Goal: Information Seeking & Learning: Learn about a topic

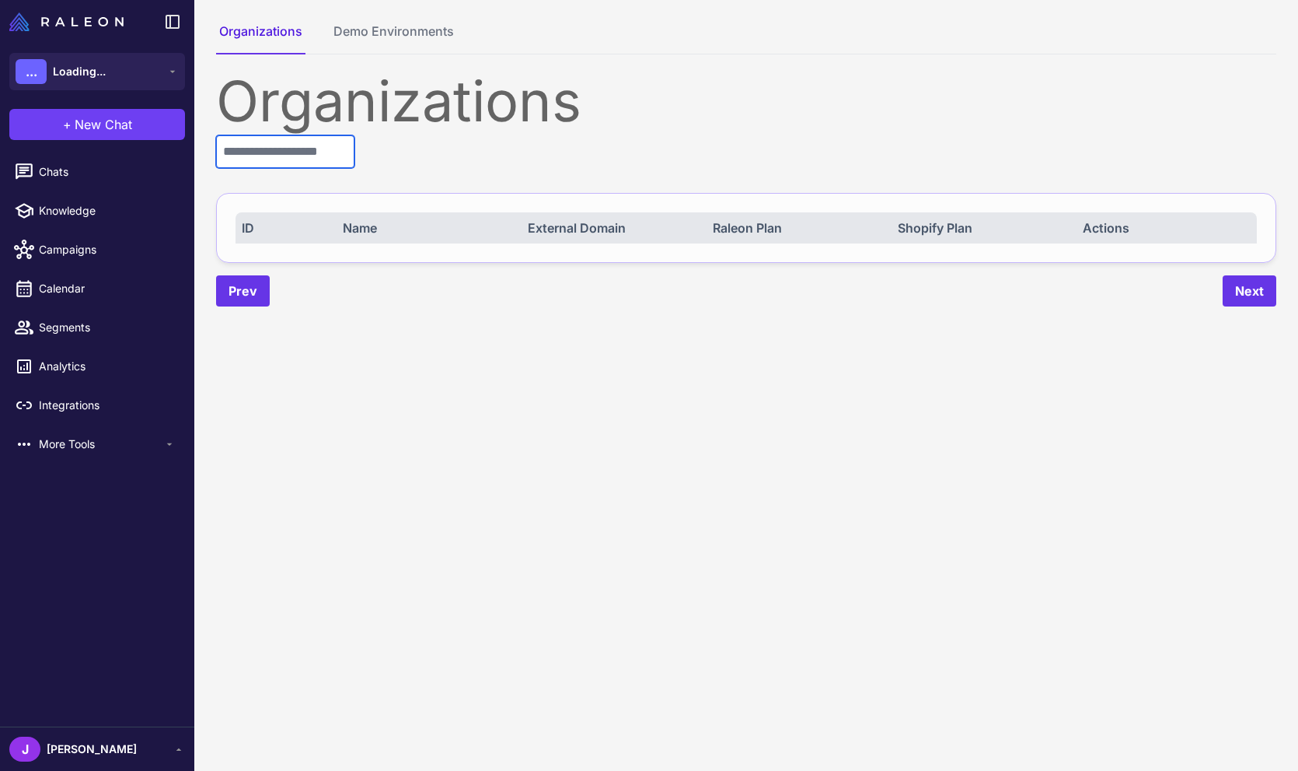
click at [275, 149] on input "text" at bounding box center [285, 151] width 138 height 33
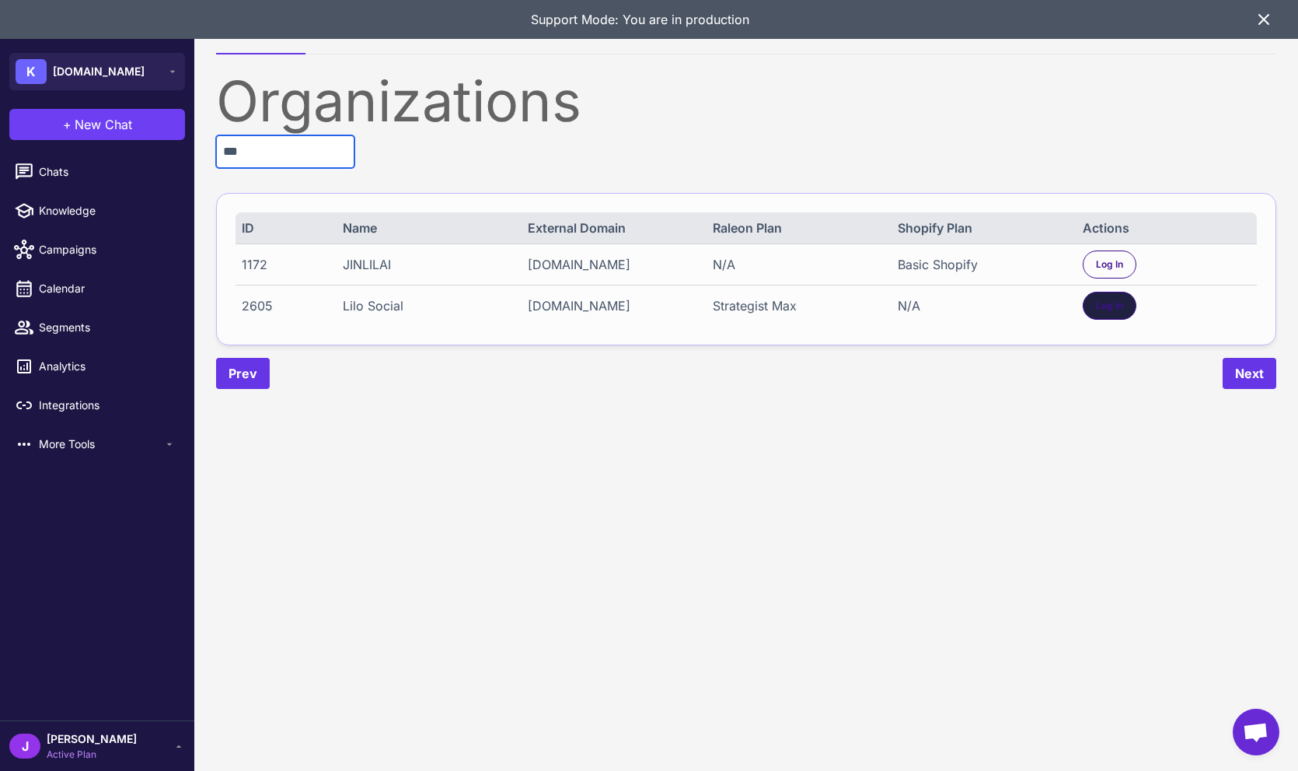
type input "***"
click at [1113, 309] on span "Log In" at bounding box center [1109, 306] width 27 height 14
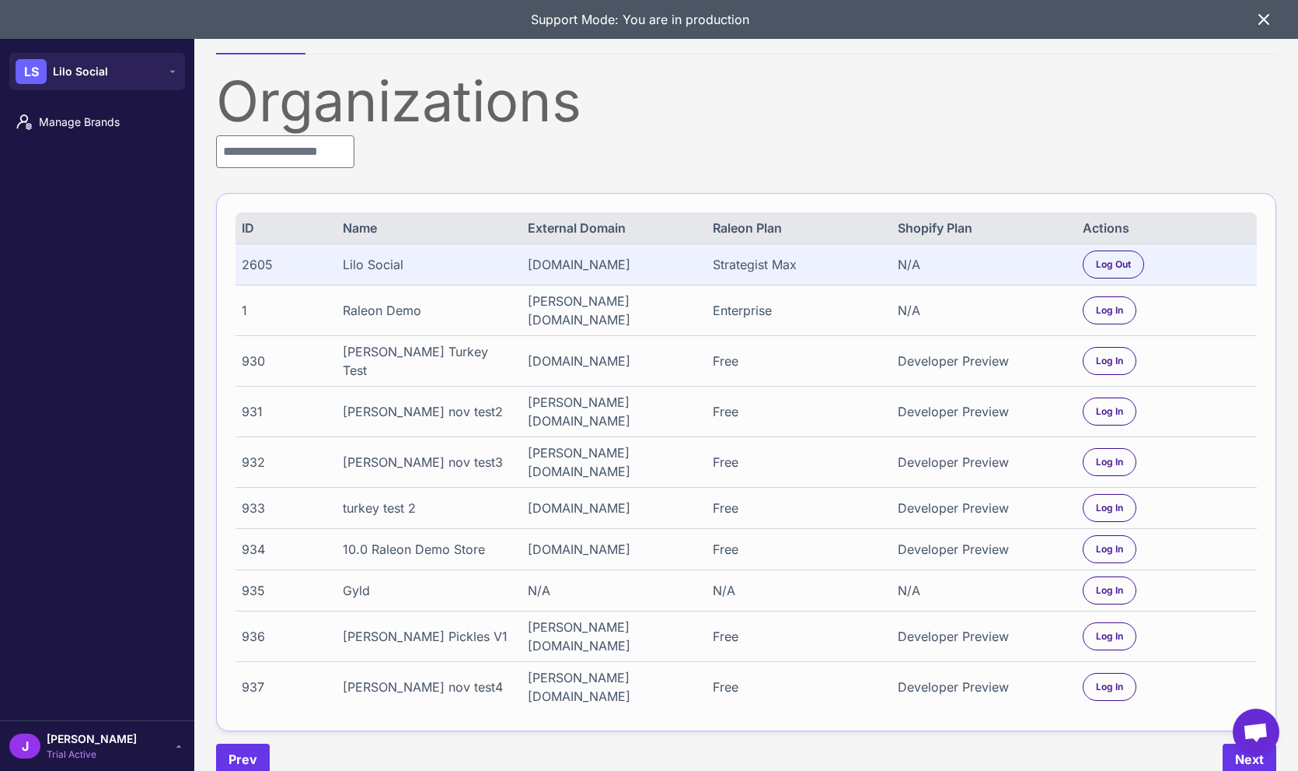
click at [99, 578] on div "Manage Brands" at bounding box center [97, 410] width 194 height 620
drag, startPoint x: 1257, startPoint y: 12, endPoint x: 1257, endPoint y: 28, distance: 15.6
click at [1258, 13] on icon at bounding box center [1264, 19] width 19 height 19
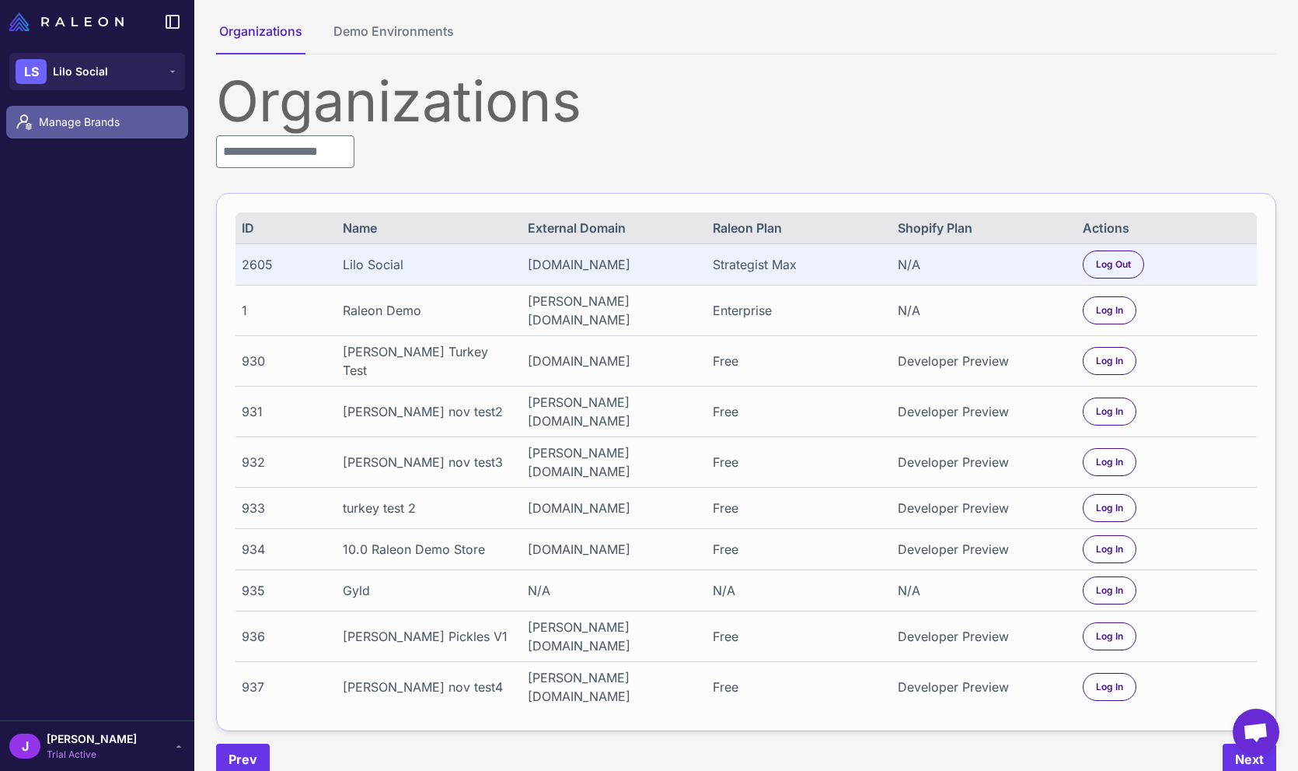
click at [62, 131] on link "Manage Brands" at bounding box center [97, 122] width 182 height 33
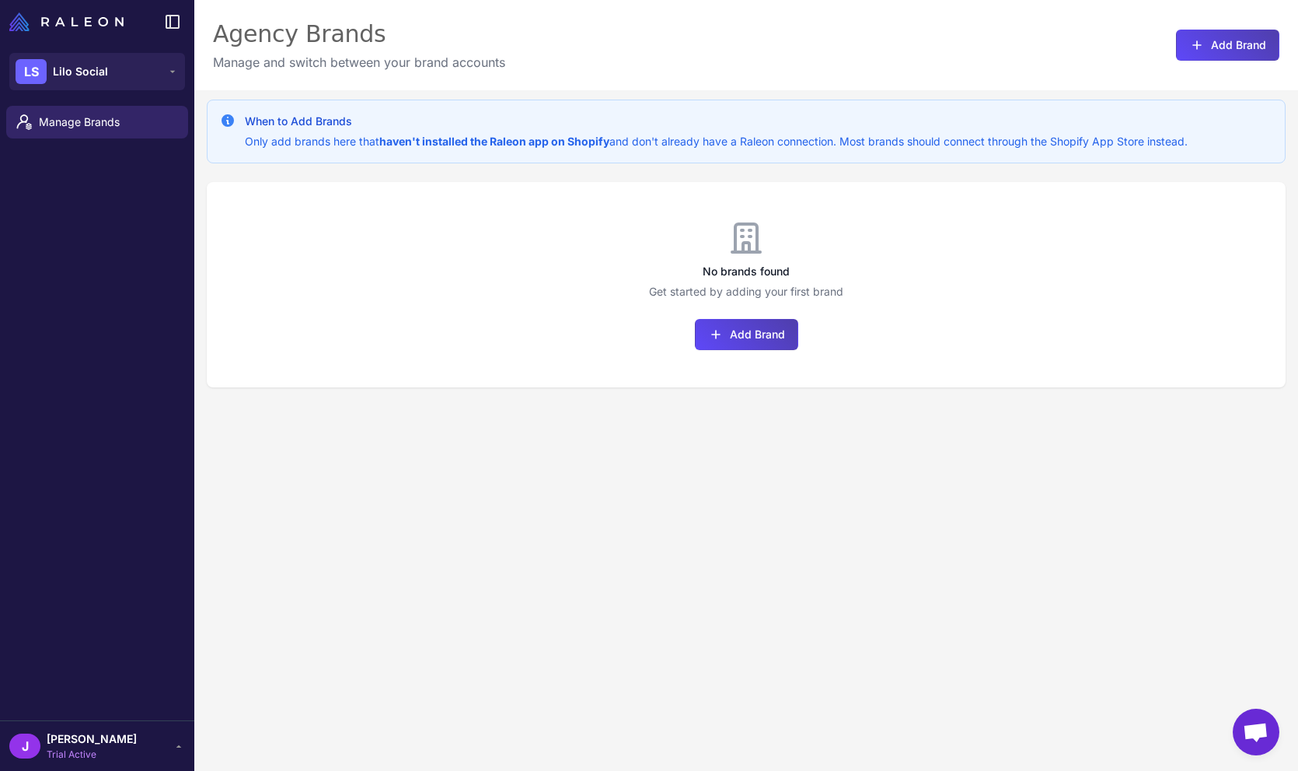
click at [515, 497] on div "When to Add Brands Only add brands here that haven't installed the Raleon app o…" at bounding box center [746, 475] width 1104 height 771
click at [470, 637] on div "When to Add Brands Only add brands here that haven't installed the Raleon app o…" at bounding box center [746, 475] width 1104 height 771
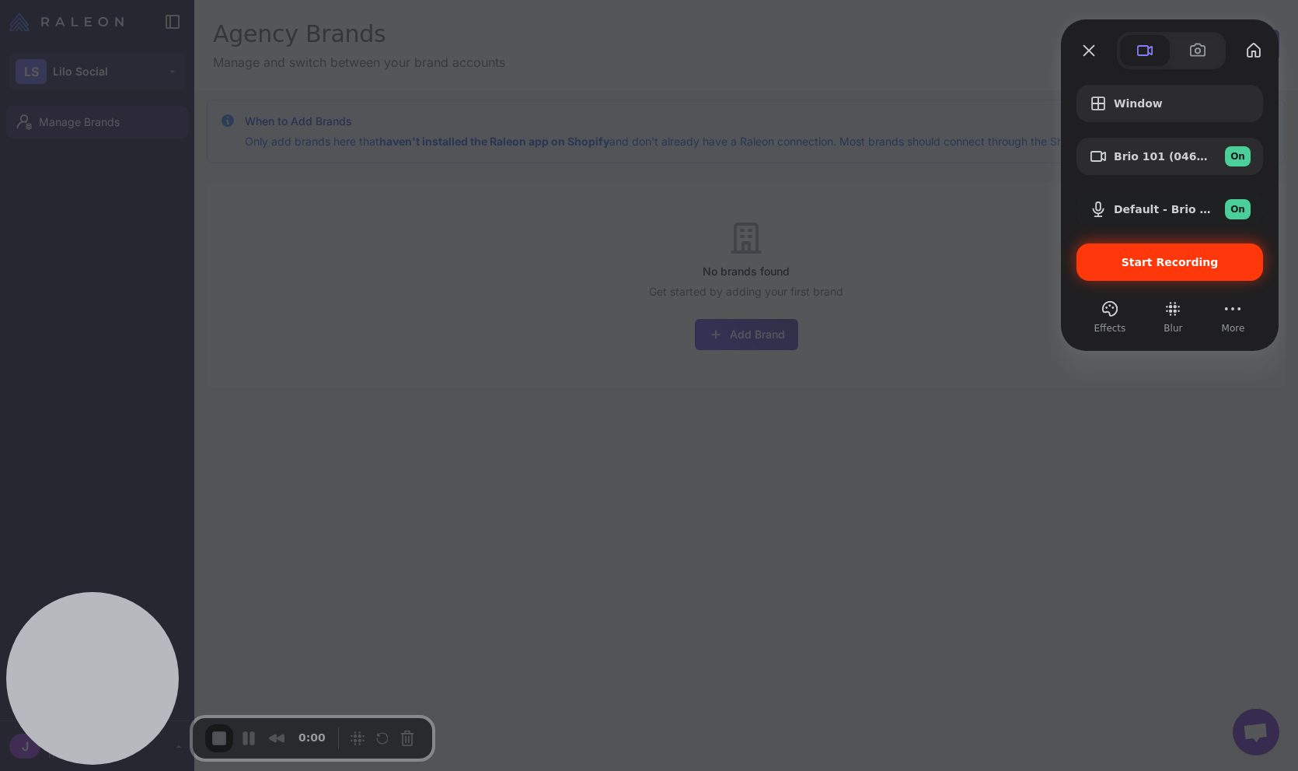
click at [1161, 270] on div "Start Recording" at bounding box center [1170, 261] width 187 height 37
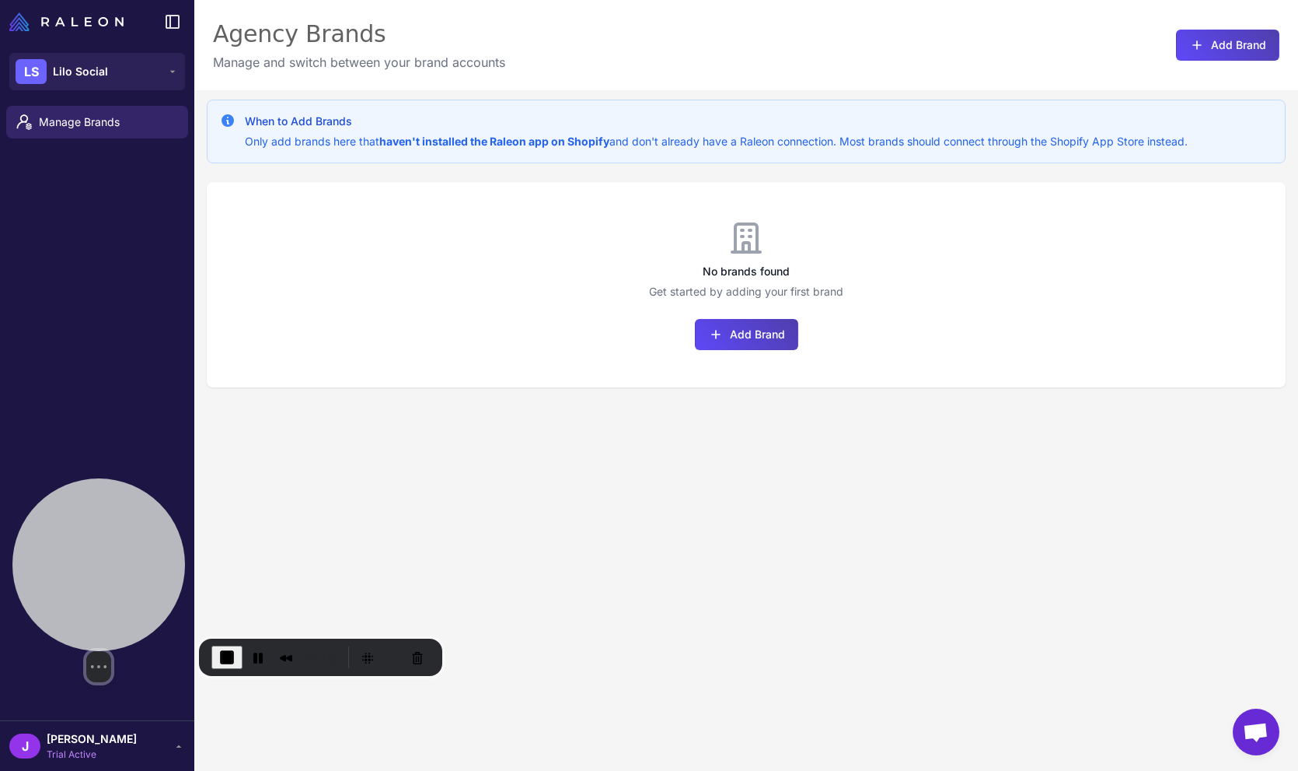
drag, startPoint x: 121, startPoint y: 653, endPoint x: 126, endPoint y: 572, distance: 81.0
click at [126, 572] on div at bounding box center [98, 564] width 173 height 173
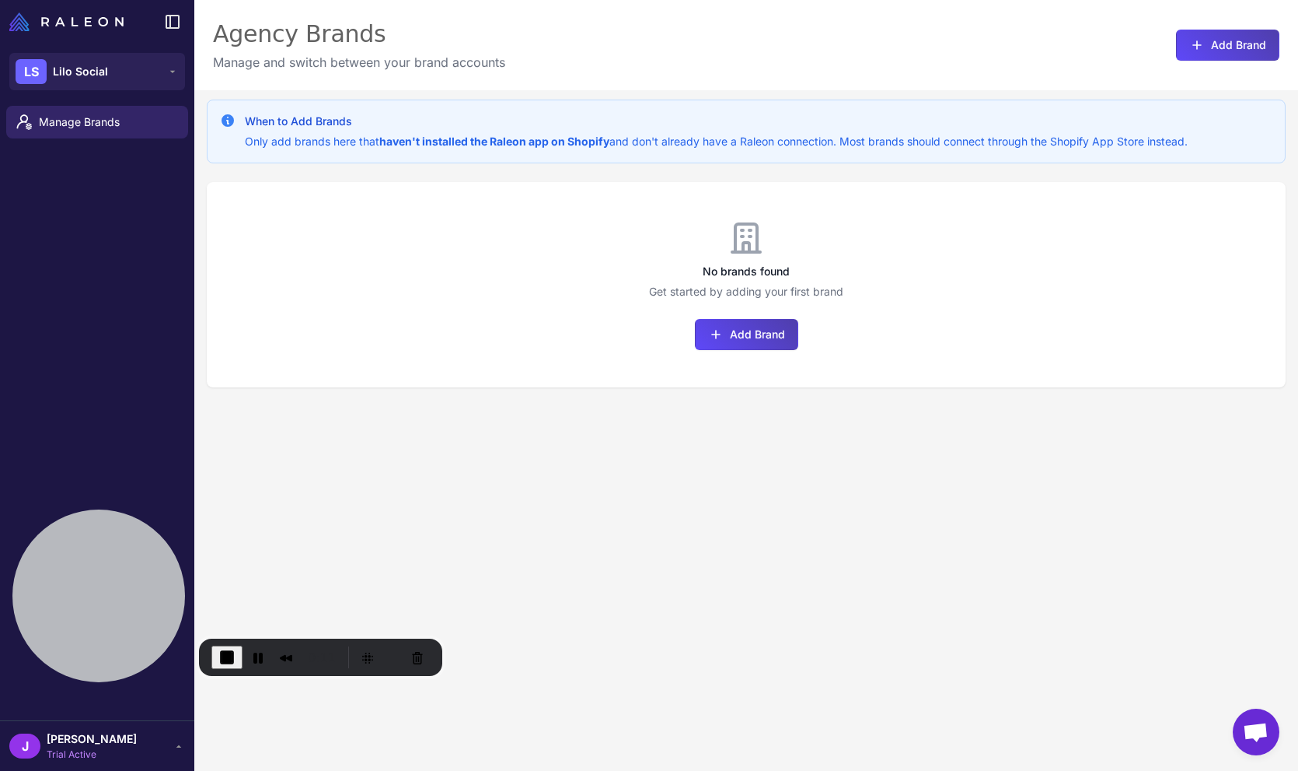
click at [592, 575] on div "When to Add Brands Only add brands here that haven't installed the Raleon app o…" at bounding box center [746, 475] width 1104 height 771
click at [759, 337] on button "Add Brand" at bounding box center [746, 334] width 103 height 31
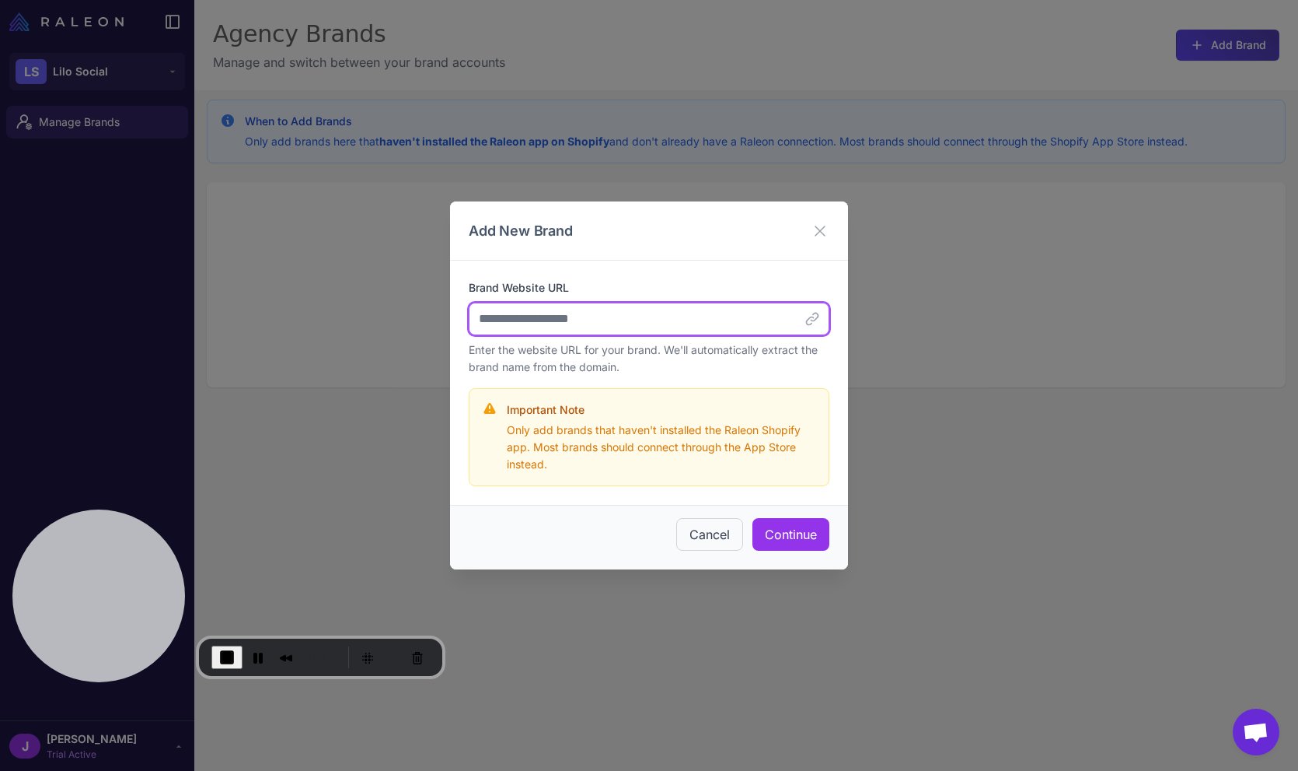
click at [627, 325] on input "Brand Website URL" at bounding box center [649, 318] width 361 height 33
click at [640, 265] on div "Brand Website URL Enter the website URL for your brand. We'll automatically ext…" at bounding box center [649, 382] width 398 height 244
click at [383, 658] on button "Restart Recording" at bounding box center [392, 657] width 19 height 19
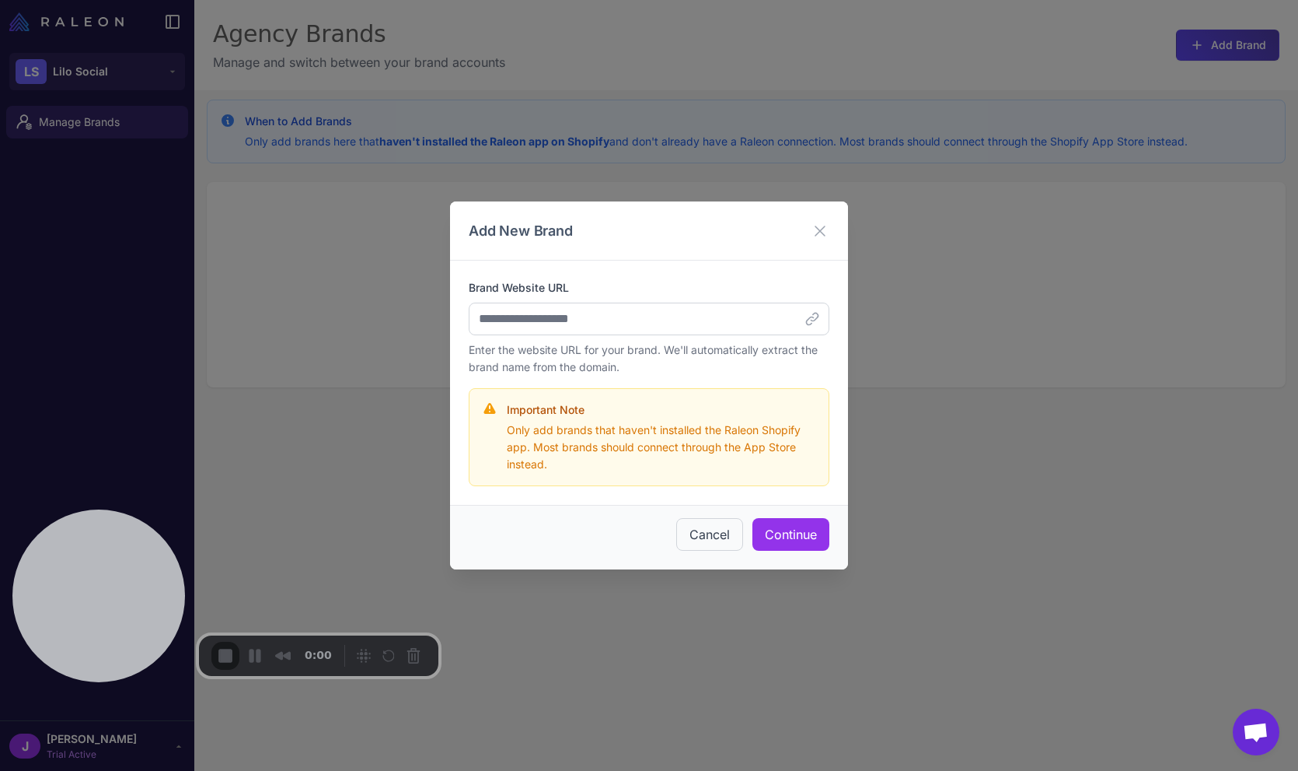
click at [716, 533] on button "Cancel" at bounding box center [709, 534] width 67 height 33
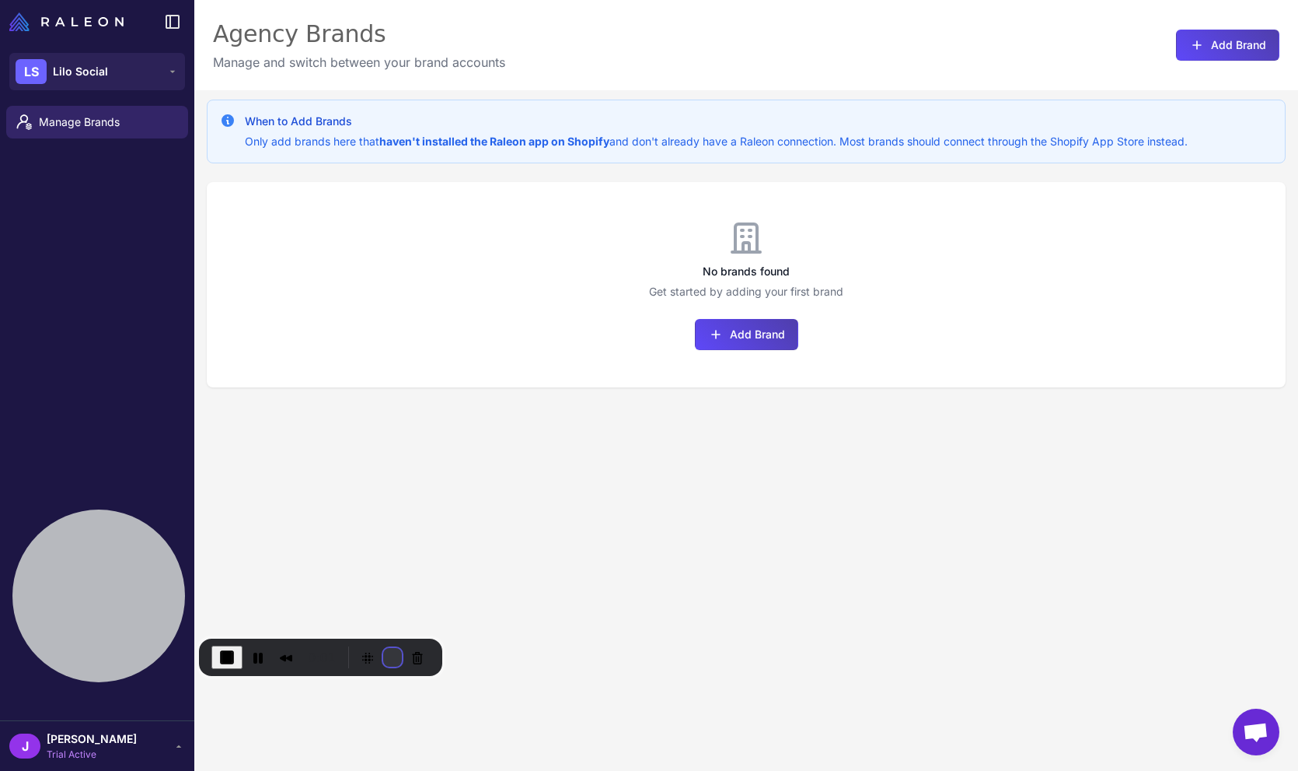
click at [390, 652] on button "Restart Recording" at bounding box center [392, 657] width 19 height 19
drag, startPoint x: 652, startPoint y: 348, endPoint x: 781, endPoint y: 359, distance: 128.8
click at [802, 563] on div "When to Add Brands Only add brands here that haven't installed the Raleon app o…" at bounding box center [746, 475] width 1104 height 771
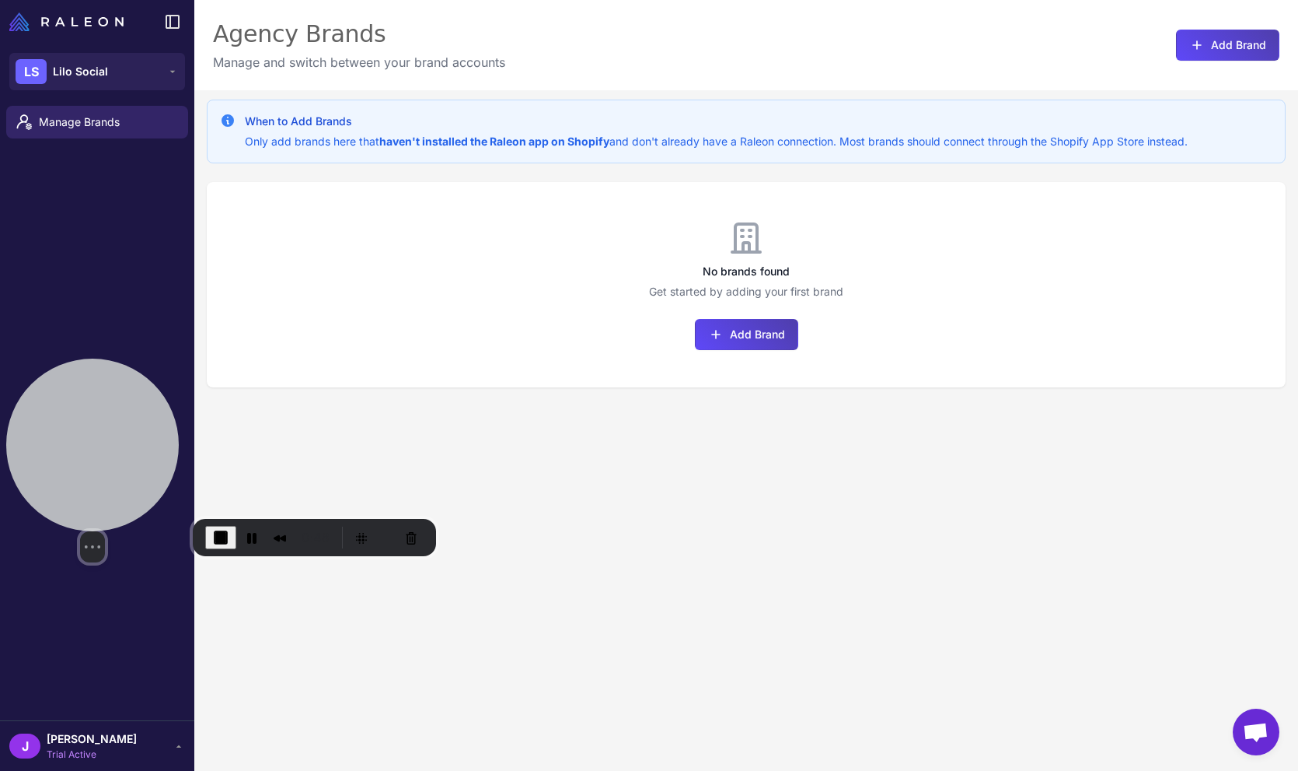
drag, startPoint x: 102, startPoint y: 567, endPoint x: 75, endPoint y: 299, distance: 269.6
click at [81, 358] on div at bounding box center [92, 444] width 173 height 173
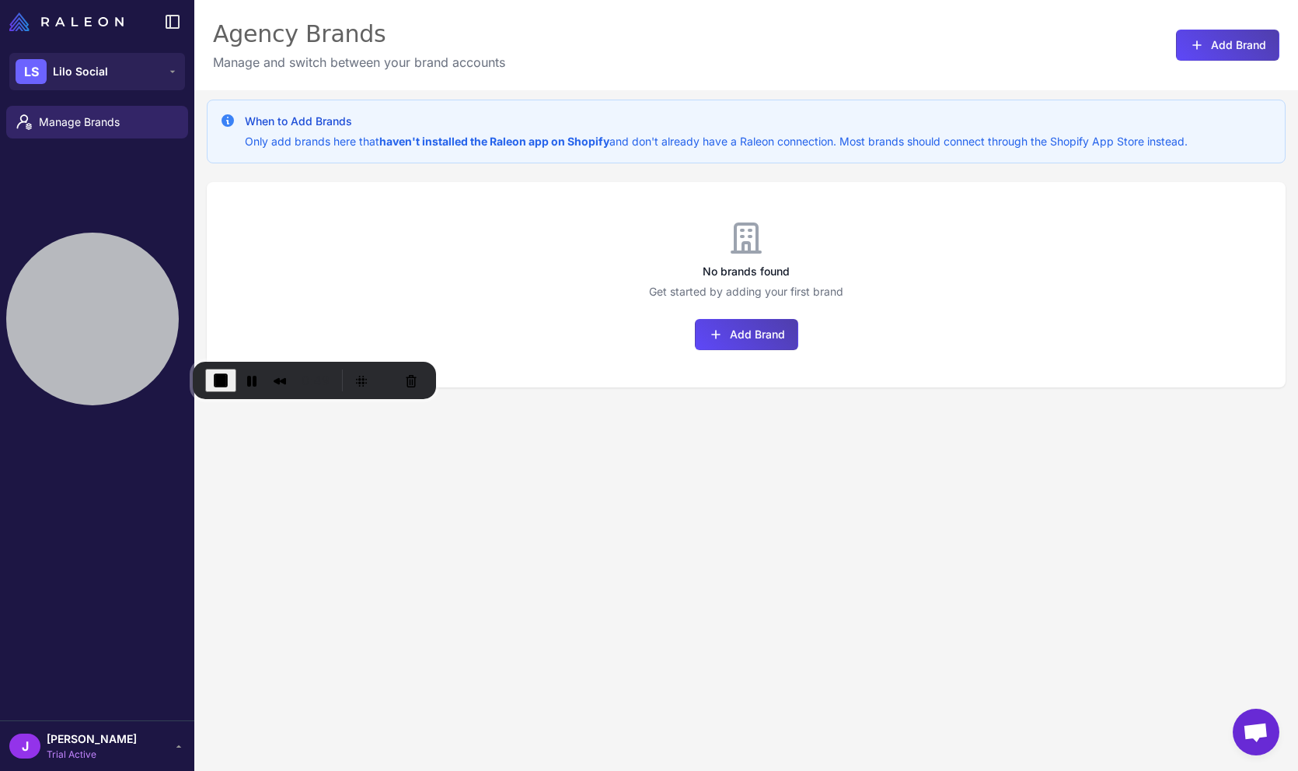
click at [154, 748] on div "J Jay Trial Active" at bounding box center [97, 745] width 176 height 31
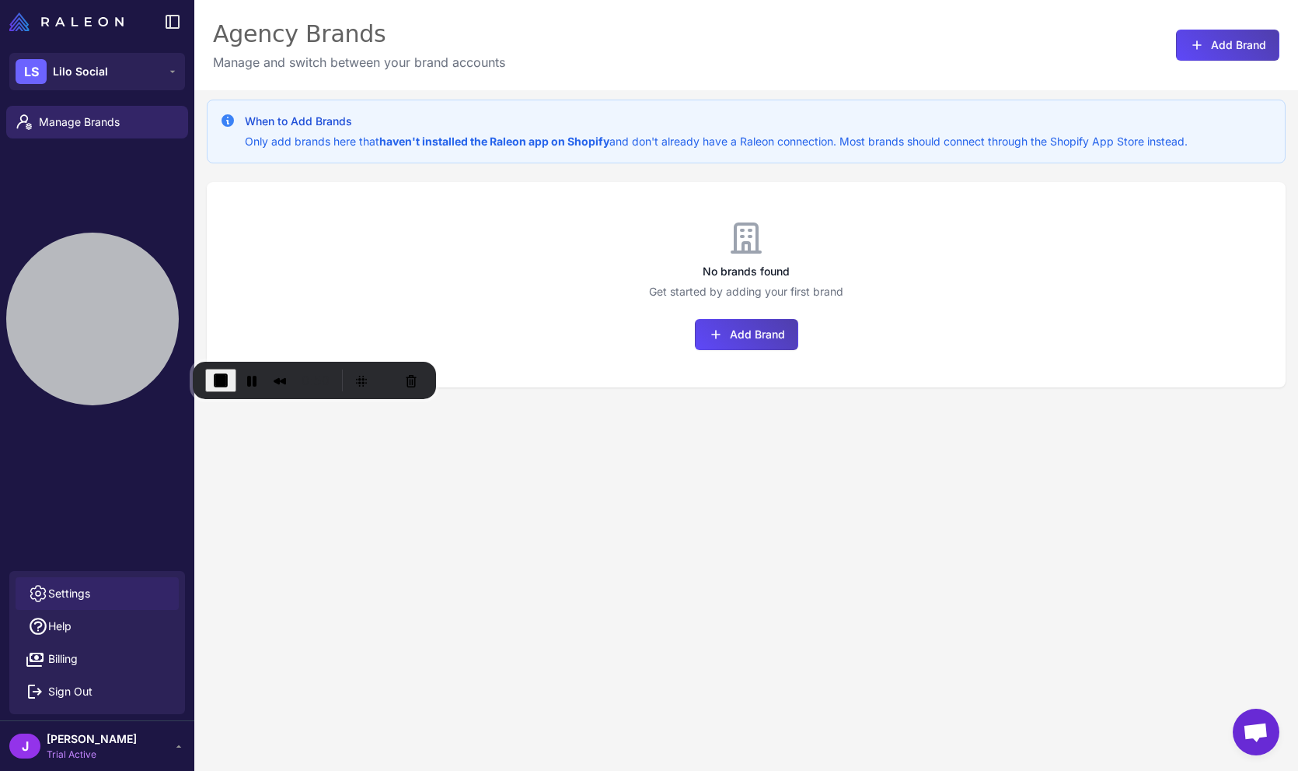
click at [54, 591] on span "Settings" at bounding box center [69, 593] width 42 height 17
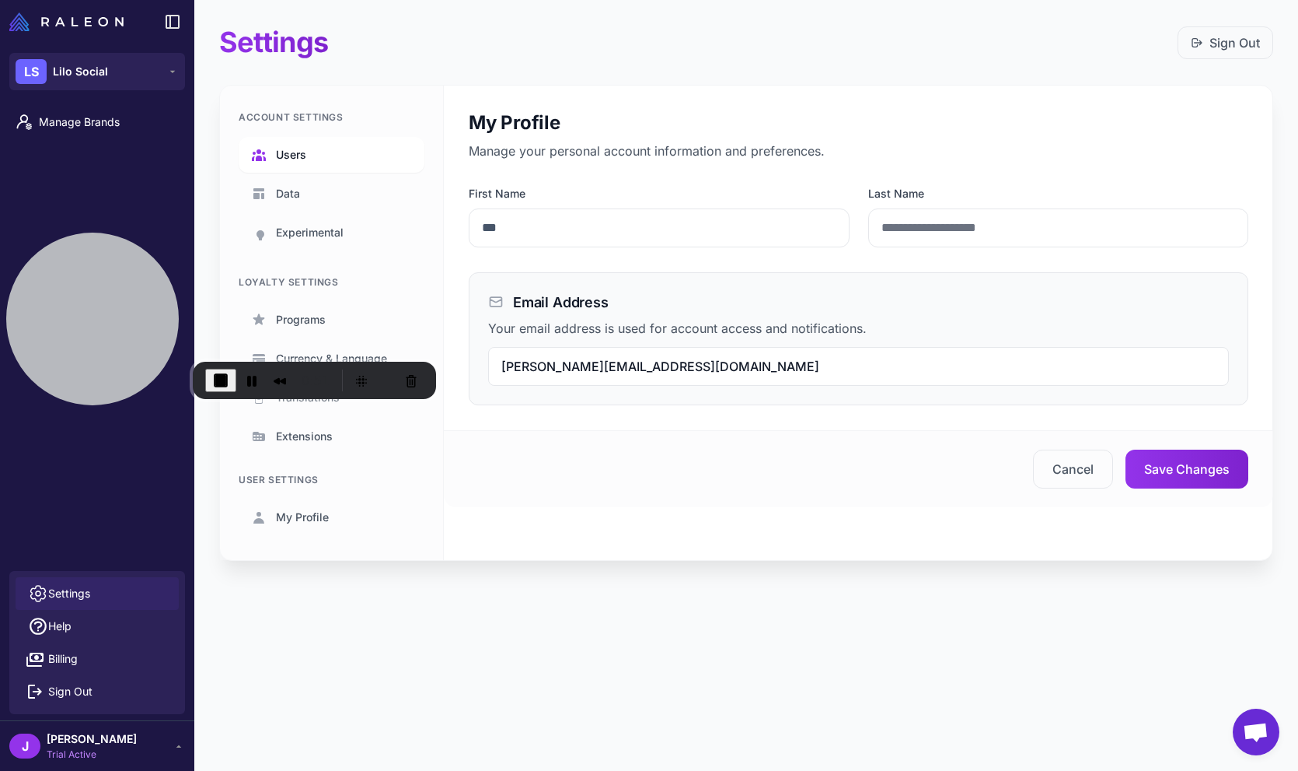
click at [301, 154] on span "Users" at bounding box center [291, 154] width 30 height 17
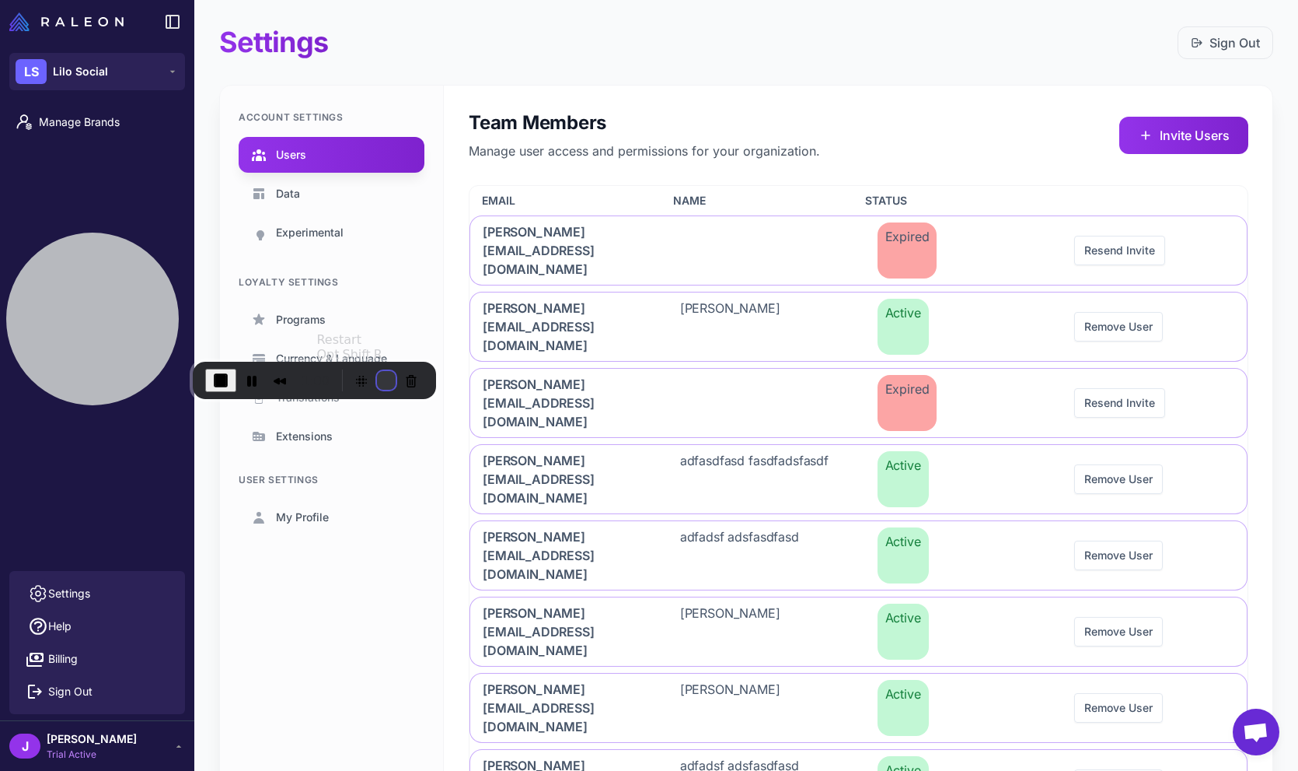
click at [377, 380] on button "Restart Recording" at bounding box center [386, 380] width 19 height 19
click at [655, 770] on div "2" at bounding box center [649, 778] width 1298 height 15
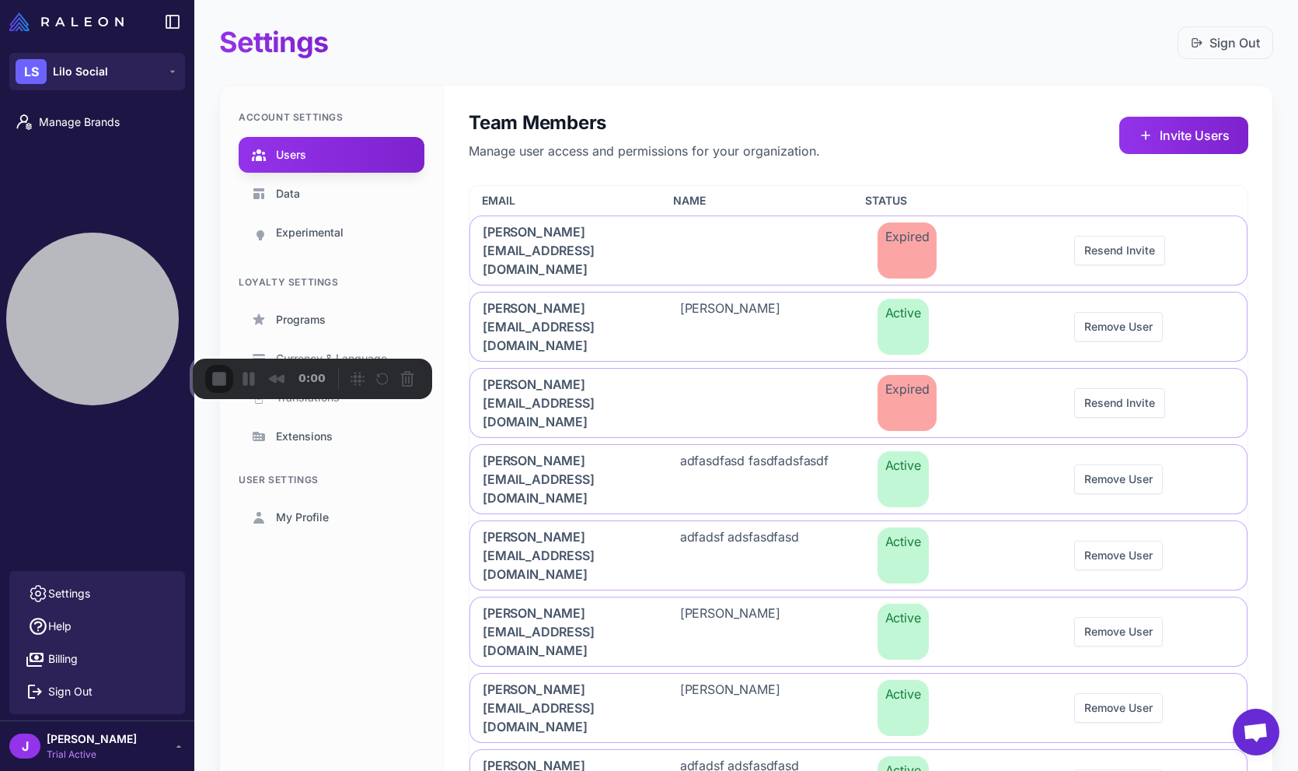
click at [653, 770] on div at bounding box center [649, 771] width 1298 height 0
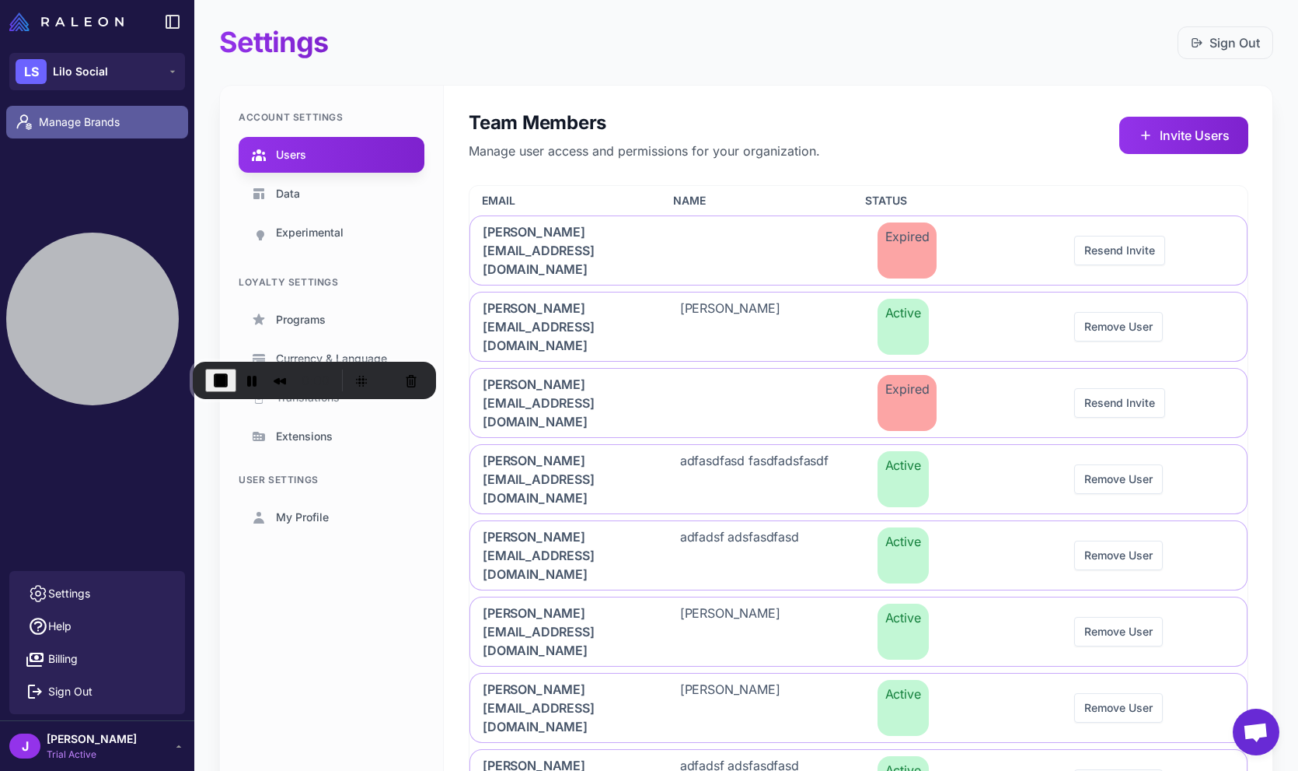
click at [82, 122] on span "Manage Brands" at bounding box center [107, 122] width 137 height 17
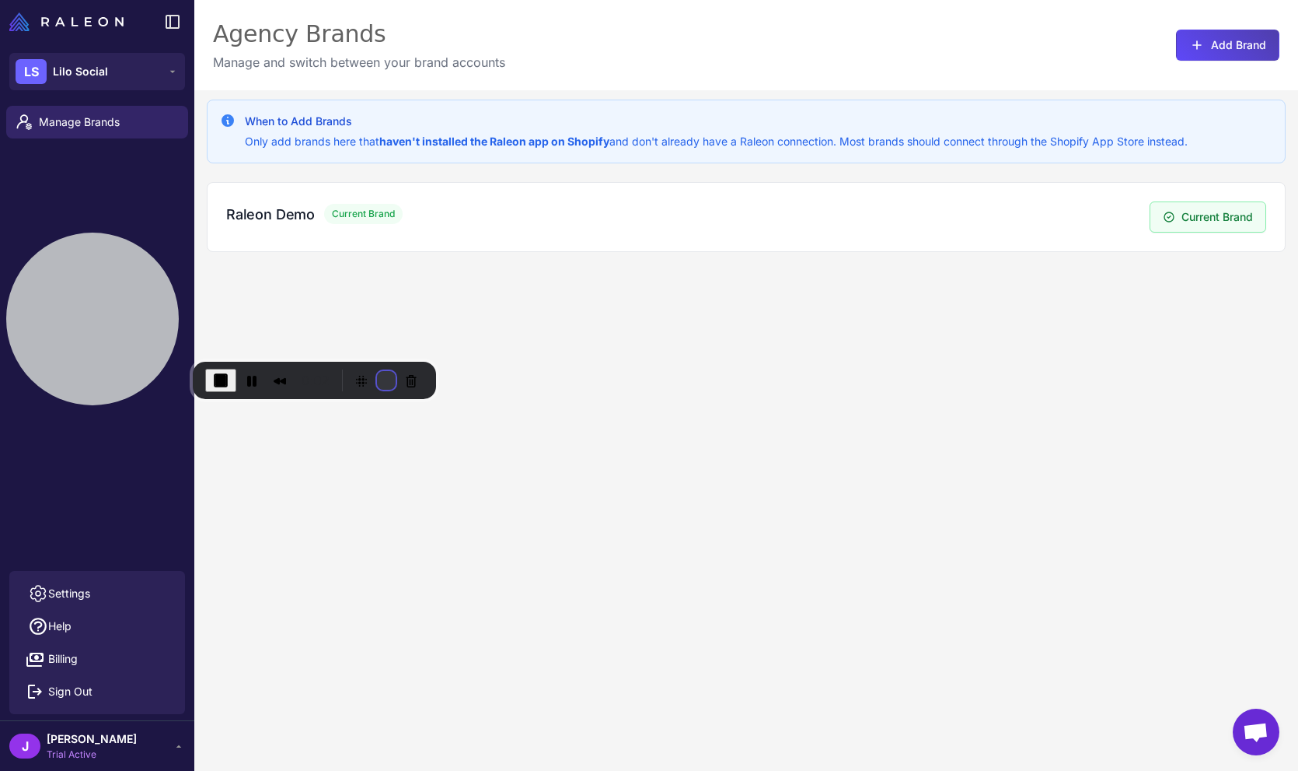
click at [386, 385] on button "Restart Recording" at bounding box center [386, 380] width 19 height 19
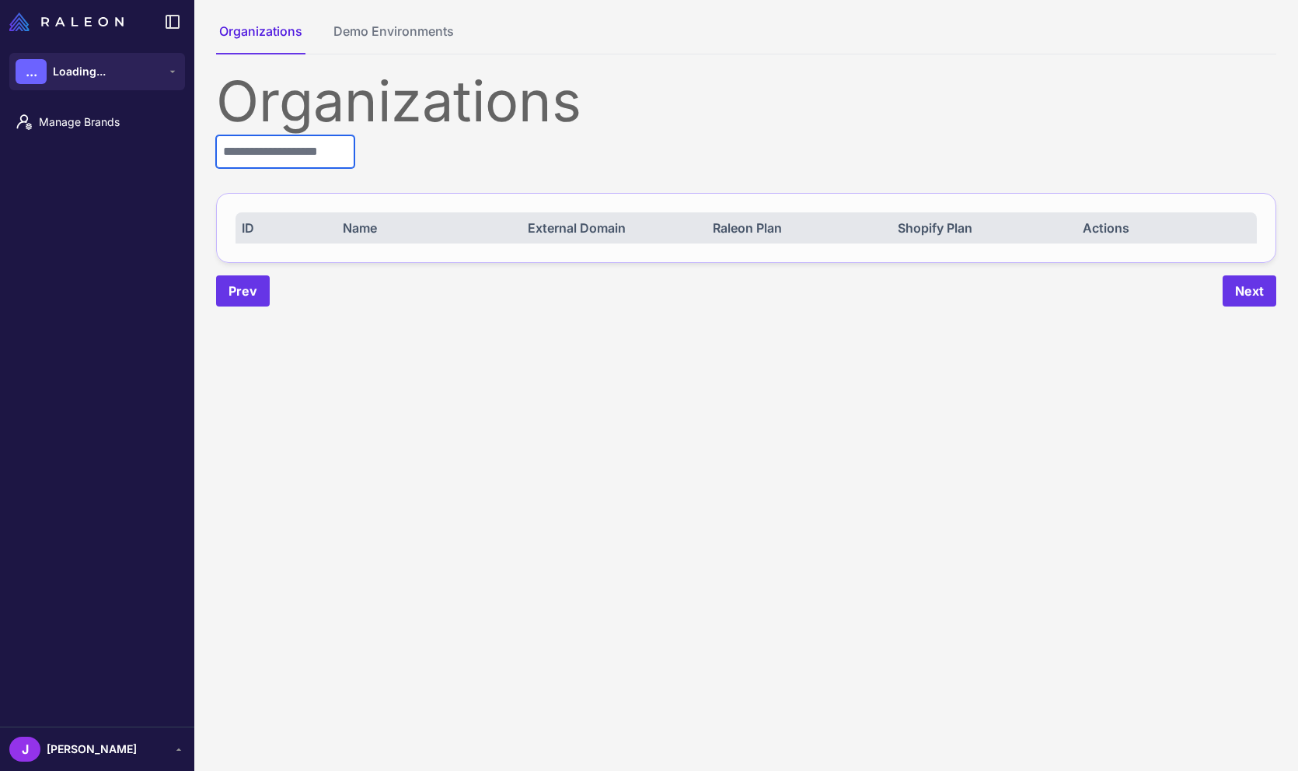
click at [318, 162] on input "text" at bounding box center [285, 151] width 138 height 33
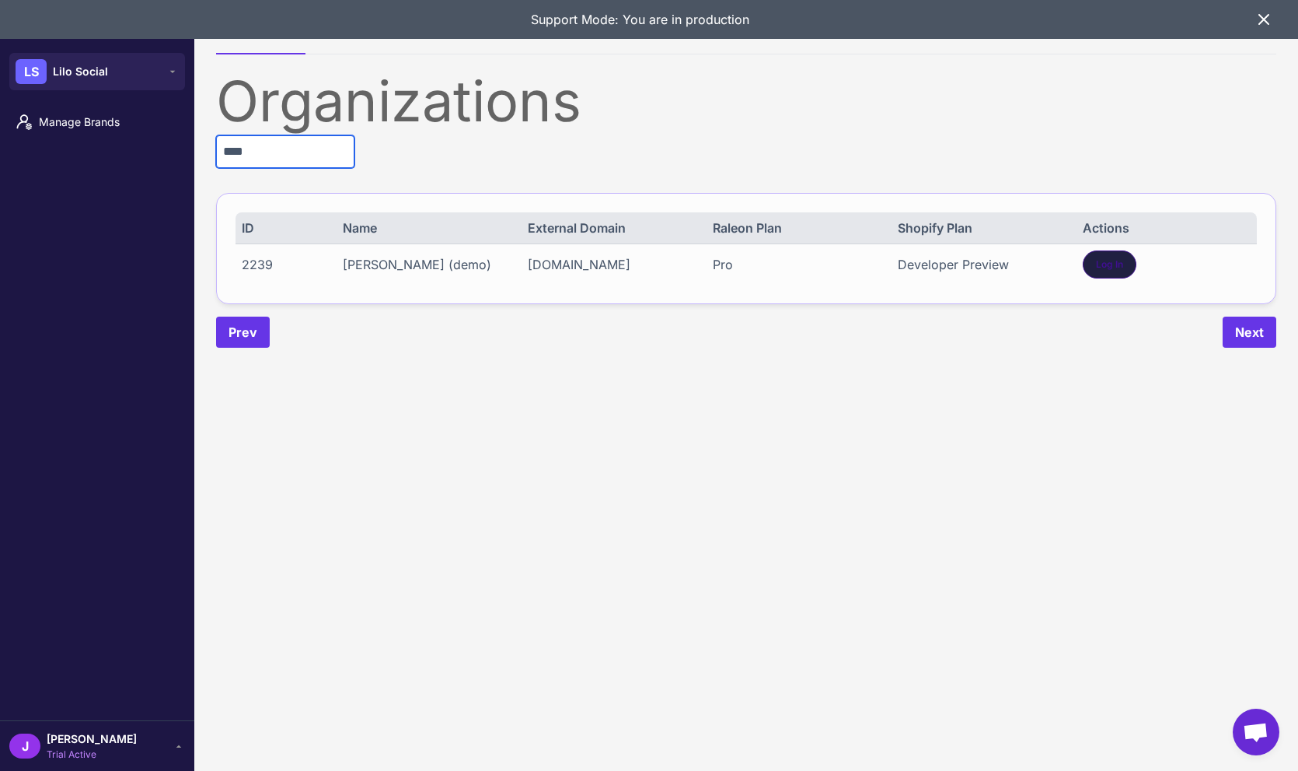
type input "****"
click at [1102, 264] on span "Log In" at bounding box center [1109, 264] width 27 height 14
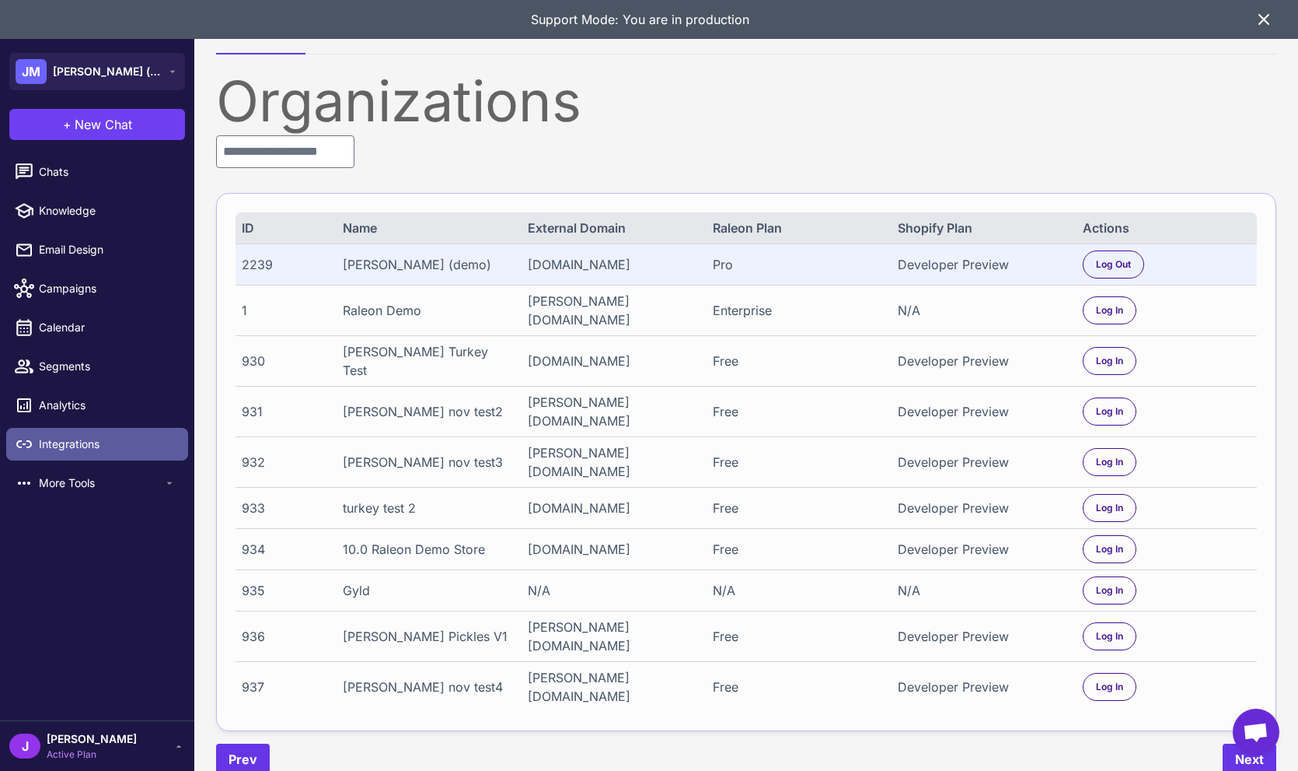
click at [89, 439] on span "Integrations" at bounding box center [107, 443] width 137 height 17
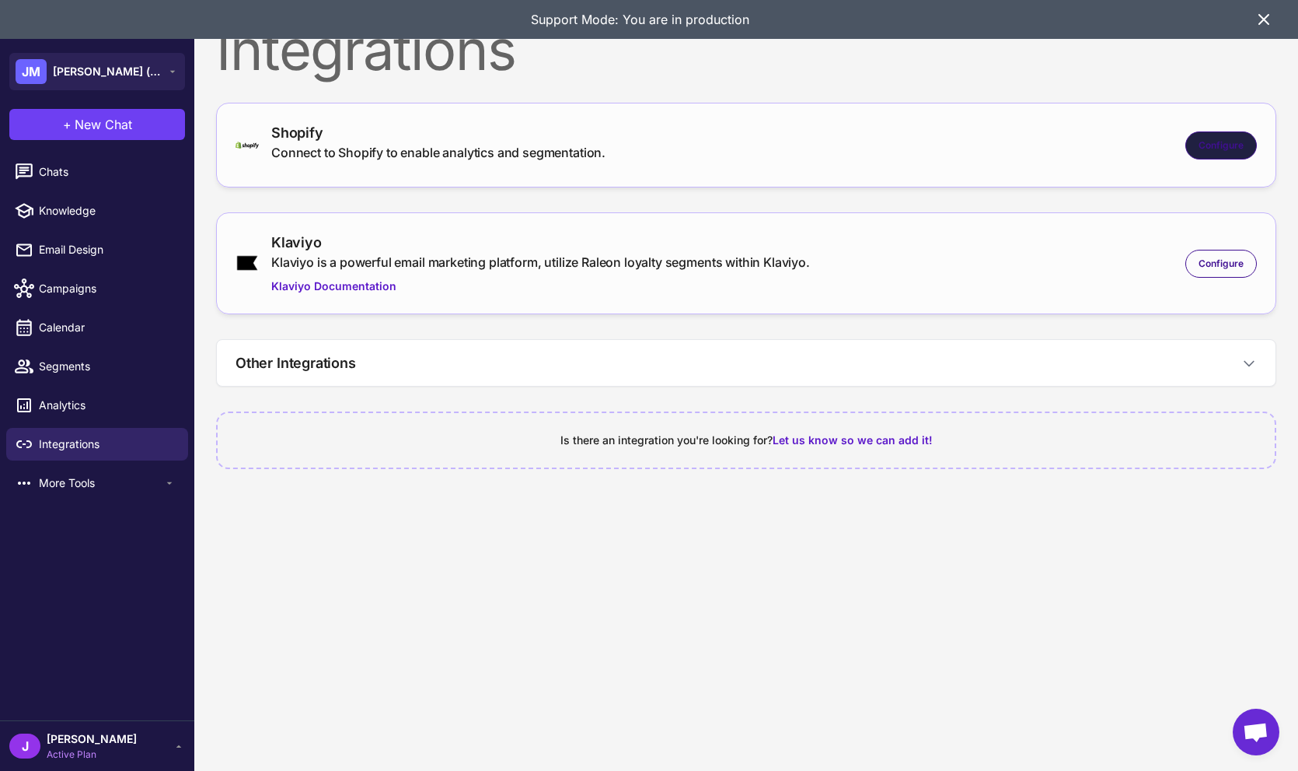
click at [1197, 138] on div "Configure" at bounding box center [1222, 145] width 72 height 28
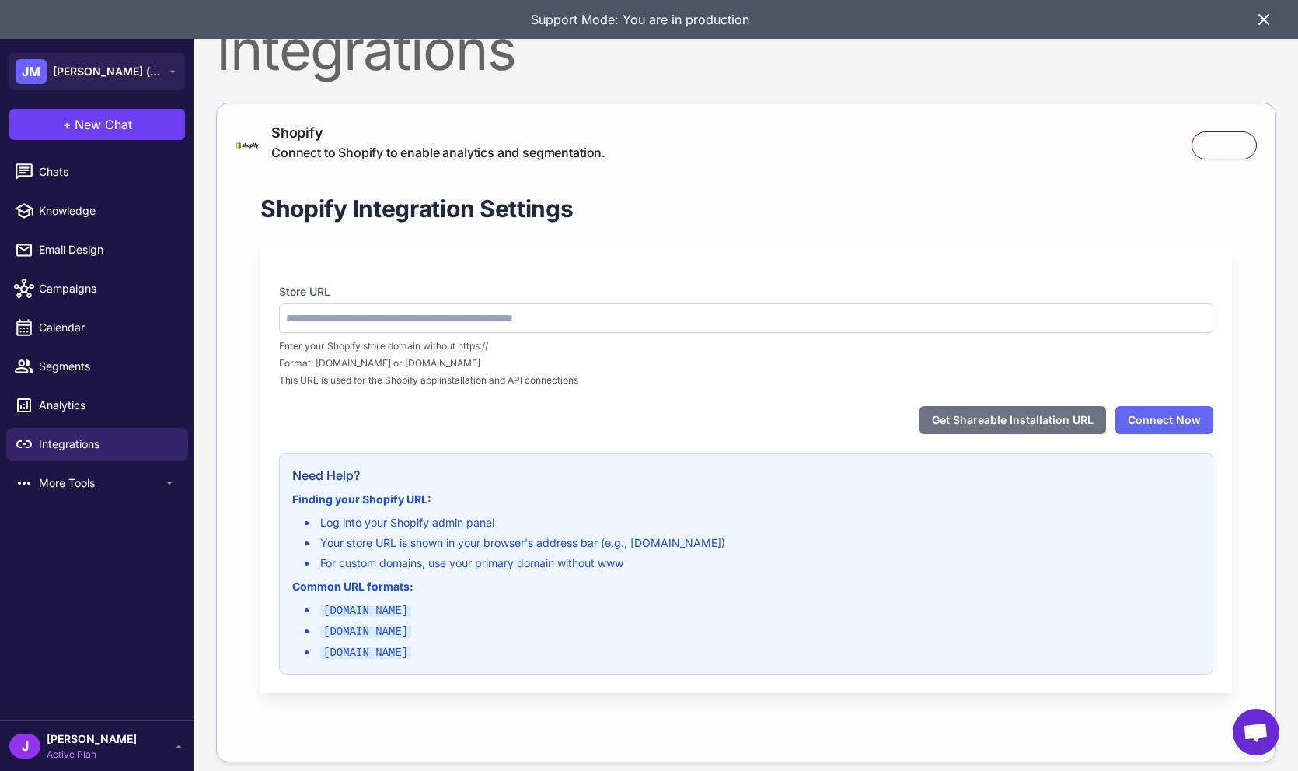
type input "**********"
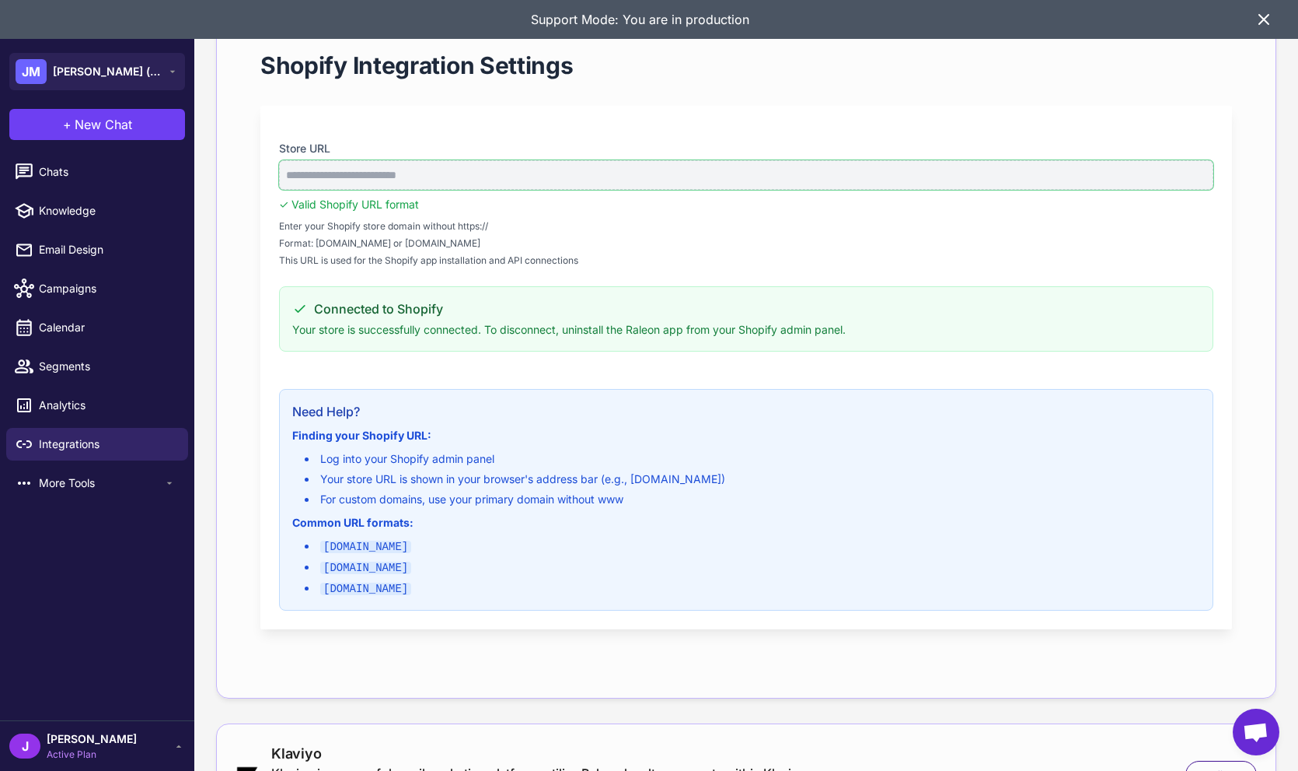
click at [1206, 182] on input "**********" at bounding box center [746, 175] width 935 height 30
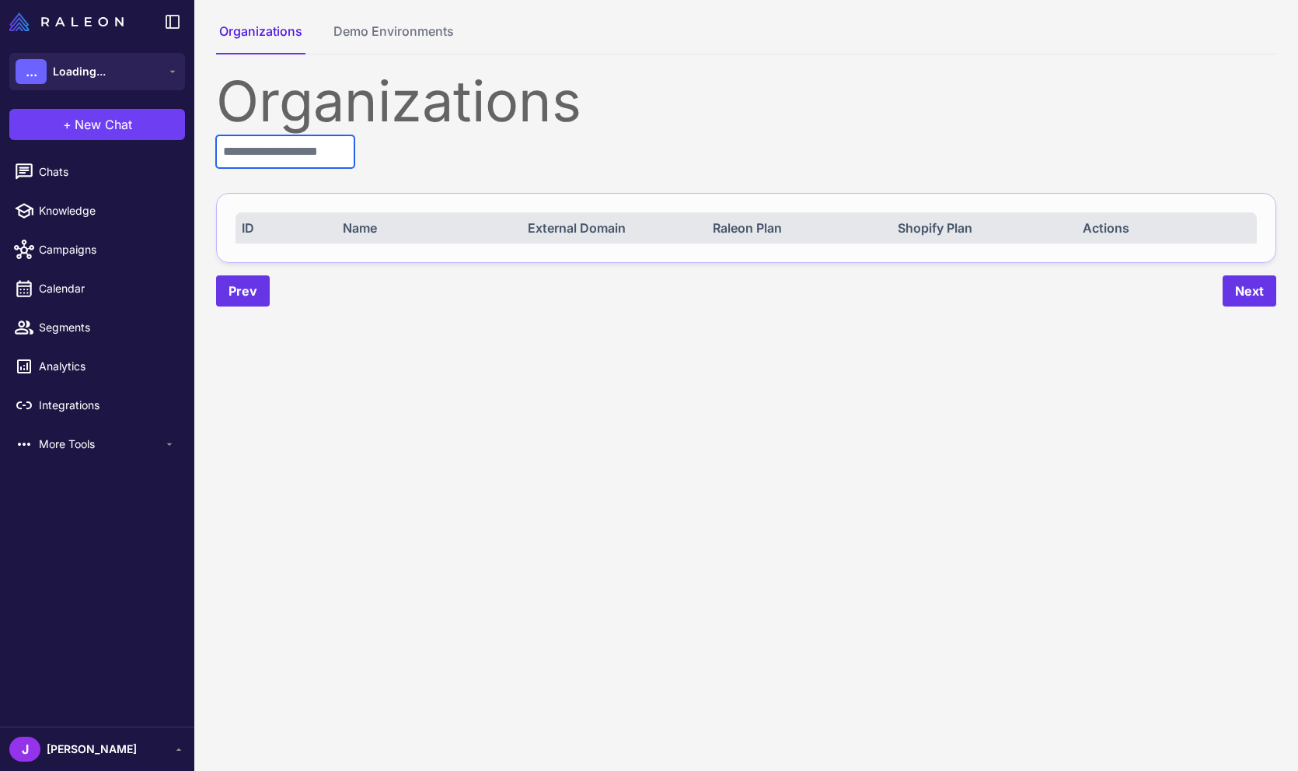
click at [327, 163] on input "text" at bounding box center [285, 151] width 138 height 33
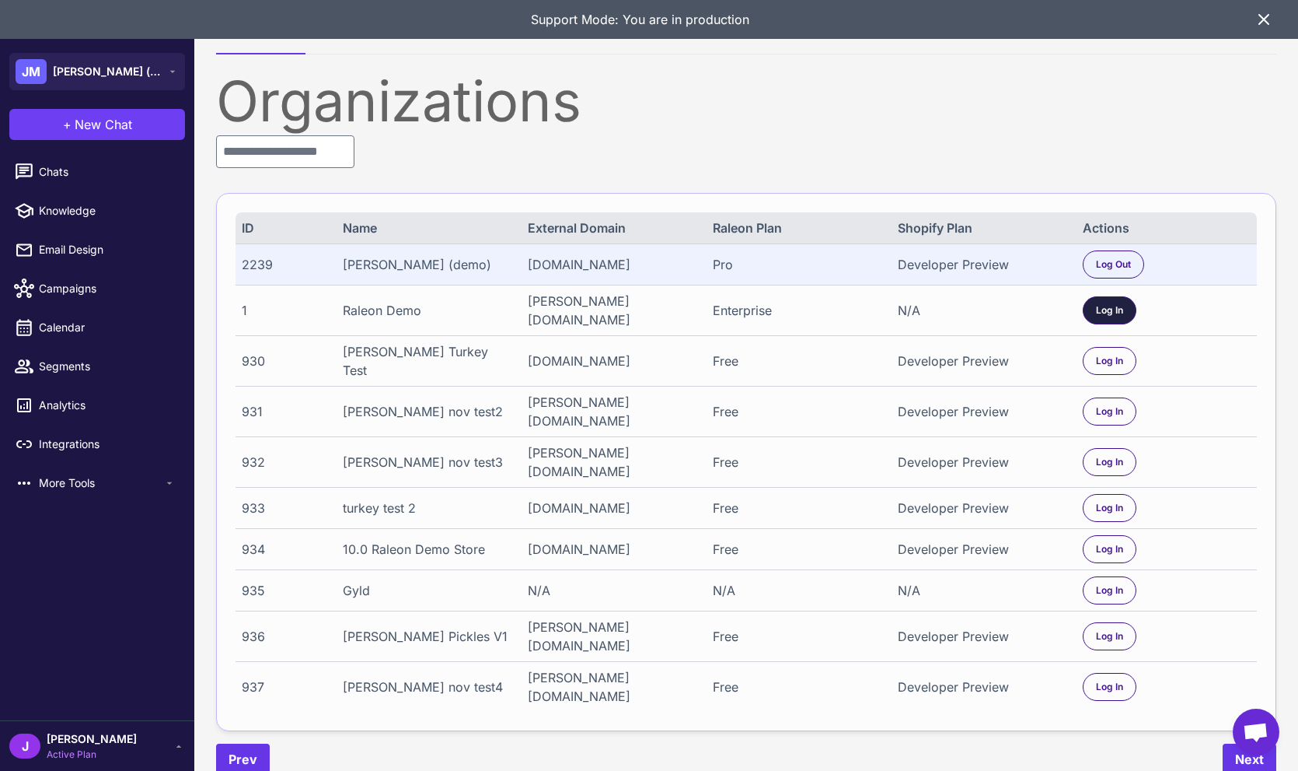
click at [1113, 309] on span "Log In" at bounding box center [1109, 310] width 27 height 14
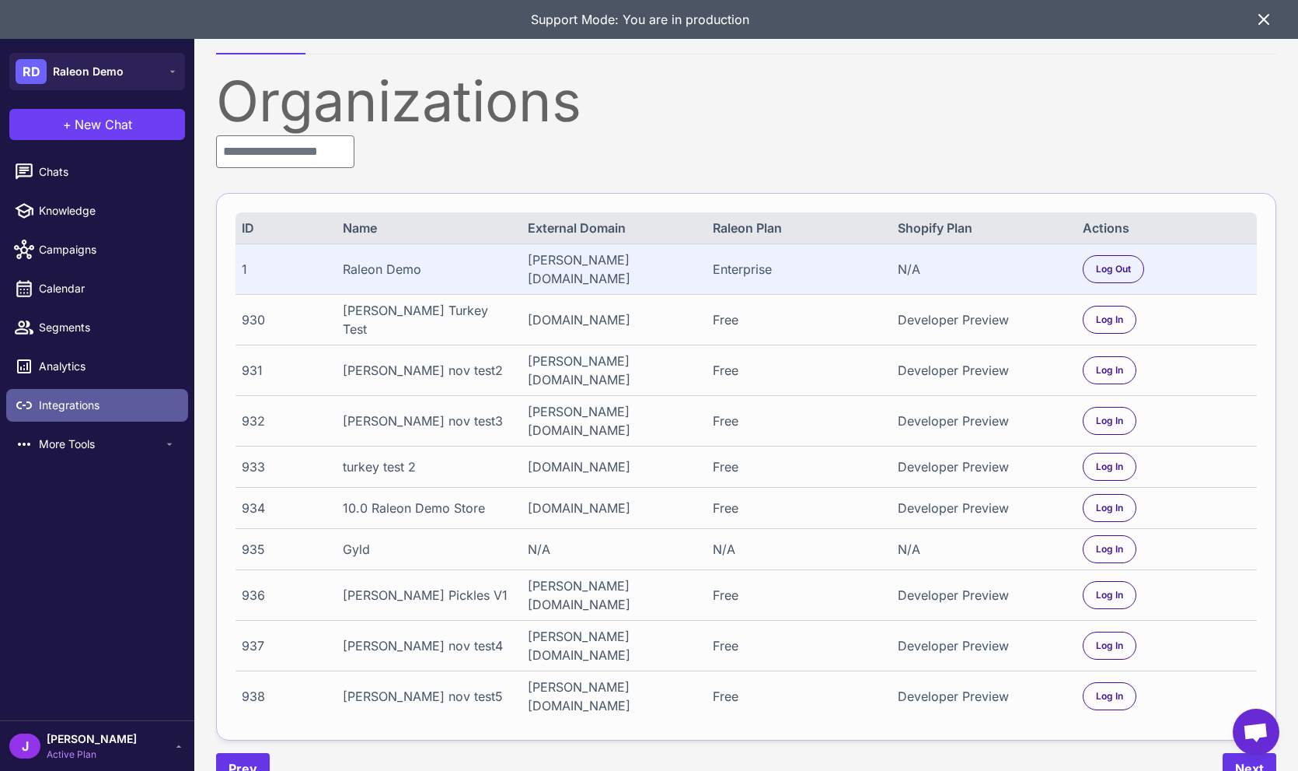
click at [82, 406] on span "Integrations" at bounding box center [107, 405] width 137 height 17
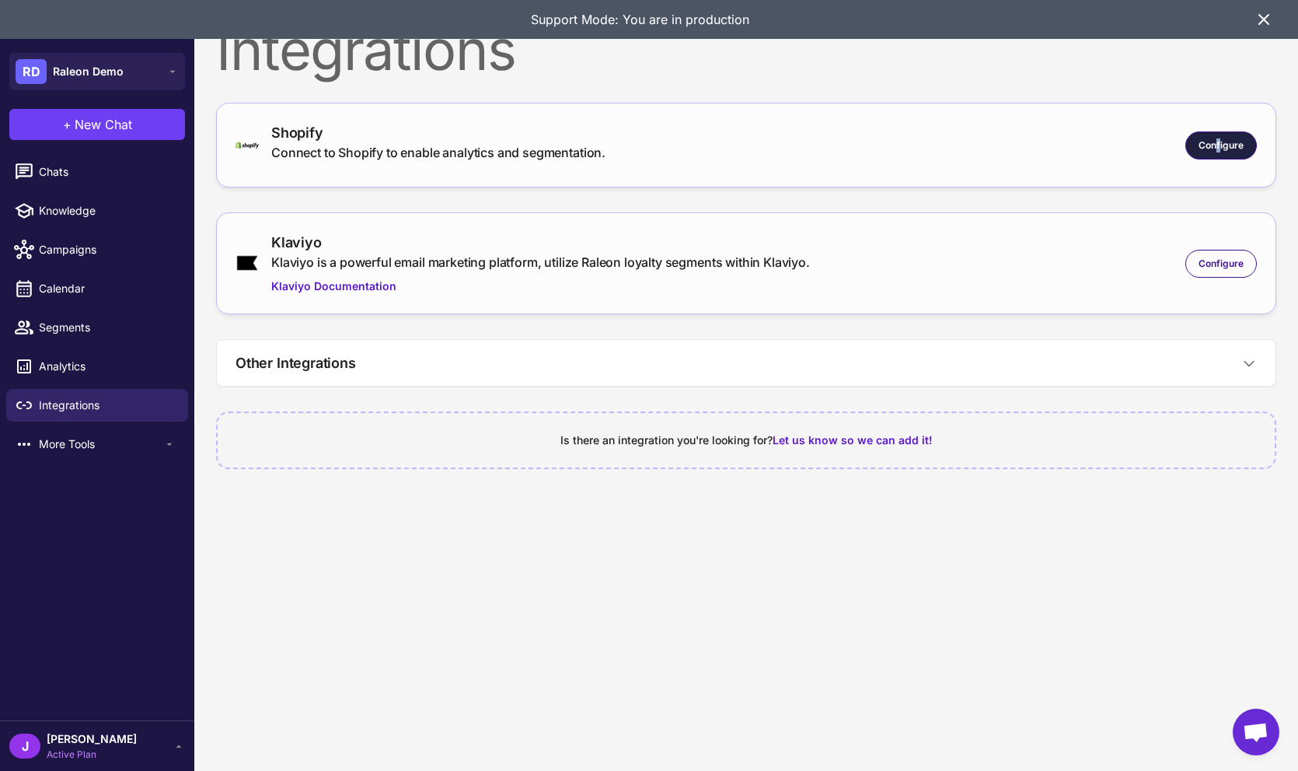
click at [1216, 147] on span "Configure" at bounding box center [1221, 145] width 45 height 14
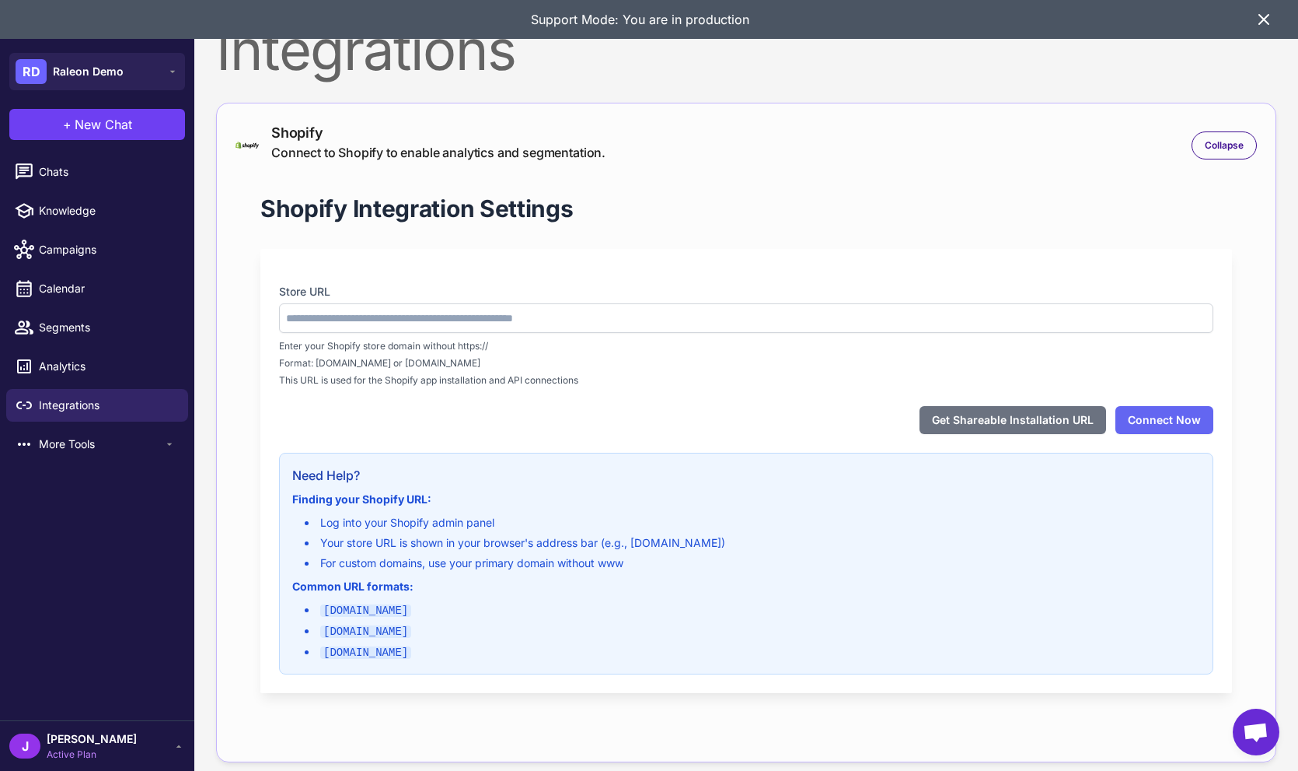
type input "**********"
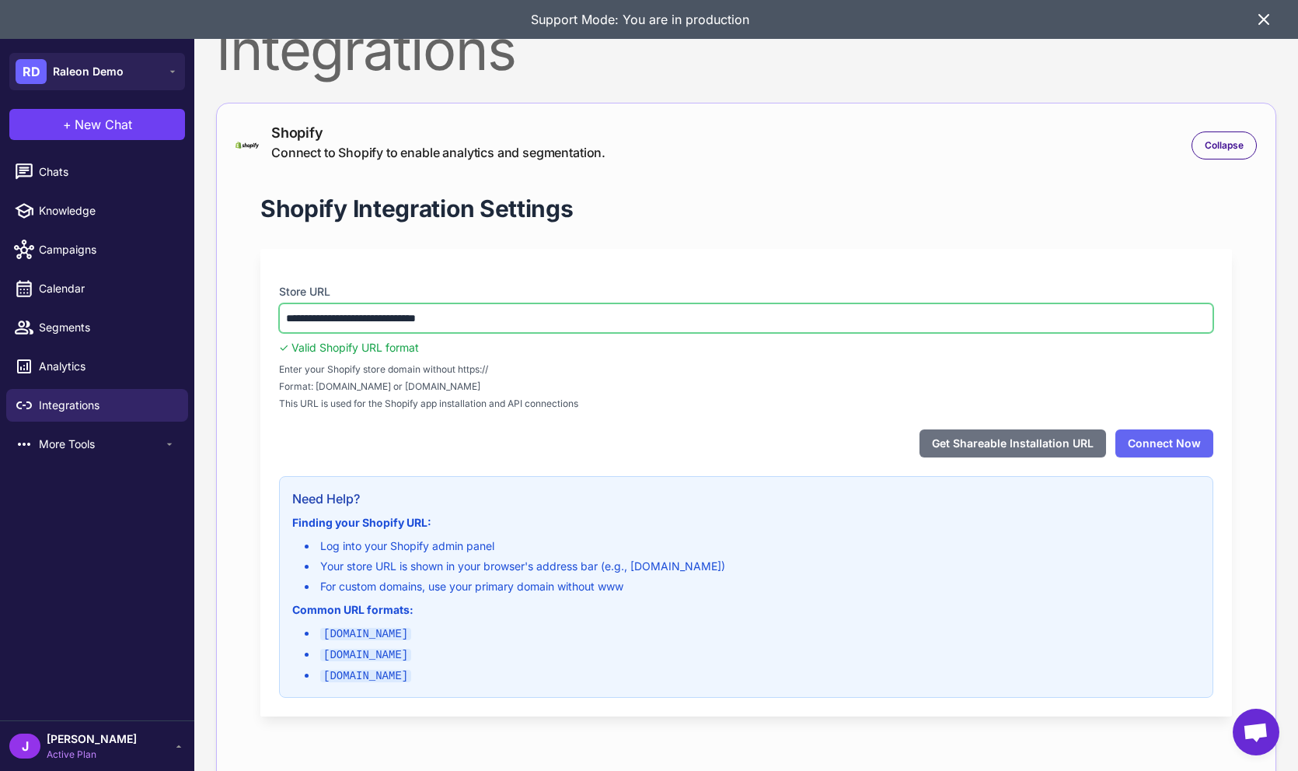
click at [390, 315] on input "**********" at bounding box center [746, 318] width 935 height 30
click at [391, 315] on input "**********" at bounding box center [746, 318] width 935 height 30
click at [392, 315] on input "**********" at bounding box center [746, 318] width 935 height 30
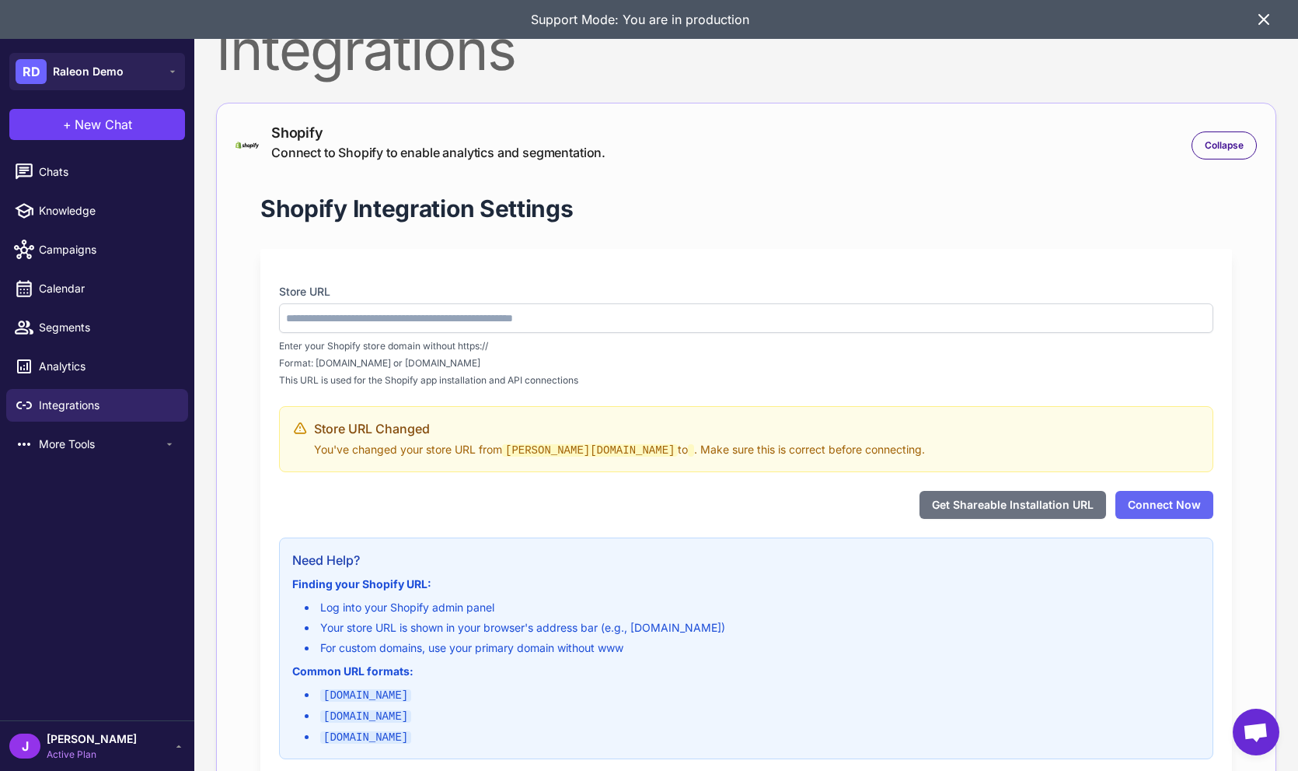
click at [502, 250] on div "Store URL Enter your Shopify store domain without https:// Format: yourstore.my…" at bounding box center [746, 513] width 972 height 529
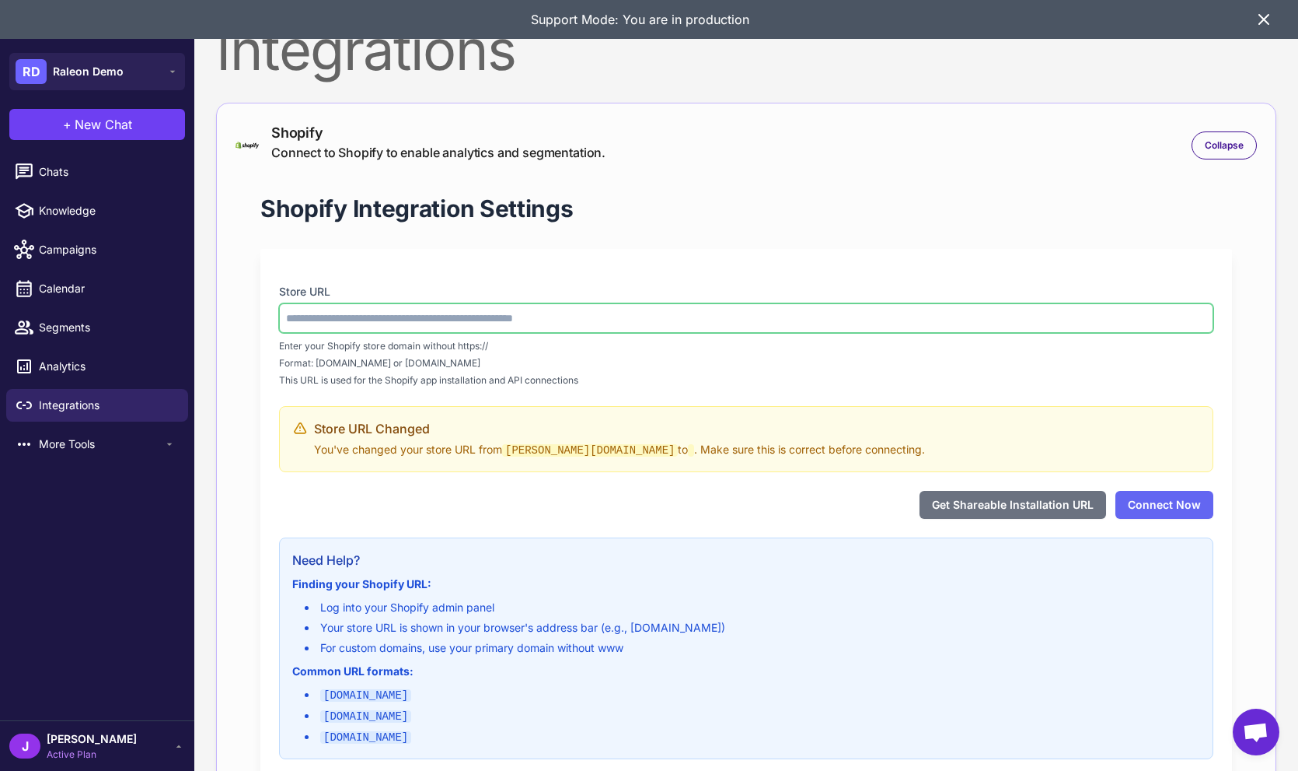
click at [351, 307] on input "text" at bounding box center [746, 318] width 935 height 30
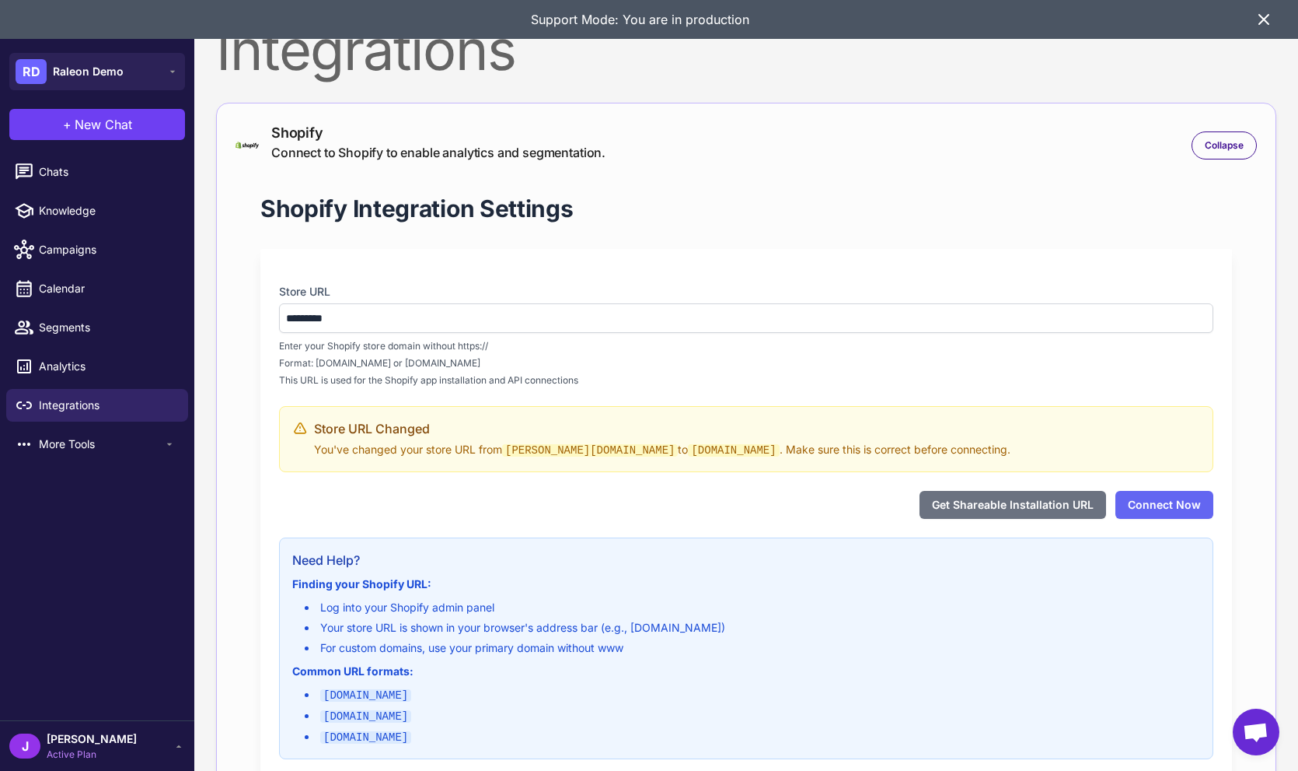
click at [862, 362] on div "Enter your Shopify store domain without https:// Format: yourstore.myshopify.co…" at bounding box center [746, 363] width 935 height 48
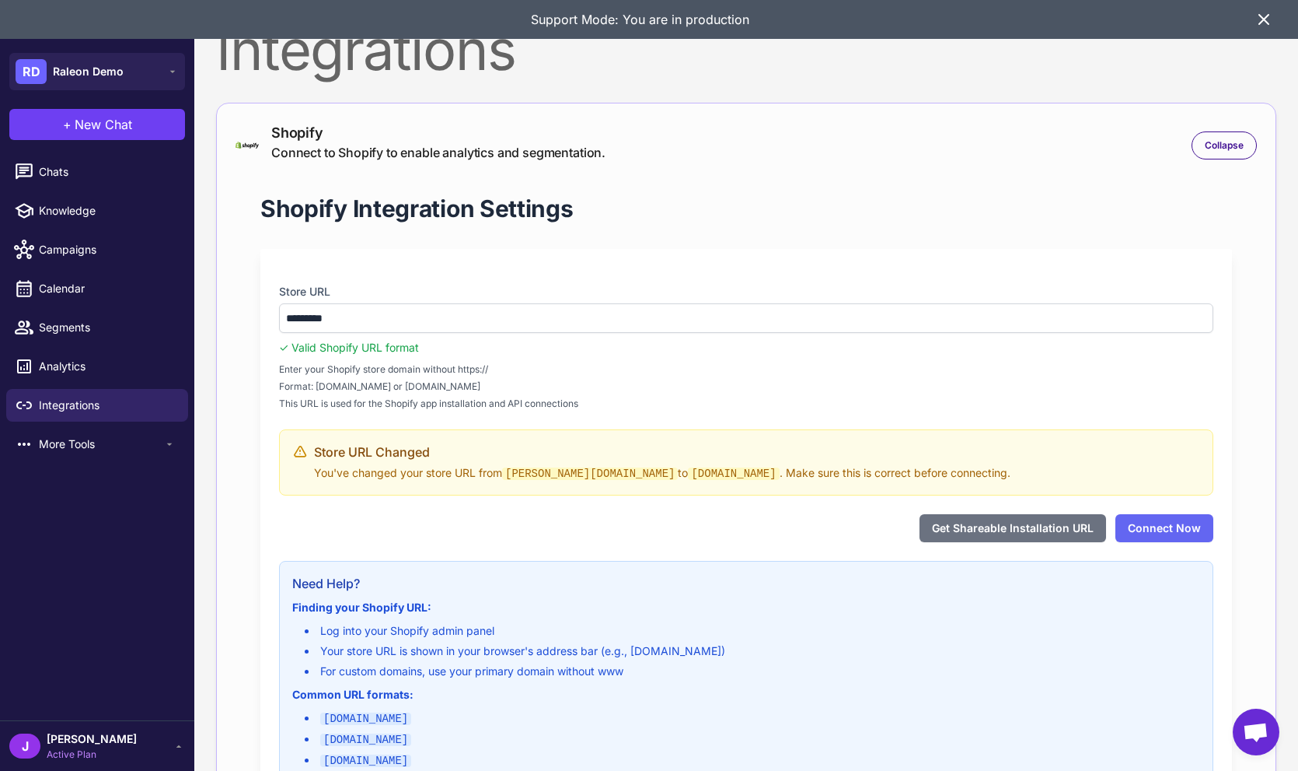
click at [618, 469] on code "[PERSON_NAME][DOMAIN_NAME]" at bounding box center [590, 473] width 176 height 12
click at [620, 468] on code "[PERSON_NAME][DOMAIN_NAME]" at bounding box center [590, 473] width 176 height 12
click at [503, 485] on section "Store URL Changed You've changed your store URL from adam-pickle-stand-9.myshop…" at bounding box center [746, 462] width 935 height 66
drag, startPoint x: 421, startPoint y: 474, endPoint x: 365, endPoint y: 362, distance: 125.2
click at [421, 474] on p "You've changed your store URL from adam-pickle-stand-9.myshopify.com to raleon.…" at bounding box center [662, 473] width 697 height 18
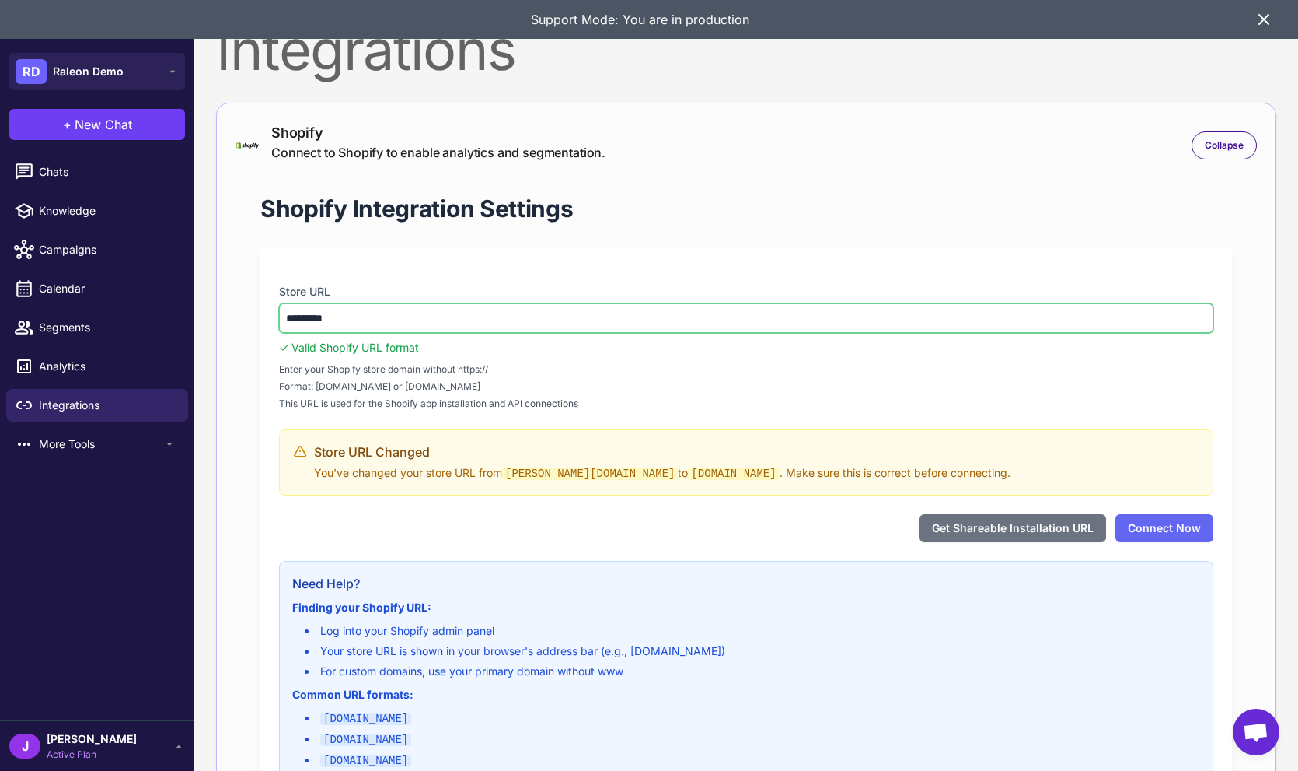
click at [365, 321] on input "*********" at bounding box center [746, 318] width 935 height 30
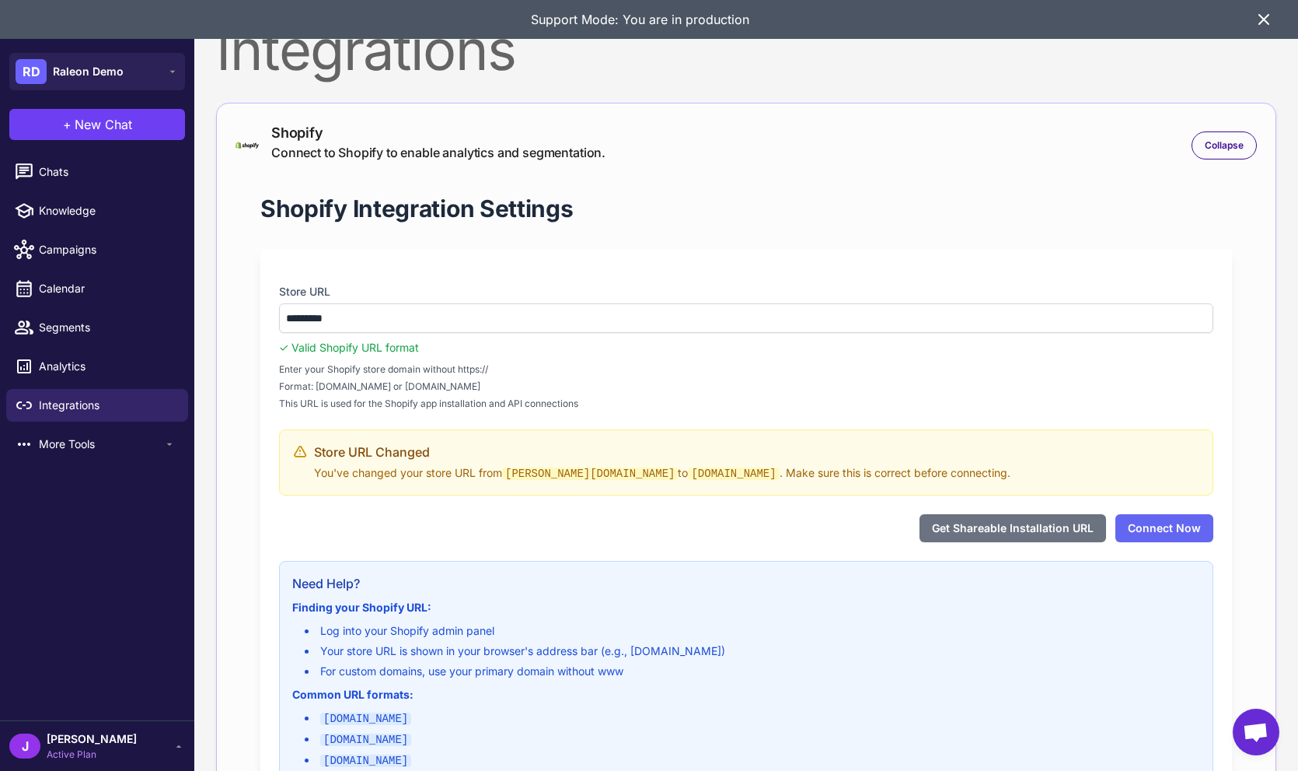
drag, startPoint x: 405, startPoint y: 373, endPoint x: 408, endPoint y: 381, distance: 8.4
click at [407, 373] on span "Enter your Shopify store domain without https://" at bounding box center [746, 369] width 935 height 14
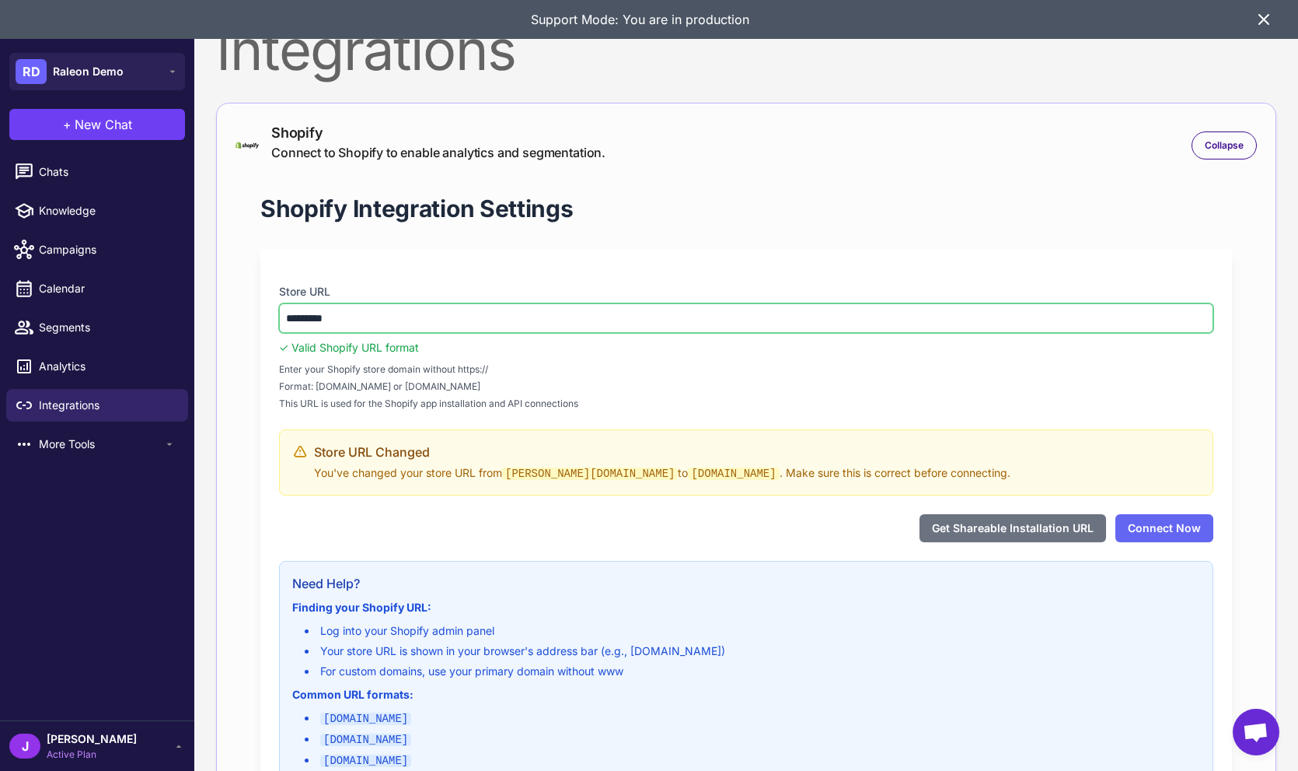
click at [387, 320] on input "*********" at bounding box center [746, 318] width 935 height 30
type input "**"
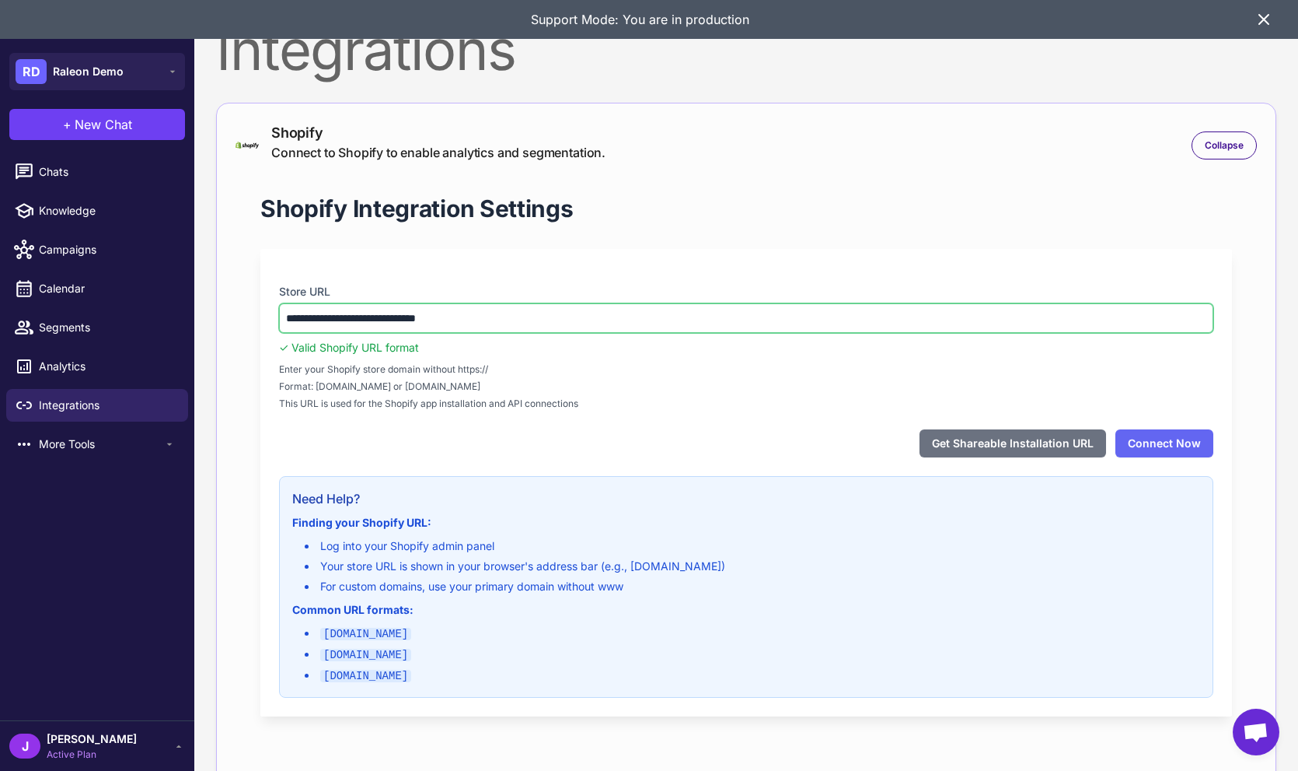
type input "**********"
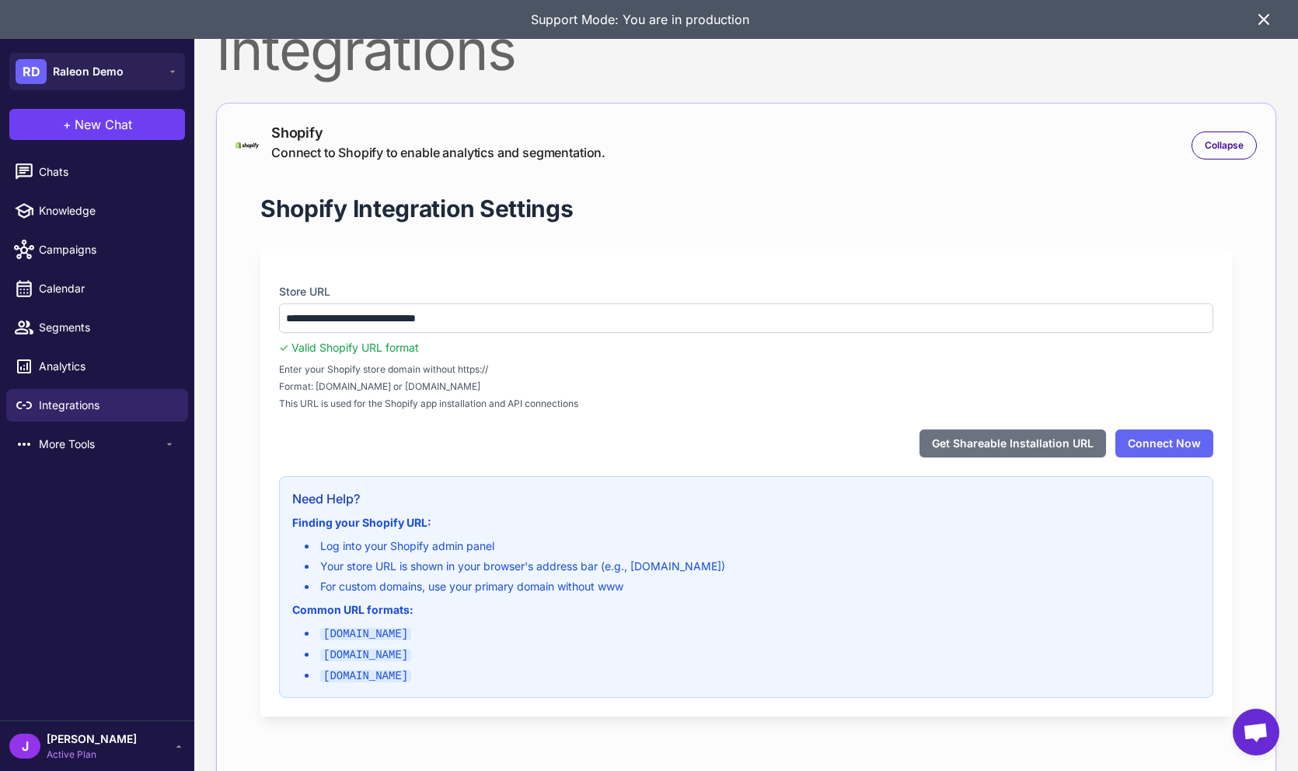
click at [404, 379] on span "Format: yourstore.myshopify.com or custom-domain.com" at bounding box center [746, 386] width 935 height 14
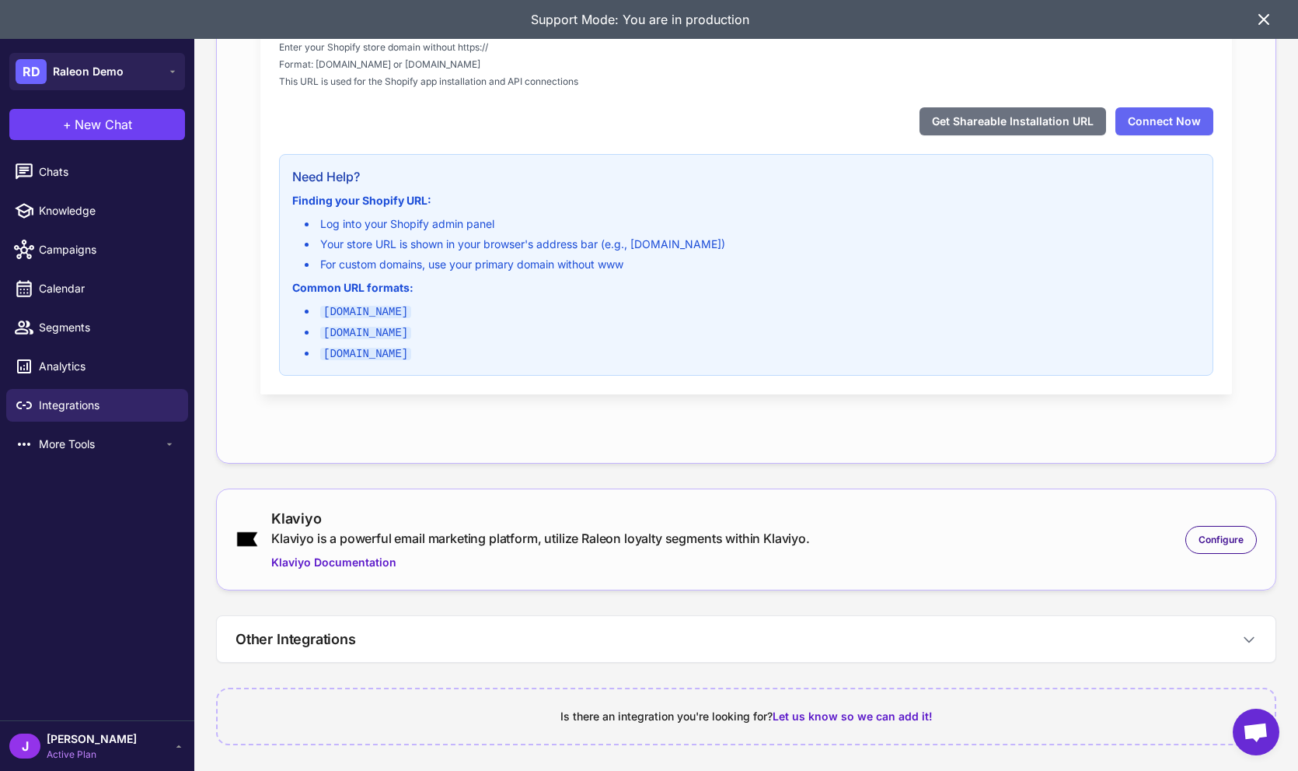
drag, startPoint x: 1262, startPoint y: 558, endPoint x: 1211, endPoint y: 551, distance: 51.0
click at [1257, 559] on div "Klaviyo Klaviyo is a powerful email marketing platform, utilize Raleon loyalty …" at bounding box center [746, 539] width 1061 height 102
click at [1213, 544] on div "Configure" at bounding box center [1222, 540] width 72 height 28
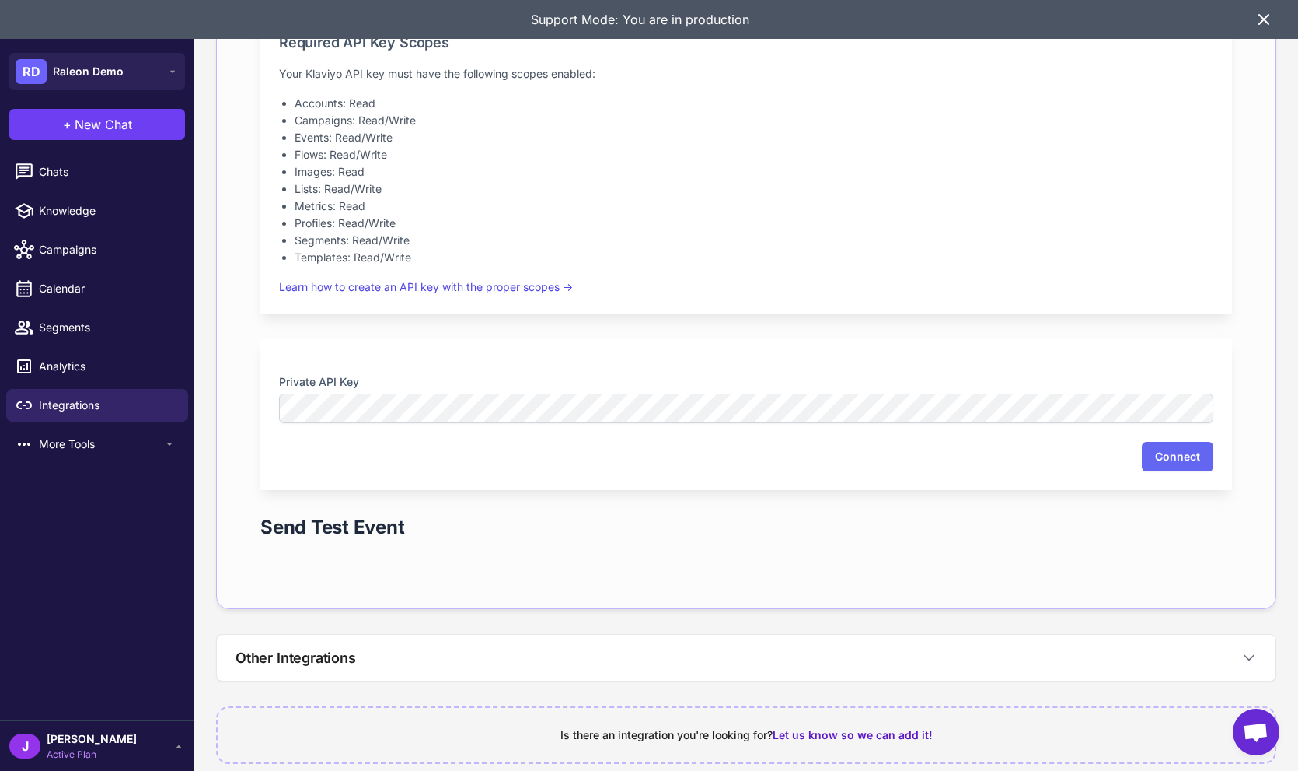
scroll to position [979, 0]
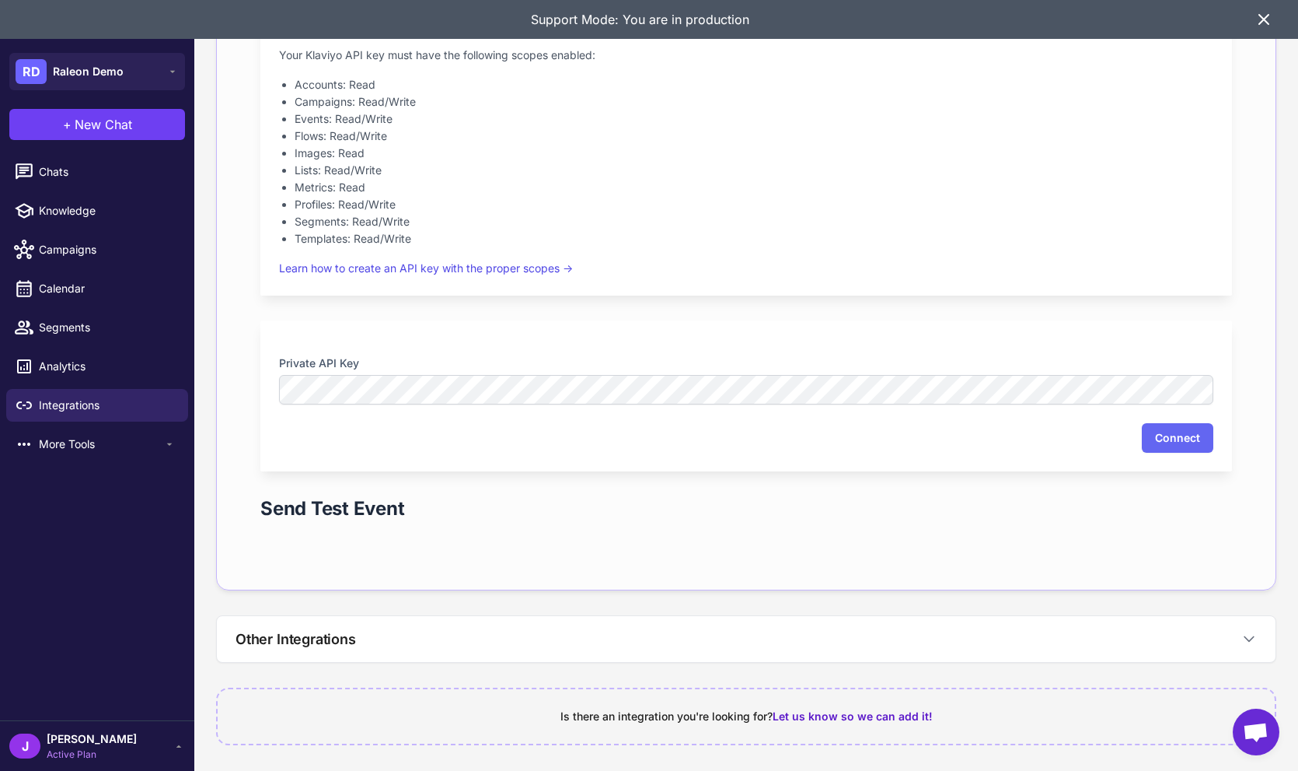
click at [519, 430] on div "Connect" at bounding box center [746, 438] width 935 height 30
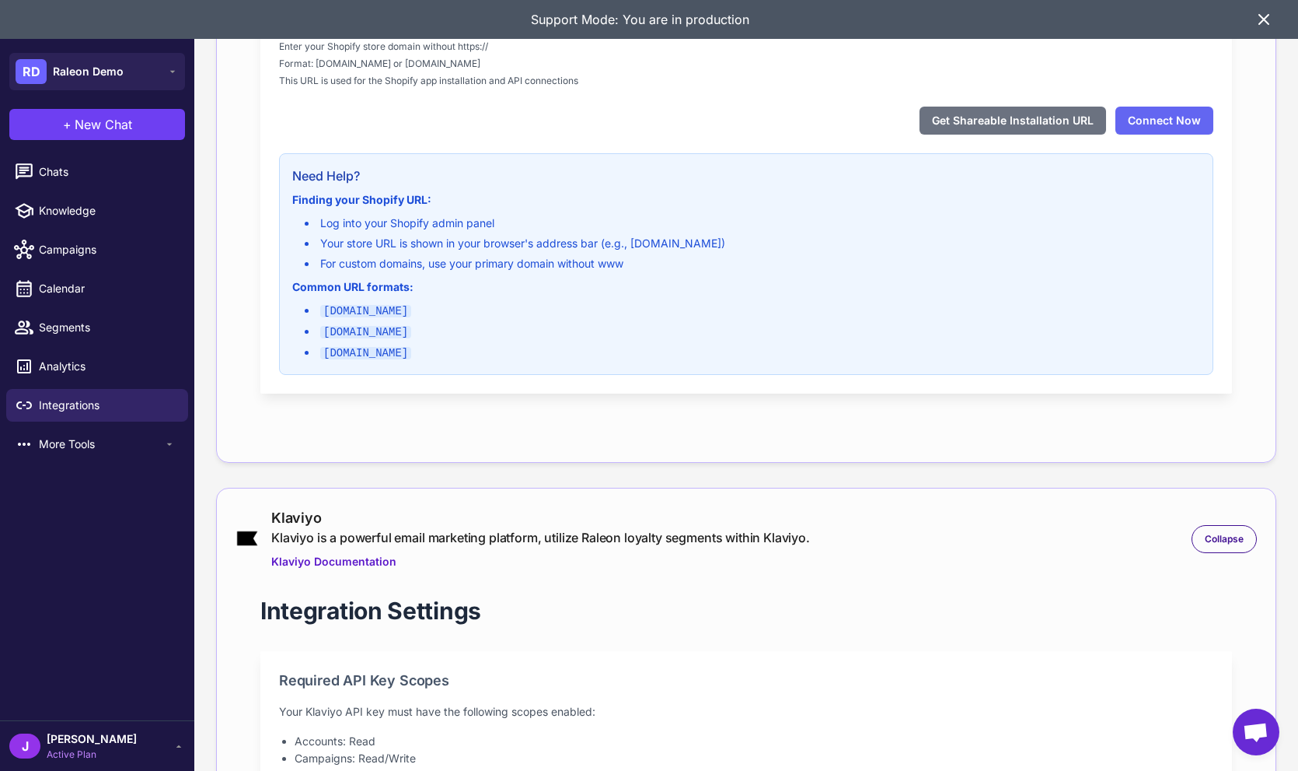
scroll to position [0, 0]
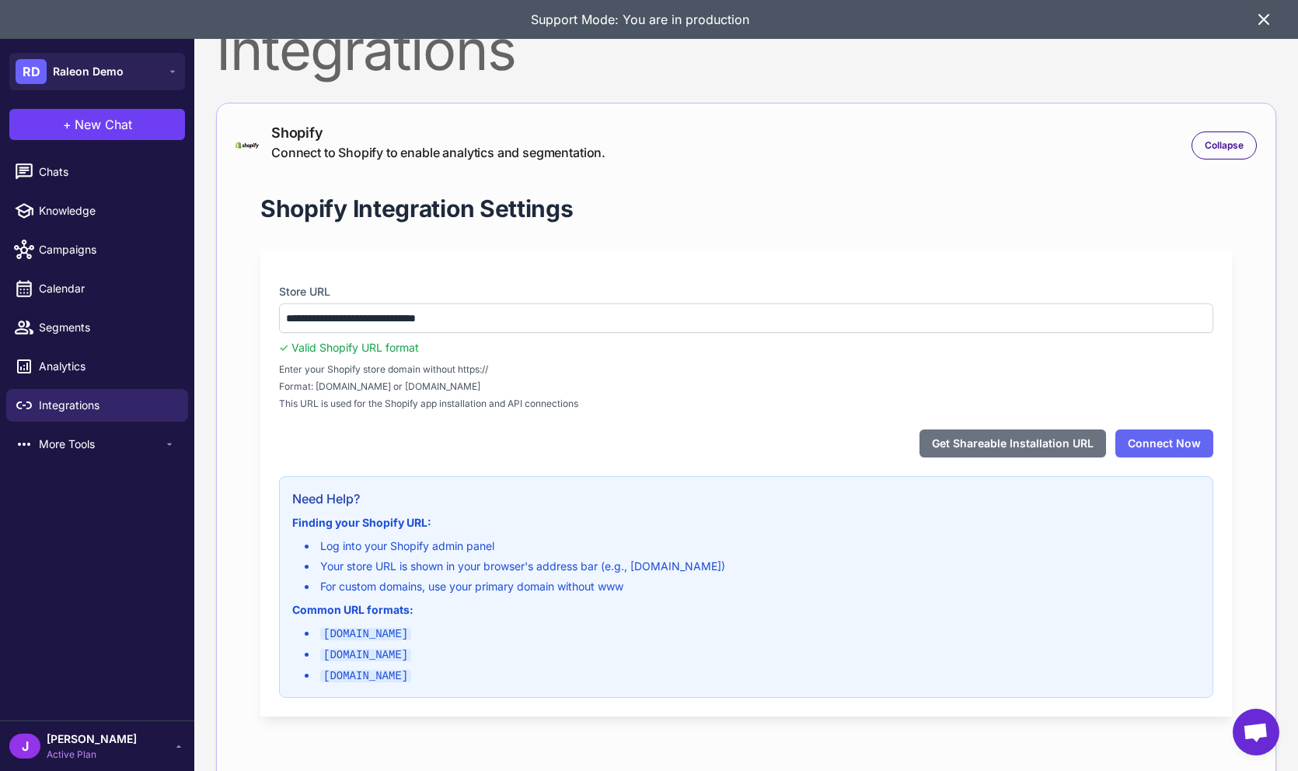
click at [513, 219] on h1 "Shopify Integration Settings" at bounding box center [416, 208] width 313 height 31
click at [1263, 22] on icon at bounding box center [1264, 19] width 19 height 19
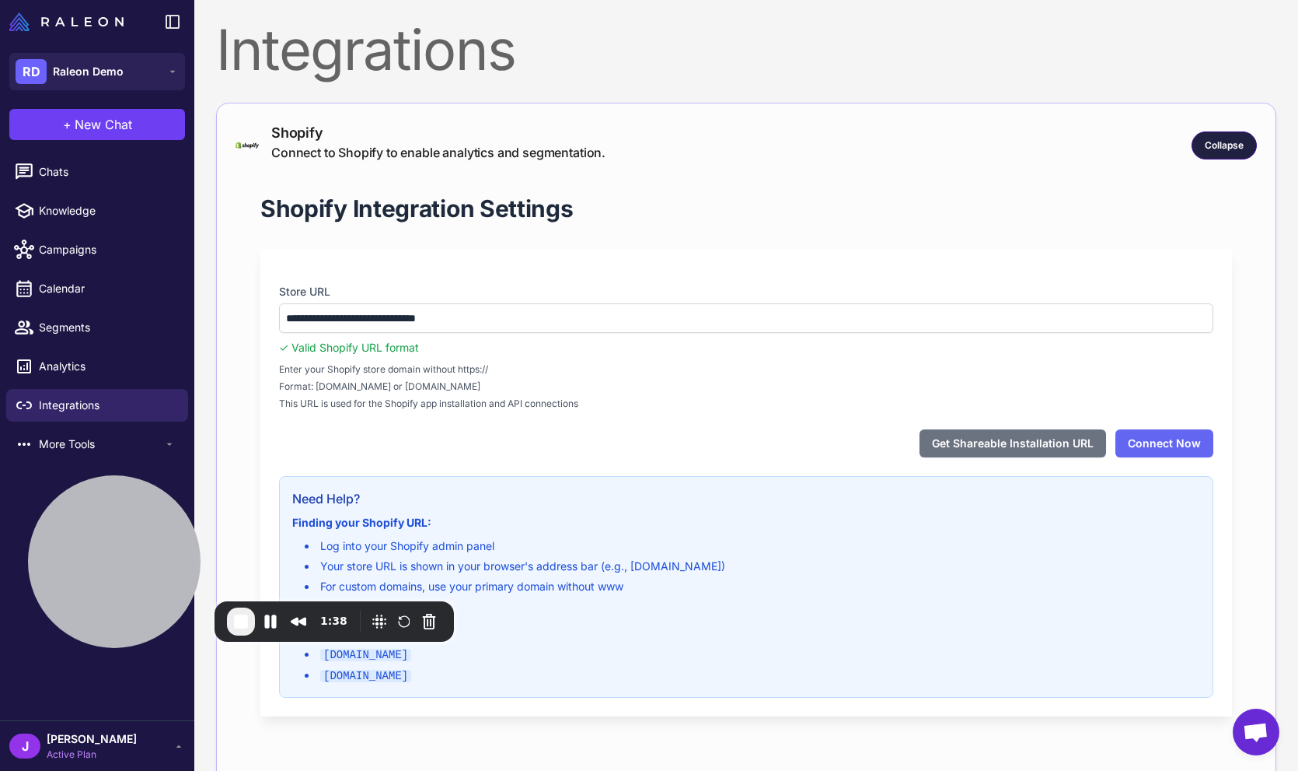
click at [1235, 155] on div "Collapse" at bounding box center [1224, 145] width 65 height 28
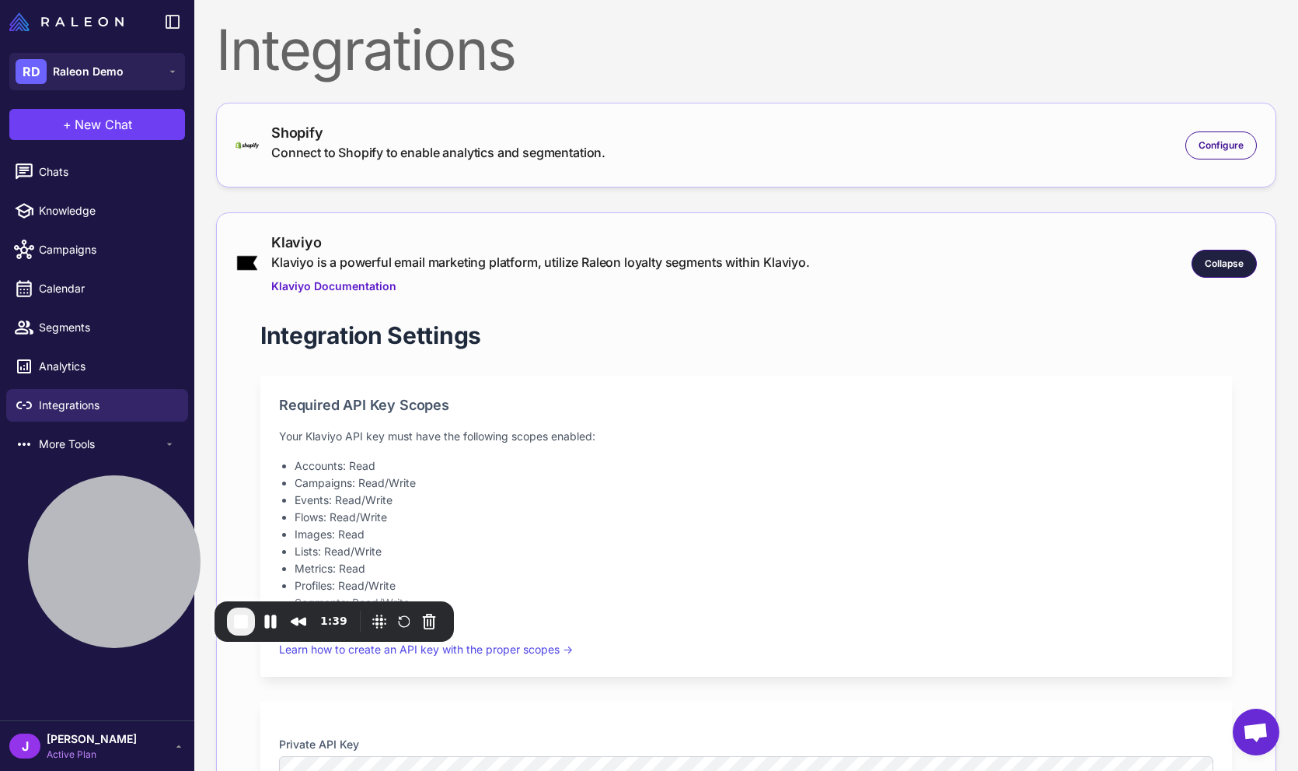
click at [1228, 261] on span "Collapse" at bounding box center [1224, 264] width 39 height 14
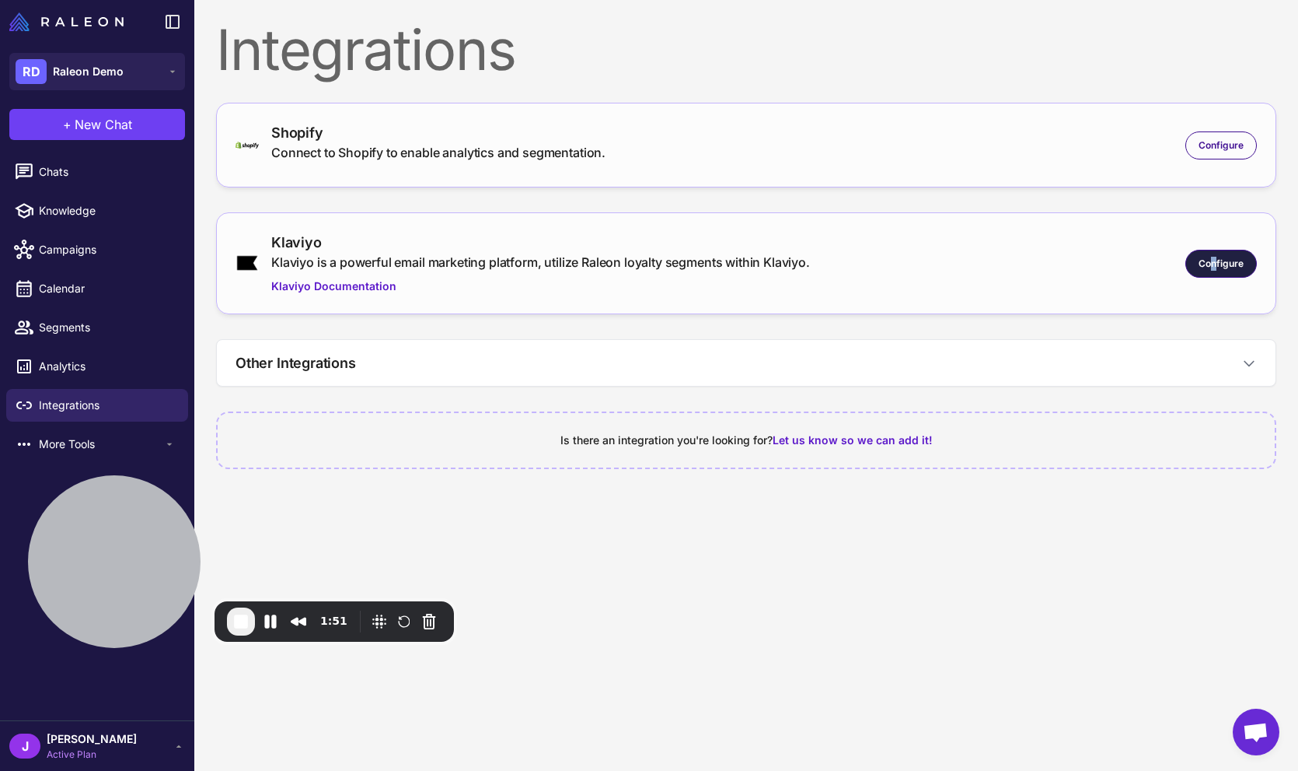
click at [1215, 266] on span "Configure" at bounding box center [1221, 264] width 45 height 14
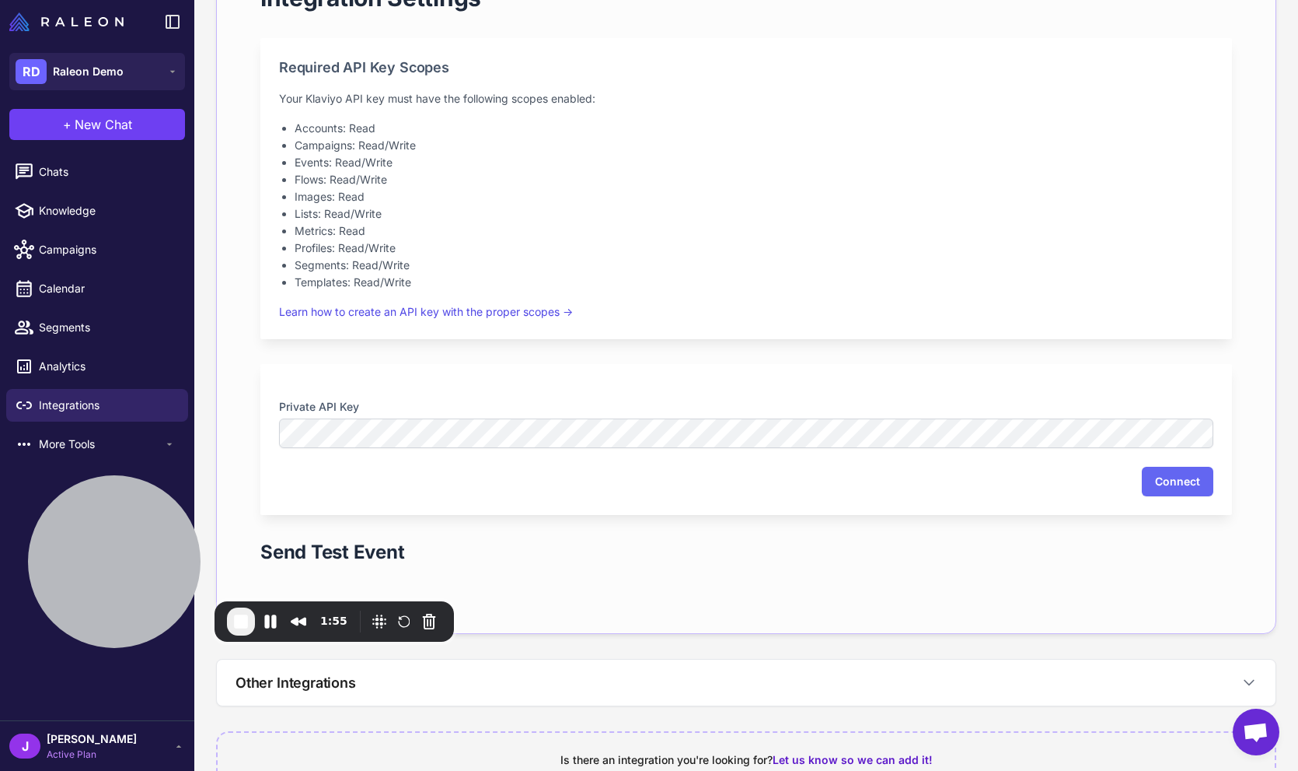
scroll to position [383, 0]
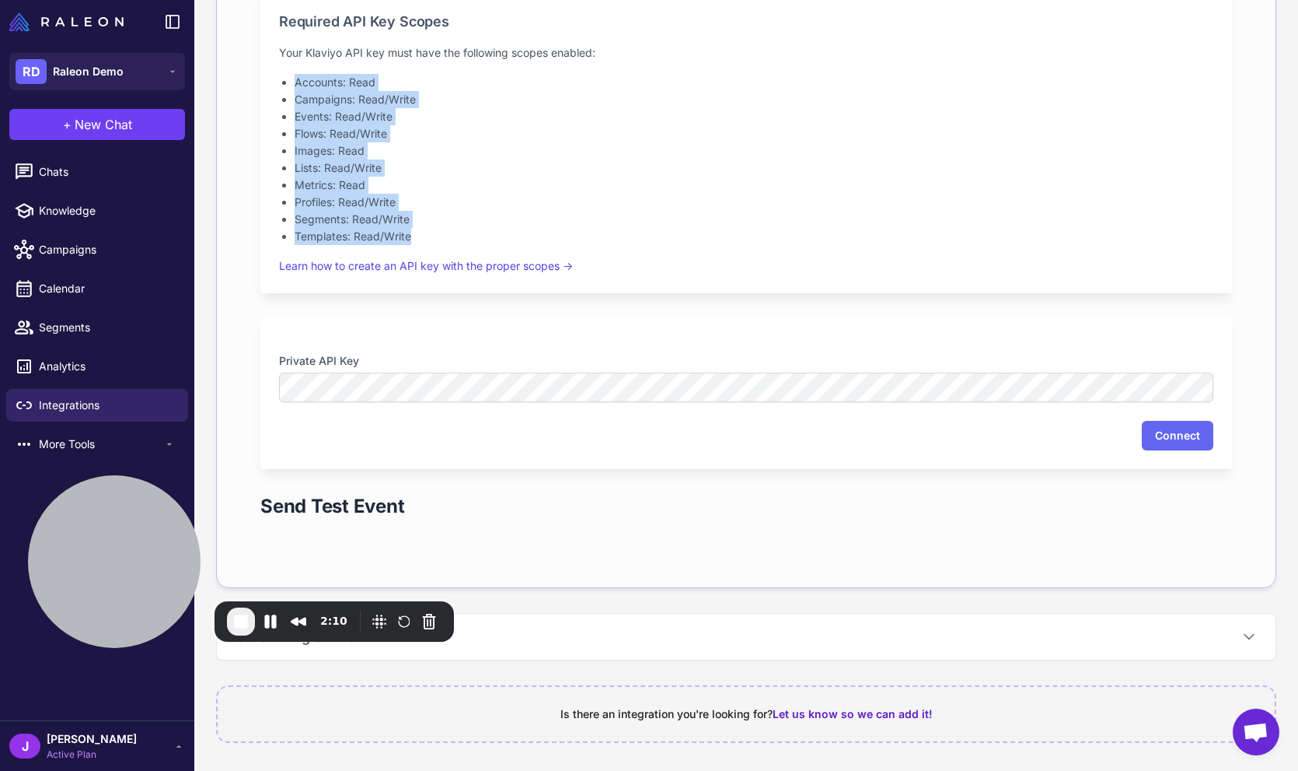
drag, startPoint x: 418, startPoint y: 236, endPoint x: 271, endPoint y: 82, distance: 212.3
click at [271, 82] on div "Required API Key Scopes Your Klaviyo API key must have the following scopes ena…" at bounding box center [746, 142] width 972 height 301
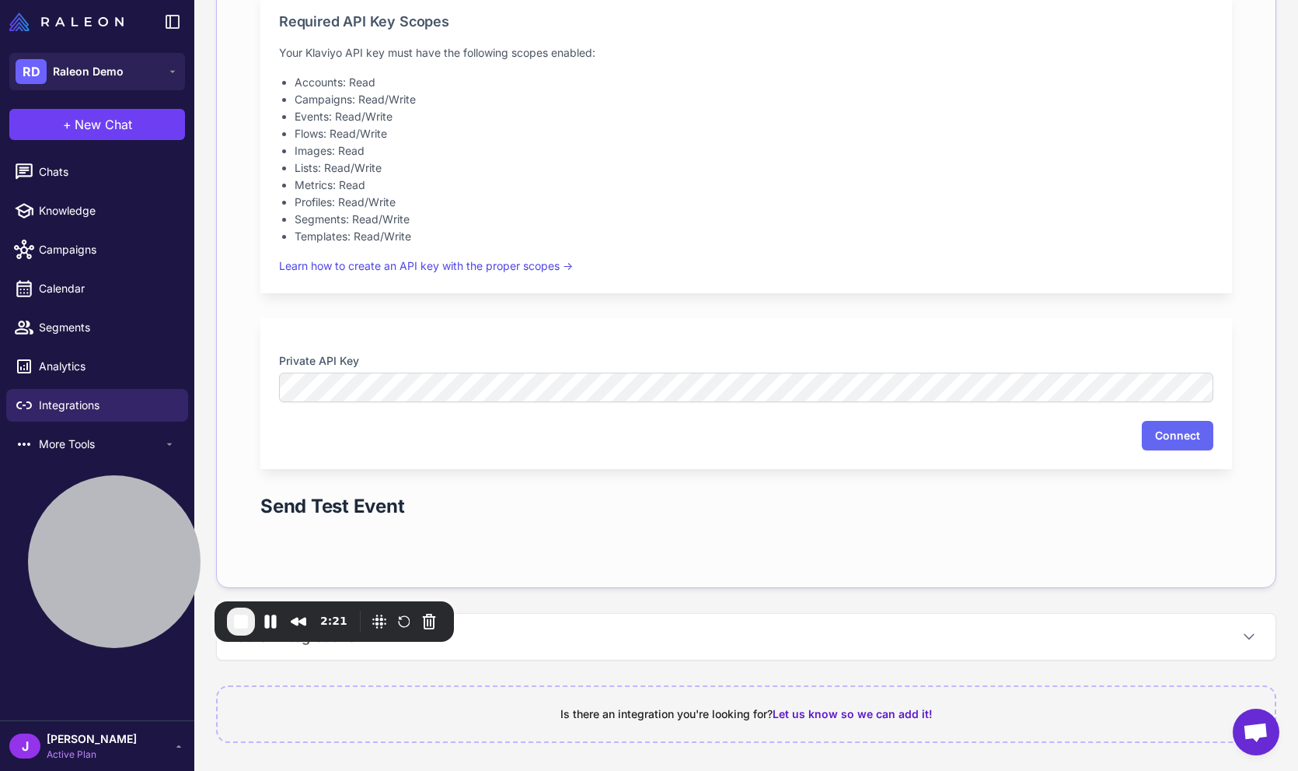
click at [429, 220] on li "Segments: Read/Write" at bounding box center [754, 219] width 919 height 17
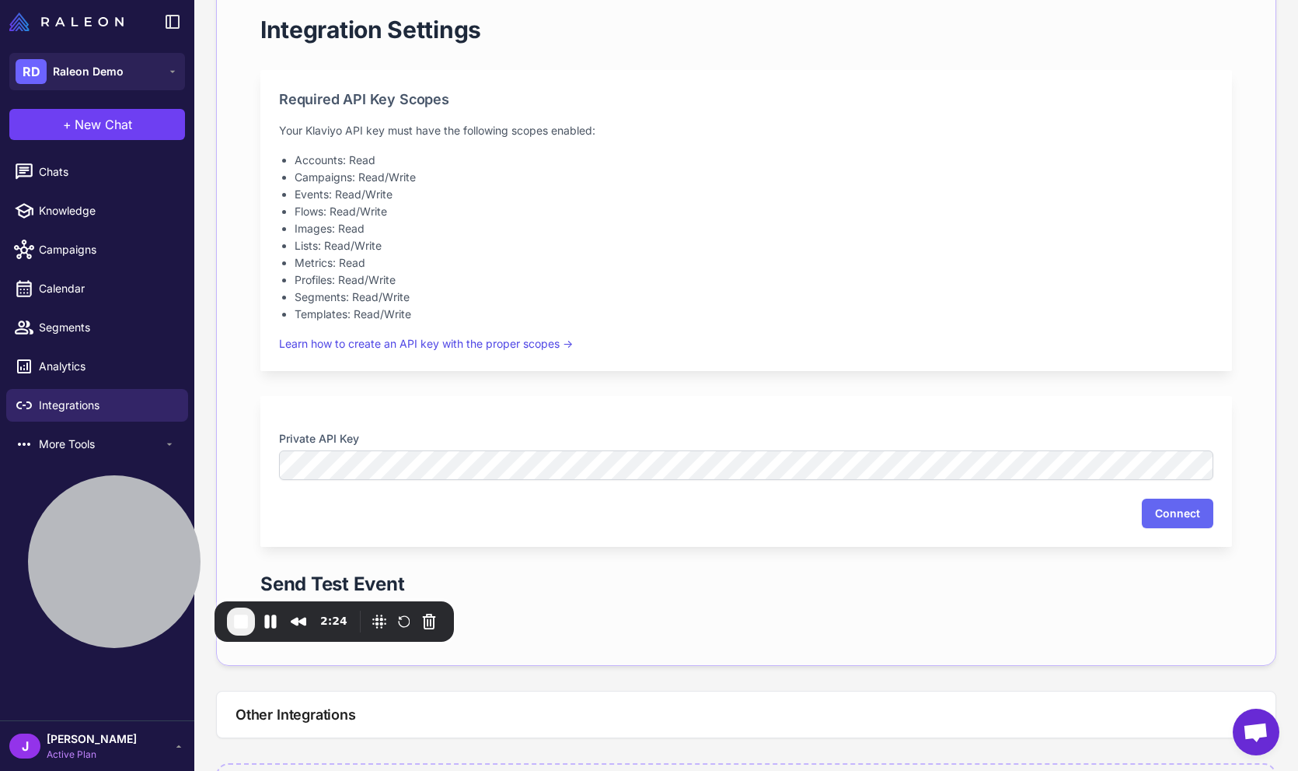
scroll to position [309, 0]
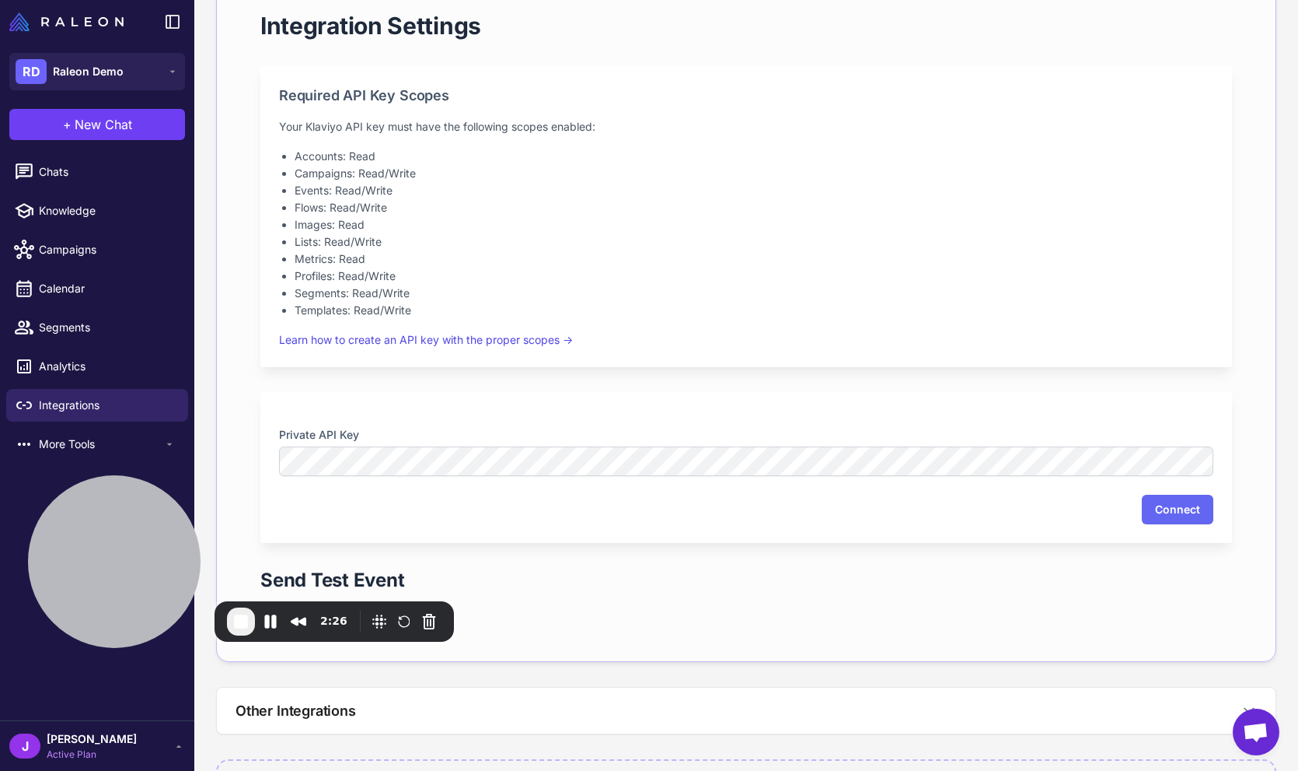
click at [357, 487] on div "Private API Key Connect" at bounding box center [746, 467] width 972 height 151
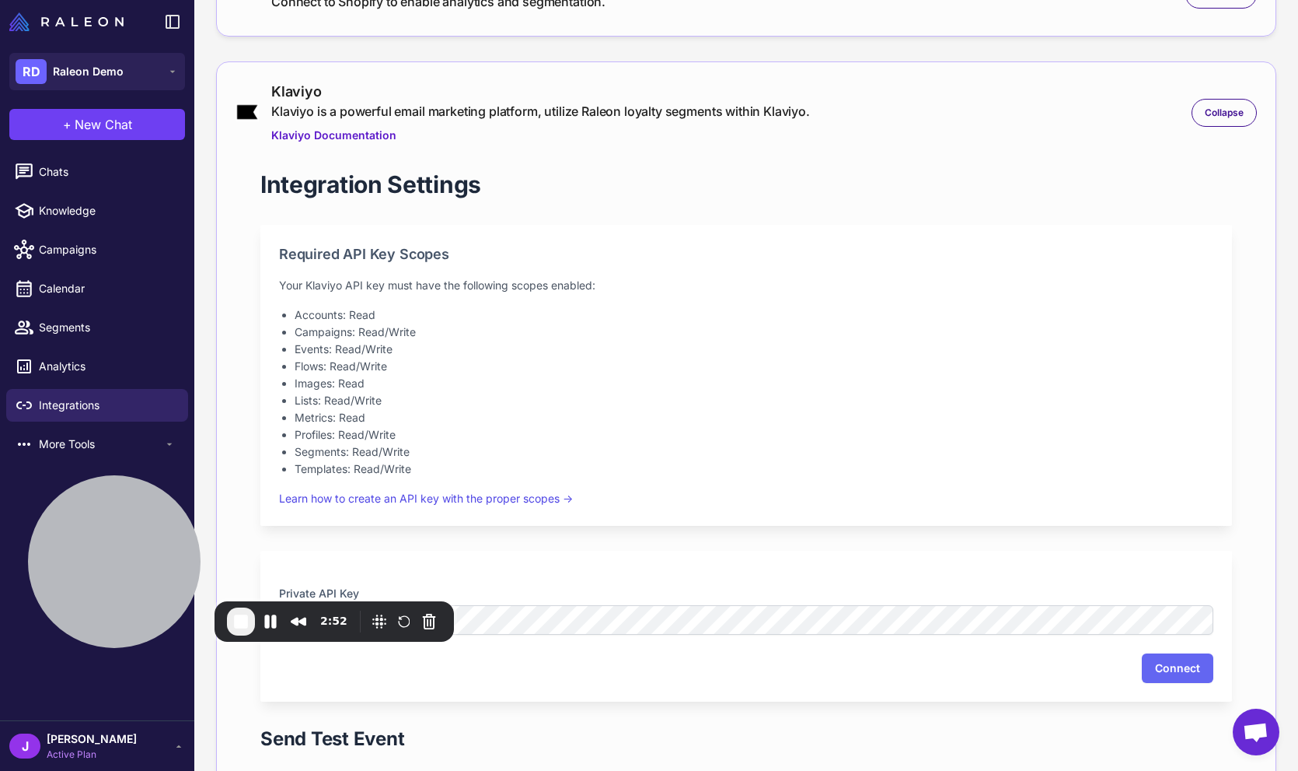
scroll to position [135, 0]
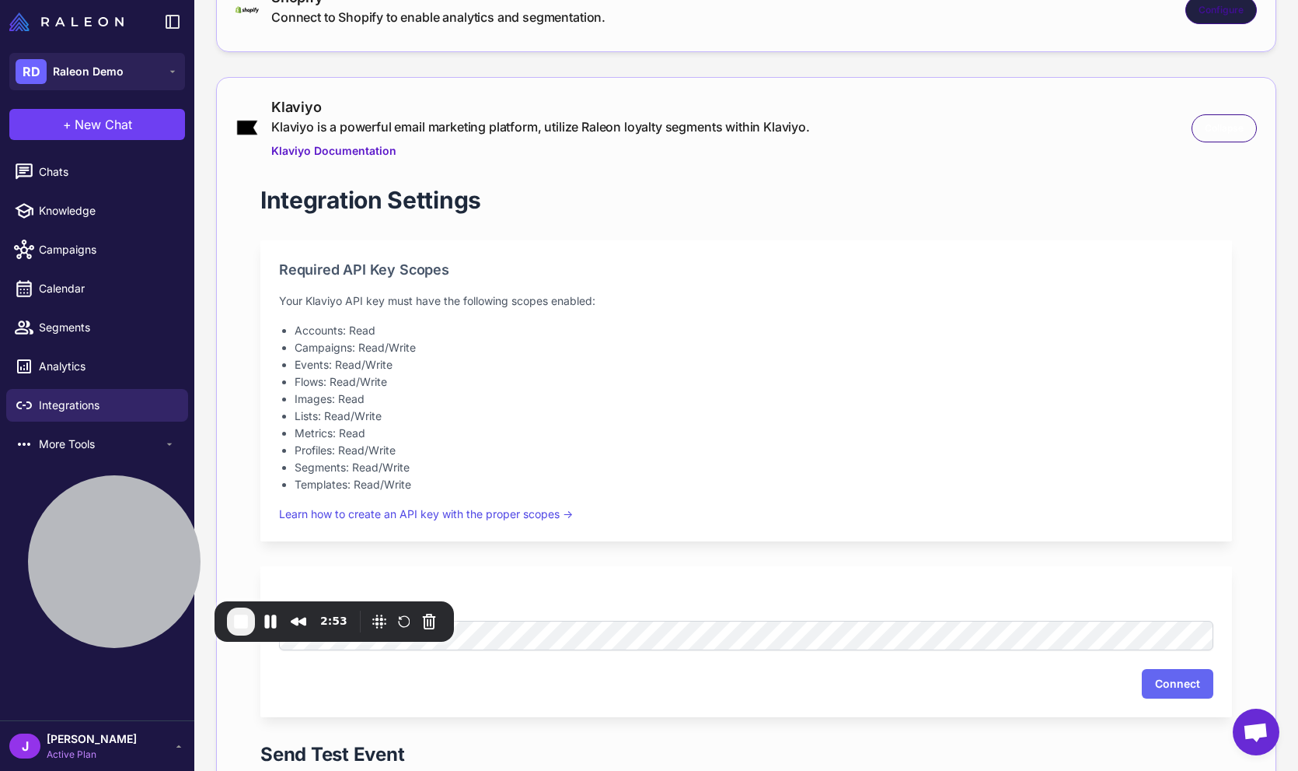
click at [1221, 131] on span "Collapse" at bounding box center [1224, 128] width 39 height 14
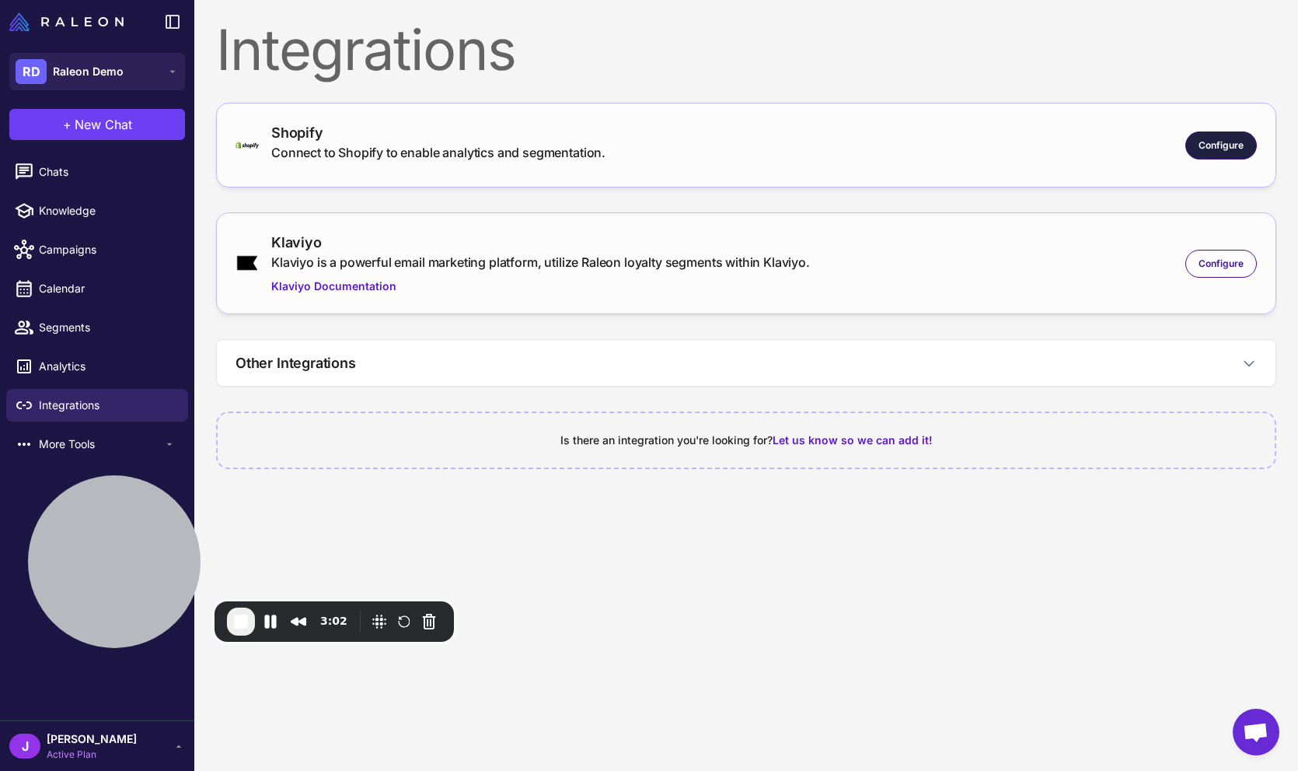
click at [1236, 149] on span "Configure" at bounding box center [1221, 145] width 45 height 14
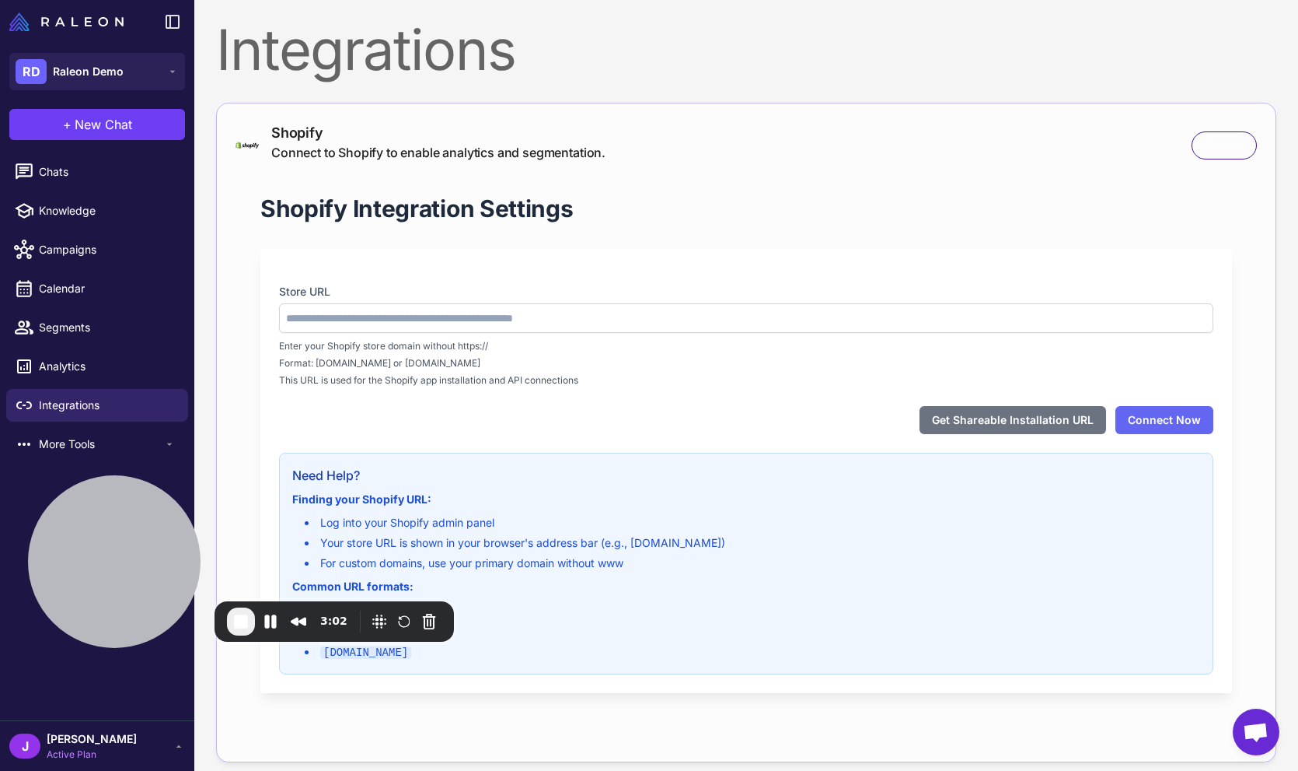
type input "**********"
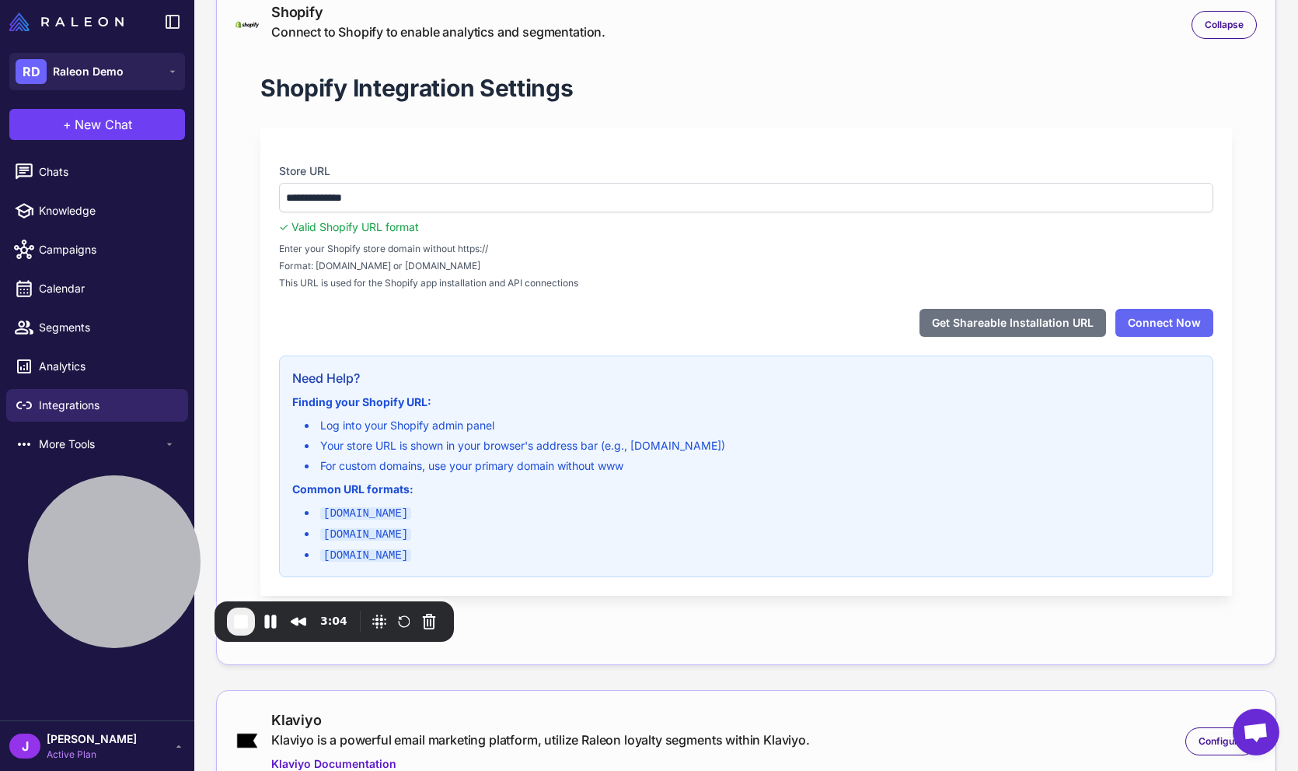
scroll to position [119, 0]
click at [1022, 327] on button "Get Shareable Installation URL" at bounding box center [1013, 324] width 187 height 28
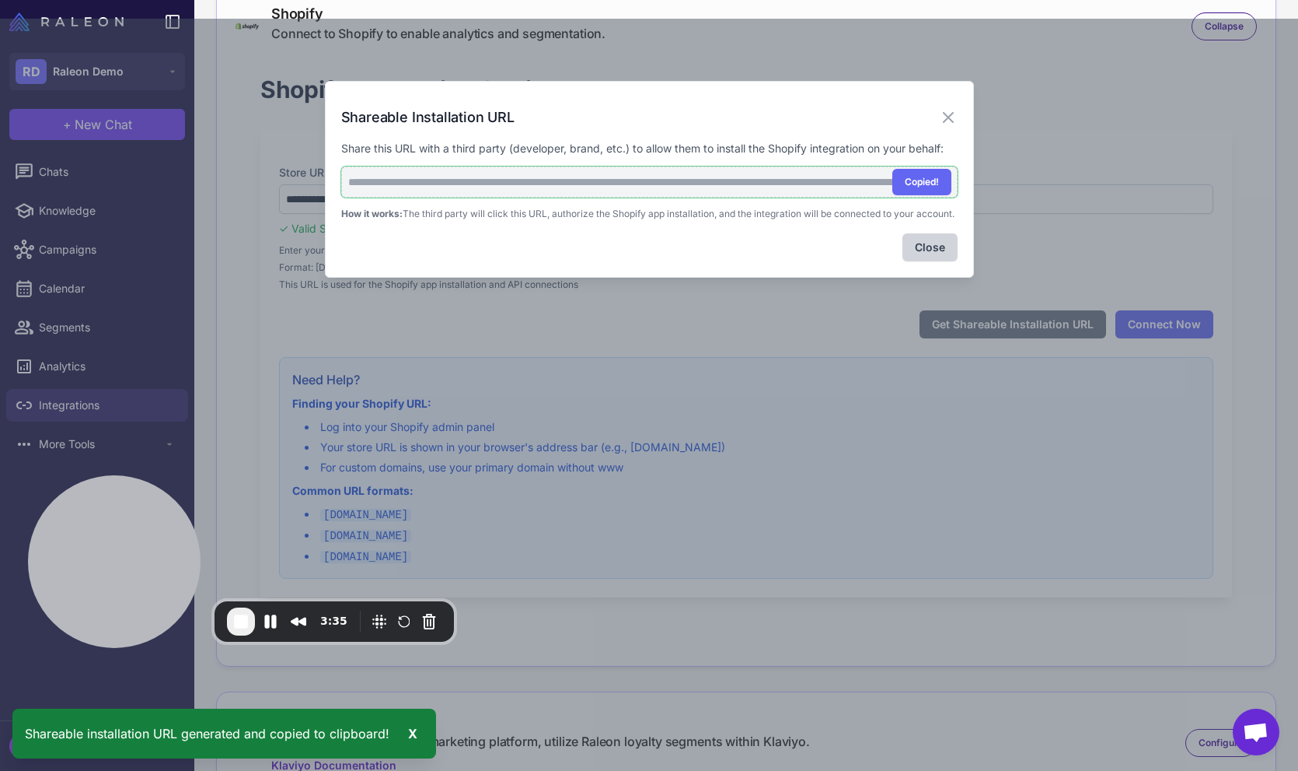
drag, startPoint x: 363, startPoint y: 183, endPoint x: 889, endPoint y: 187, distance: 525.6
click at [889, 187] on input "**********" at bounding box center [649, 181] width 617 height 31
drag, startPoint x: 915, startPoint y: 264, endPoint x: 893, endPoint y: 274, distance: 24.0
click at [907, 261] on button "Close" at bounding box center [930, 247] width 55 height 28
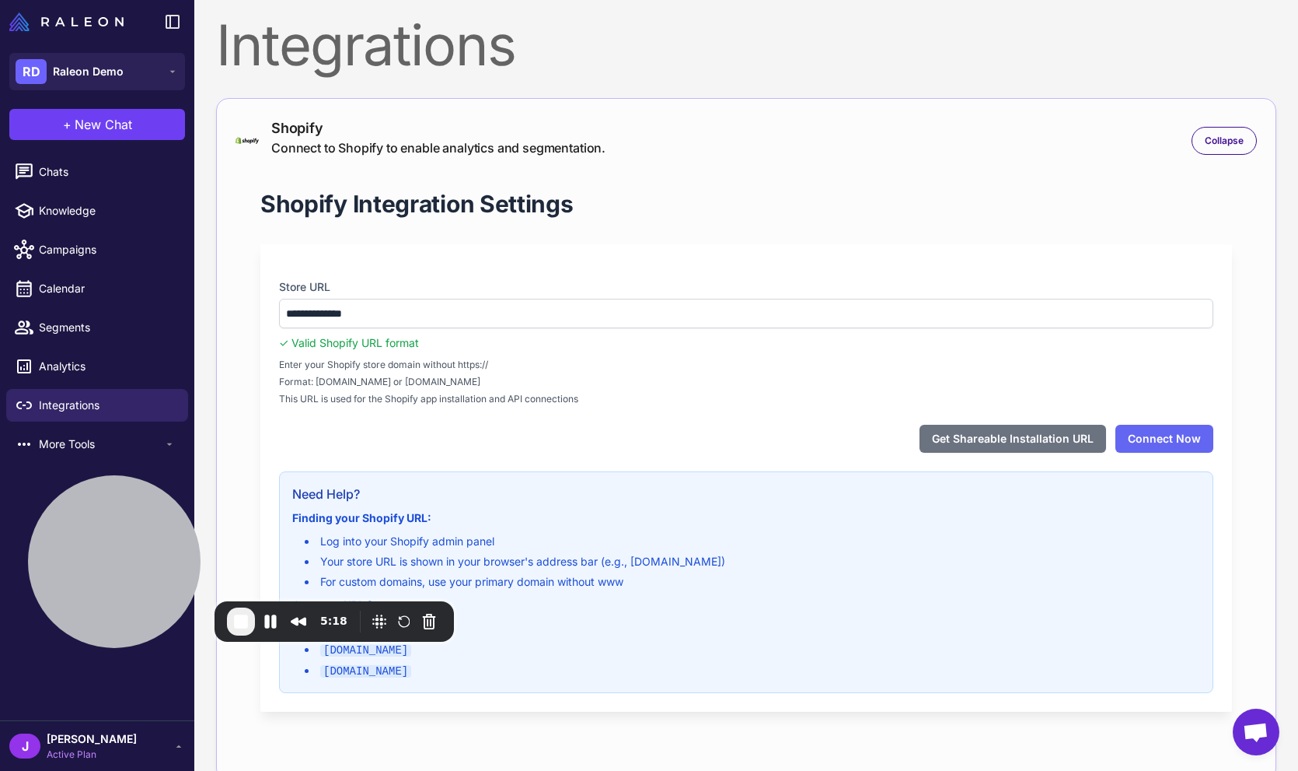
scroll to position [0, 0]
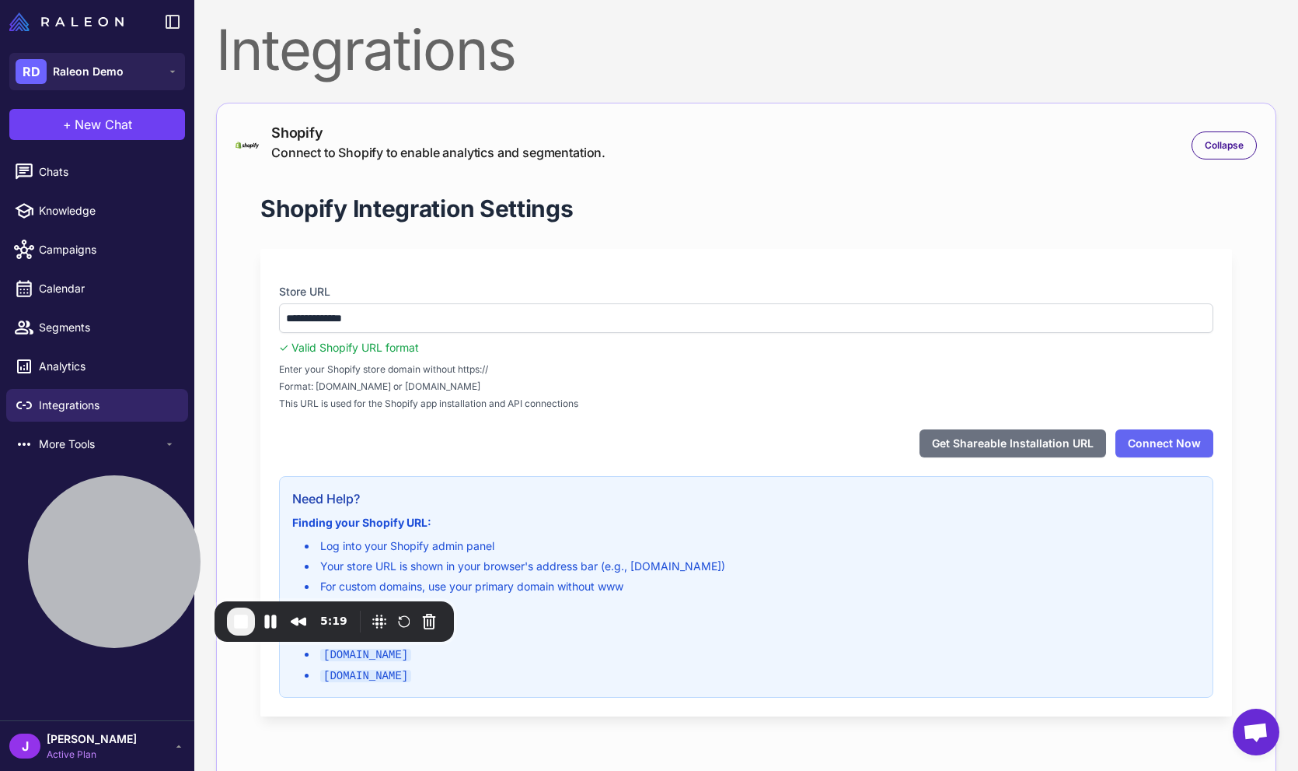
click at [589, 420] on div "**********" at bounding box center [746, 482] width 972 height 467
click at [236, 622] on span "End Recording" at bounding box center [240, 621] width 19 height 19
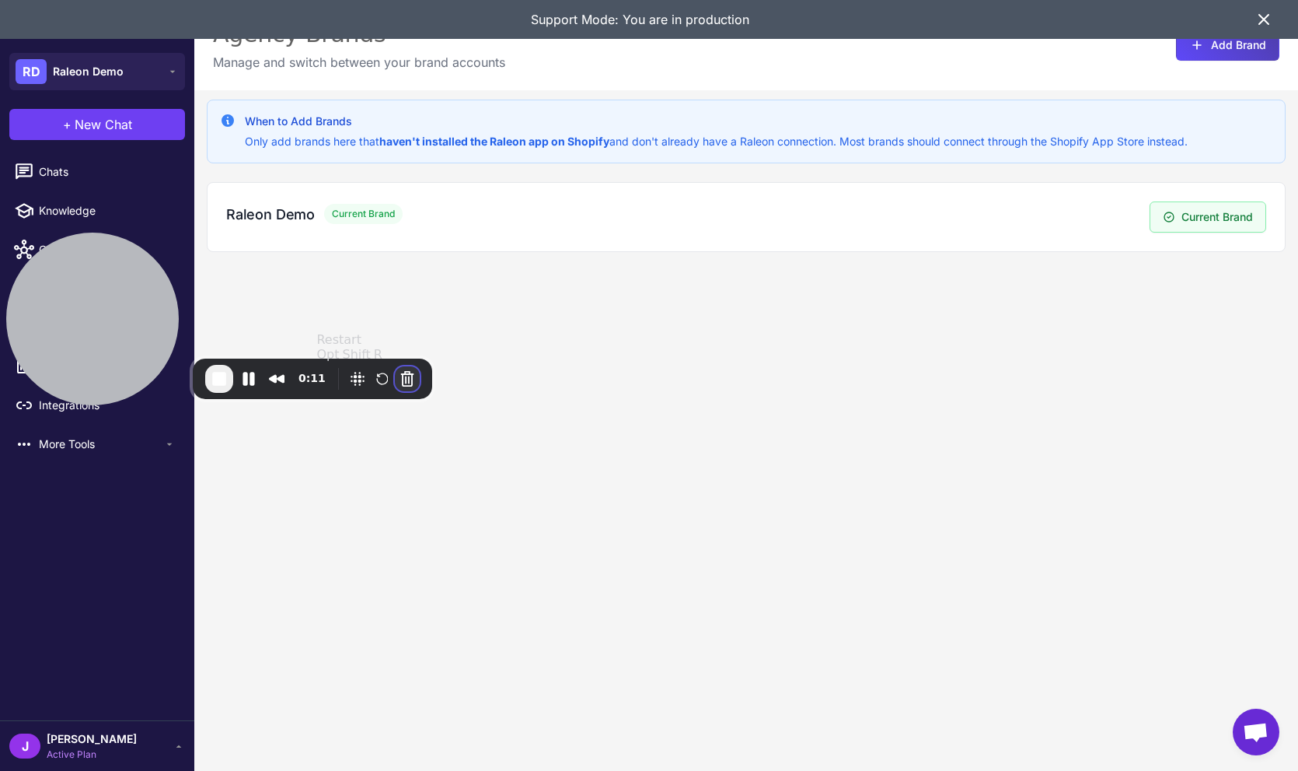
click at [411, 375] on button "Cancel Recording" at bounding box center [407, 378] width 25 height 25
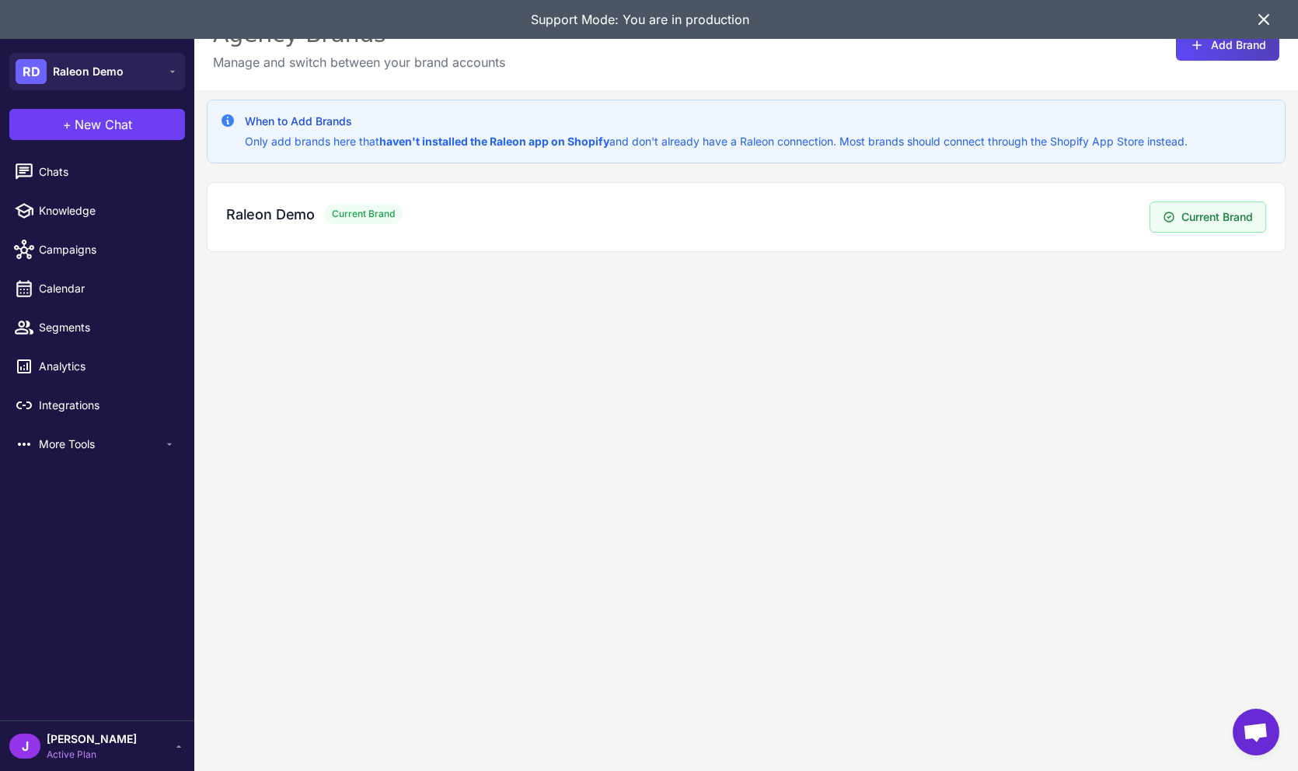
click at [737, 300] on div "When to Add Brands Only add brands here that haven't installed the Raleon app o…" at bounding box center [746, 475] width 1104 height 771
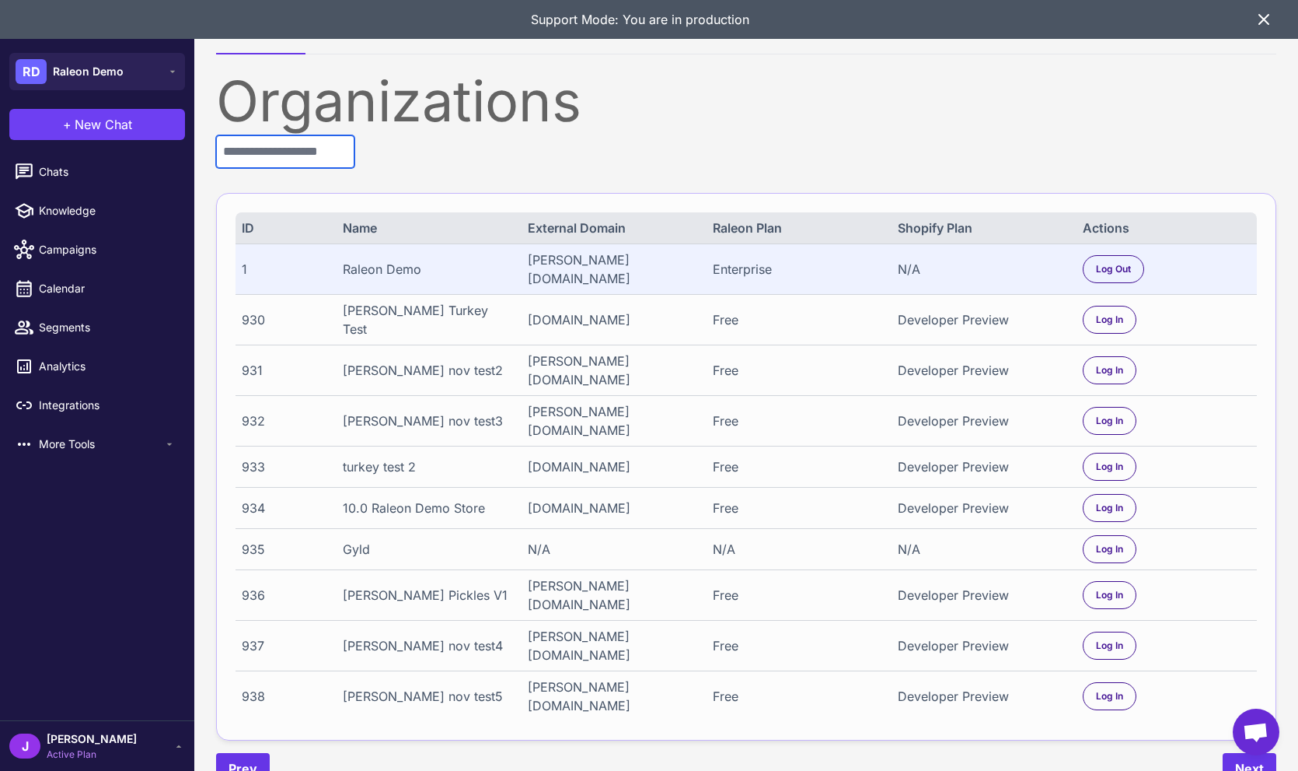
click at [271, 152] on input "text" at bounding box center [285, 151] width 138 height 33
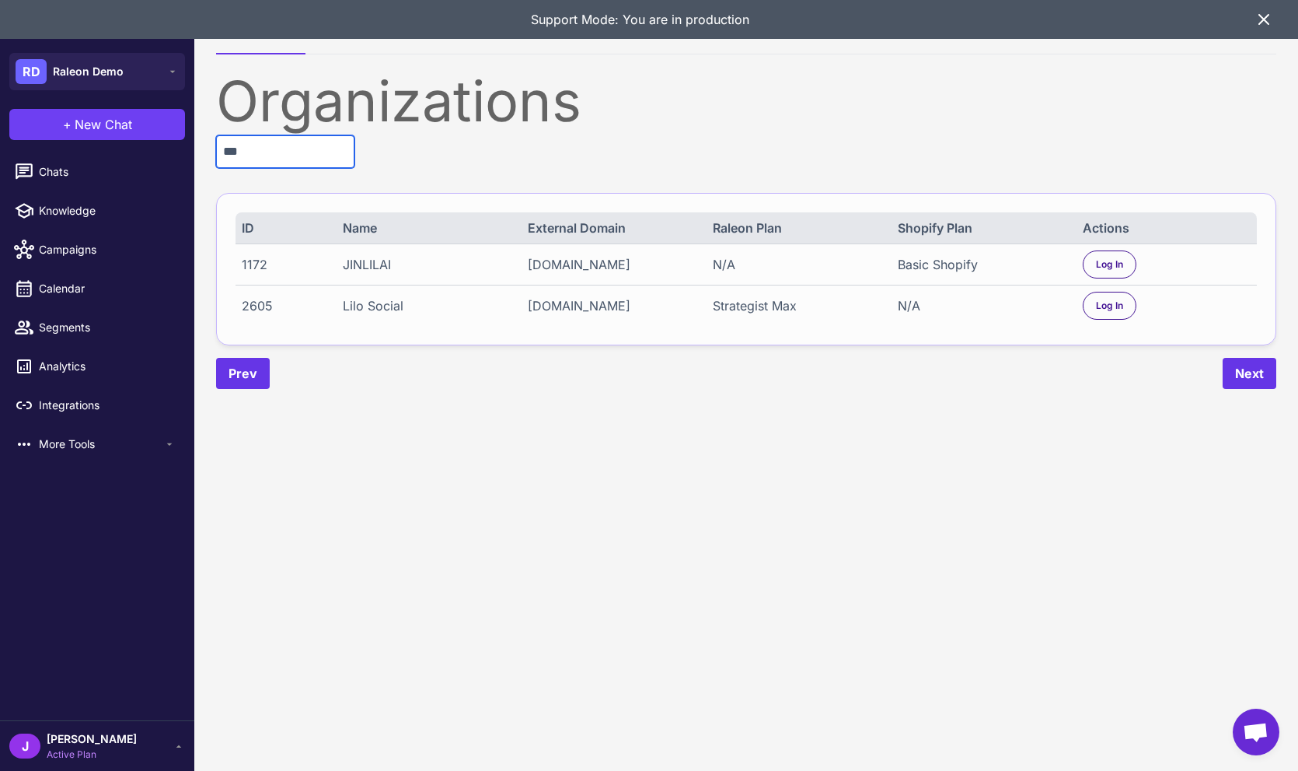
type input "***"
click at [1082, 299] on div "2605 Lilo Social [DOMAIN_NAME] Strategist Max N/A Log In" at bounding box center [747, 305] width 1022 height 41
drag, startPoint x: 1136, startPoint y: 309, endPoint x: 1117, endPoint y: 302, distance: 20.2
click at [1136, 309] on div "Log In" at bounding box center [1167, 306] width 168 height 28
click at [1103, 301] on span "Log In" at bounding box center [1109, 306] width 27 height 14
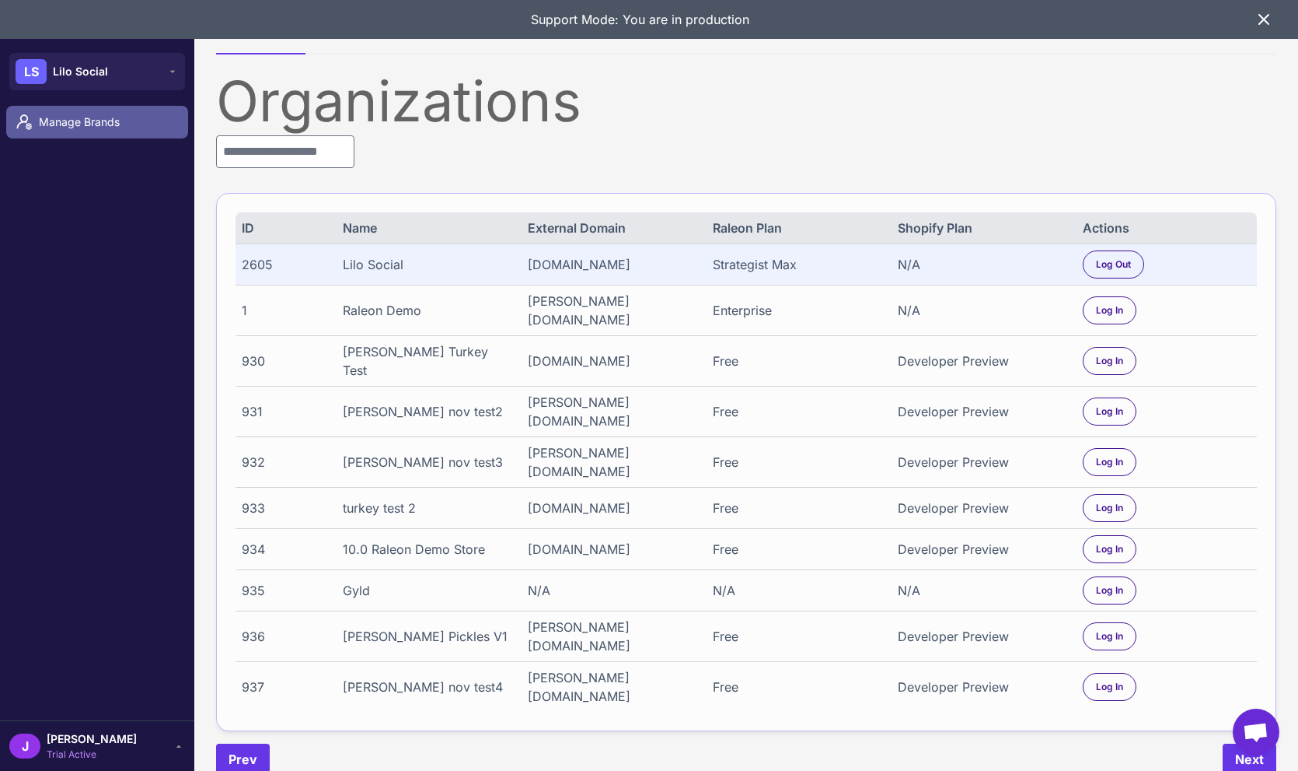
click at [83, 129] on span "Manage Brands" at bounding box center [107, 122] width 137 height 17
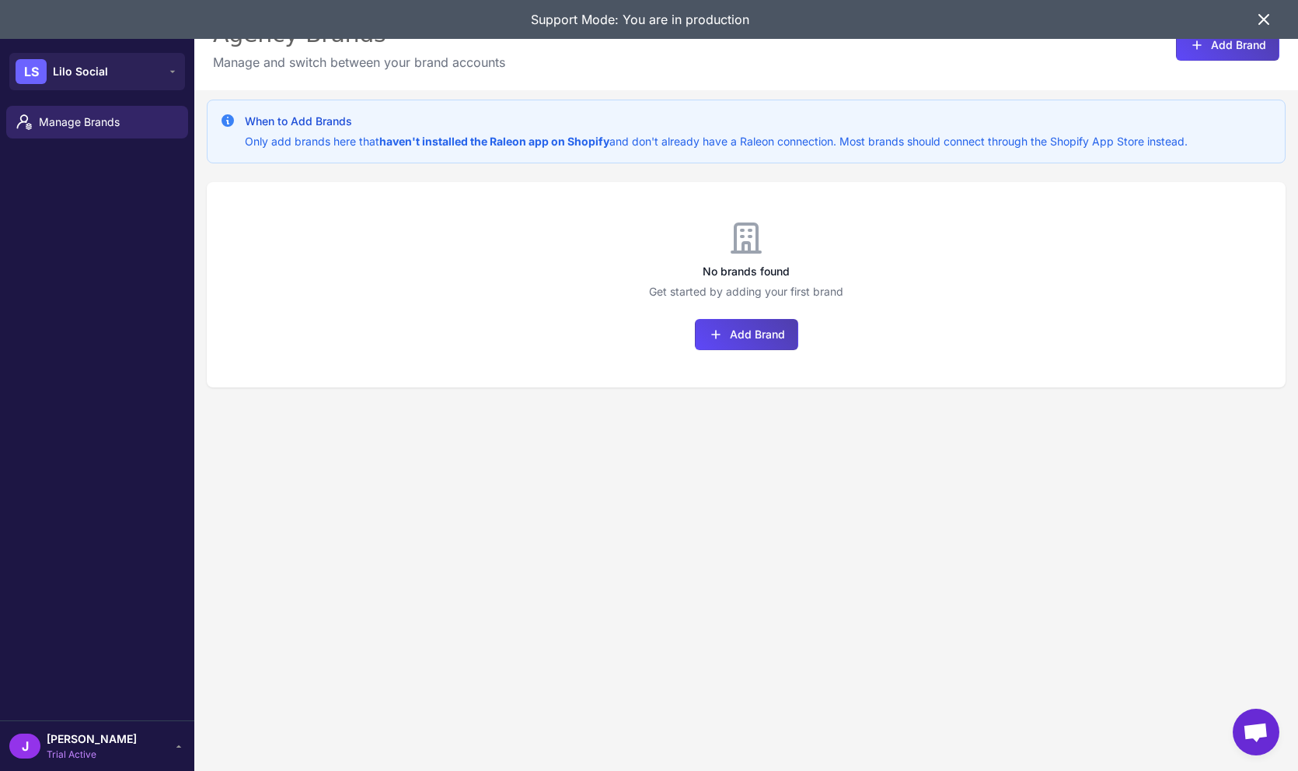
click at [1272, 19] on icon at bounding box center [1264, 19] width 19 height 19
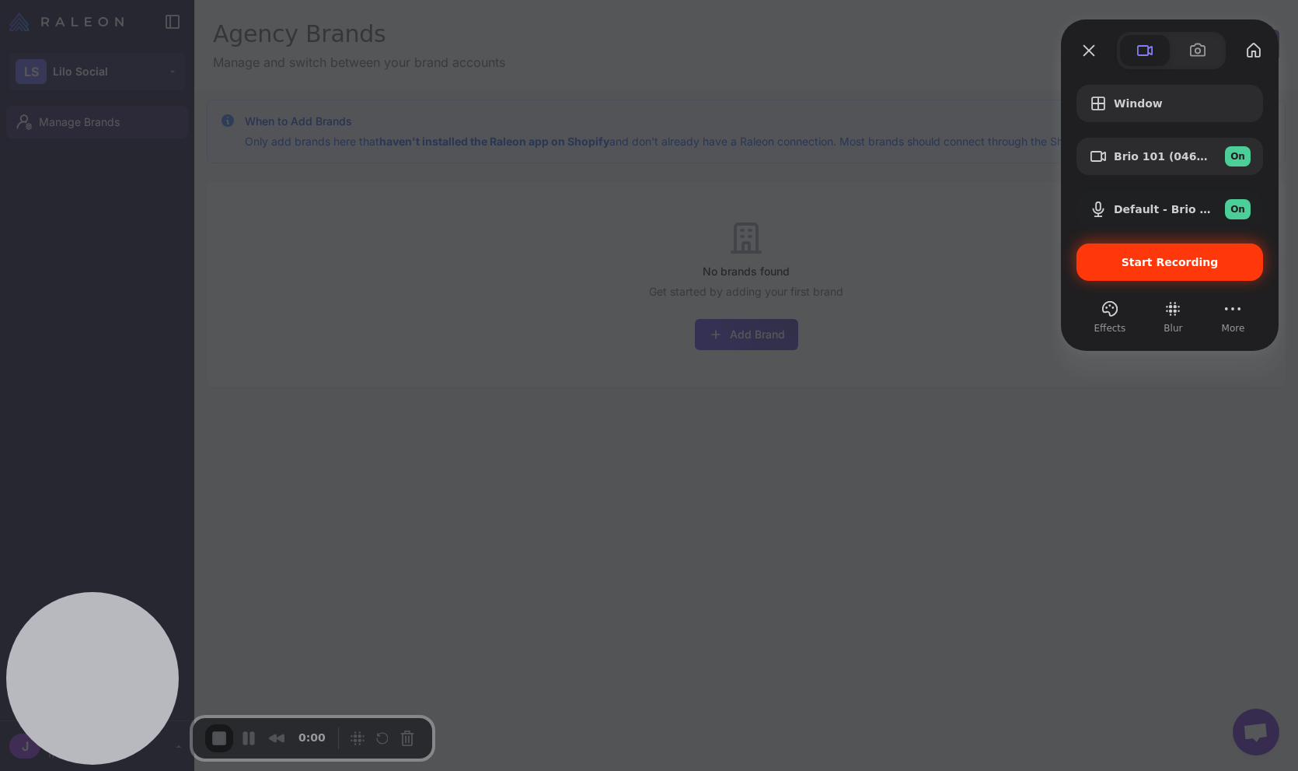
click at [1138, 253] on div "Start Recording" at bounding box center [1170, 261] width 187 height 37
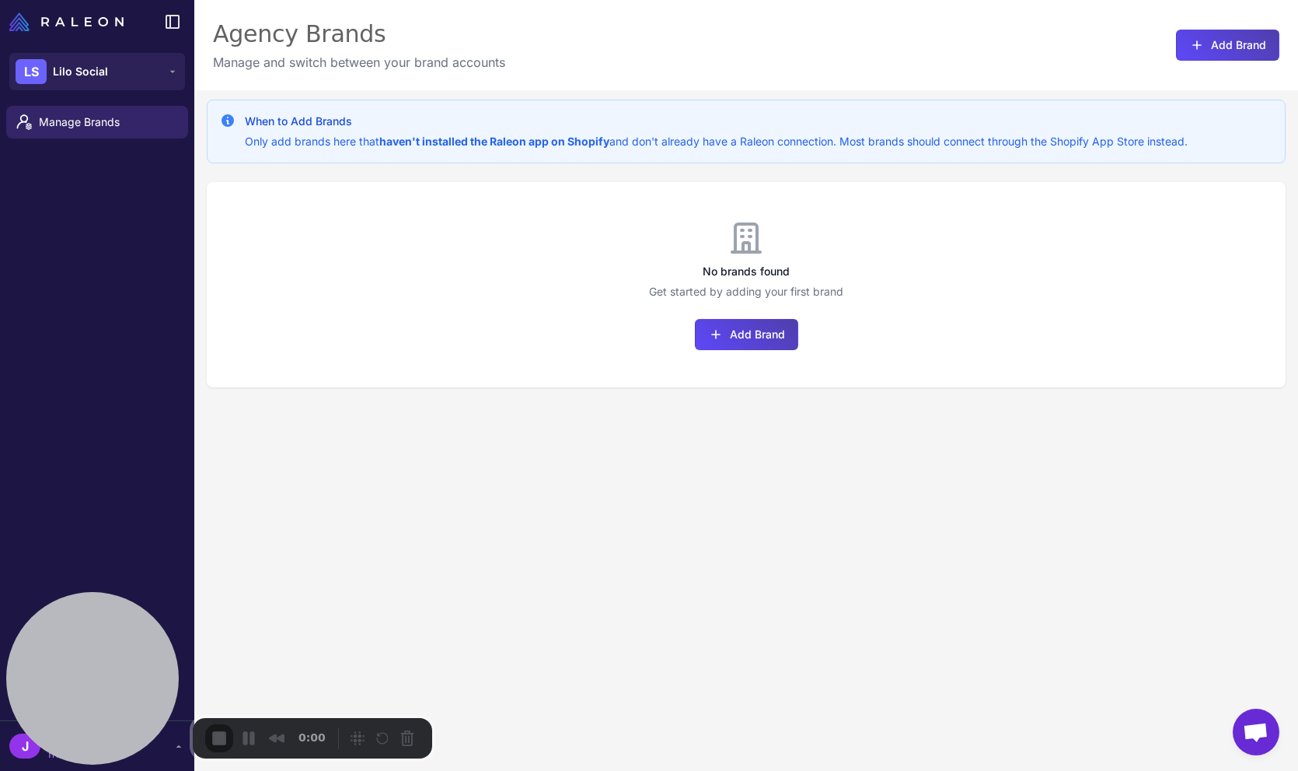
drag, startPoint x: 656, startPoint y: 355, endPoint x: 631, endPoint y: 358, distance: 26.0
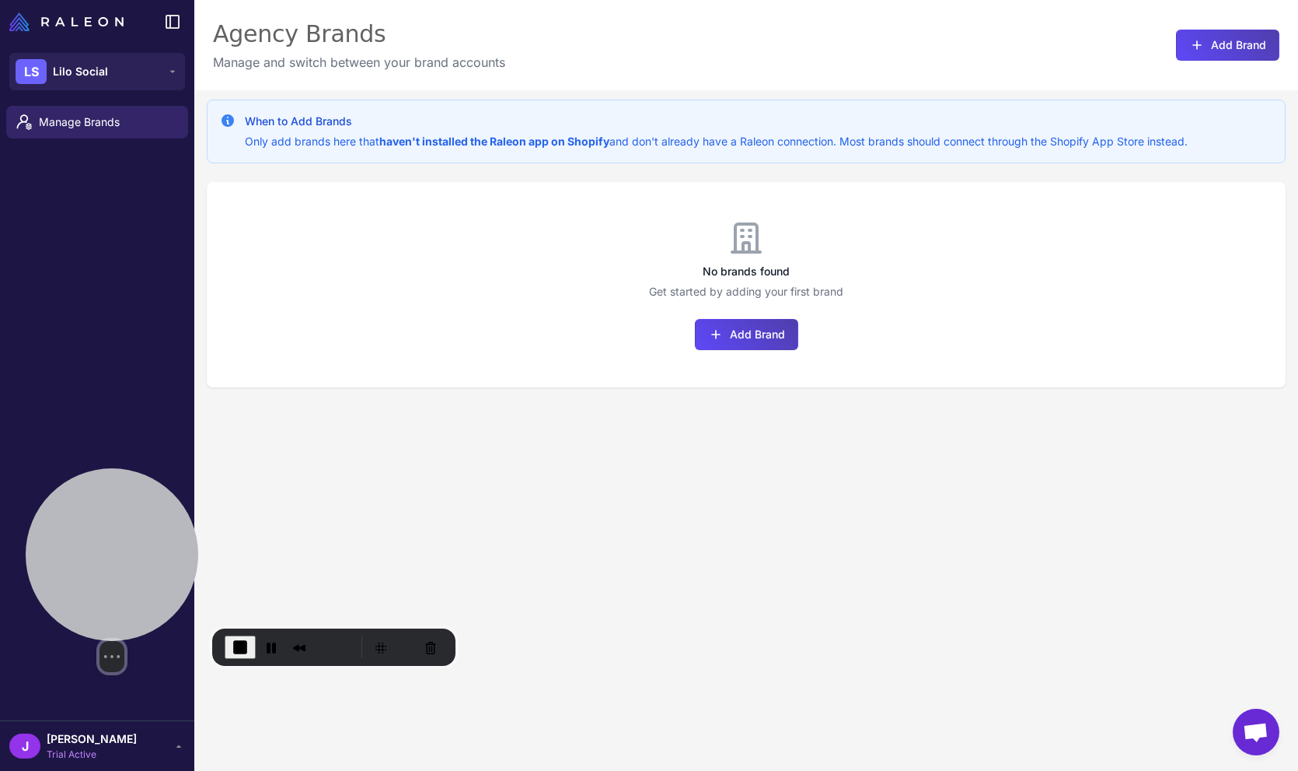
drag, startPoint x: 121, startPoint y: 617, endPoint x: 139, endPoint y: 499, distance: 119.7
click at [139, 509] on div at bounding box center [112, 554] width 173 height 173
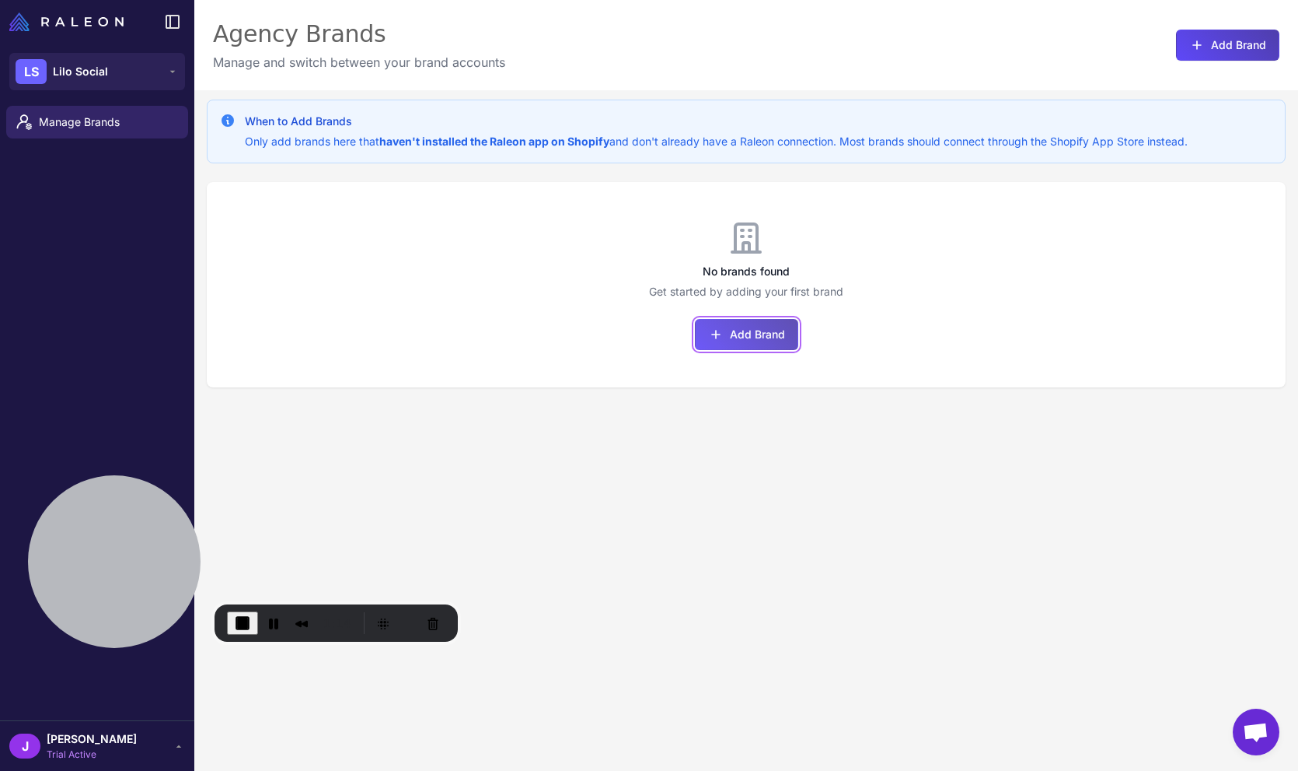
click at [740, 344] on button "Add Brand" at bounding box center [746, 334] width 103 height 31
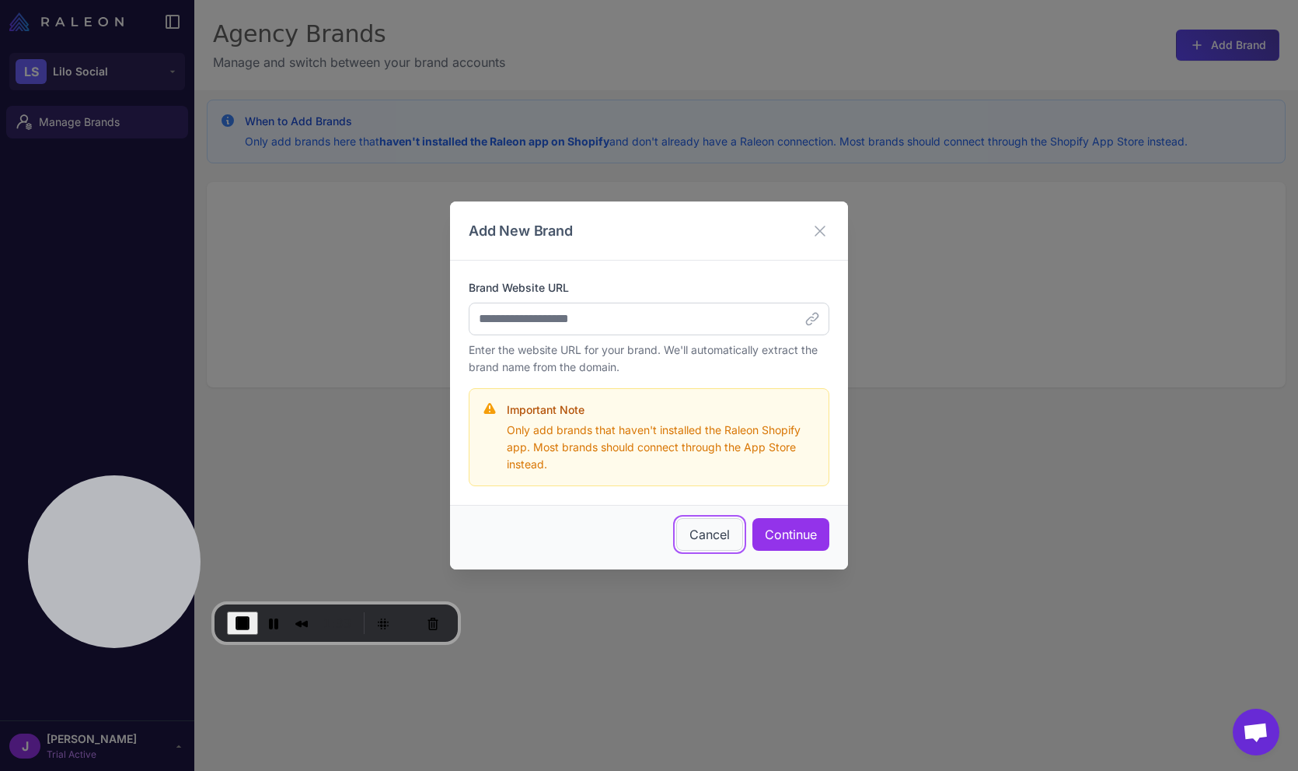
click at [706, 532] on button "Cancel" at bounding box center [709, 534] width 67 height 33
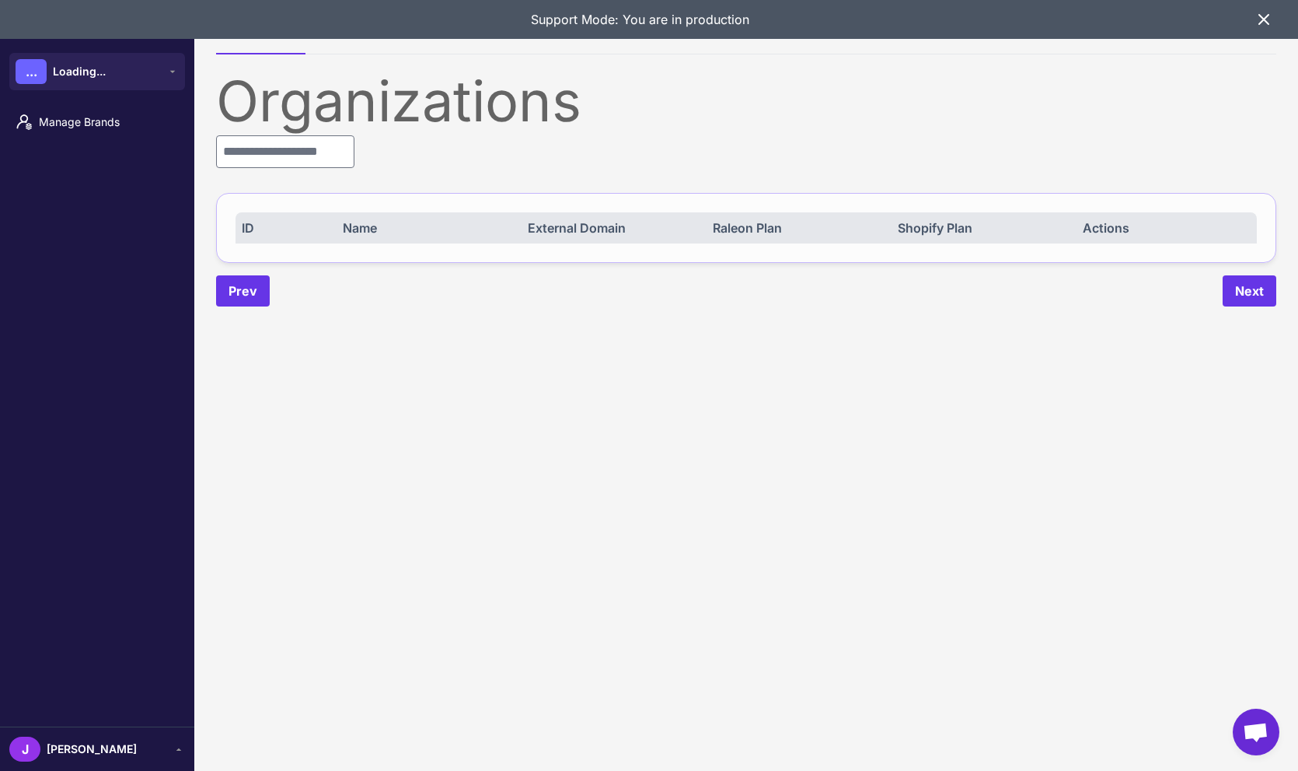
click at [315, 170] on div "Organizations ID Name External Domain Raleon Plan Shopify Plan Actions Prev Next" at bounding box center [746, 189] width 1061 height 233
click at [312, 161] on input "text" at bounding box center [285, 151] width 138 height 33
type input "*"
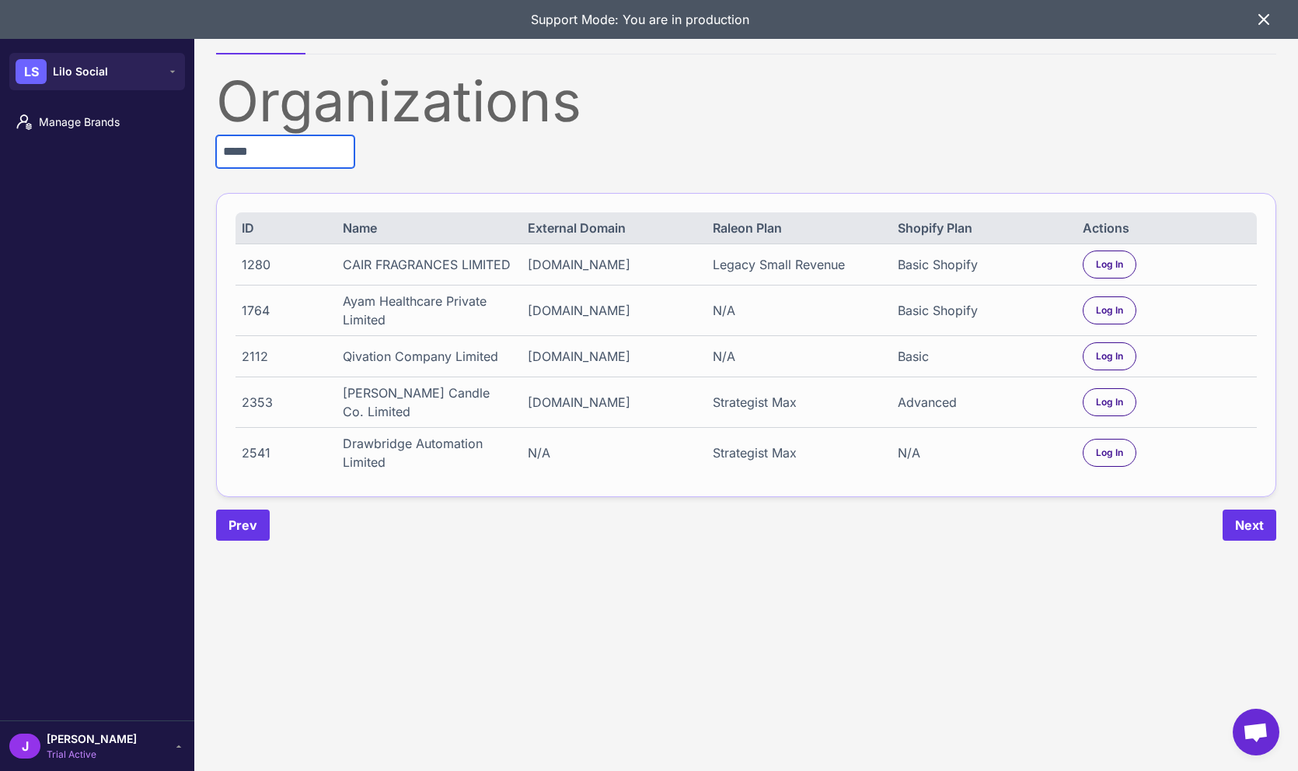
type input "*****"
click at [348, 445] on div "Drawbridge Automation Limited" at bounding box center [427, 452] width 168 height 37
drag, startPoint x: 387, startPoint y: 595, endPoint x: 403, endPoint y: 617, distance: 27.4
click at [407, 615] on content "Organizations Demo Environments Organizations ***** ID Name External Domain Ral…" at bounding box center [746, 385] width 1104 height 771
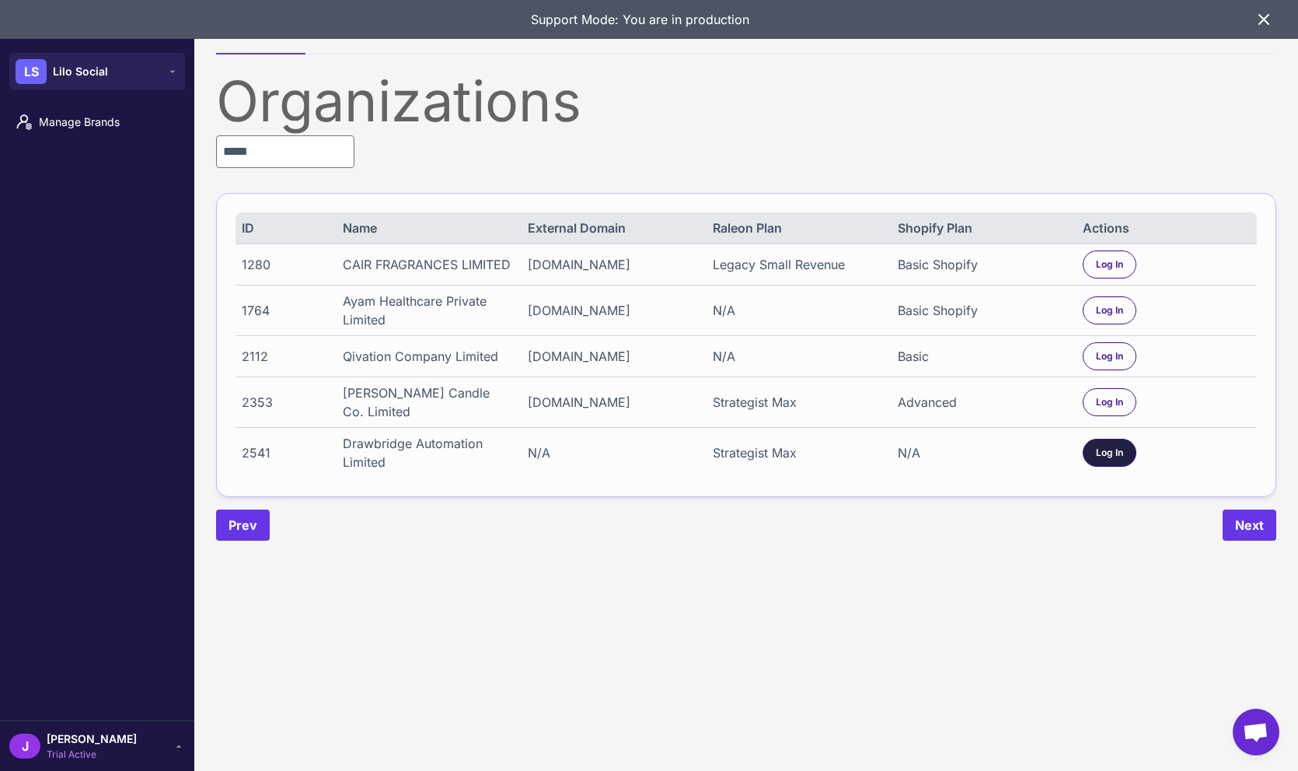
click at [1108, 459] on span "Log In" at bounding box center [1109, 453] width 27 height 14
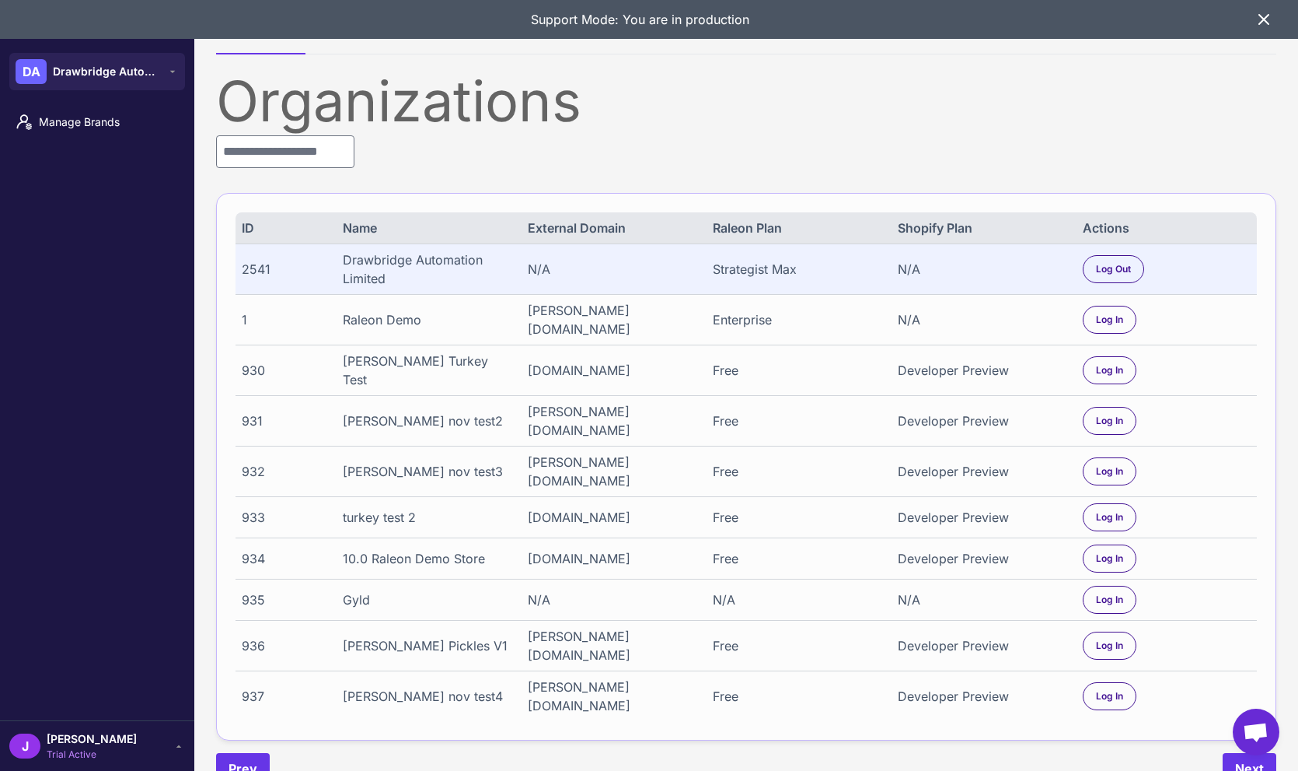
click at [103, 741] on div "J Jay Trial Active" at bounding box center [97, 745] width 176 height 31
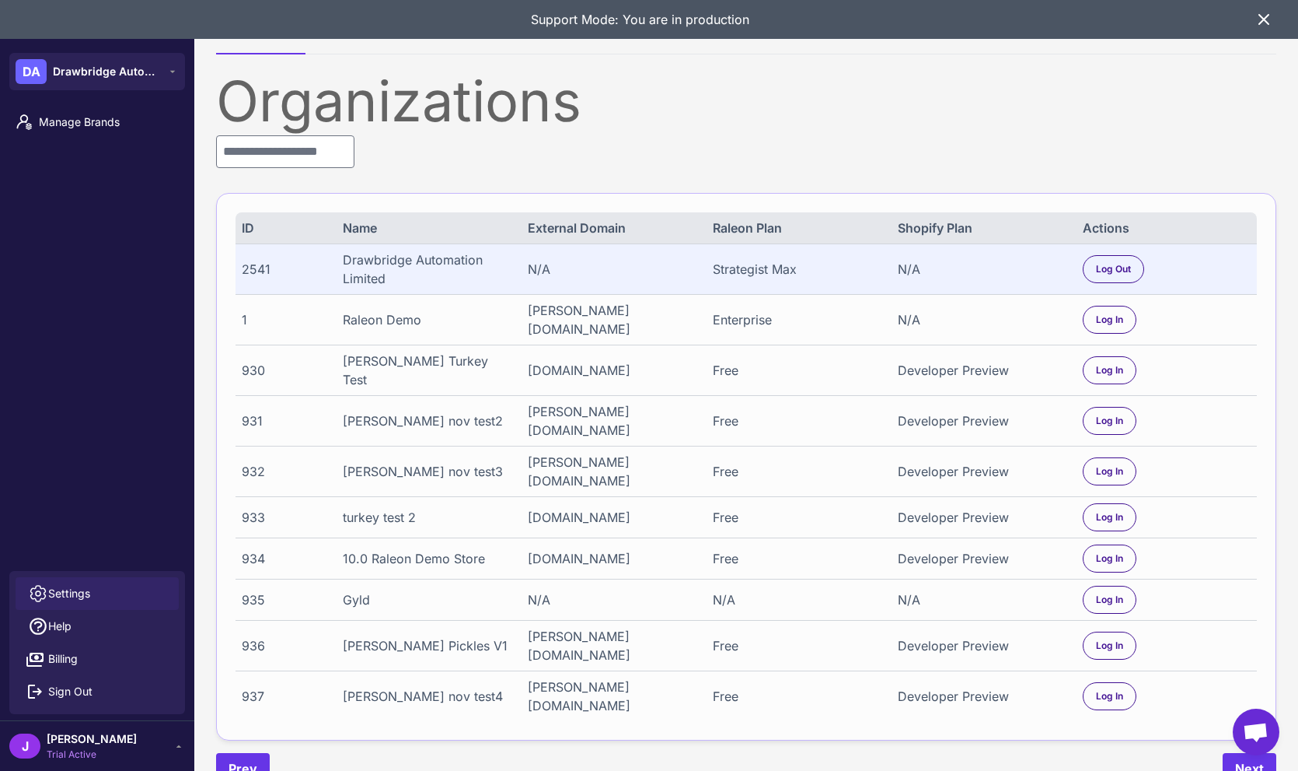
click at [62, 593] on span "Settings" at bounding box center [69, 593] width 42 height 17
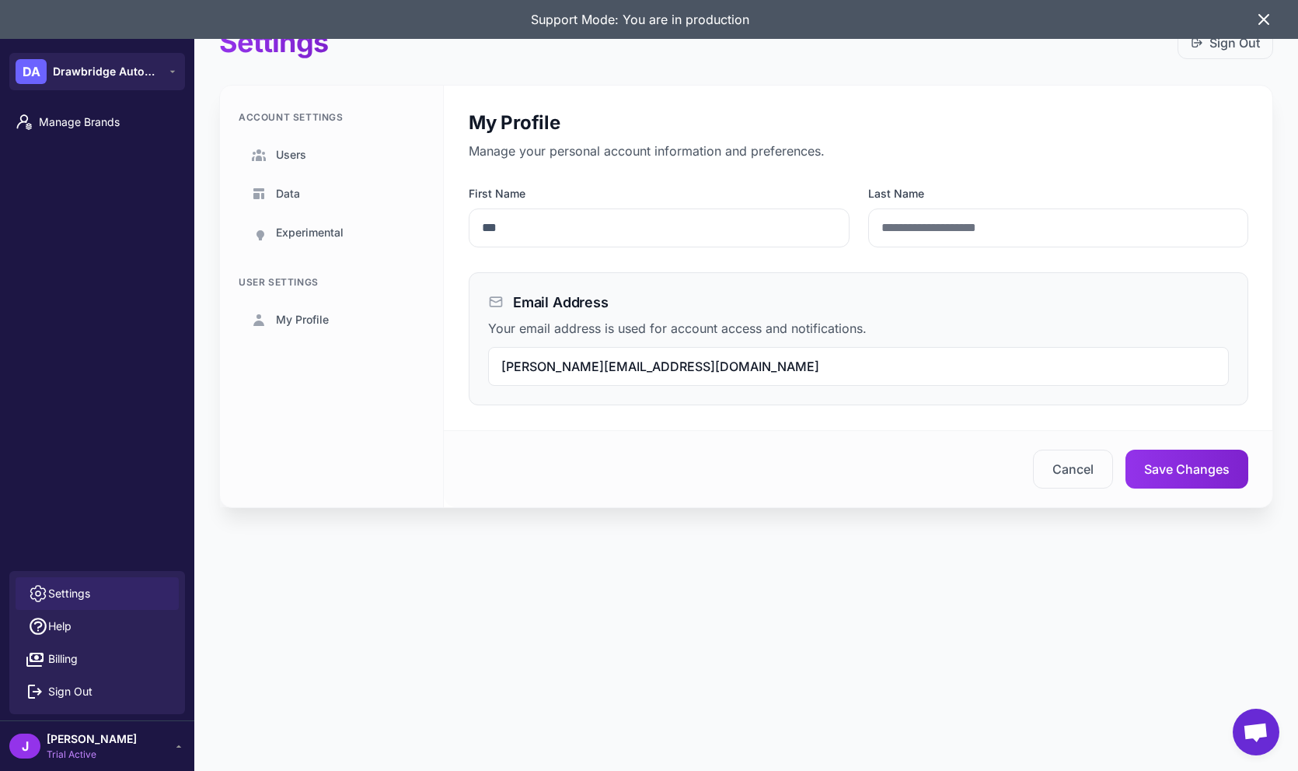
click at [264, 135] on div "Account Settings Users Data Experimental" at bounding box center [332, 180] width 186 height 140
click at [278, 144] on link "Users" at bounding box center [332, 155] width 186 height 36
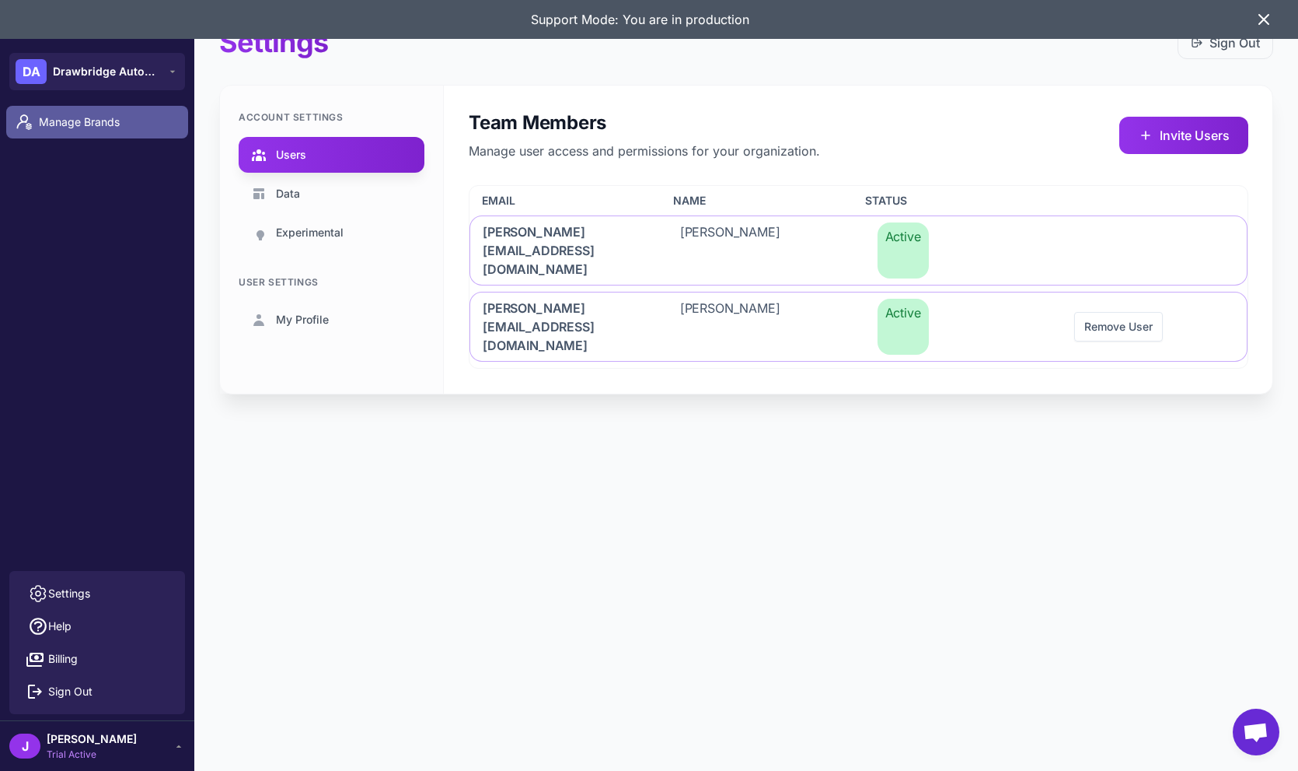
click at [77, 128] on span "Manage Brands" at bounding box center [107, 122] width 137 height 17
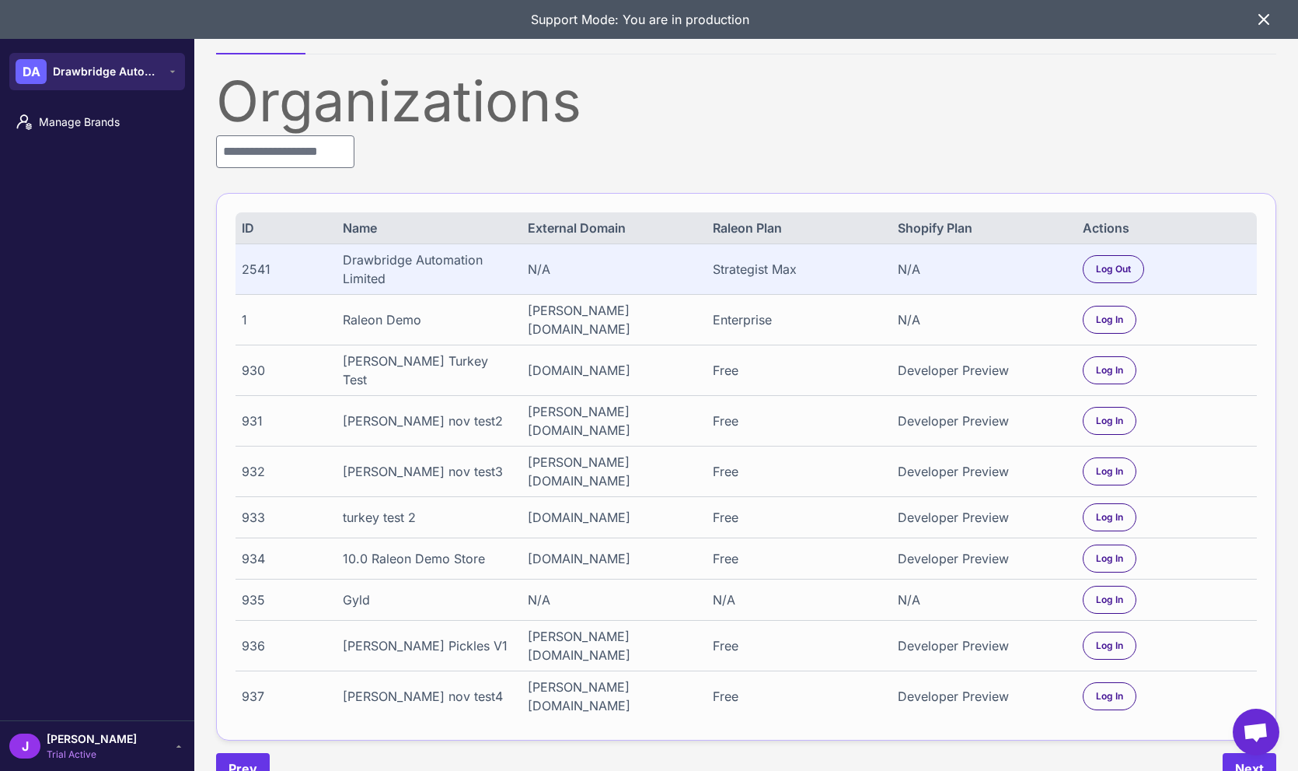
click at [126, 82] on div "DA Drawbridge Automation Limited" at bounding box center [89, 71] width 146 height 25
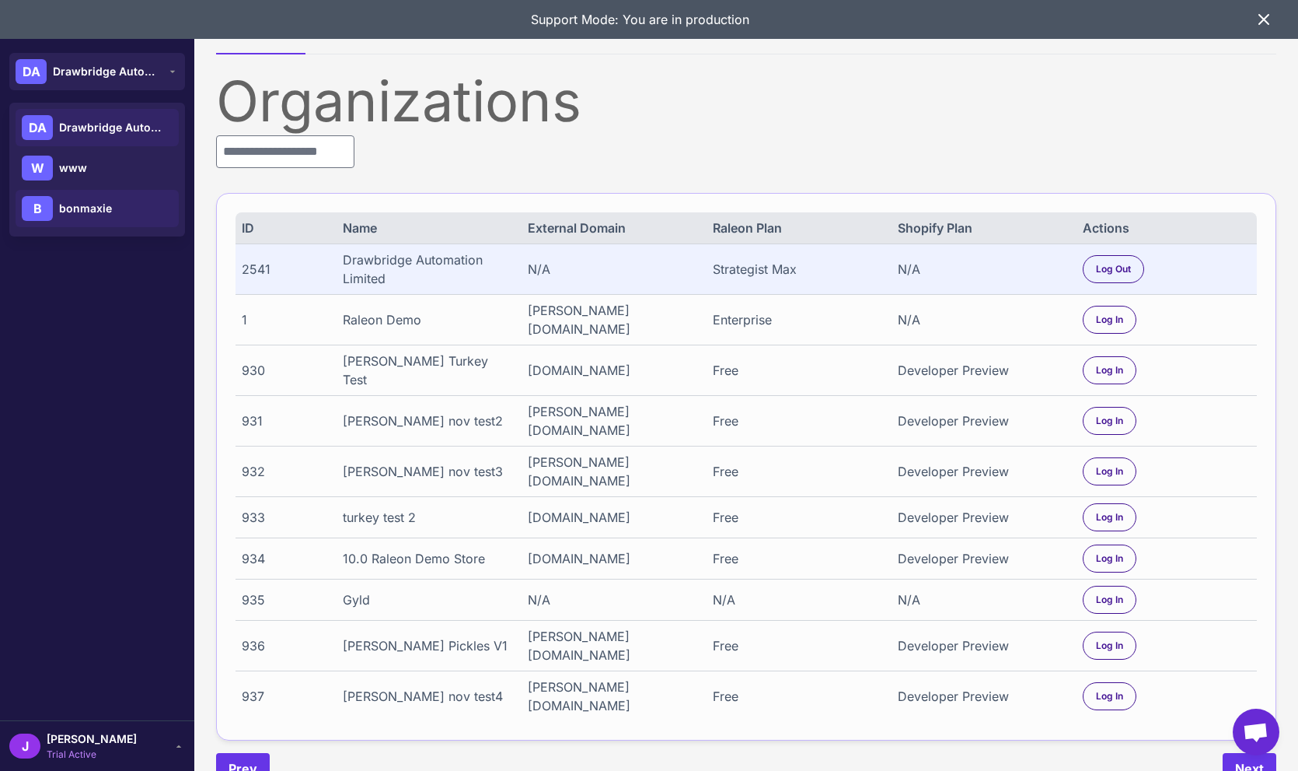
click at [89, 208] on span "bonmaxie" at bounding box center [85, 208] width 53 height 17
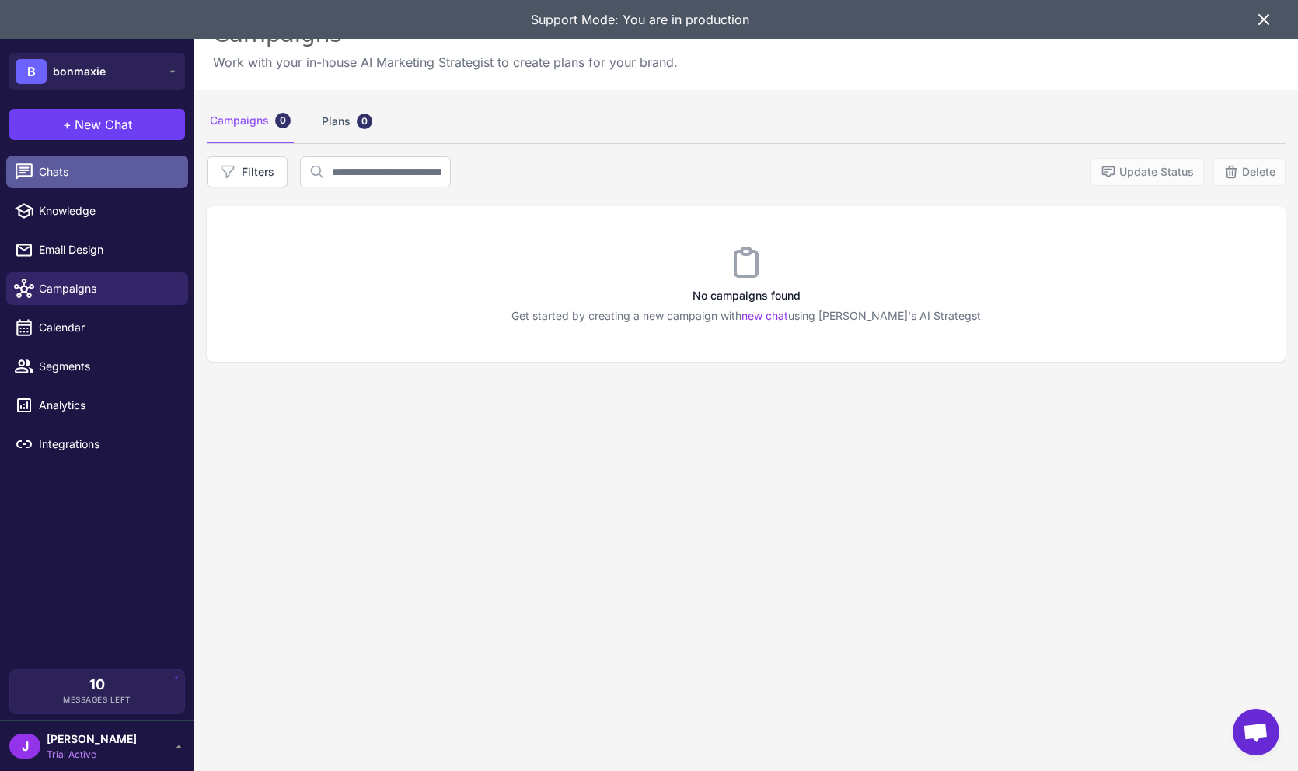
click at [60, 173] on span "Chats" at bounding box center [107, 171] width 137 height 17
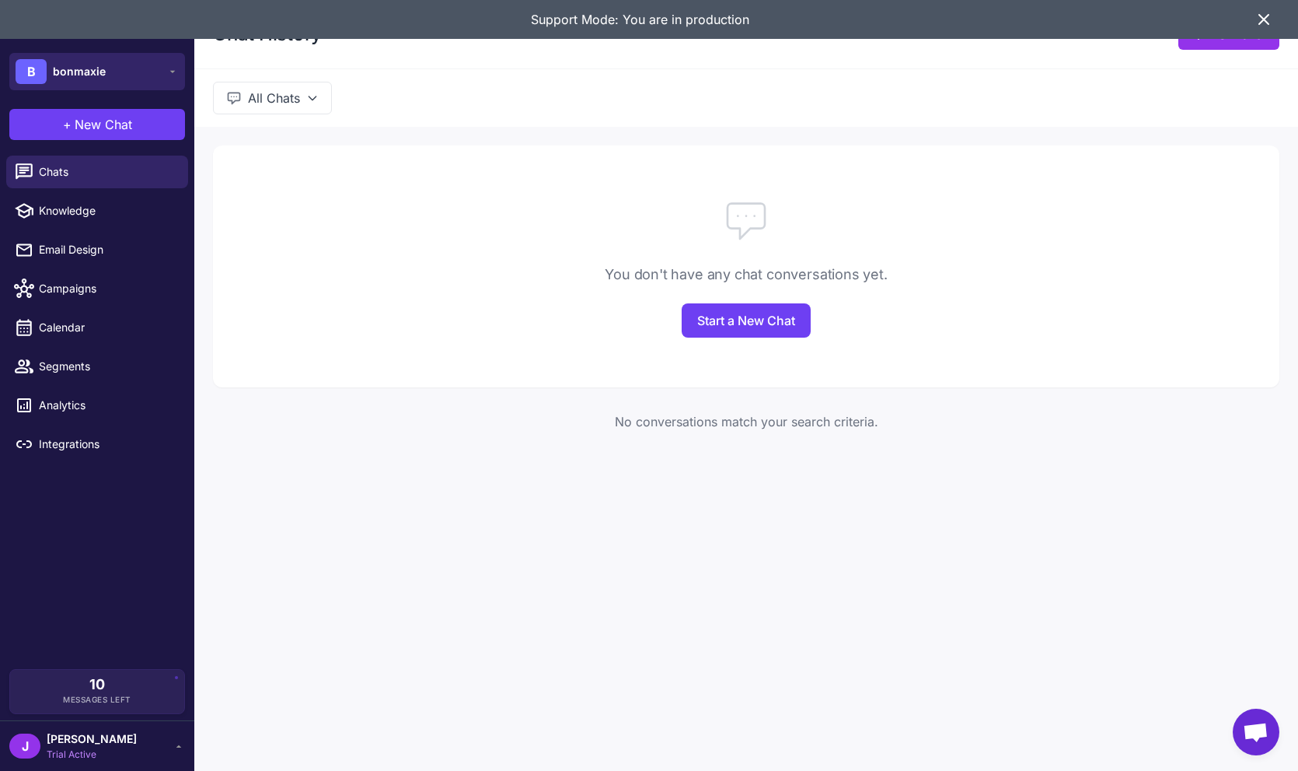
click at [95, 76] on span "bonmaxie" at bounding box center [79, 71] width 53 height 17
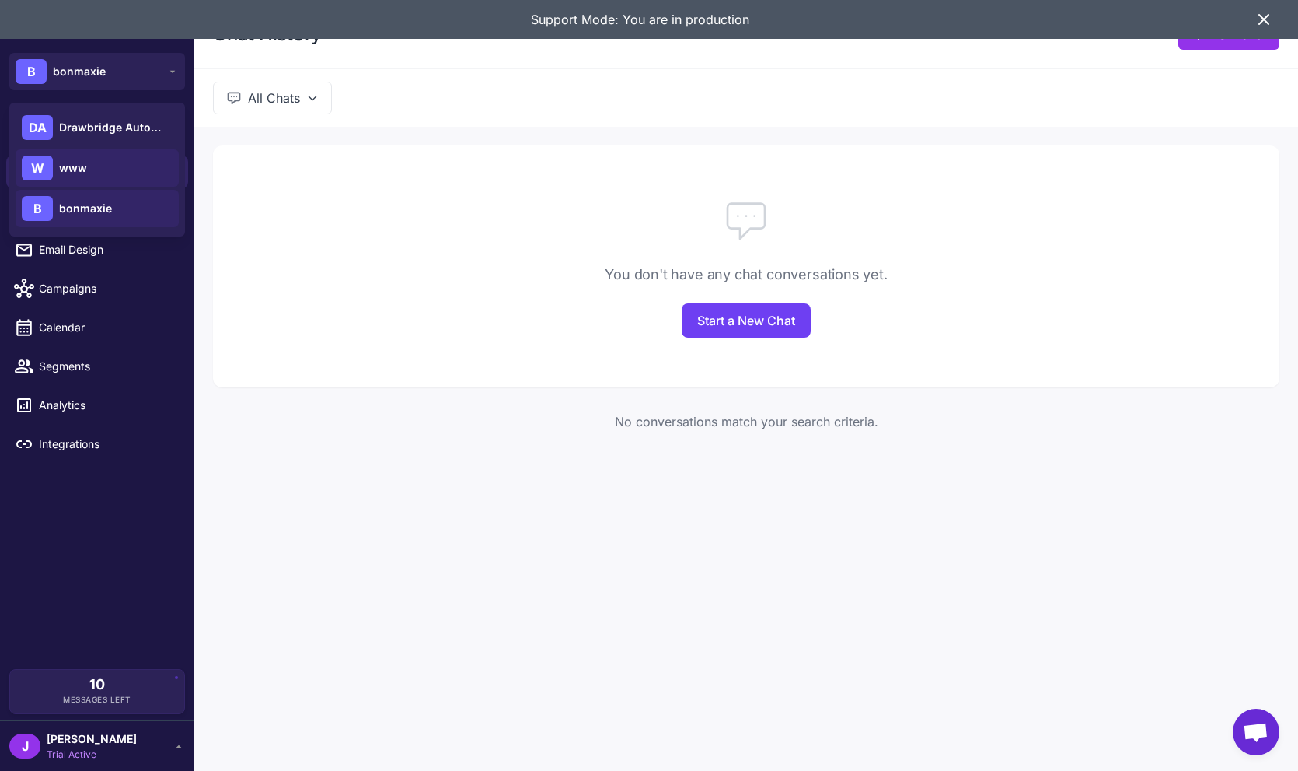
click at [100, 166] on div "W www" at bounding box center [97, 167] width 163 height 37
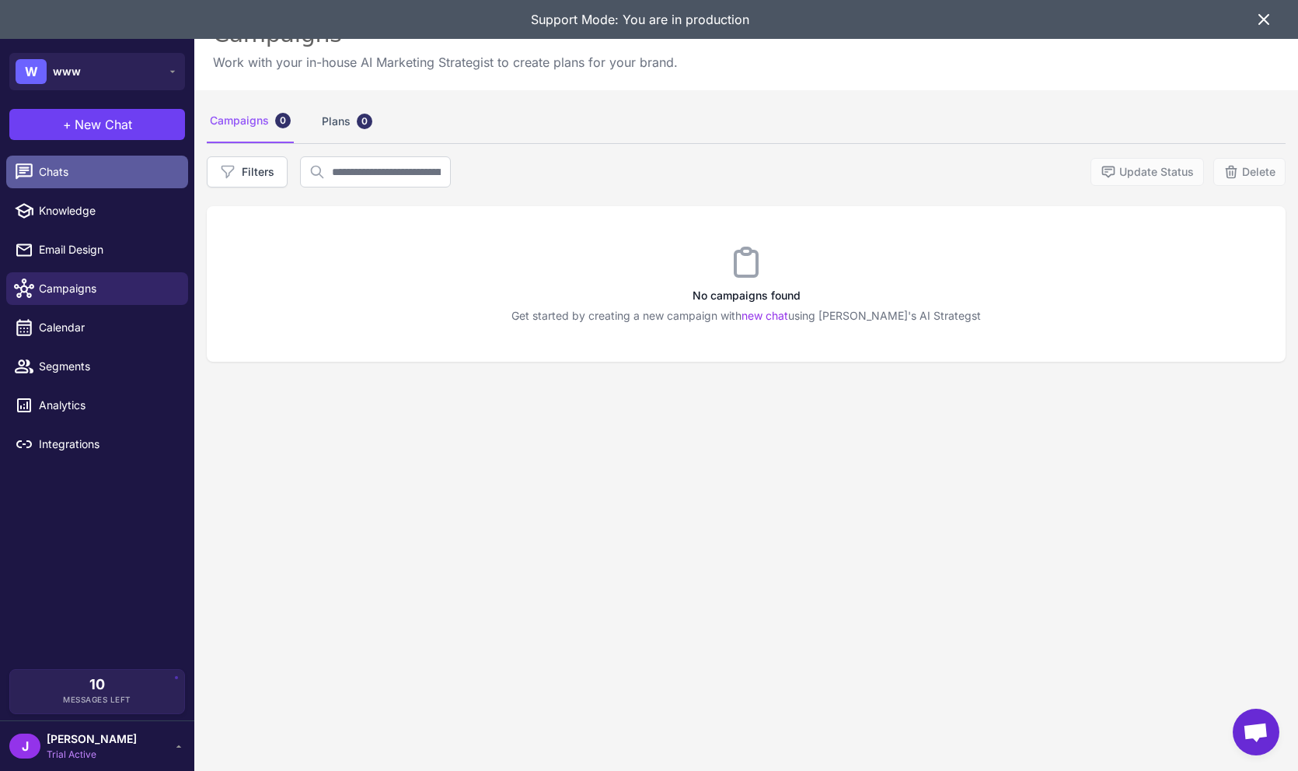
click at [66, 171] on span "Chats" at bounding box center [107, 171] width 137 height 17
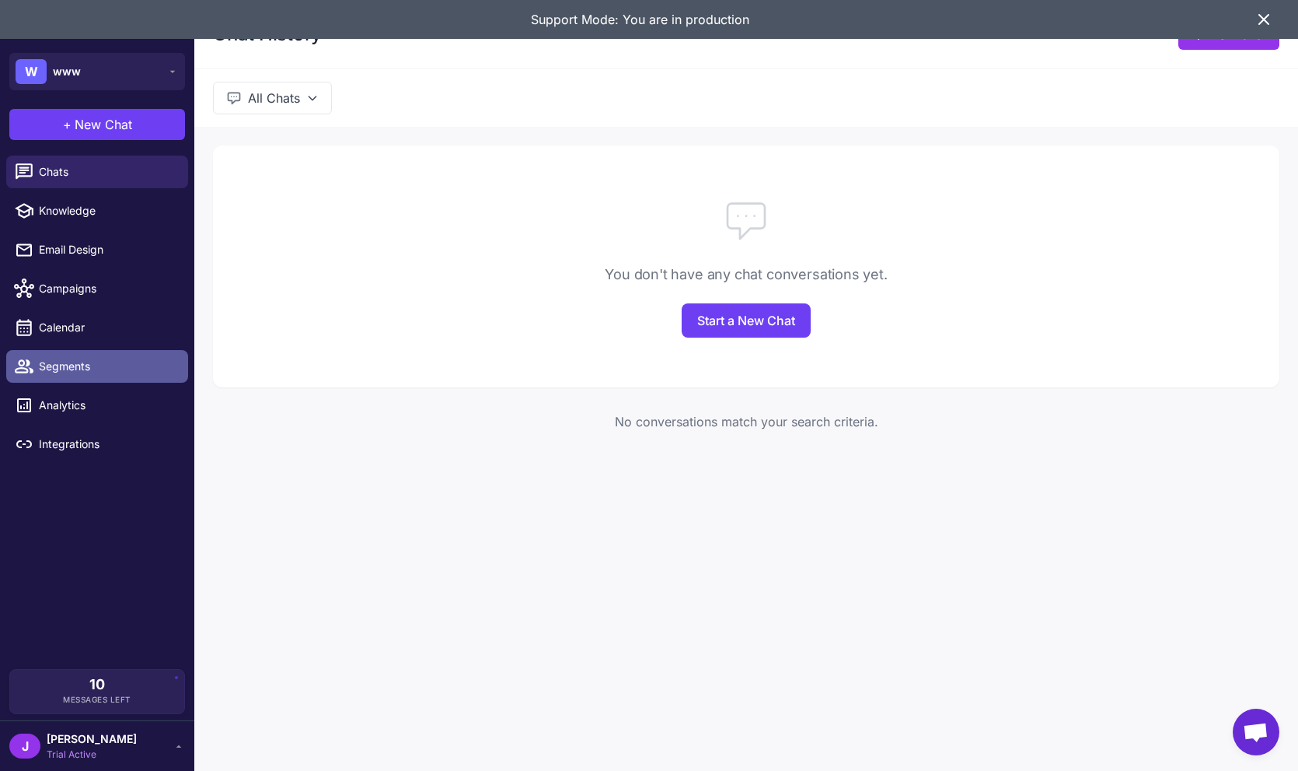
click at [70, 360] on span "Segments" at bounding box center [107, 366] width 137 height 17
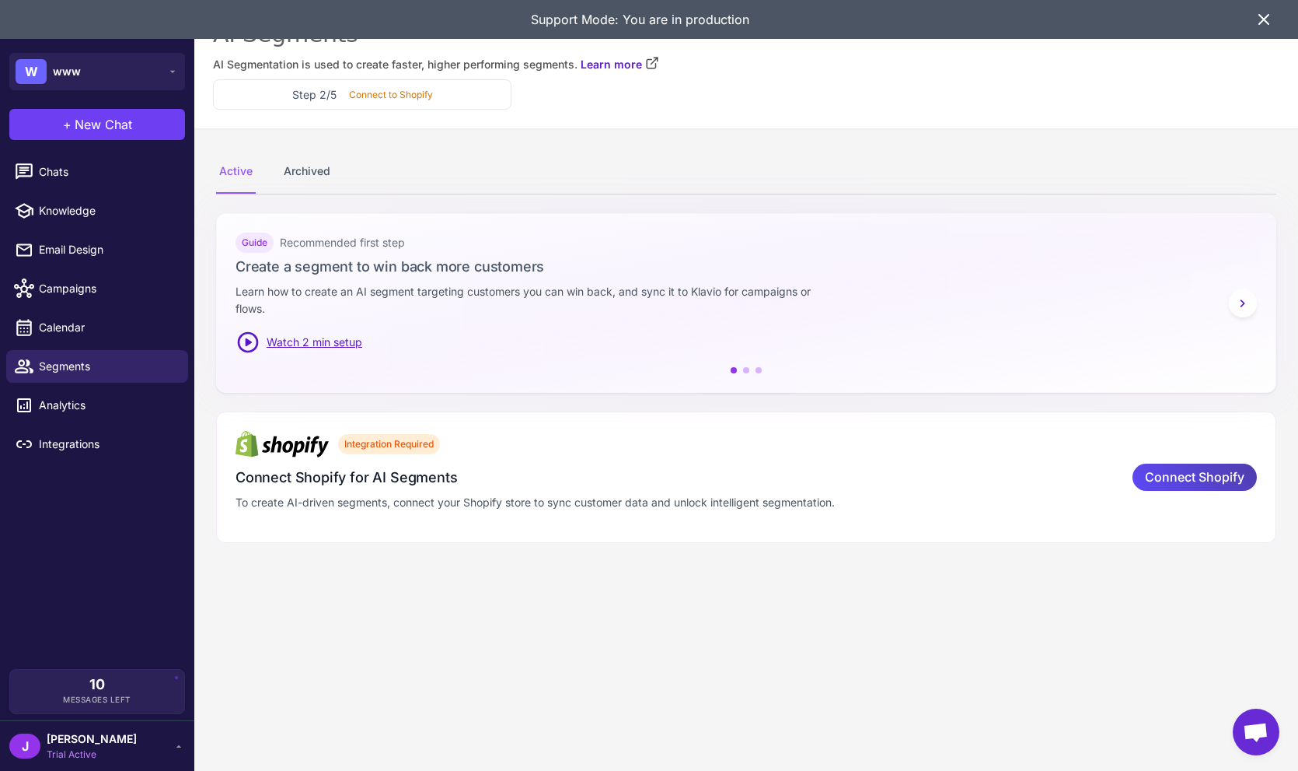
click at [102, 750] on div "J Jay Trial Active" at bounding box center [97, 745] width 176 height 31
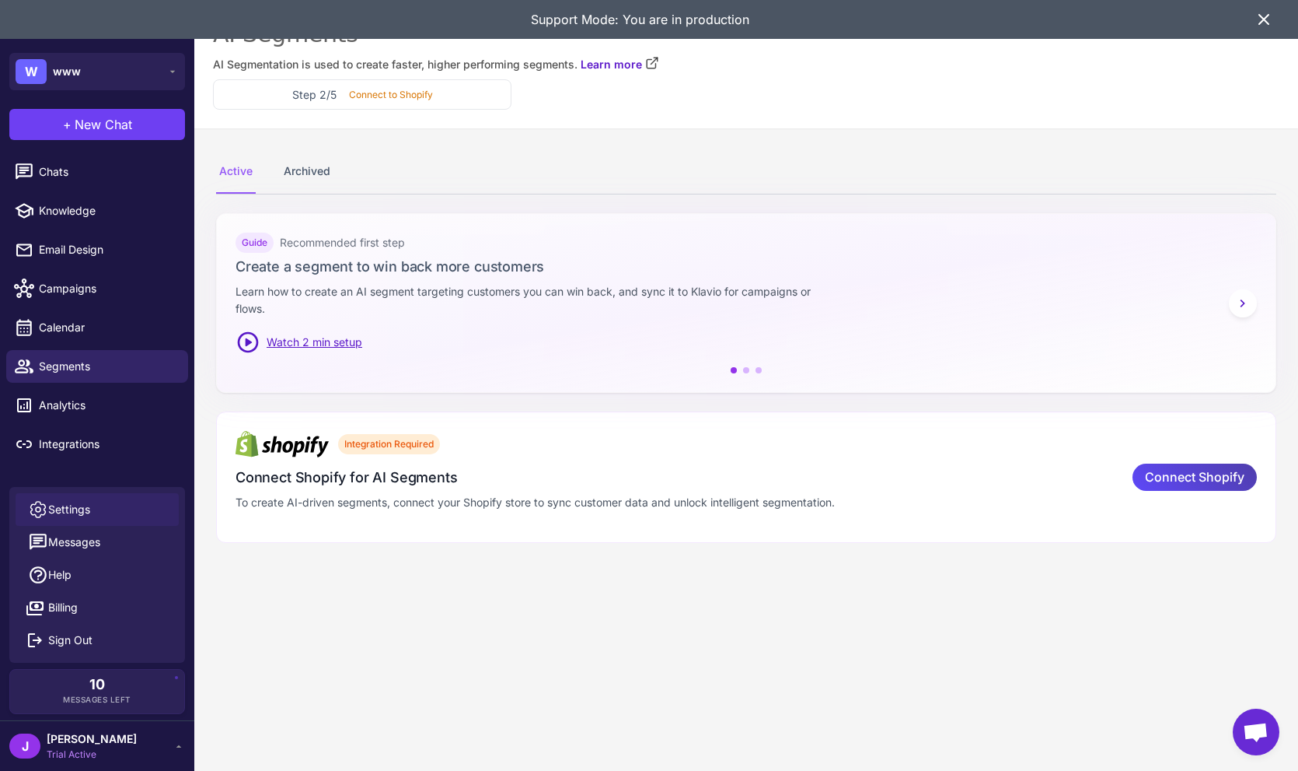
click at [89, 501] on span "Settings" at bounding box center [69, 509] width 42 height 17
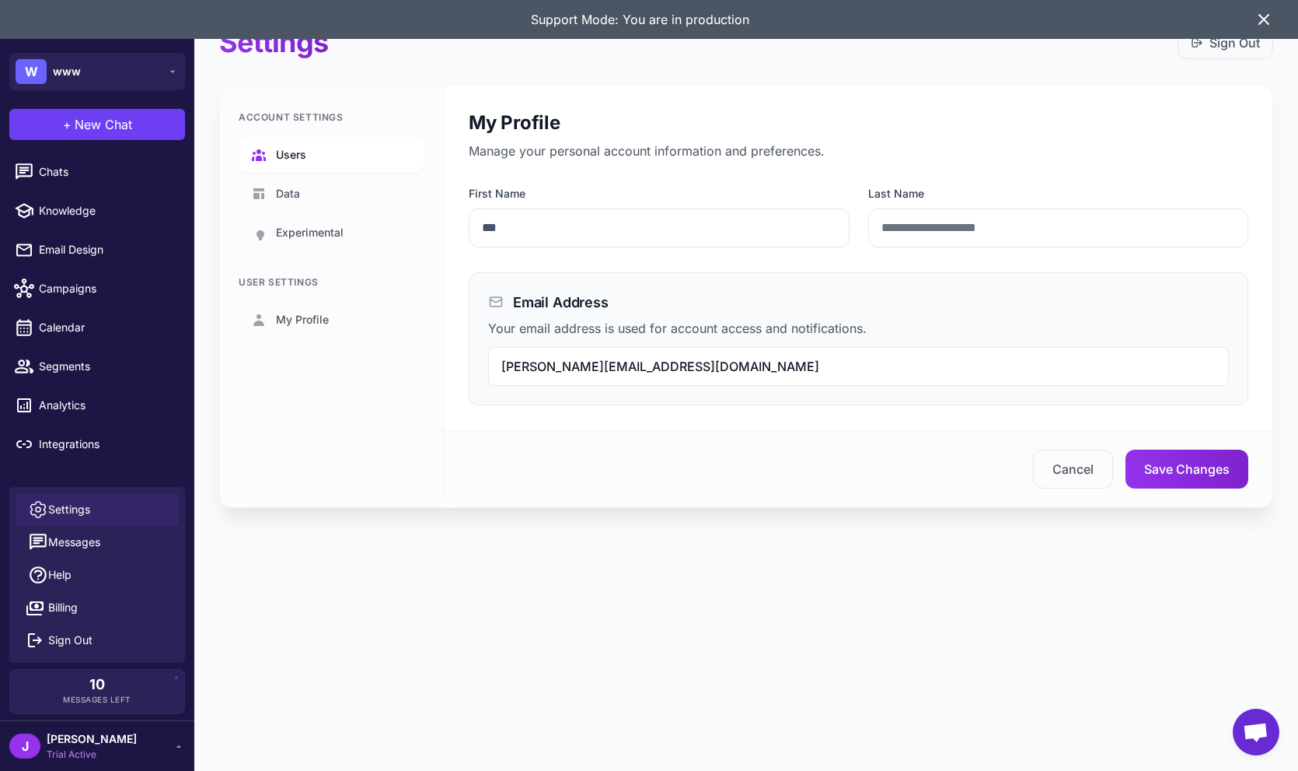
click at [309, 141] on link "Users" at bounding box center [332, 155] width 186 height 36
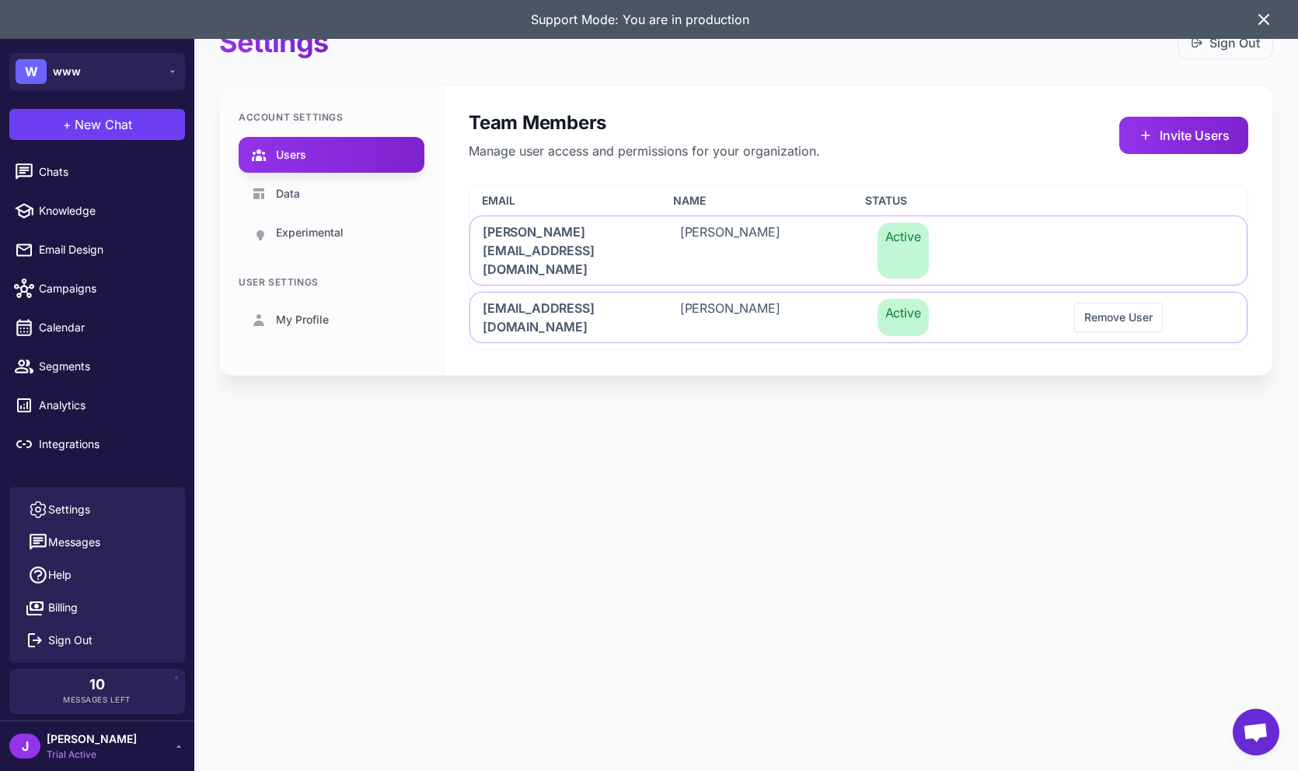
click at [622, 487] on div "Settings Sign Out Account Settings Users Data Experimental User Settings My Pro…" at bounding box center [746, 385] width 1104 height 771
click at [1267, 5] on div "Support Mode: You are in production" at bounding box center [649, 19] width 1298 height 39
click at [1266, 10] on icon at bounding box center [1264, 19] width 19 height 19
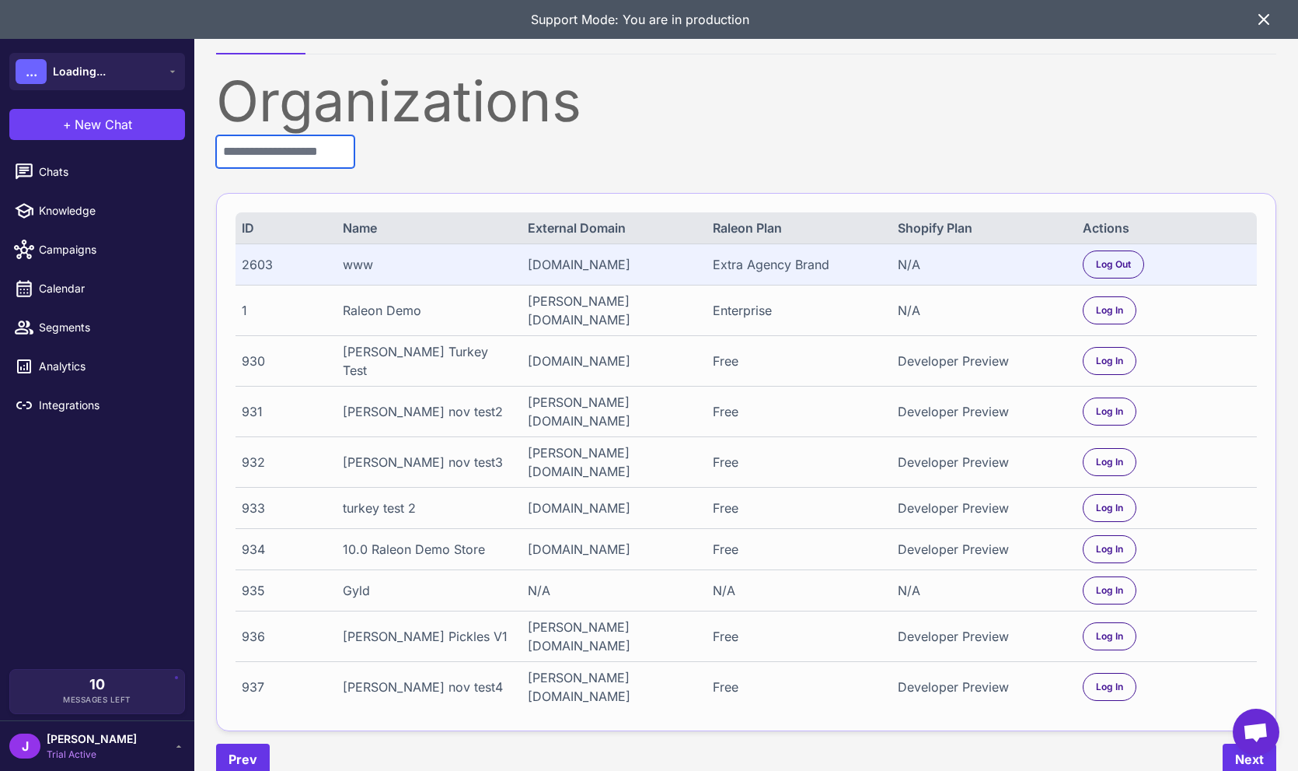
click at [262, 147] on input "text" at bounding box center [285, 151] width 138 height 33
click at [166, 53] on button "W www" at bounding box center [97, 71] width 176 height 37
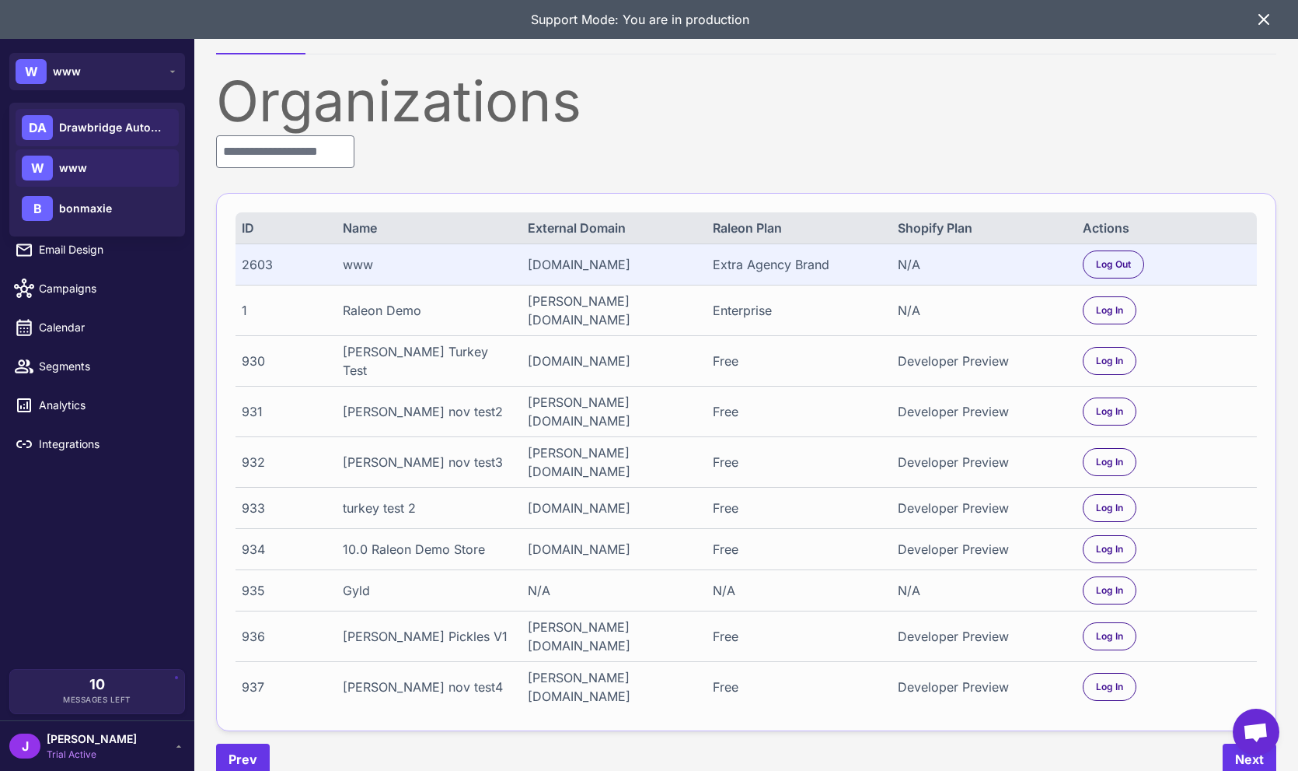
click at [119, 134] on span "Drawbridge Automation Limited" at bounding box center [113, 127] width 109 height 17
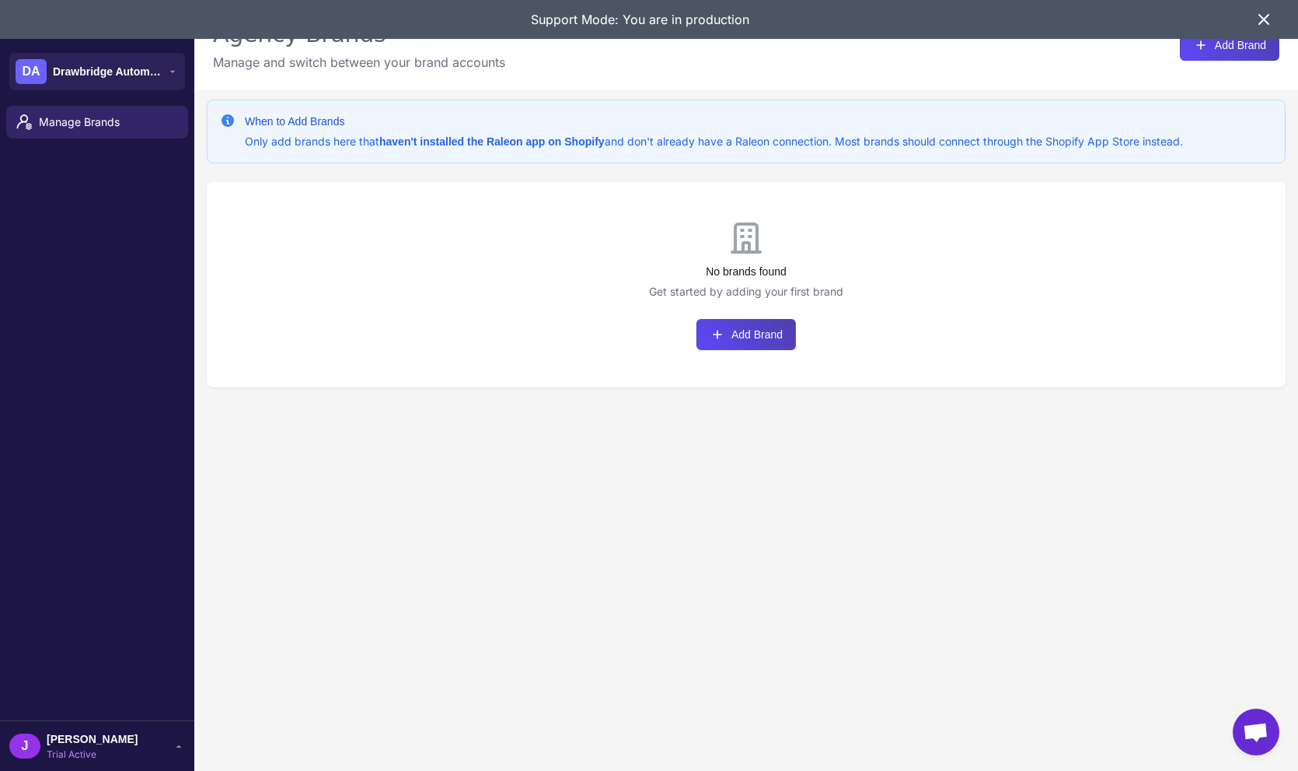
click at [1260, 16] on icon at bounding box center [1264, 19] width 19 height 19
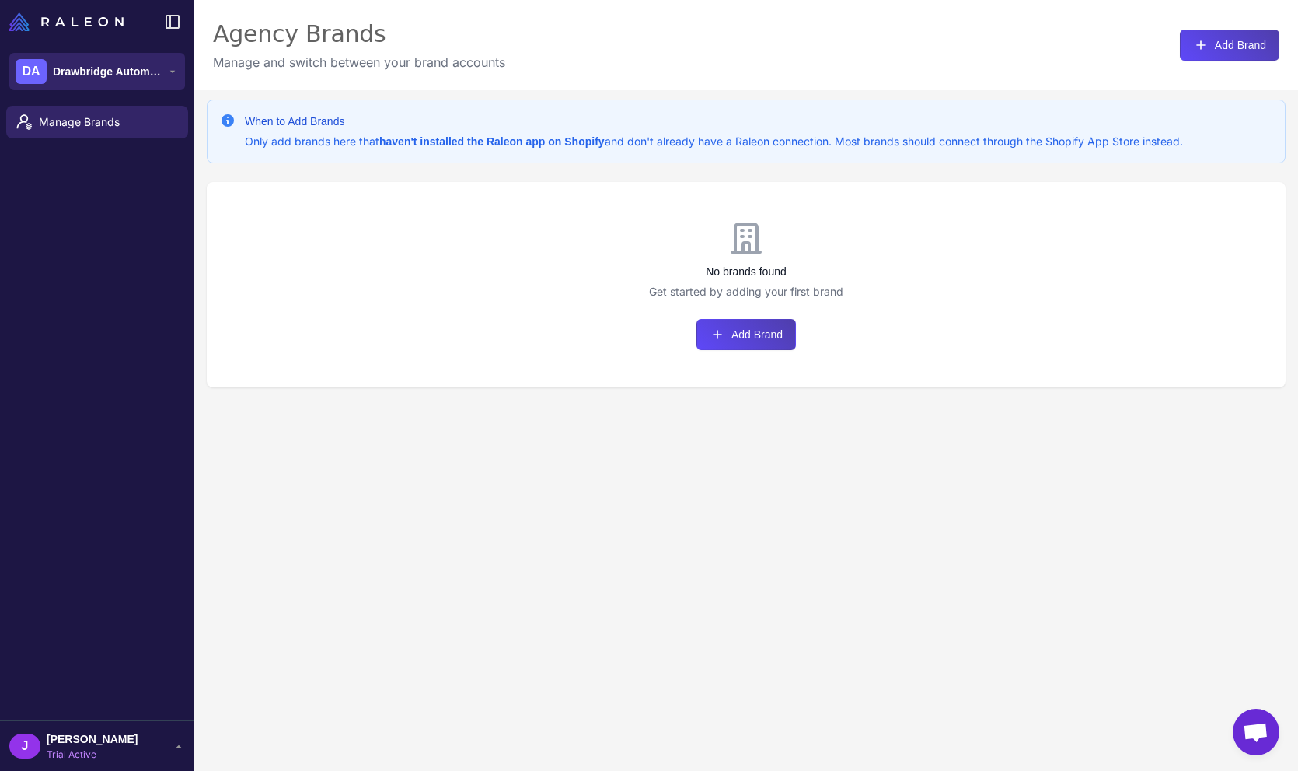
click at [86, 71] on span "Drawbridge Automation Limited" at bounding box center [107, 71] width 109 height 17
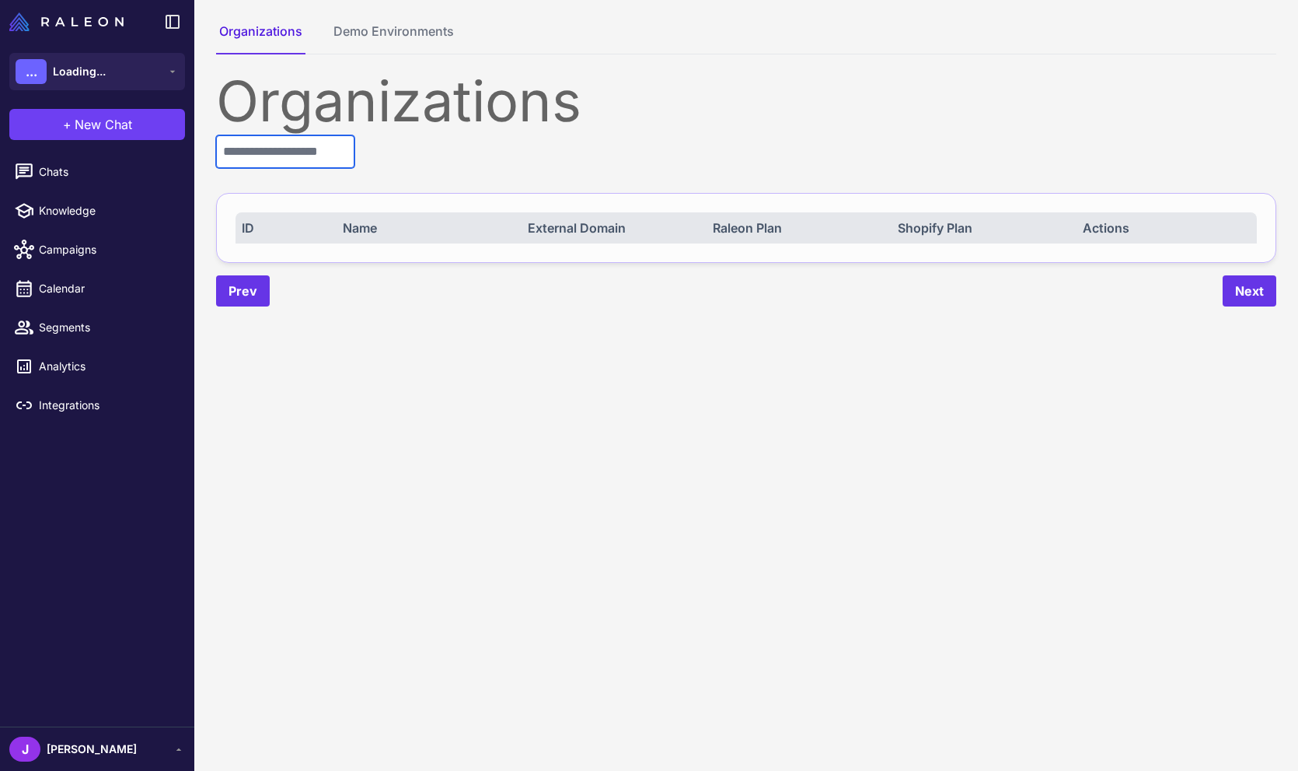
click at [301, 160] on input "text" at bounding box center [285, 151] width 138 height 33
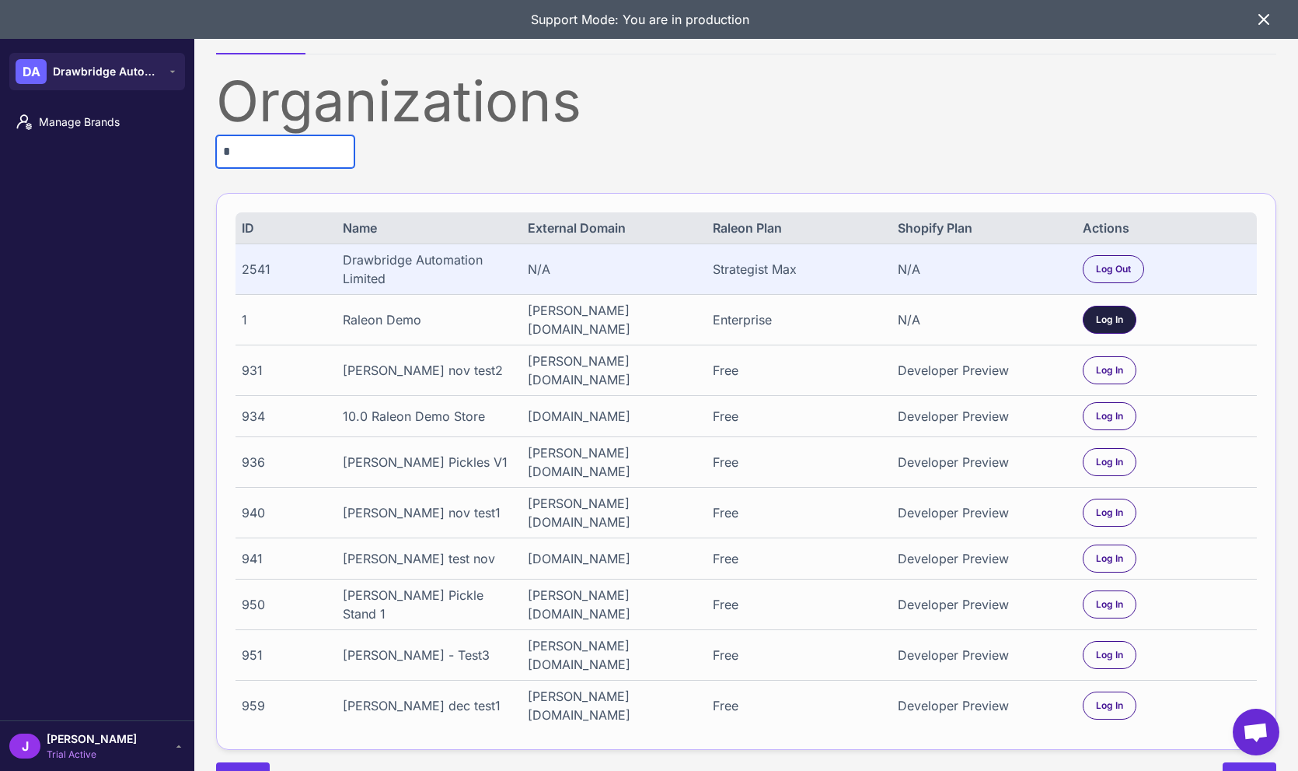
type input "*"
click at [1105, 316] on span "Log In" at bounding box center [1109, 320] width 27 height 14
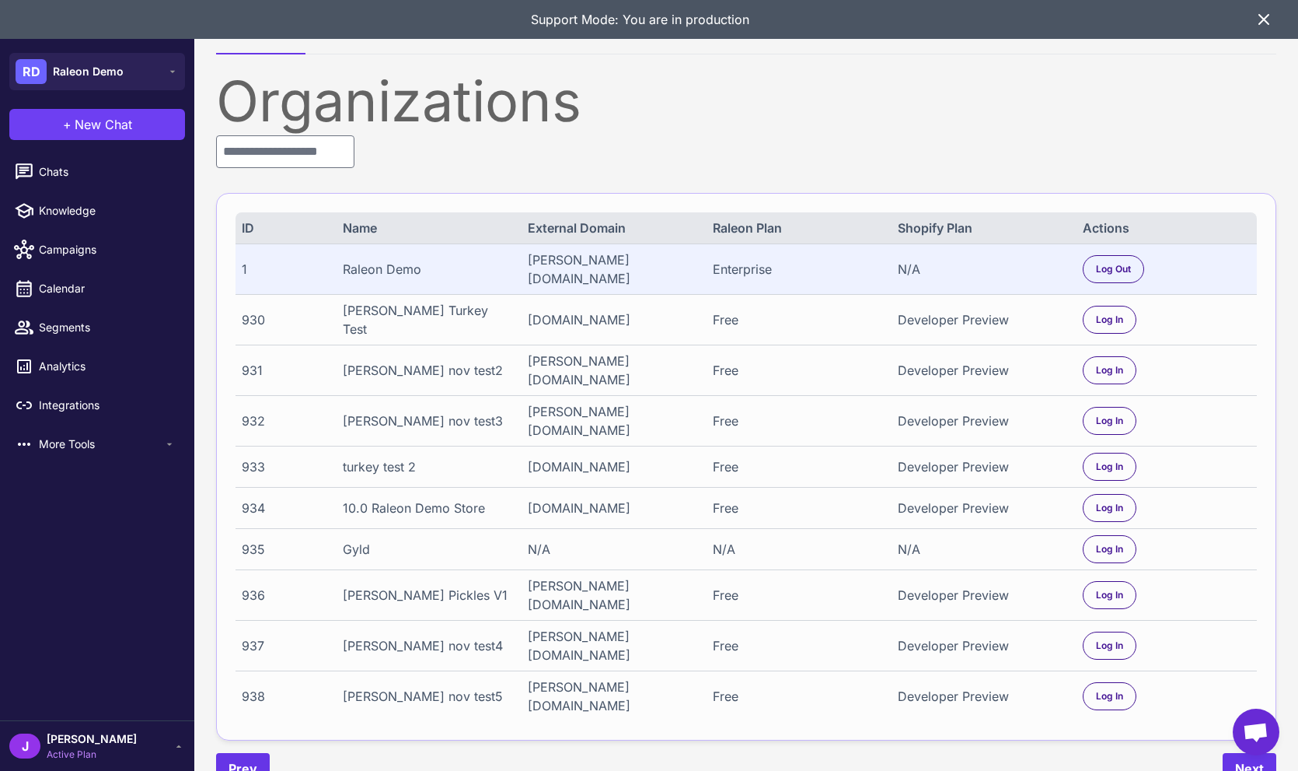
click at [1264, 21] on icon at bounding box center [1264, 19] width 19 height 19
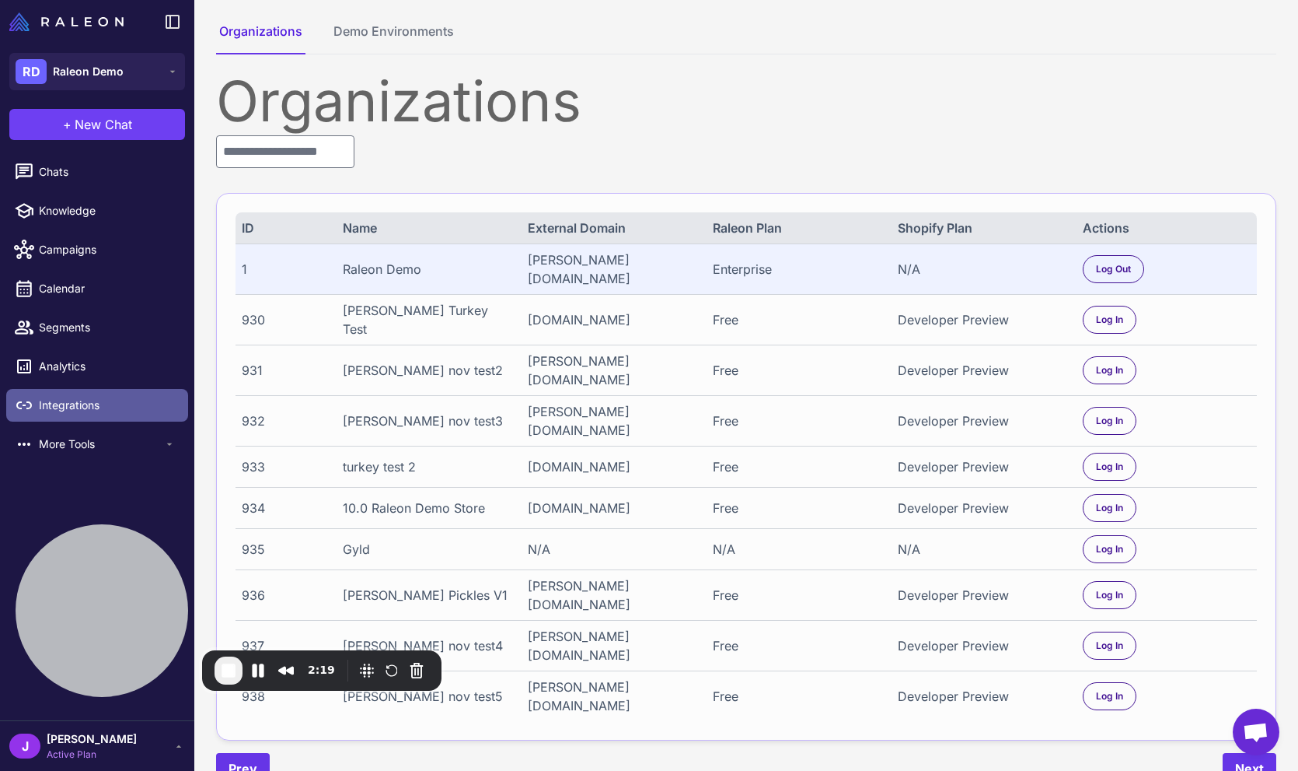
click at [72, 406] on span "Integrations" at bounding box center [107, 405] width 137 height 17
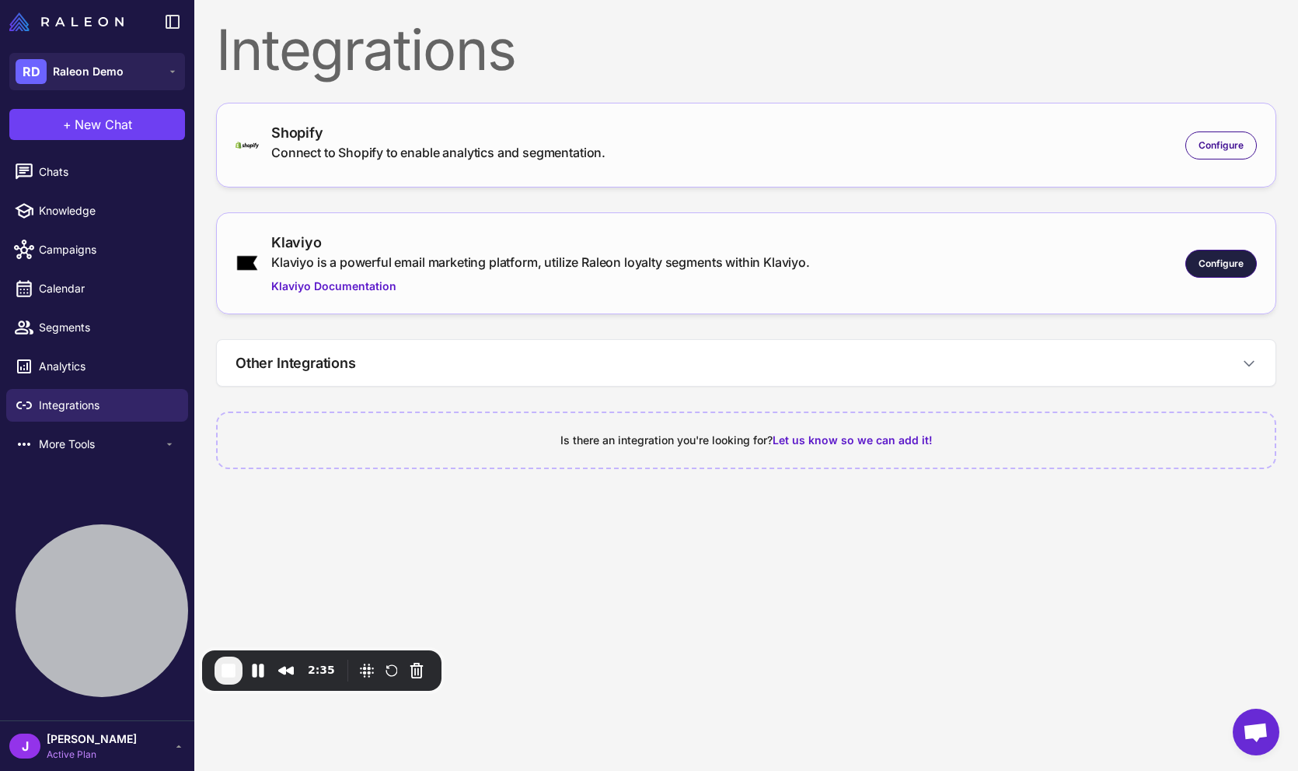
click at [1225, 264] on span "Configure" at bounding box center [1221, 264] width 45 height 14
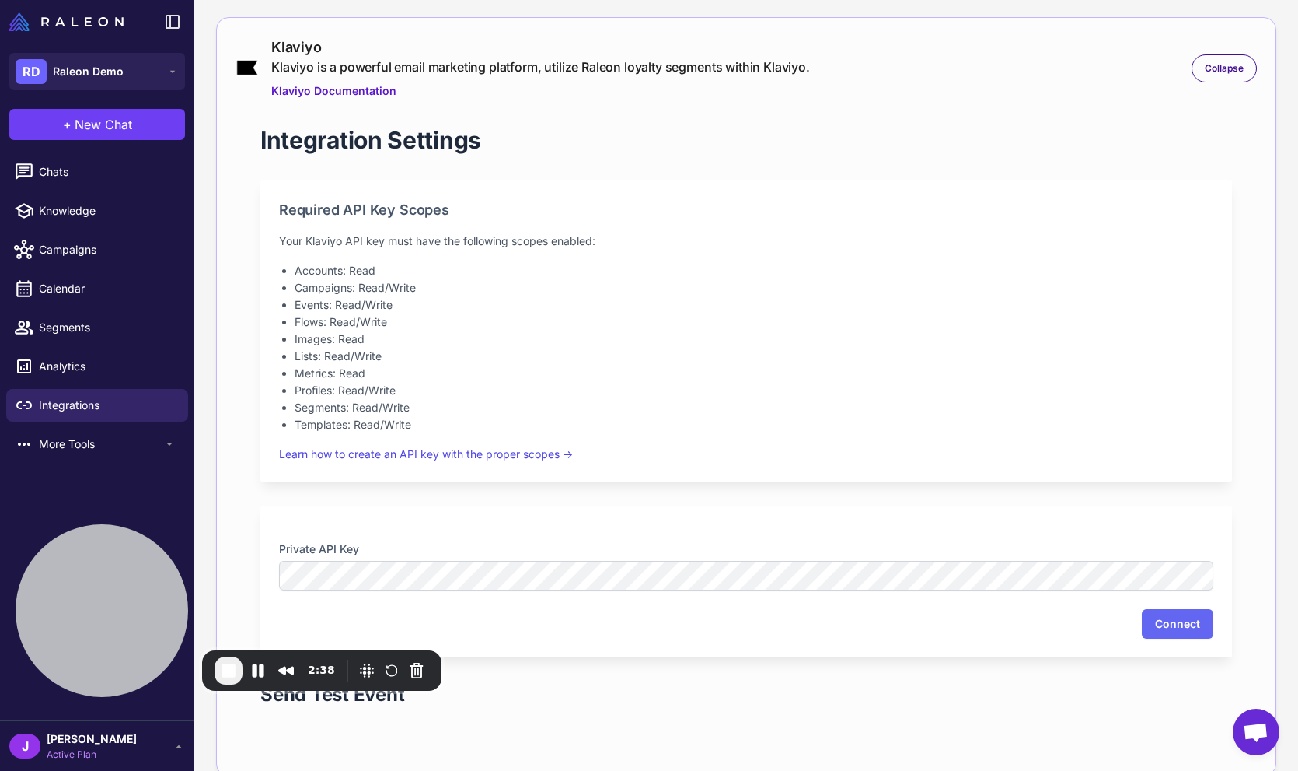
scroll to position [194, 0]
drag, startPoint x: 288, startPoint y: 550, endPoint x: 356, endPoint y: 546, distance: 68.5
click at [365, 537] on div "Private API Key Connect" at bounding box center [746, 583] width 972 height 151
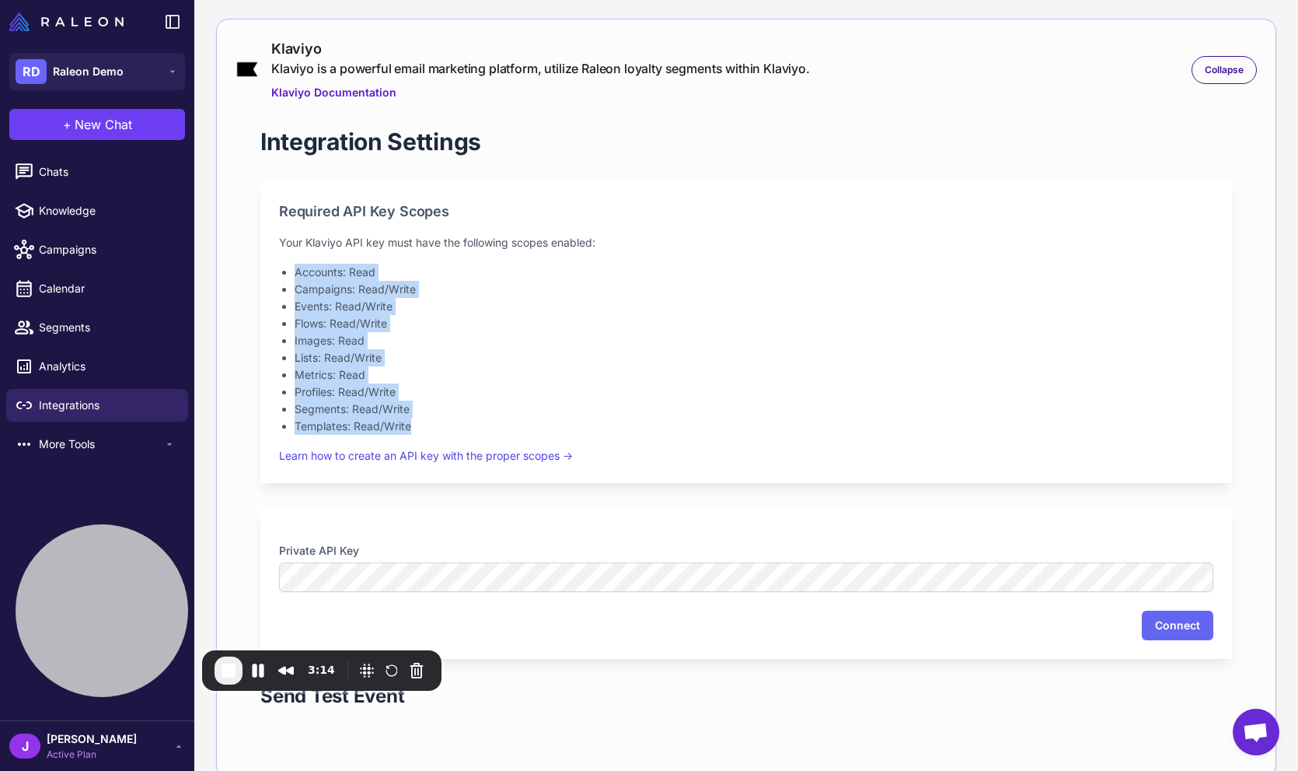
drag, startPoint x: 418, startPoint y: 430, endPoint x: 262, endPoint y: 260, distance: 230.0
click at [262, 260] on div "Required API Key Scopes Your Klaviyo API key must have the following scopes ena…" at bounding box center [746, 332] width 972 height 301
click at [553, 324] on li "Flows: Read/Write" at bounding box center [754, 323] width 919 height 17
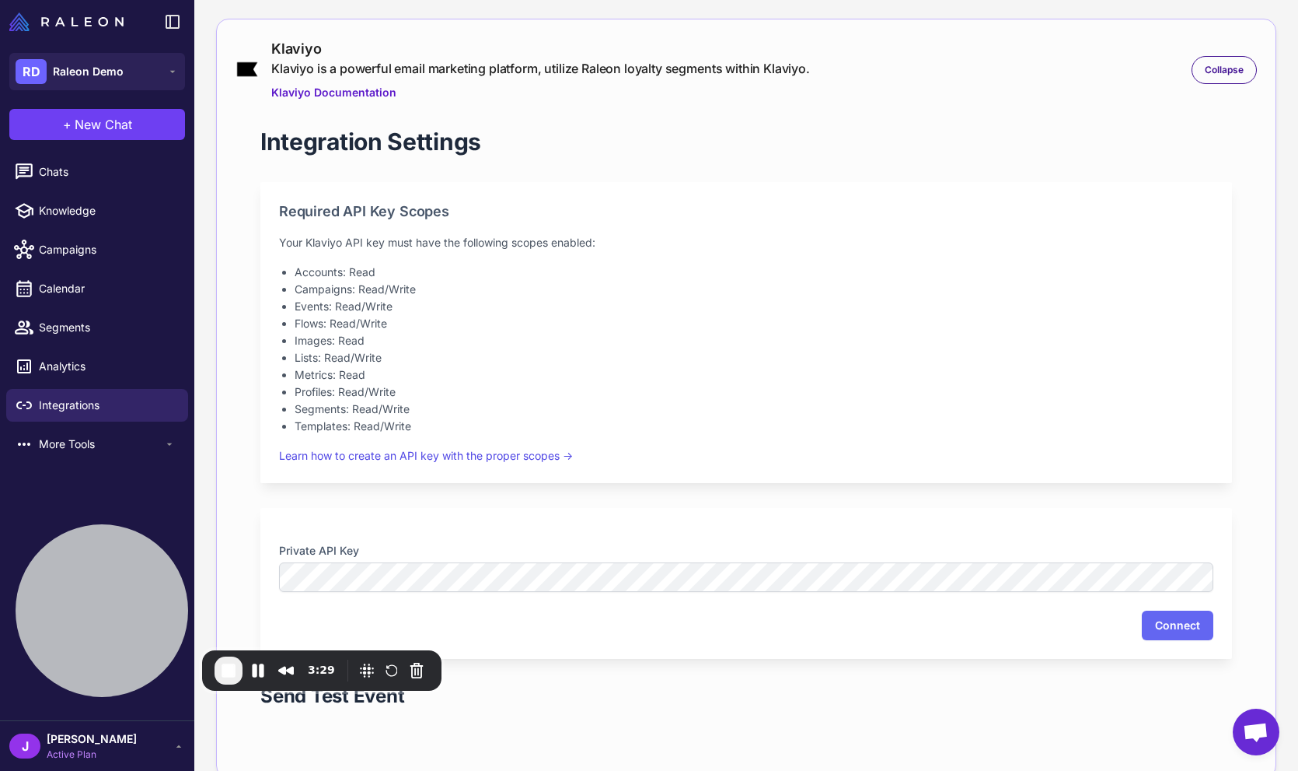
drag, startPoint x: 545, startPoint y: 503, endPoint x: 557, endPoint y: 500, distance: 12.8
click at [547, 502] on div "Integration Settings Required API Key Scopes Your Klaviyo API key must have the…" at bounding box center [747, 429] width 1022 height 657
click at [880, 613] on div "Connect" at bounding box center [746, 625] width 935 height 30
click at [795, 633] on div "Connect" at bounding box center [746, 625] width 935 height 30
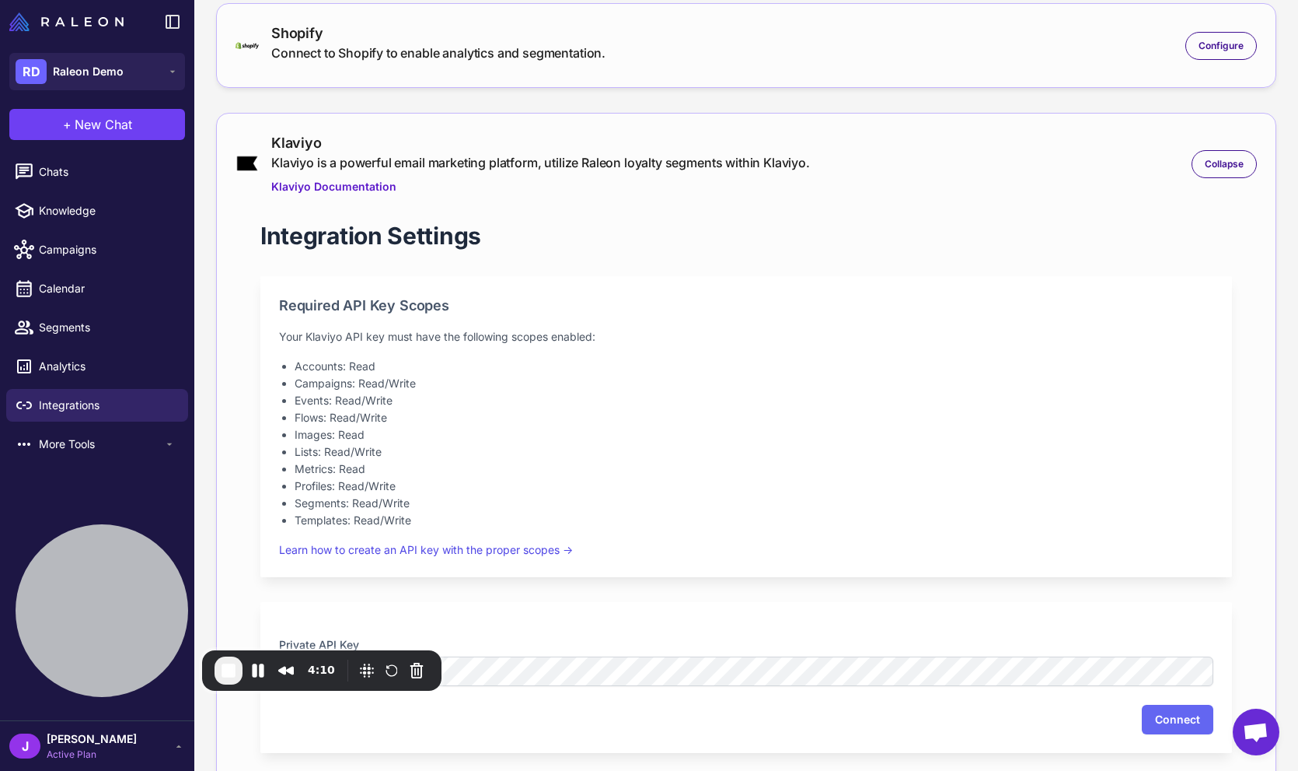
scroll to position [0, 0]
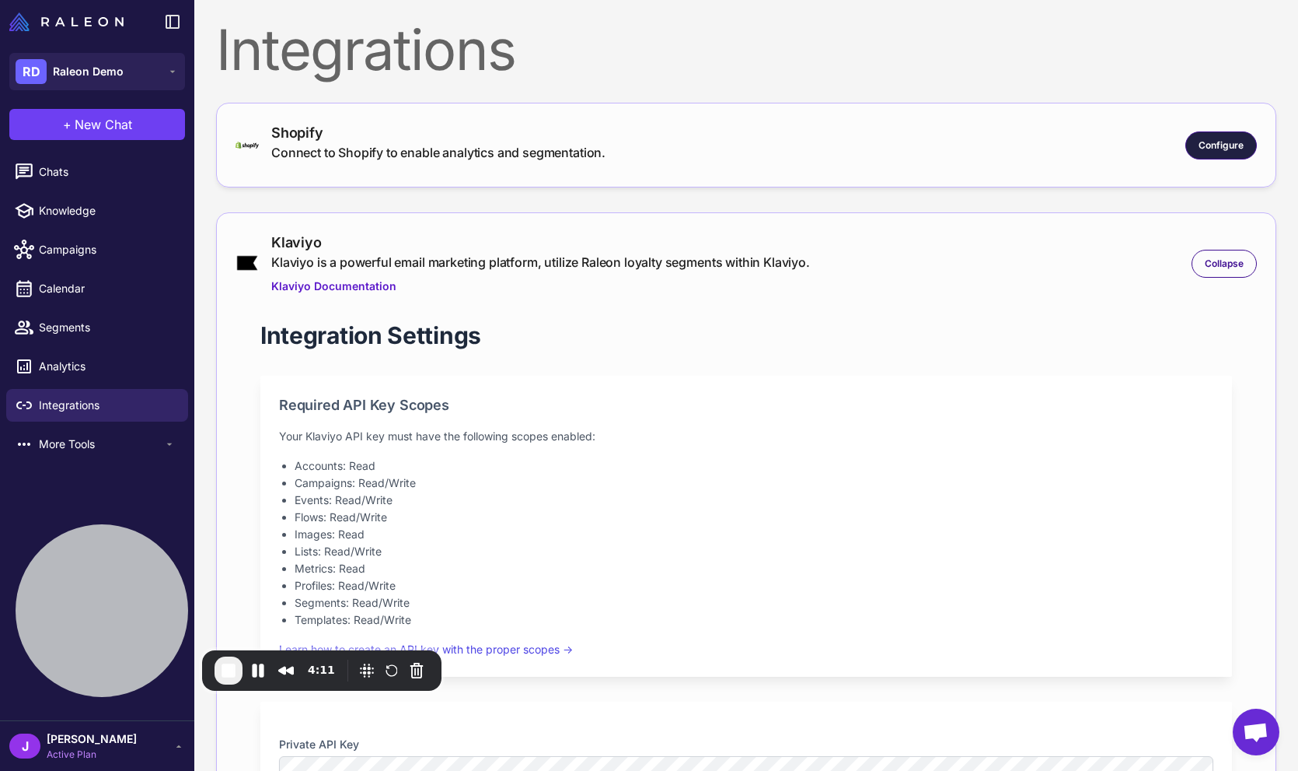
click at [1225, 138] on span "Configure" at bounding box center [1221, 145] width 45 height 14
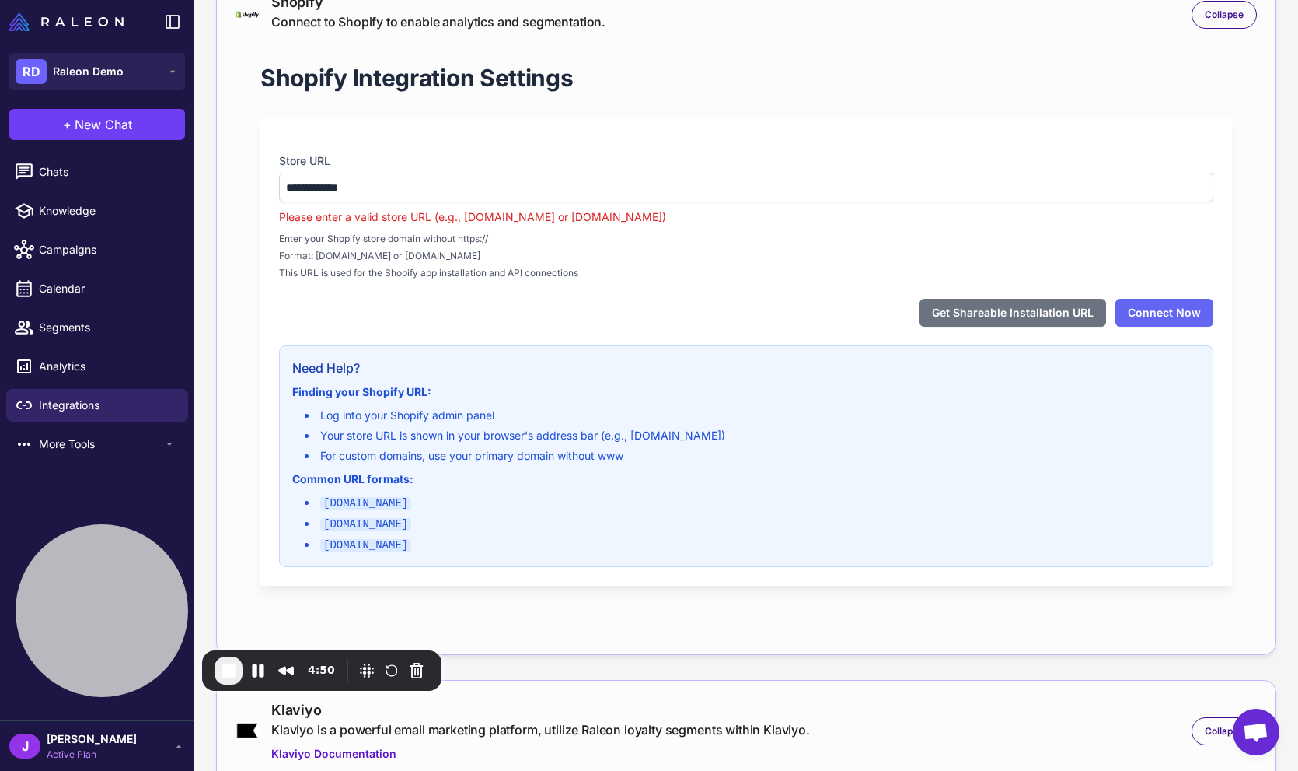
scroll to position [137, 0]
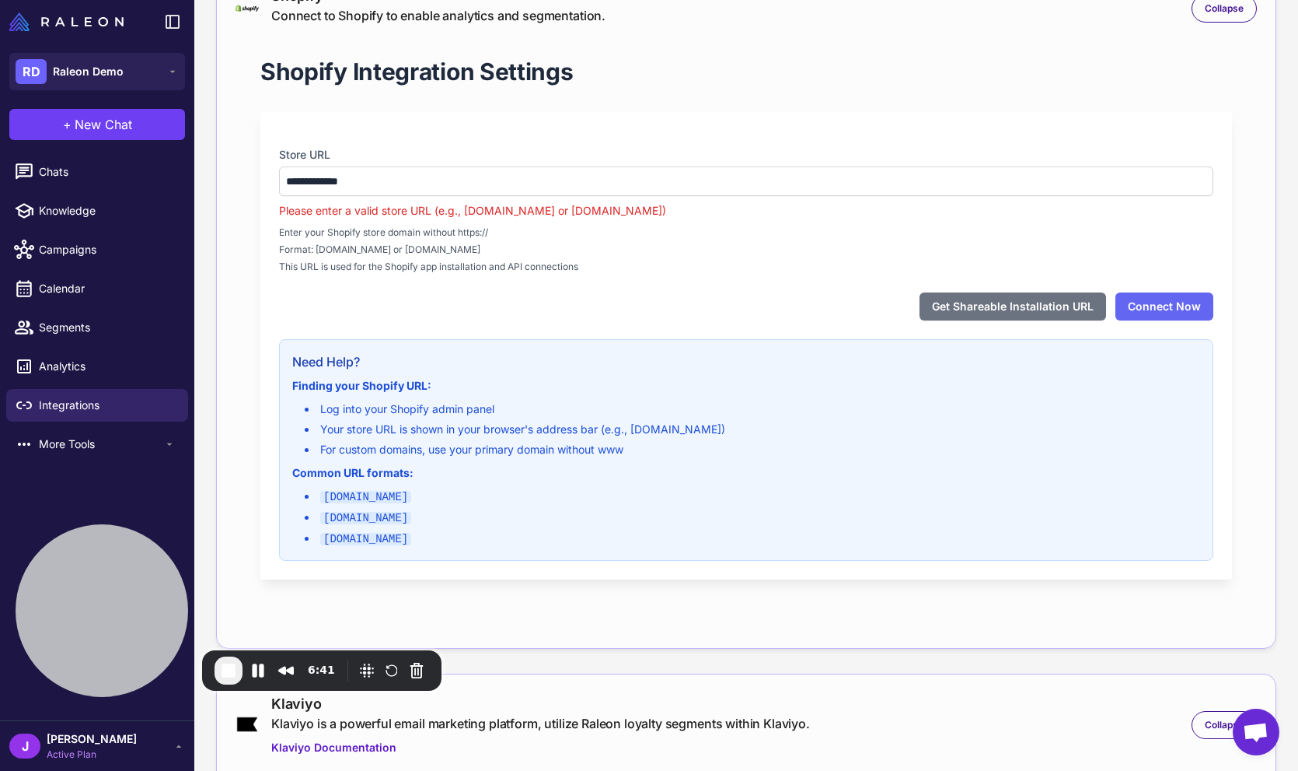
click at [722, 509] on li "[DOMAIN_NAME]" at bounding box center [753, 518] width 896 height 18
click at [482, 538] on li "[DOMAIN_NAME]" at bounding box center [753, 539] width 896 height 18
click at [474, 530] on li "[DOMAIN_NAME]" at bounding box center [753, 539] width 896 height 18
click at [232, 670] on span "End Recording" at bounding box center [228, 670] width 19 height 19
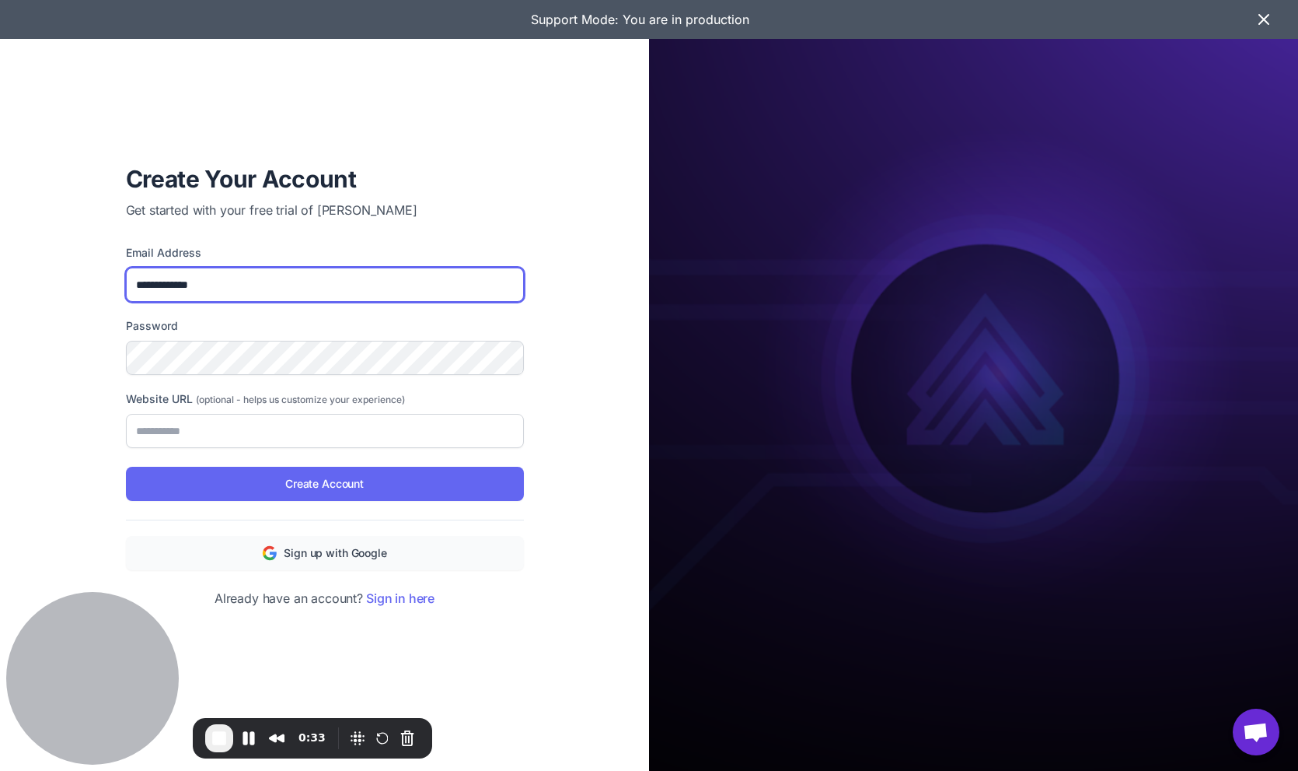
click at [145, 284] on input "**********" at bounding box center [325, 284] width 398 height 34
drag, startPoint x: 156, startPoint y: 279, endPoint x: 149, endPoint y: 292, distance: 14.7
click at [156, 280] on input "**********" at bounding box center [325, 284] width 398 height 34
click at [150, 289] on input "**********" at bounding box center [325, 284] width 398 height 34
type input "**********"
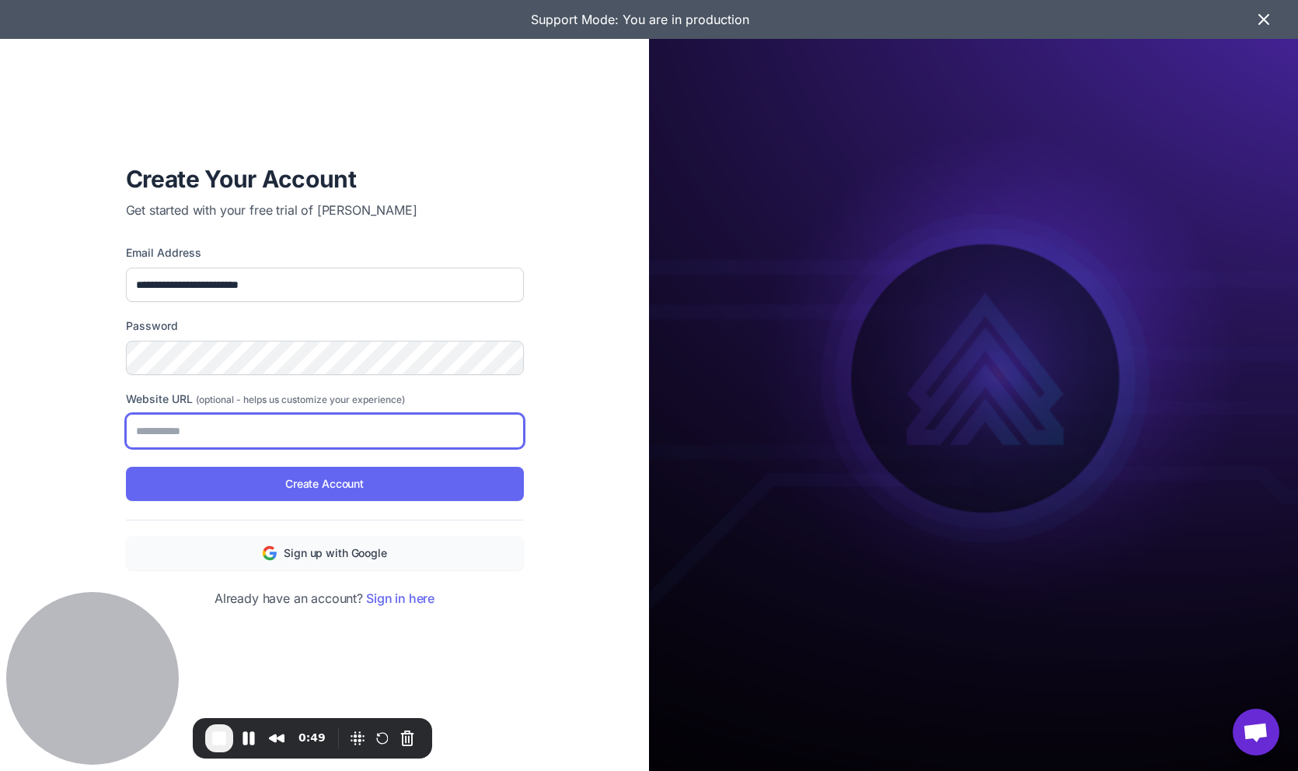
click at [180, 427] on input "Website URL (optional - helps us customize your experience)" at bounding box center [325, 431] width 398 height 34
drag, startPoint x: 103, startPoint y: 387, endPoint x: 105, endPoint y: 398, distance: 11.1
click at [103, 387] on div "**********" at bounding box center [325, 385] width 448 height 494
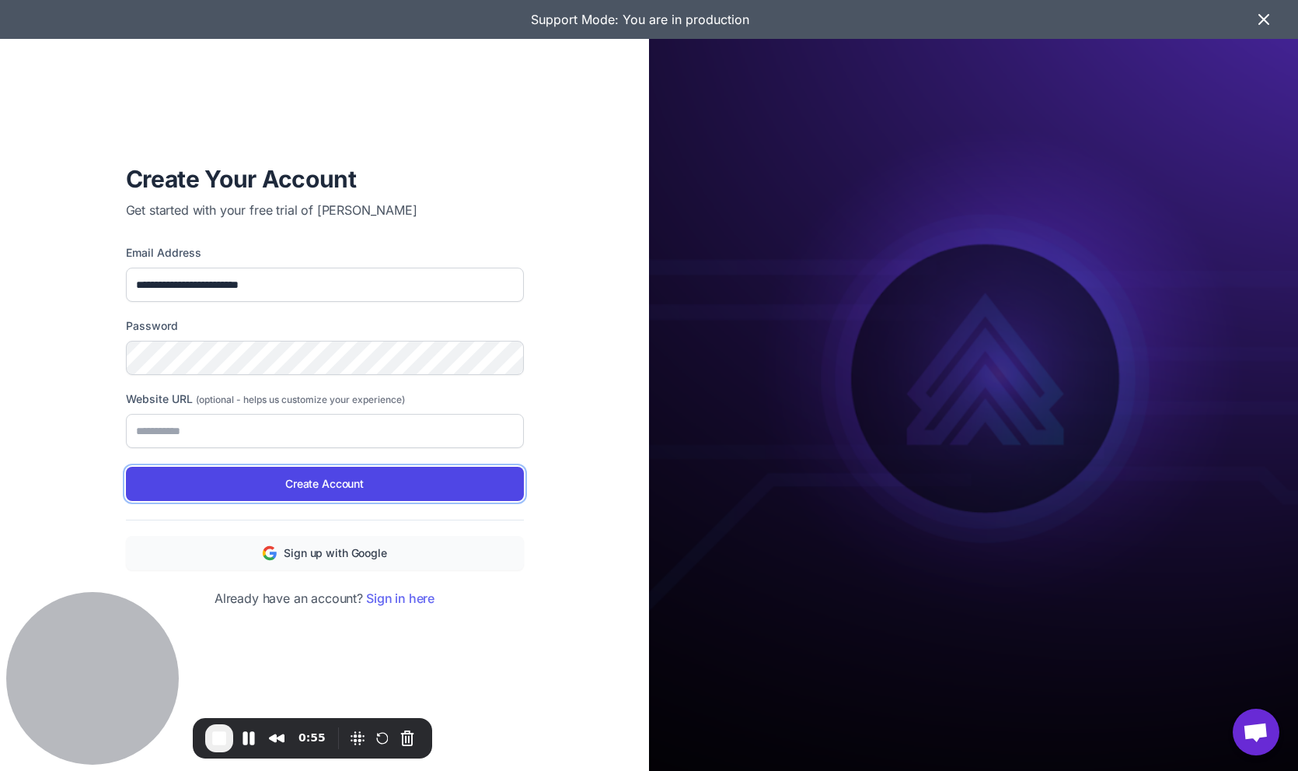
click at [318, 484] on span "Create Account" at bounding box center [324, 483] width 79 height 17
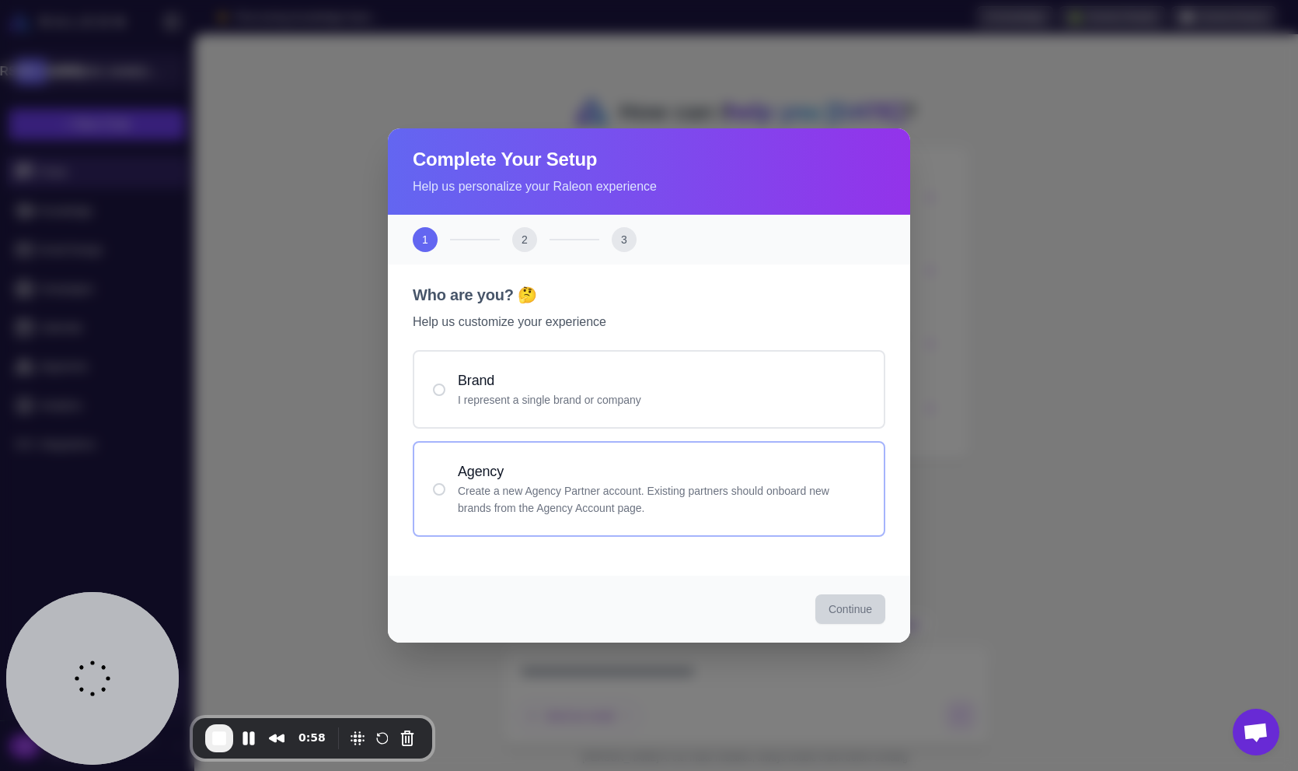
click at [486, 487] on p "Create a new Agency Partner account. Existing partners should onboard new brand…" at bounding box center [661, 499] width 407 height 34
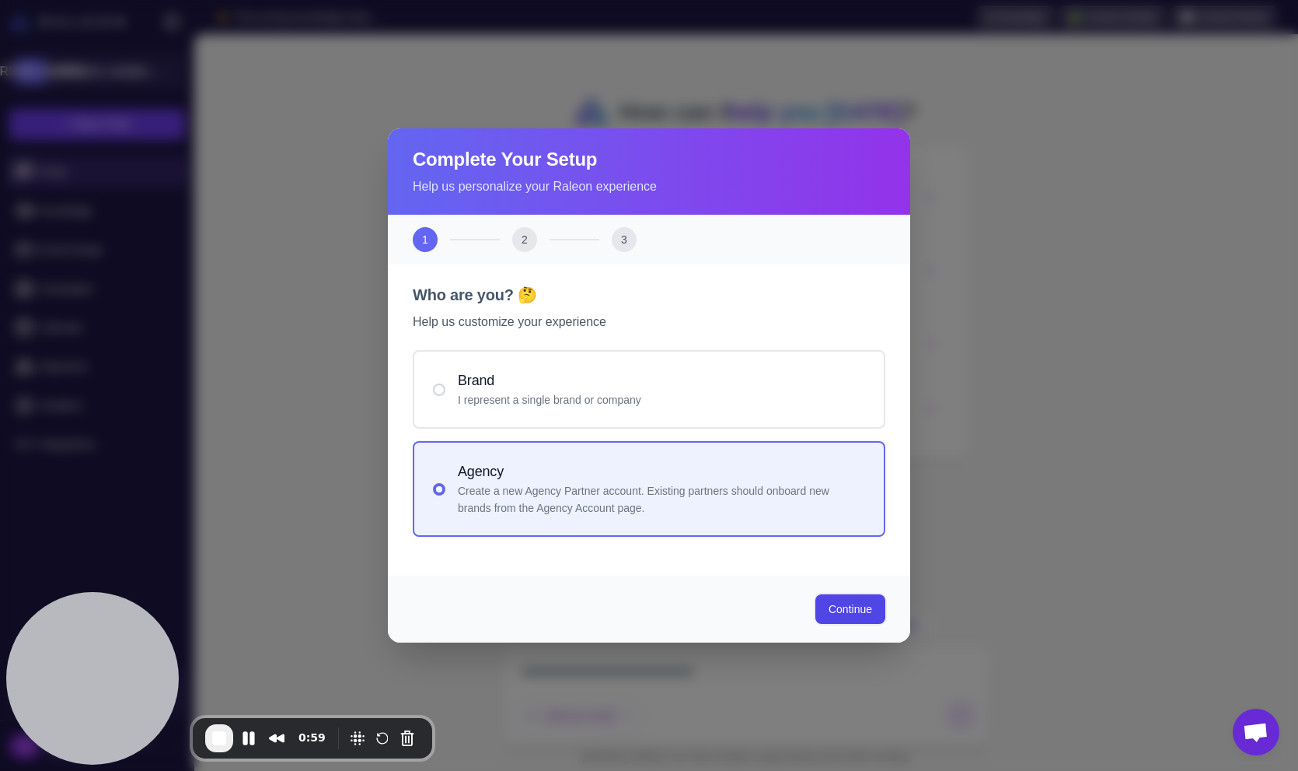
click at [851, 605] on span "Continue" at bounding box center [851, 609] width 44 height 16
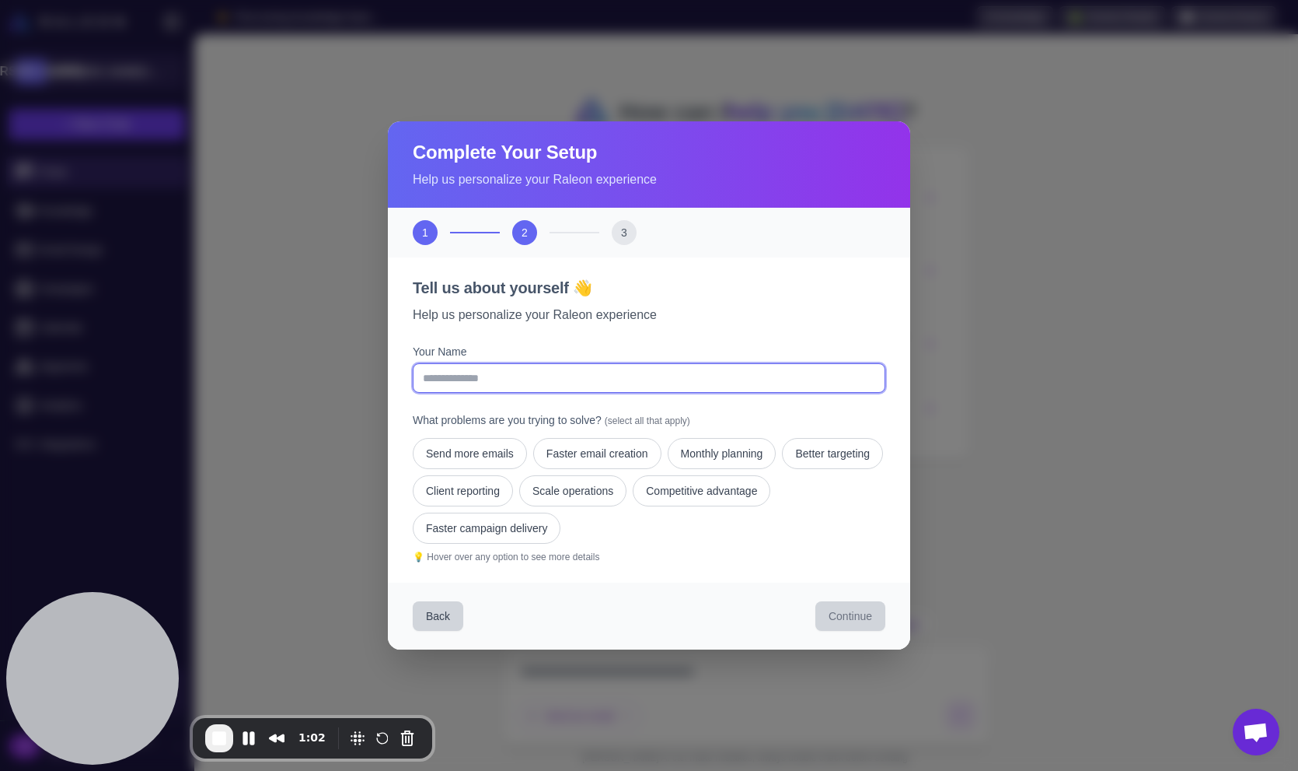
click at [504, 376] on input "Your Name" at bounding box center [649, 378] width 473 height 30
type input "********"
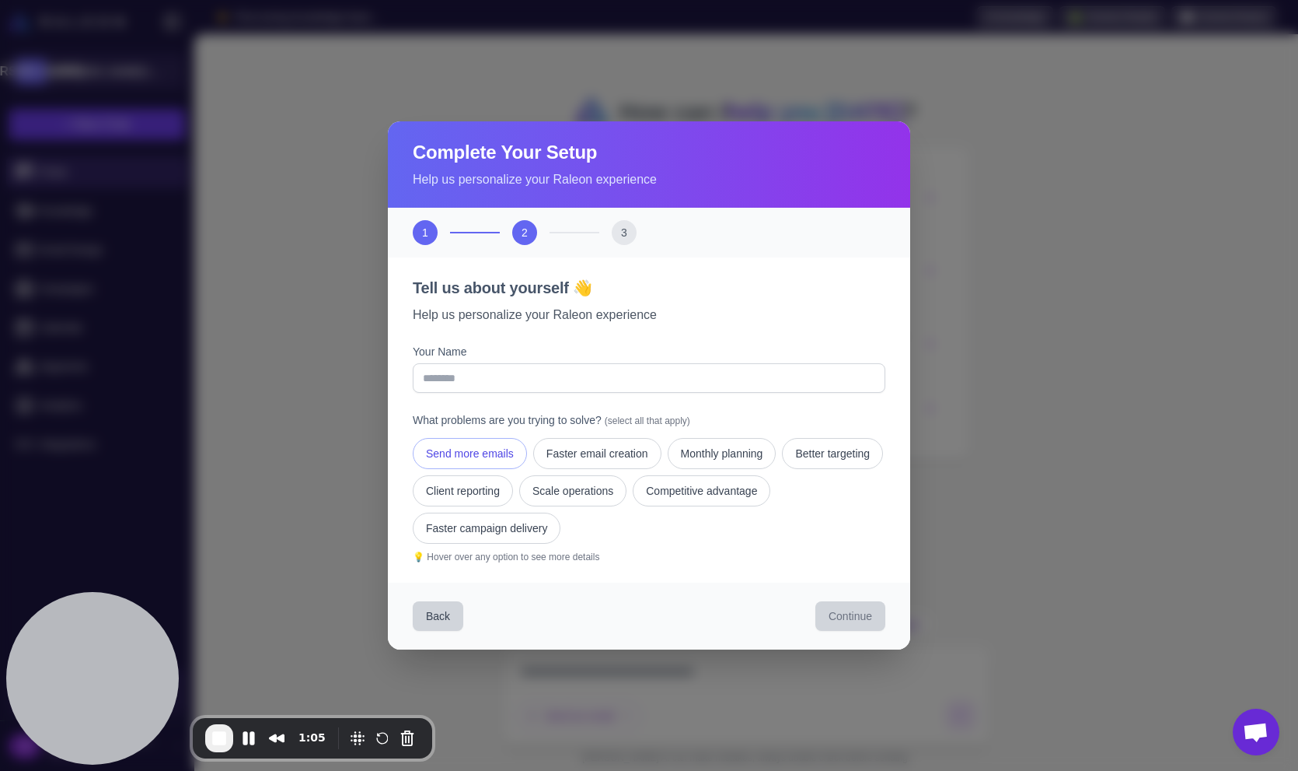
drag, startPoint x: 484, startPoint y: 461, endPoint x: 490, endPoint y: 467, distance: 8.3
click at [533, 465] on button "Send more emails" at bounding box center [597, 453] width 128 height 31
click at [576, 484] on button "Client reporting" at bounding box center [572, 490] width 107 height 31
drag, startPoint x: 603, startPoint y: 445, endPoint x: 657, endPoint y: 463, distance: 57.3
click at [668, 445] on button "Faster email creation" at bounding box center [722, 453] width 109 height 31
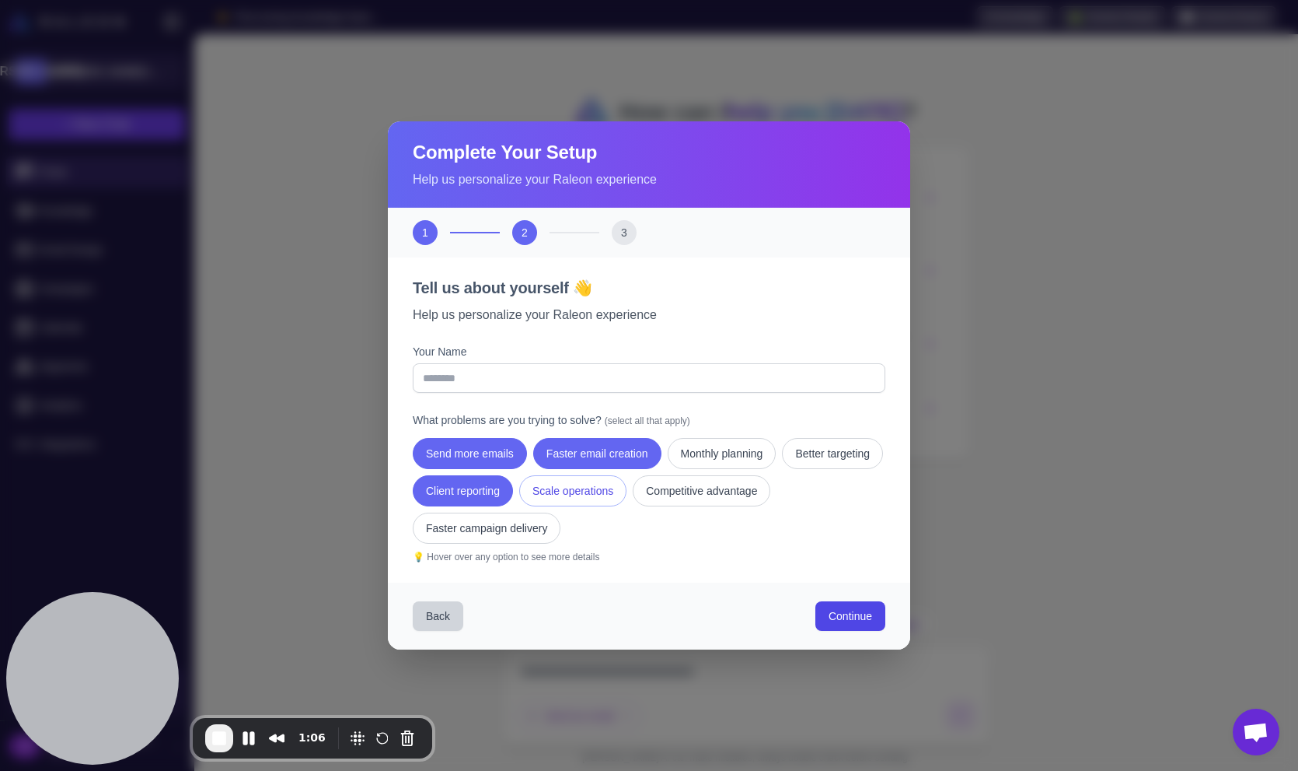
drag, startPoint x: 755, startPoint y: 453, endPoint x: 712, endPoint y: 487, distance: 54.8
click at [782, 453] on button "Monthly planning" at bounding box center [832, 453] width 101 height 31
click at [561, 534] on button "Faster campaign delivery" at bounding box center [487, 527] width 148 height 31
click at [358, 513] on div "Complete Your Setup Help us personalize your Raleon experience 1 2 3 Tell us ab…" at bounding box center [649, 385] width 1298 height 771
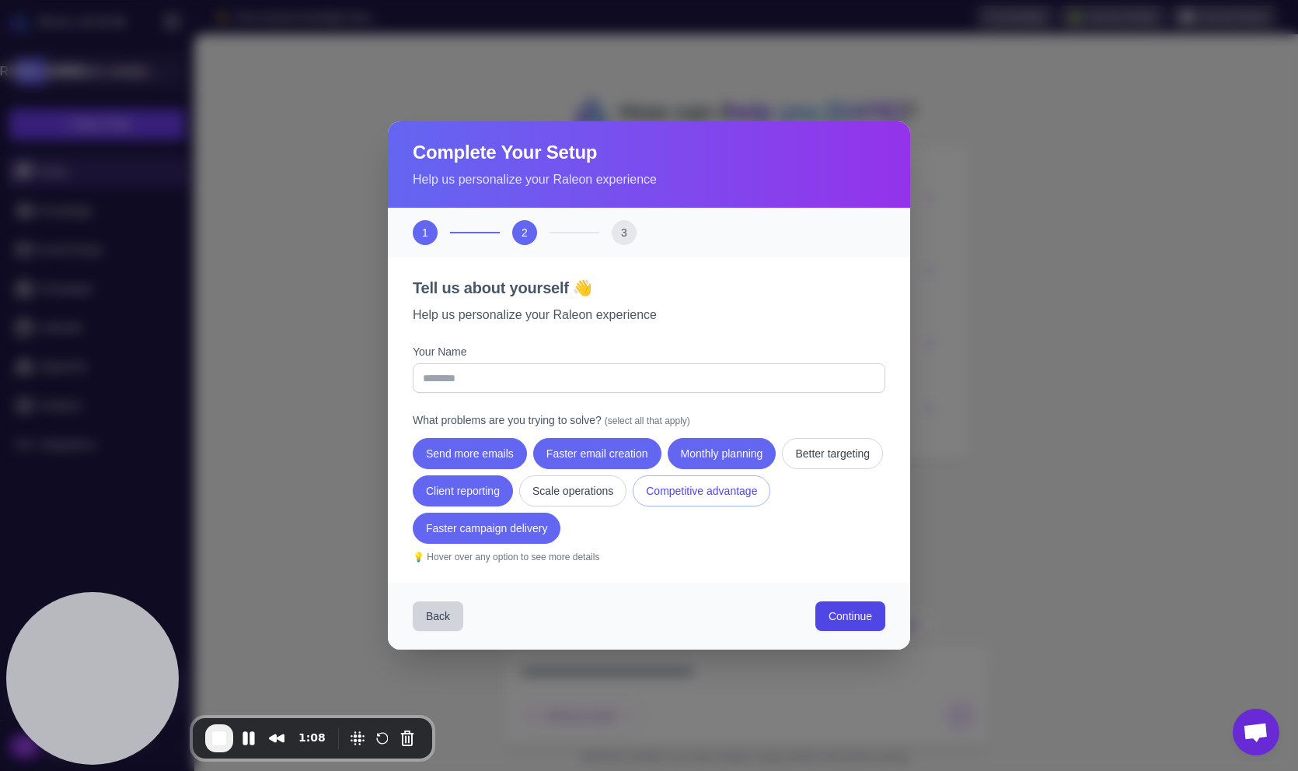
click at [633, 506] on button "Competitive advantage" at bounding box center [702, 490] width 138 height 31
drag, startPoint x: 467, startPoint y: 491, endPoint x: 680, endPoint y: 527, distance: 216.8
click at [782, 469] on button "Better targeting" at bounding box center [832, 453] width 101 height 31
drag, startPoint x: 700, startPoint y: 523, endPoint x: 571, endPoint y: 511, distance: 129.7
click at [561, 522] on button "Faster campaign delivery" at bounding box center [487, 527] width 148 height 31
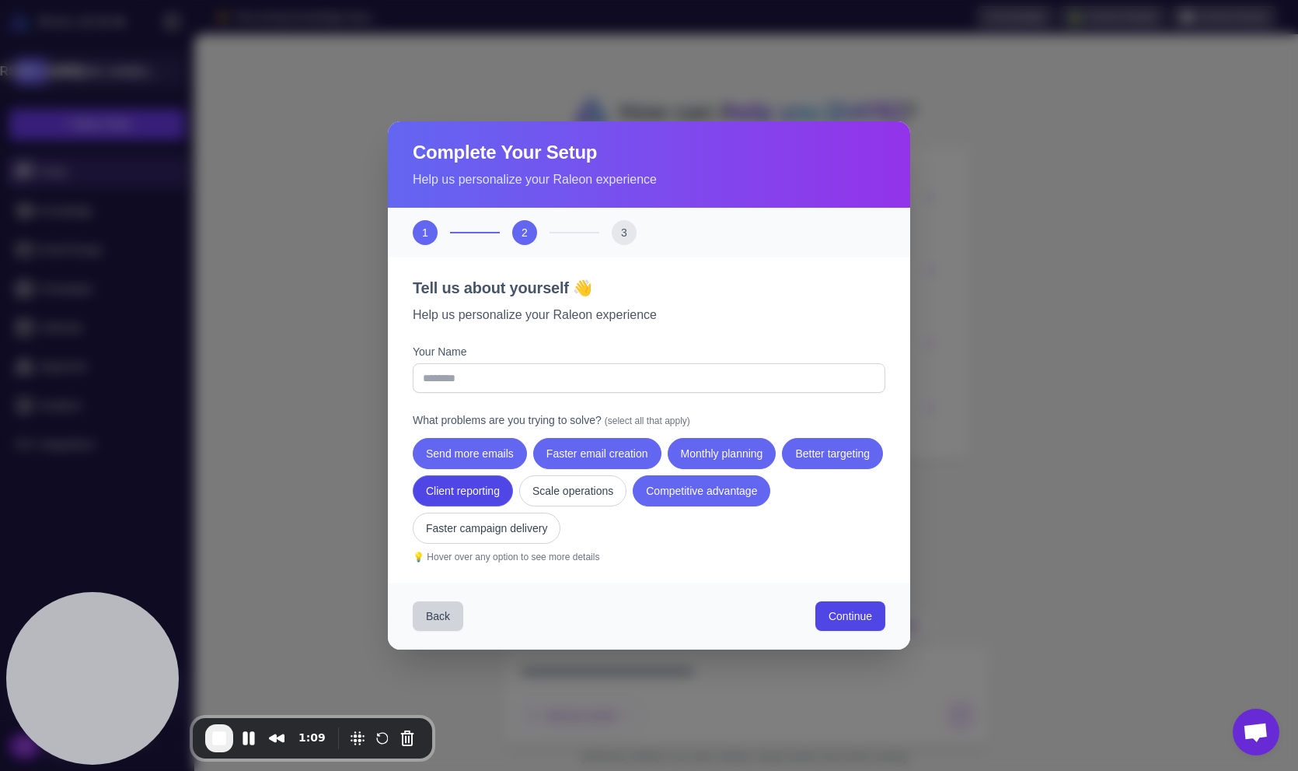
click at [513, 487] on button "Client reporting" at bounding box center [463, 490] width 100 height 31
click at [852, 613] on span "Continue" at bounding box center [851, 616] width 44 height 16
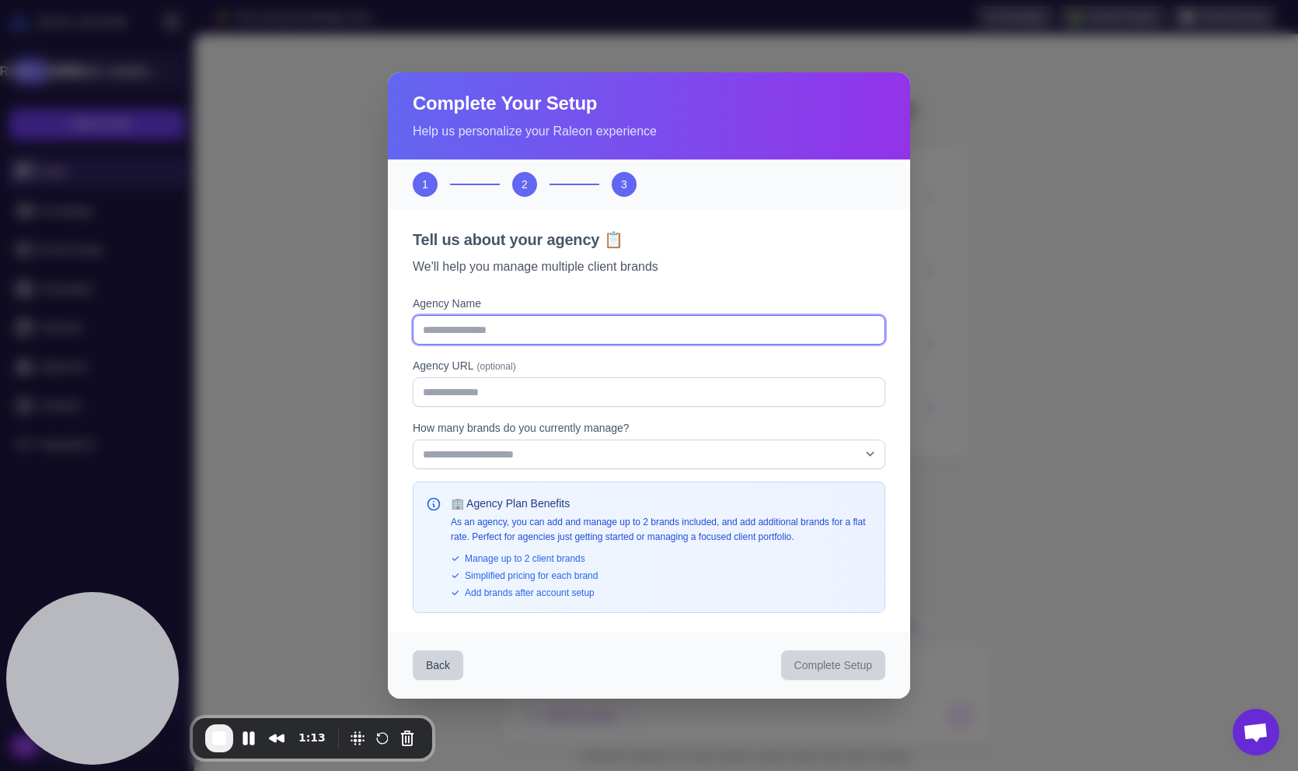
click at [498, 327] on input "Agency Name" at bounding box center [649, 330] width 473 height 30
type input "**********"
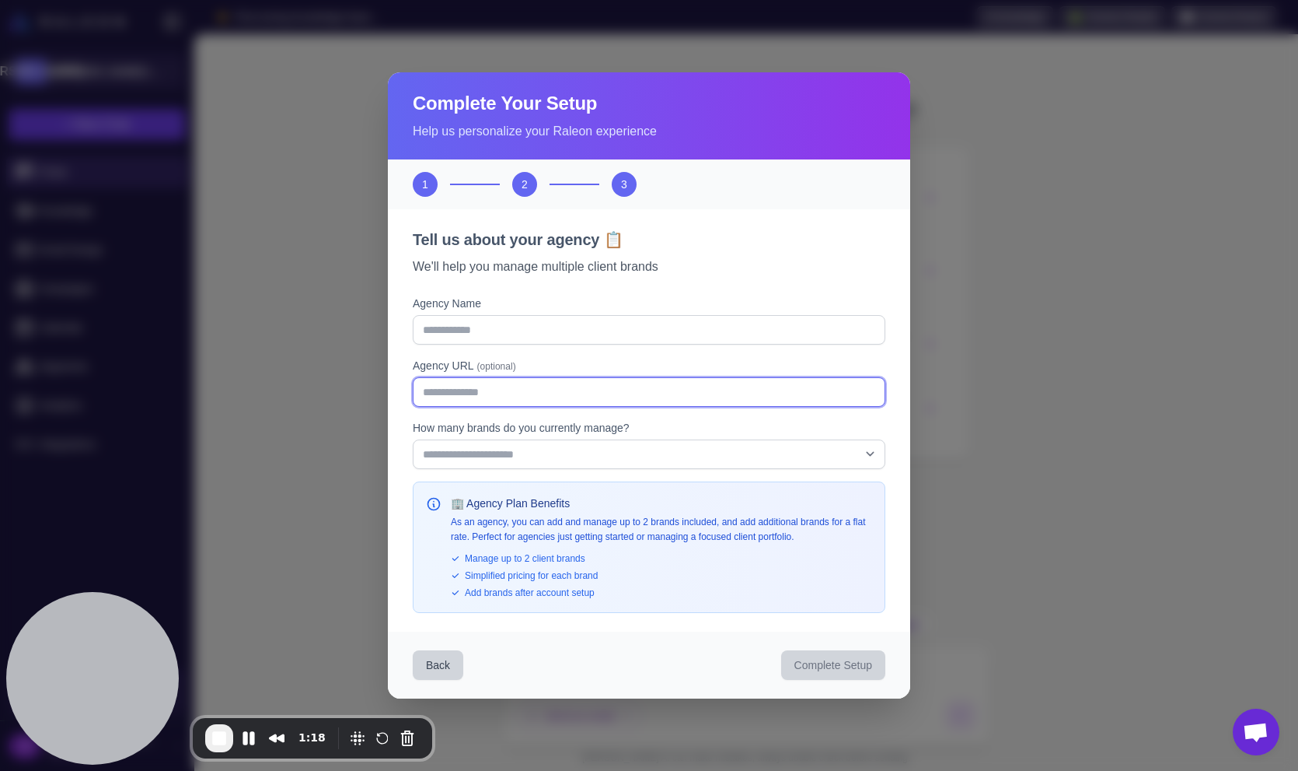
click at [484, 394] on input "Agency URL (optional)" at bounding box center [649, 392] width 473 height 30
click at [468, 390] on input "Agency URL (optional)" at bounding box center [649, 392] width 473 height 30
click at [468, 421] on label "How many brands do you currently manage?" at bounding box center [649, 427] width 473 height 17
click at [468, 439] on select "**********" at bounding box center [649, 454] width 473 height 30
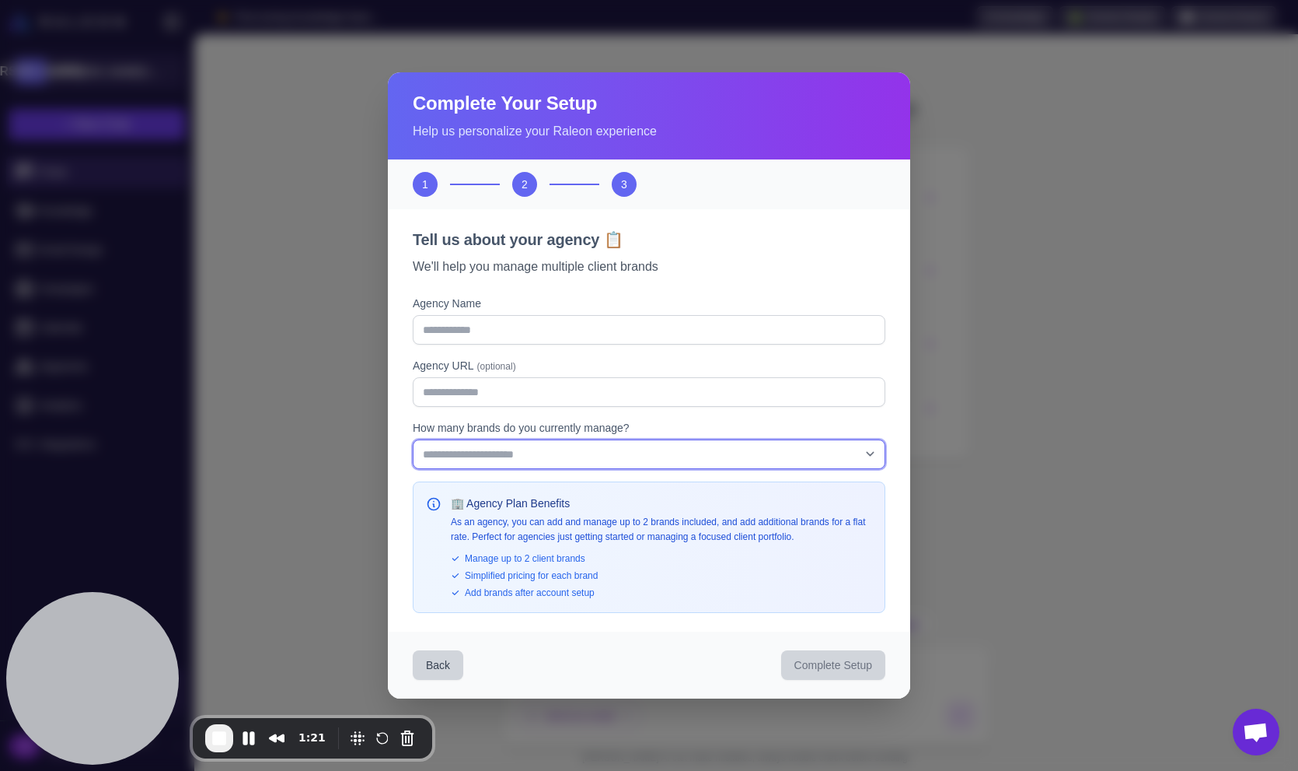
click at [443, 451] on select "**********" at bounding box center [649, 454] width 473 height 30
select select "*"
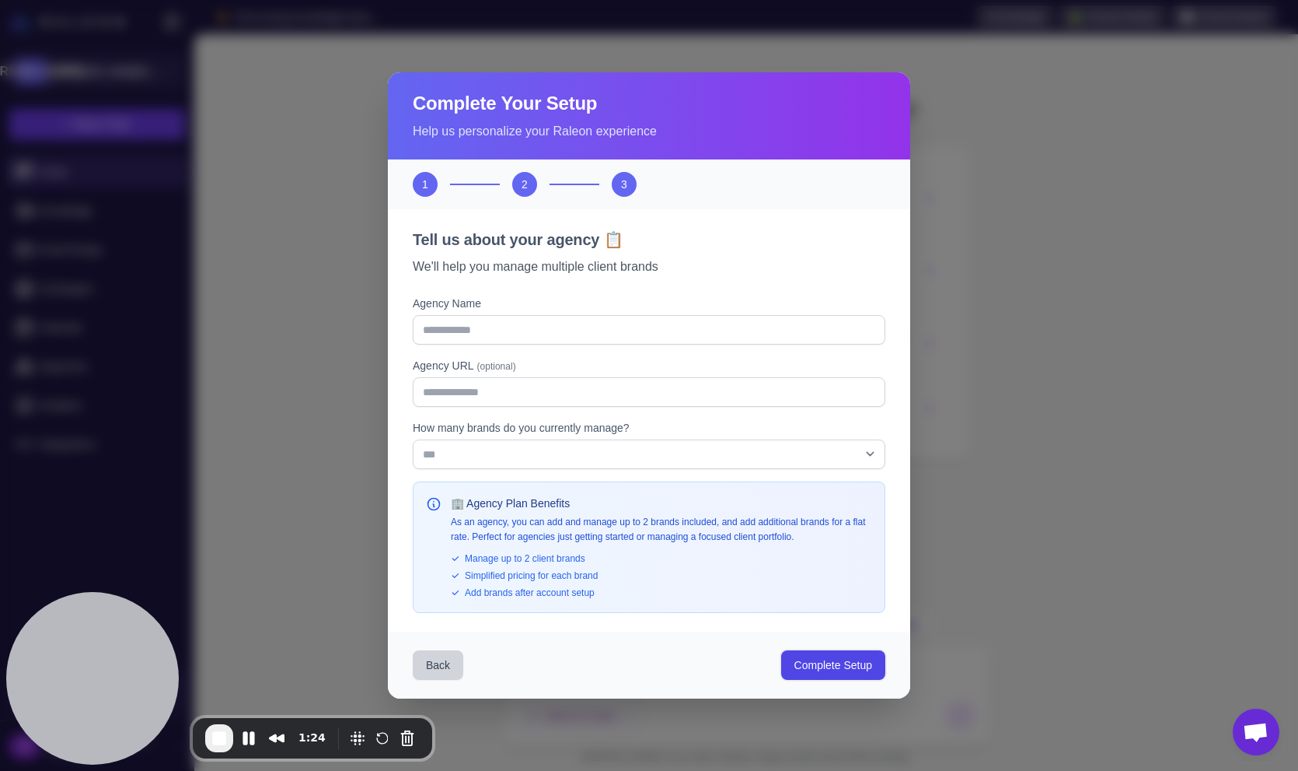
click at [821, 663] on span "Complete Setup" at bounding box center [834, 665] width 78 height 16
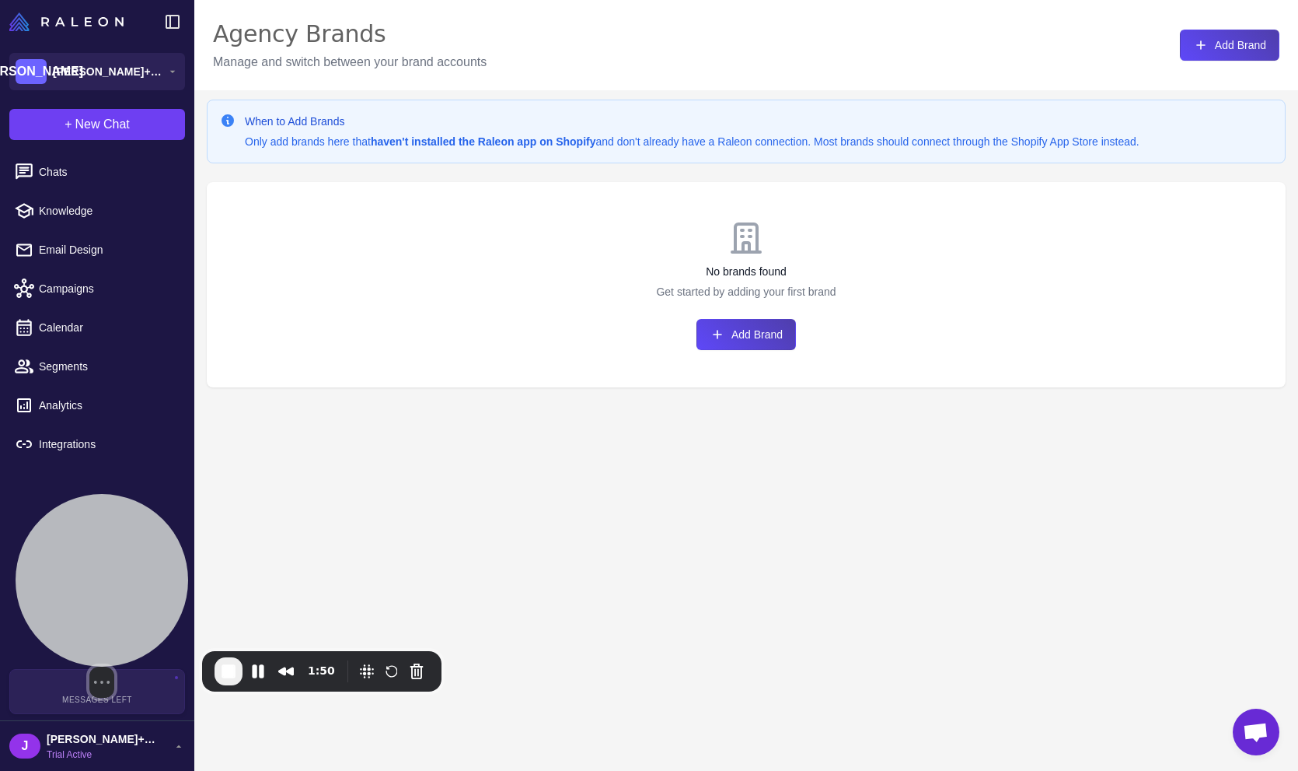
drag, startPoint x: 107, startPoint y: 641, endPoint x: 117, endPoint y: 574, distance: 68.3
click at [117, 574] on div at bounding box center [102, 580] width 173 height 173
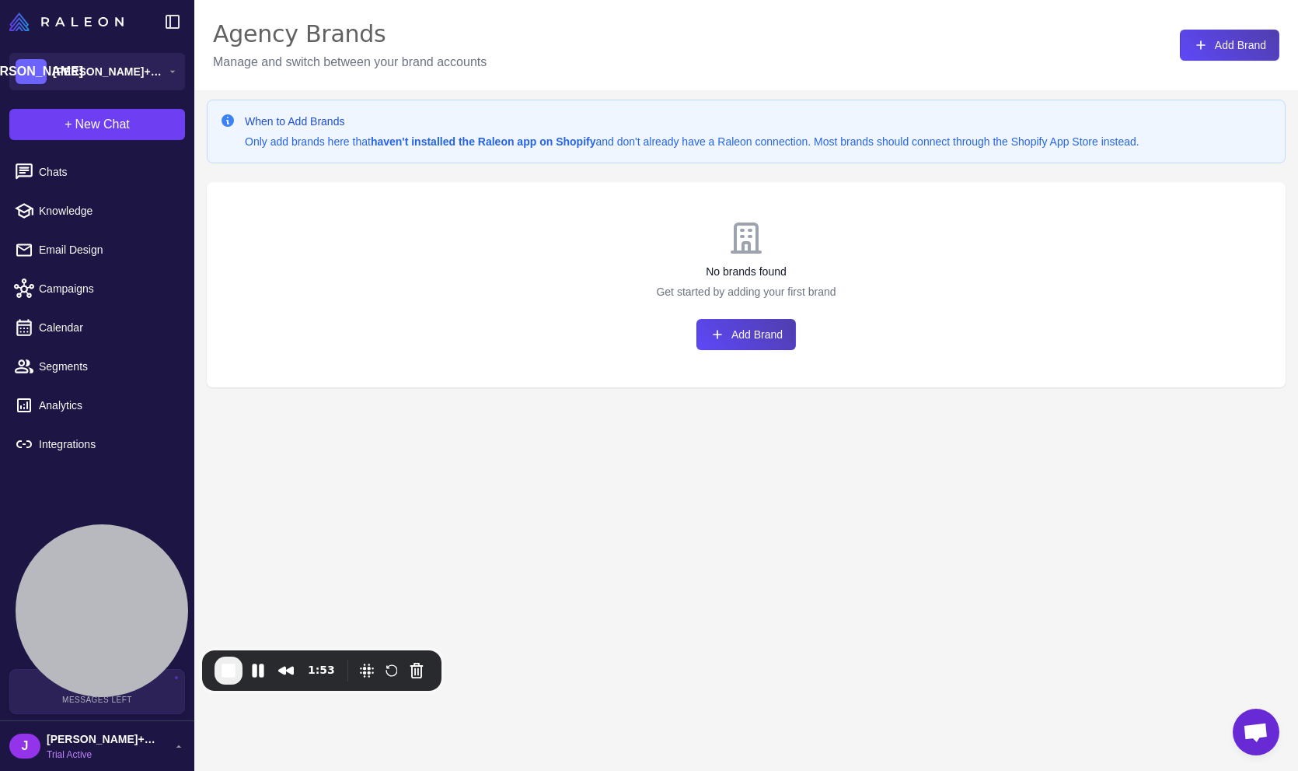
click at [715, 517] on div "When to Add Brands Only add brands here that haven't installed the Raleon app o…" at bounding box center [746, 475] width 1104 height 771
click at [750, 338] on button "Add Brand" at bounding box center [747, 334] width 100 height 31
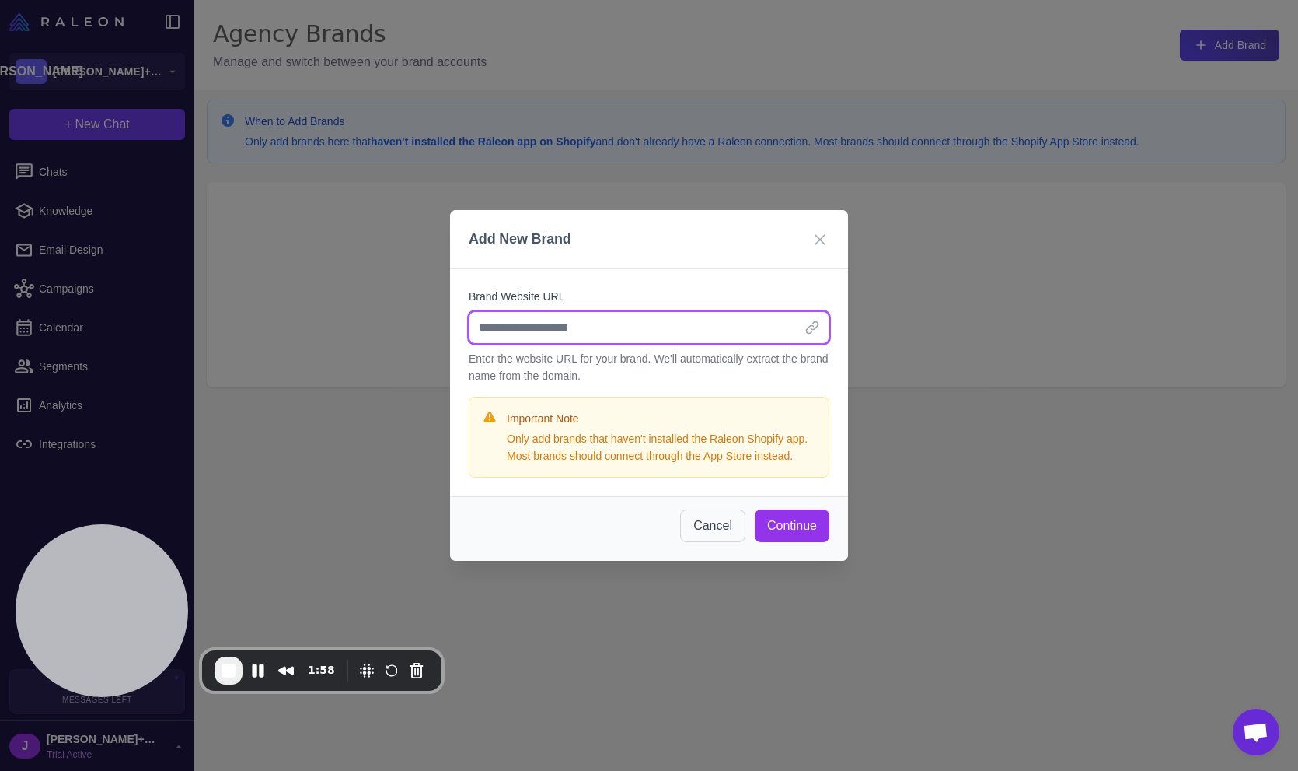
click at [629, 317] on input "Brand Website URL" at bounding box center [649, 327] width 361 height 33
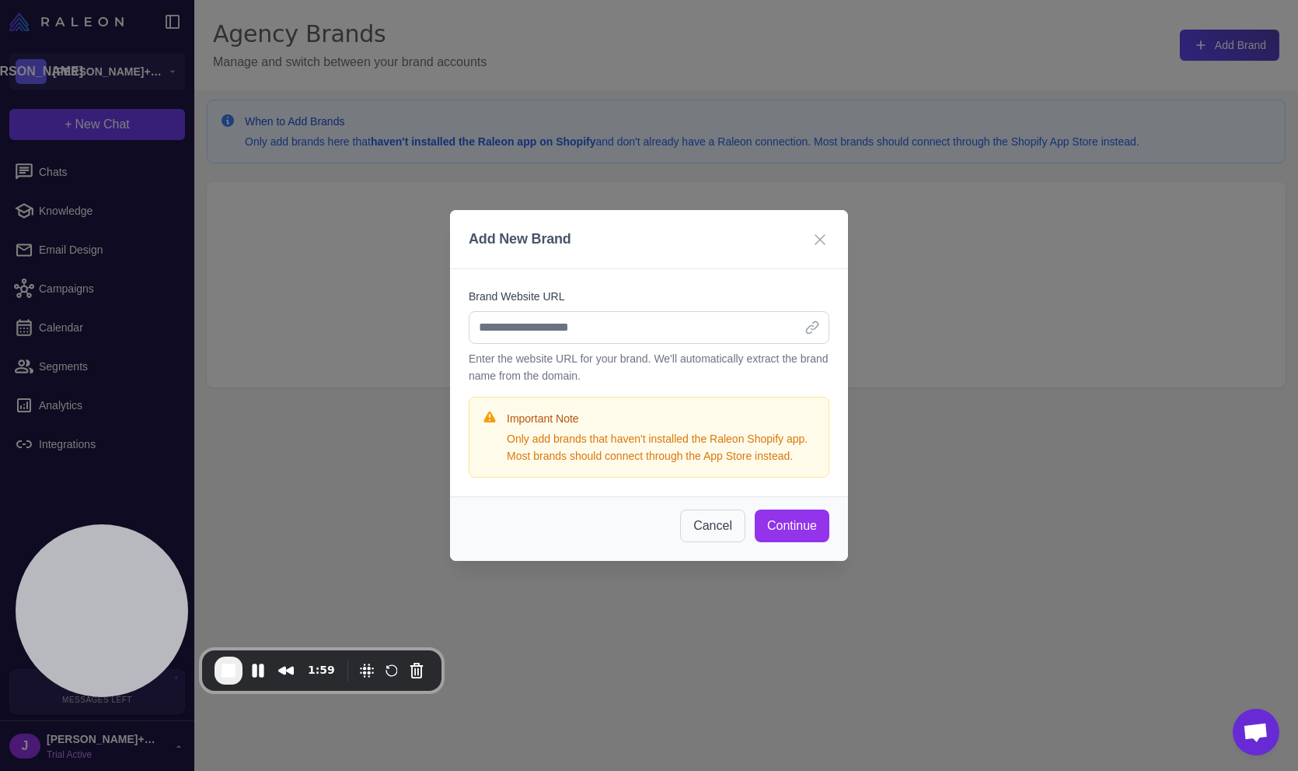
click at [603, 269] on div "Brand Website URL Enter the website URL for your brand. We'll automatically ext…" at bounding box center [649, 382] width 398 height 227
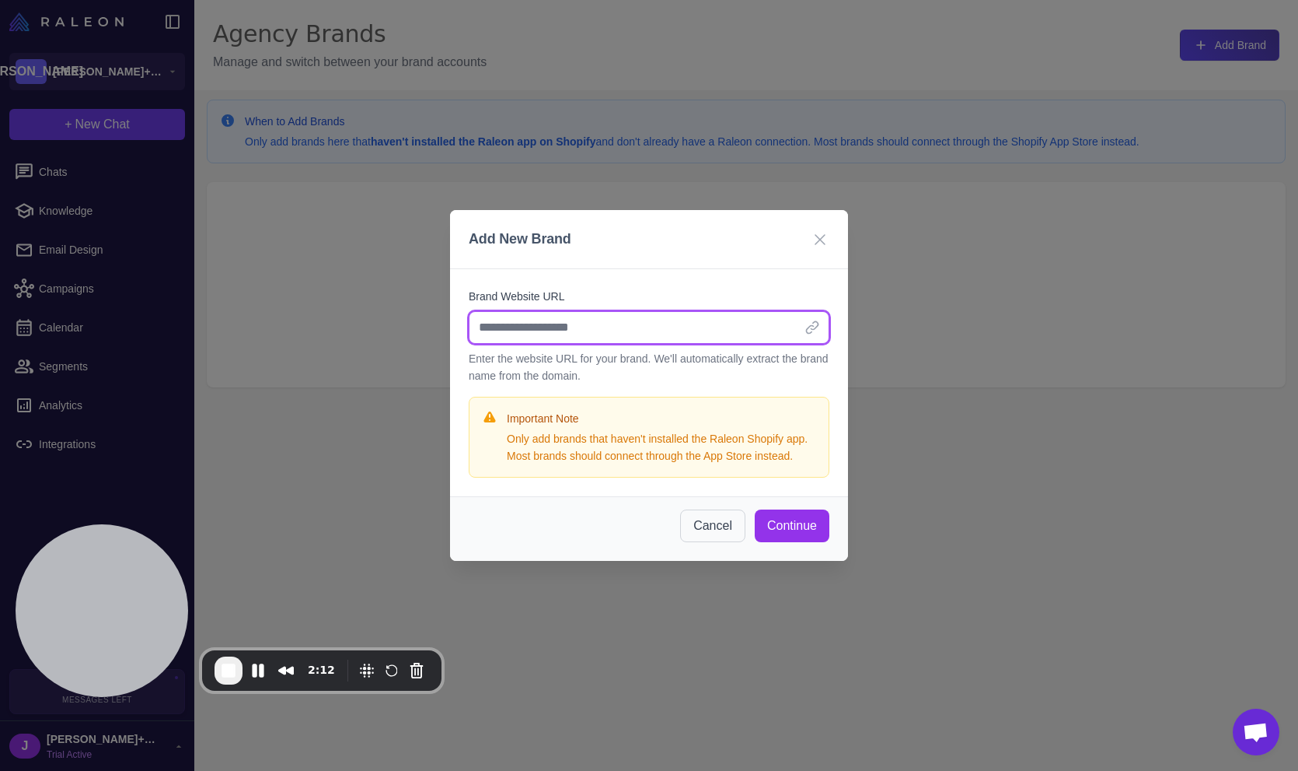
click at [532, 311] on input "Brand Website URL" at bounding box center [649, 327] width 361 height 33
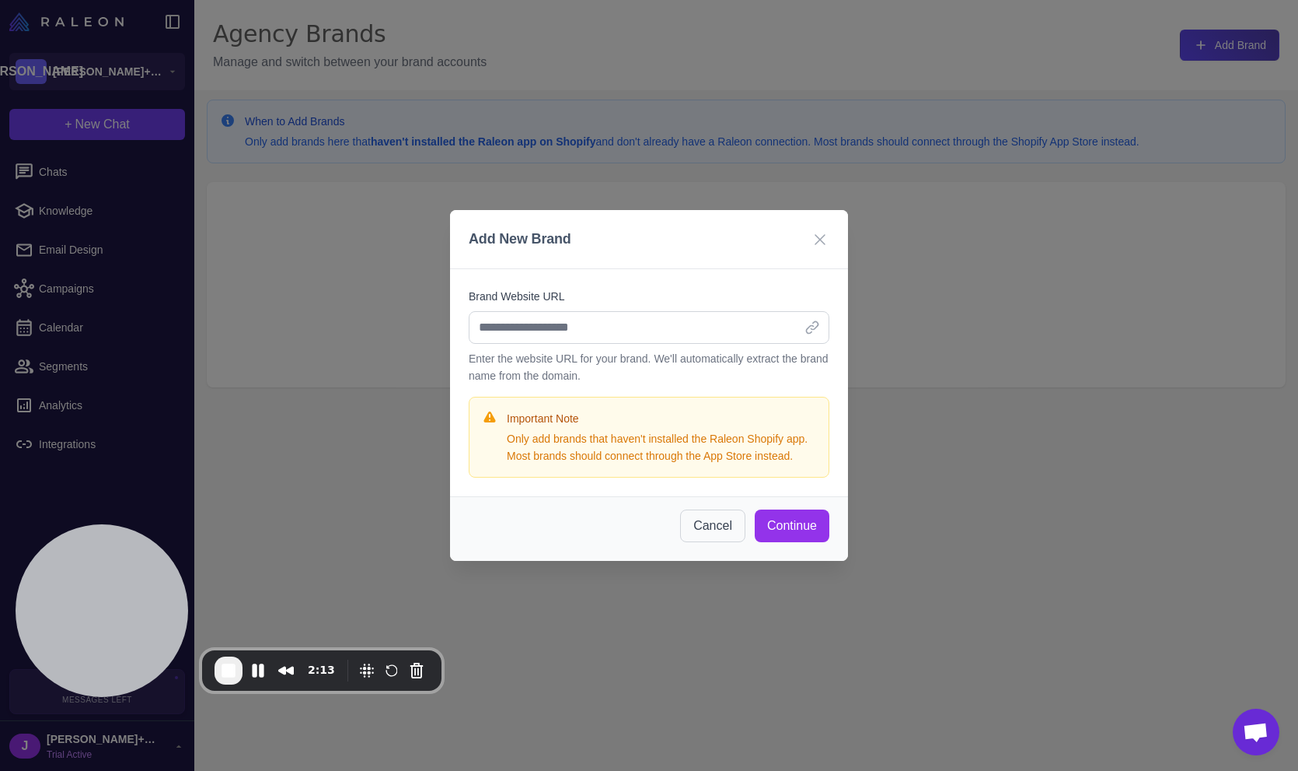
drag, startPoint x: 600, startPoint y: 279, endPoint x: 763, endPoint y: 448, distance: 234.3
click at [601, 288] on label "Brand Website URL" at bounding box center [649, 296] width 361 height 17
click at [601, 311] on input "Brand Website URL" at bounding box center [649, 327] width 361 height 33
click at [816, 230] on icon at bounding box center [820, 239] width 19 height 19
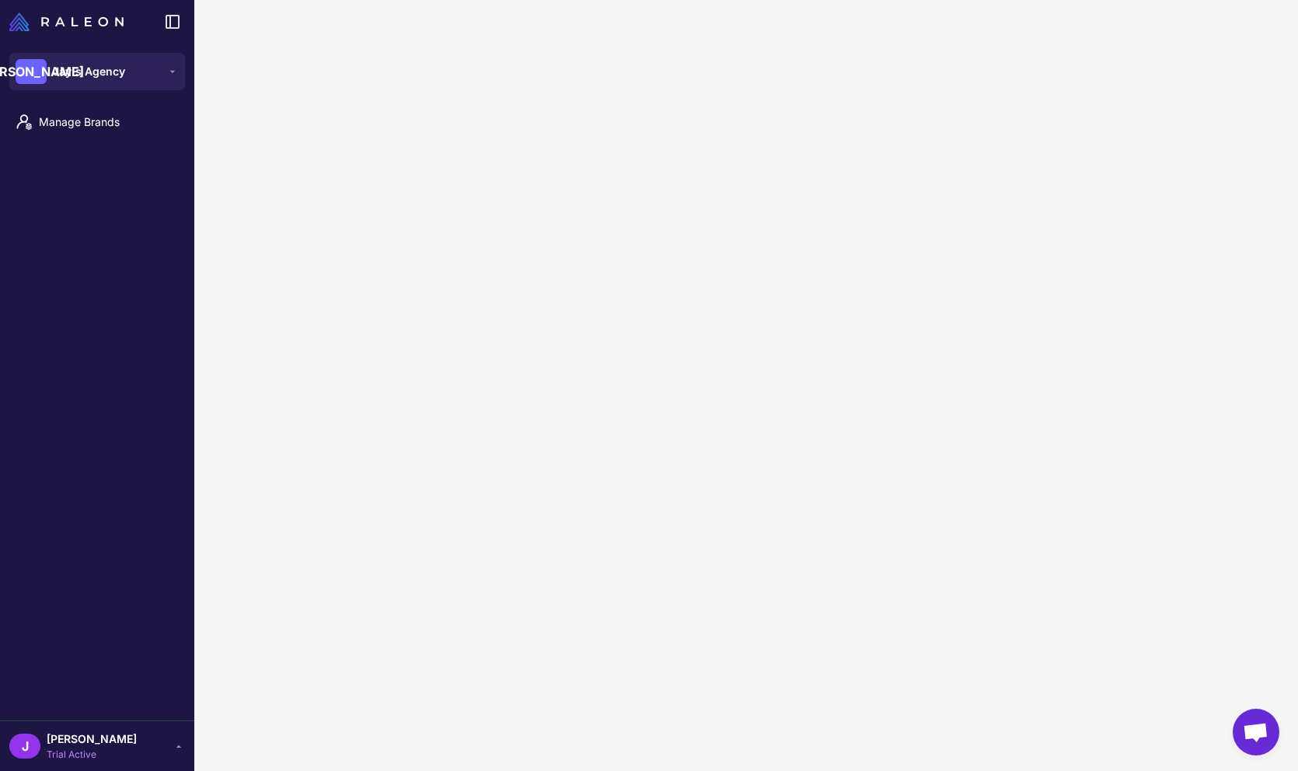
click at [442, 572] on content at bounding box center [746, 385] width 1104 height 771
click at [89, 120] on span "Manage Brands" at bounding box center [107, 122] width 137 height 17
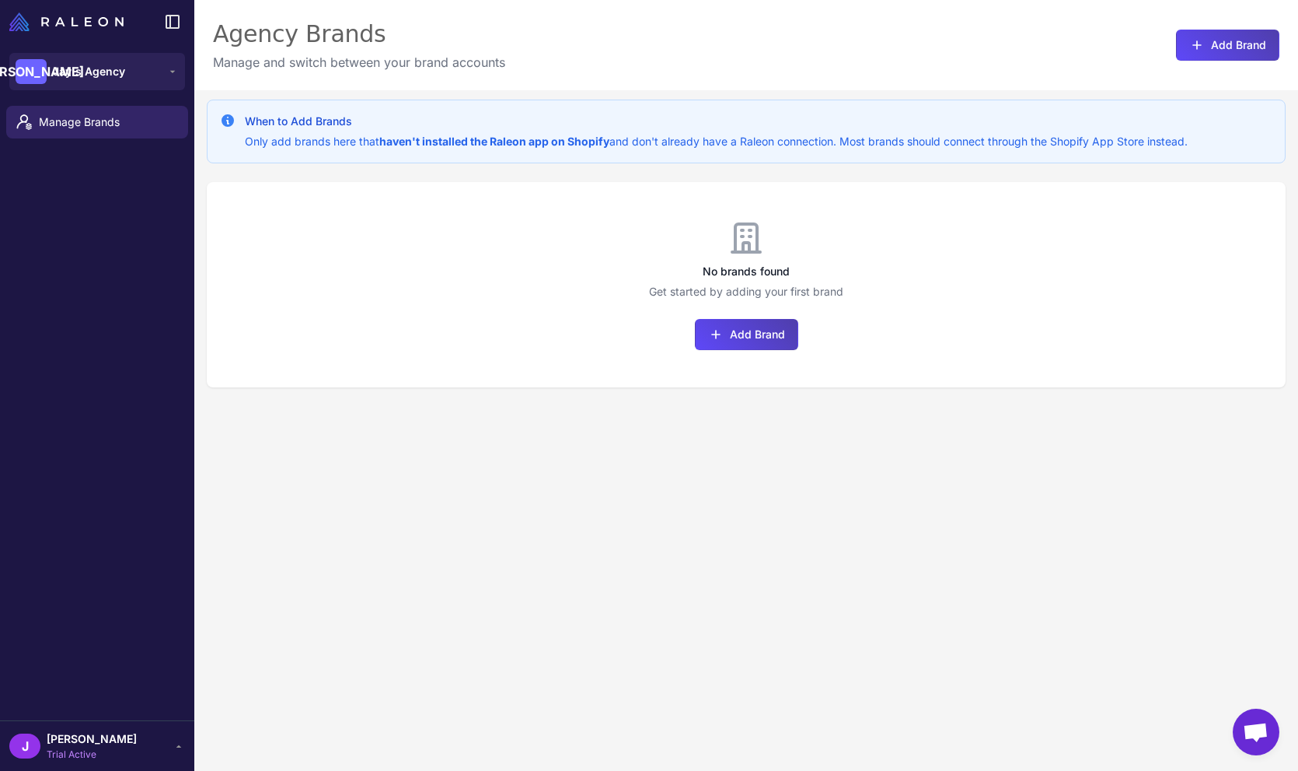
click at [106, 735] on div "J [PERSON_NAME] Demo Trial Active" at bounding box center [97, 745] width 176 height 31
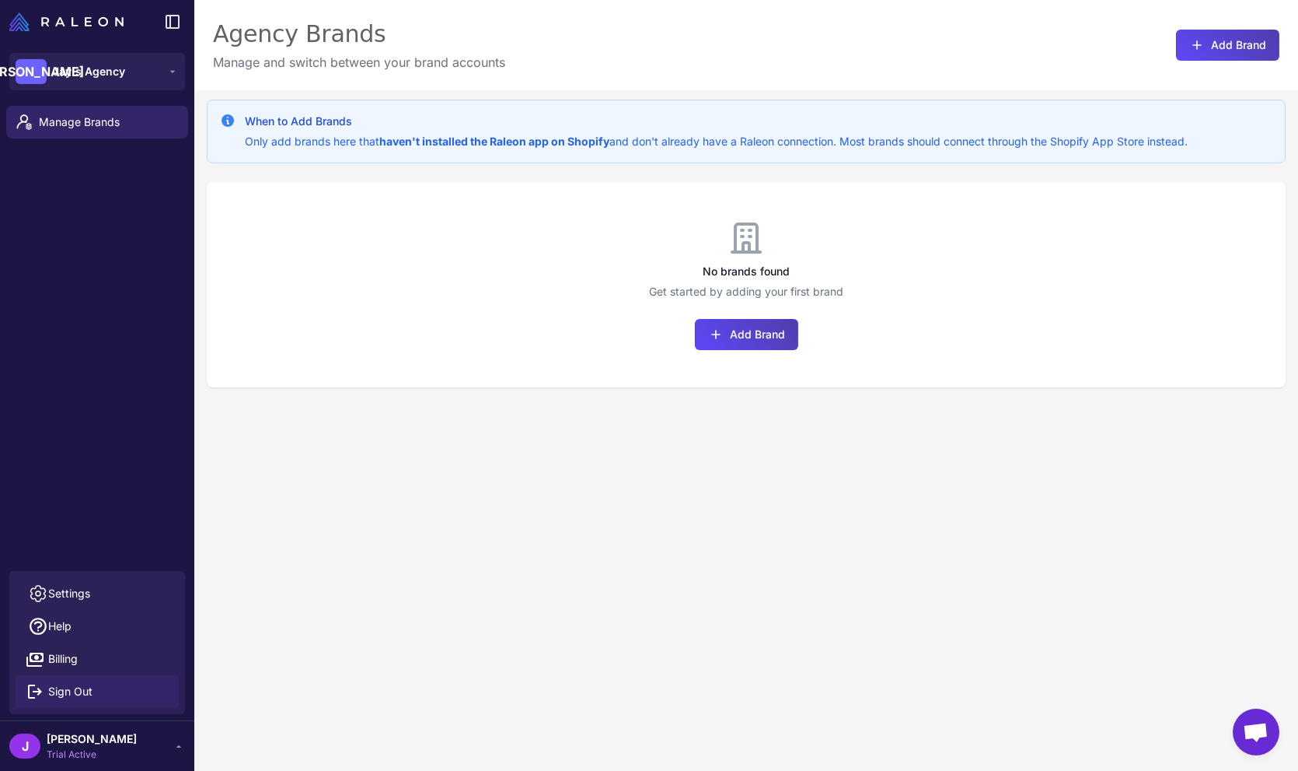
click at [77, 677] on button "Sign Out" at bounding box center [97, 691] width 163 height 33
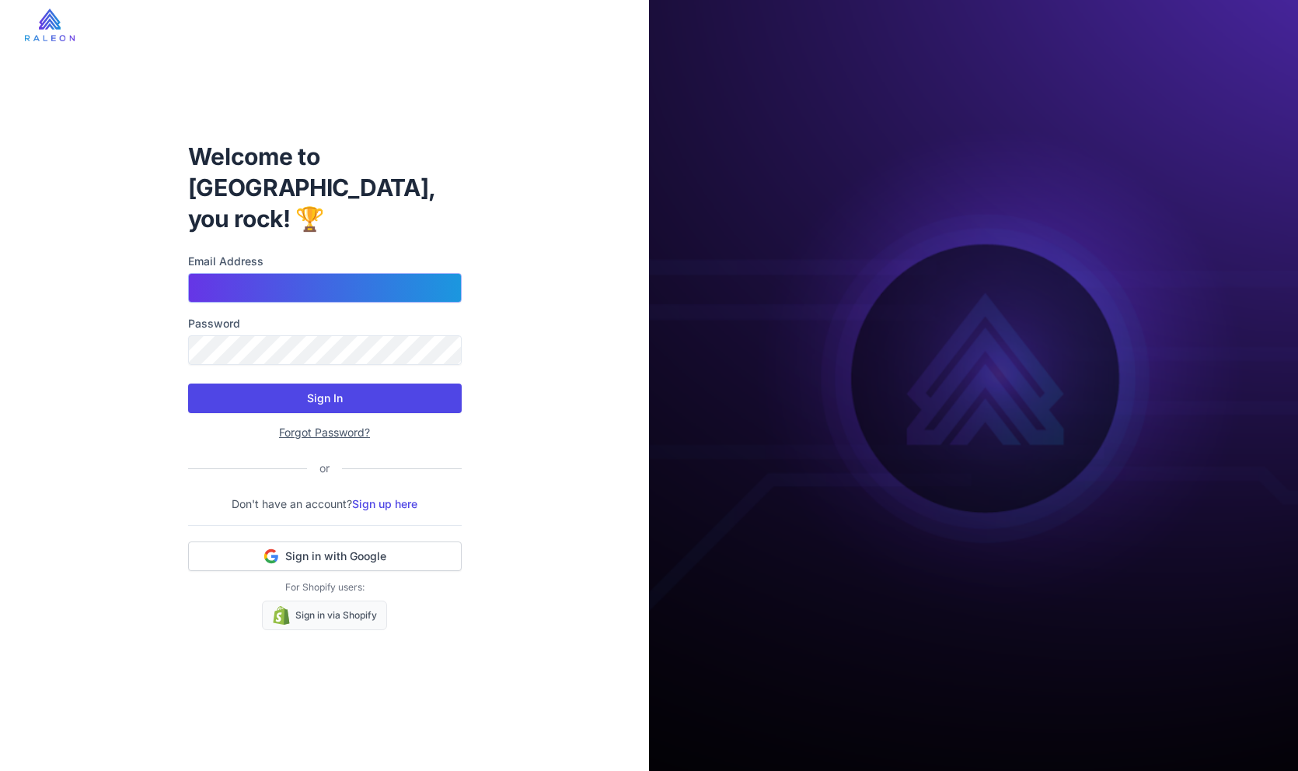
type input "**********"
click at [317, 383] on button "Sign In" at bounding box center [325, 398] width 274 height 30
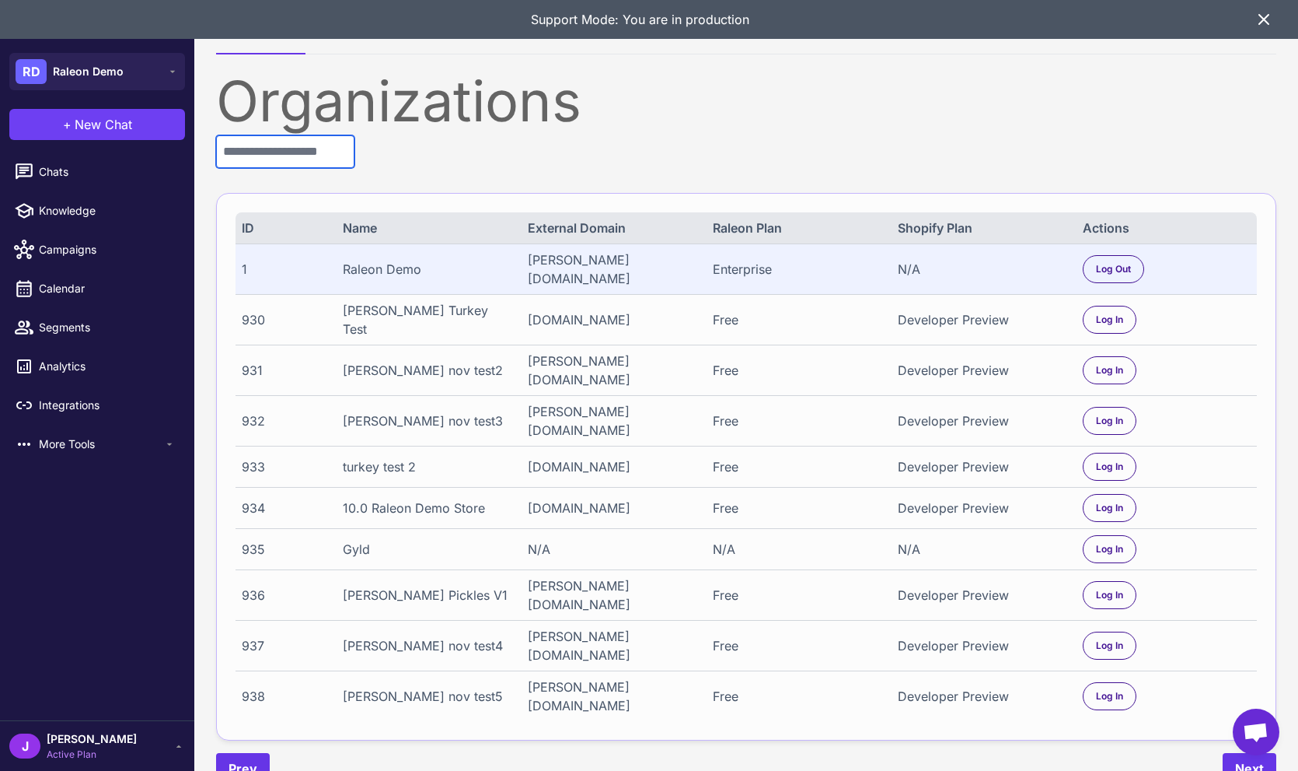
click at [292, 155] on input "text" at bounding box center [285, 151] width 138 height 33
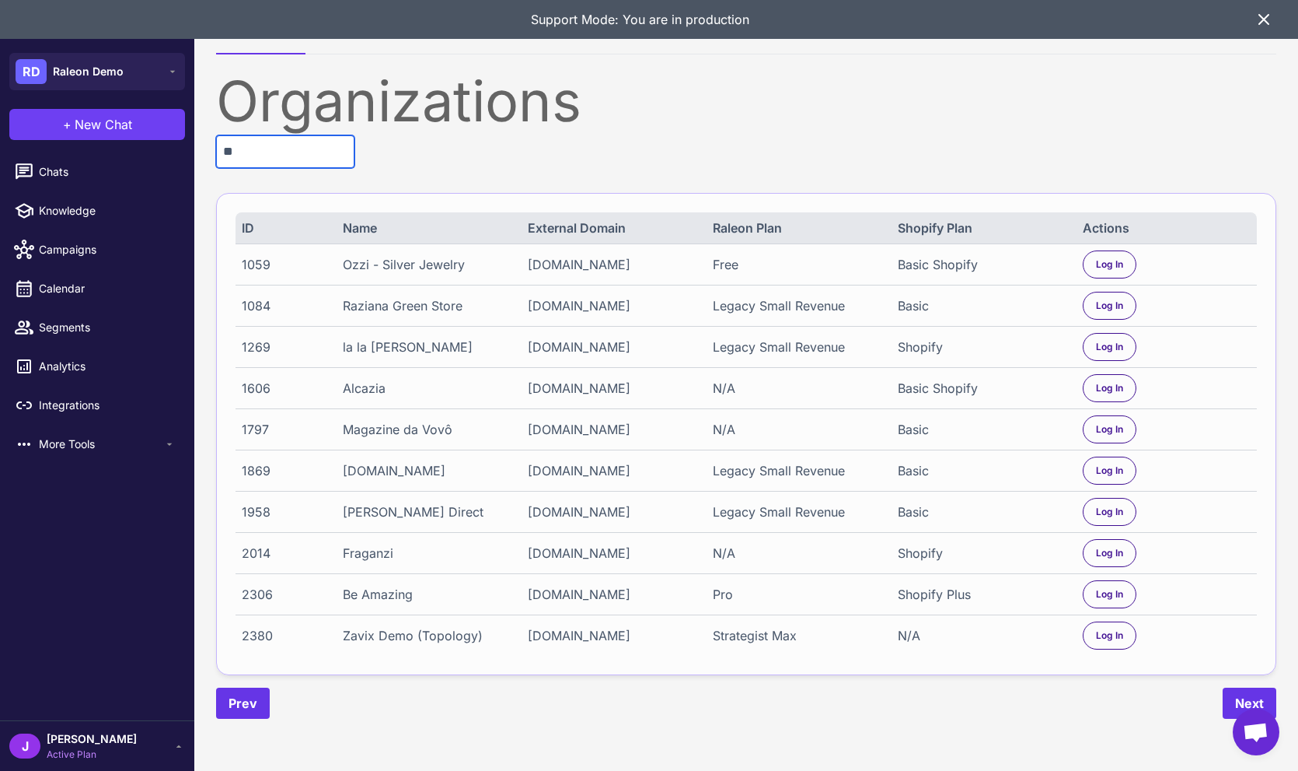
type input "*"
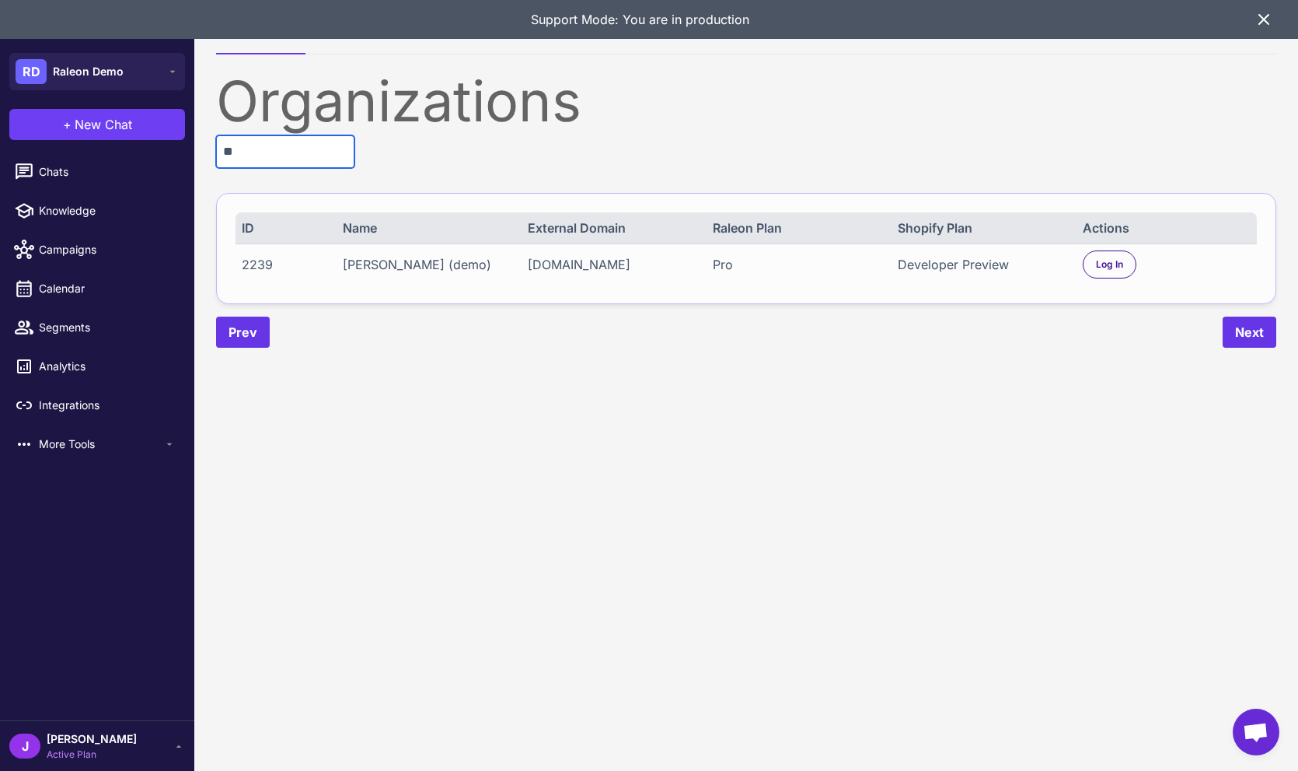
type input "*"
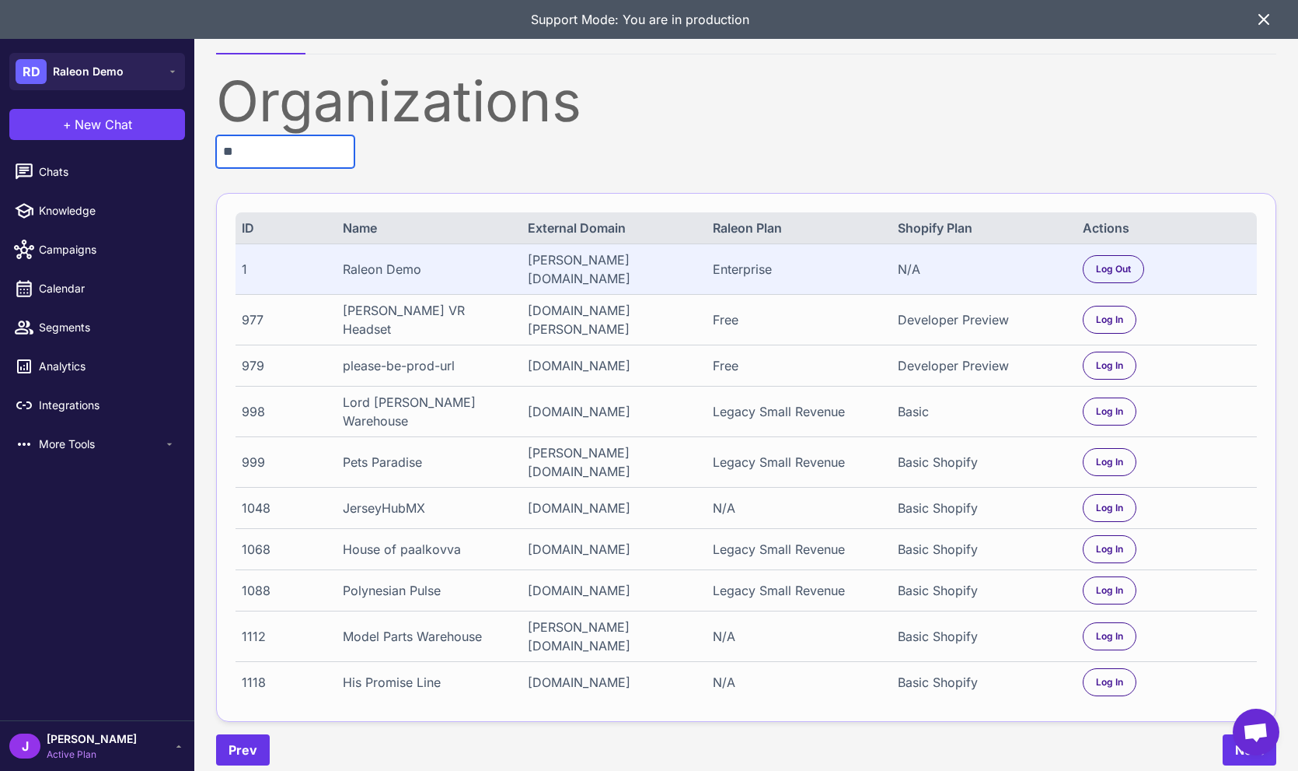
type input "*"
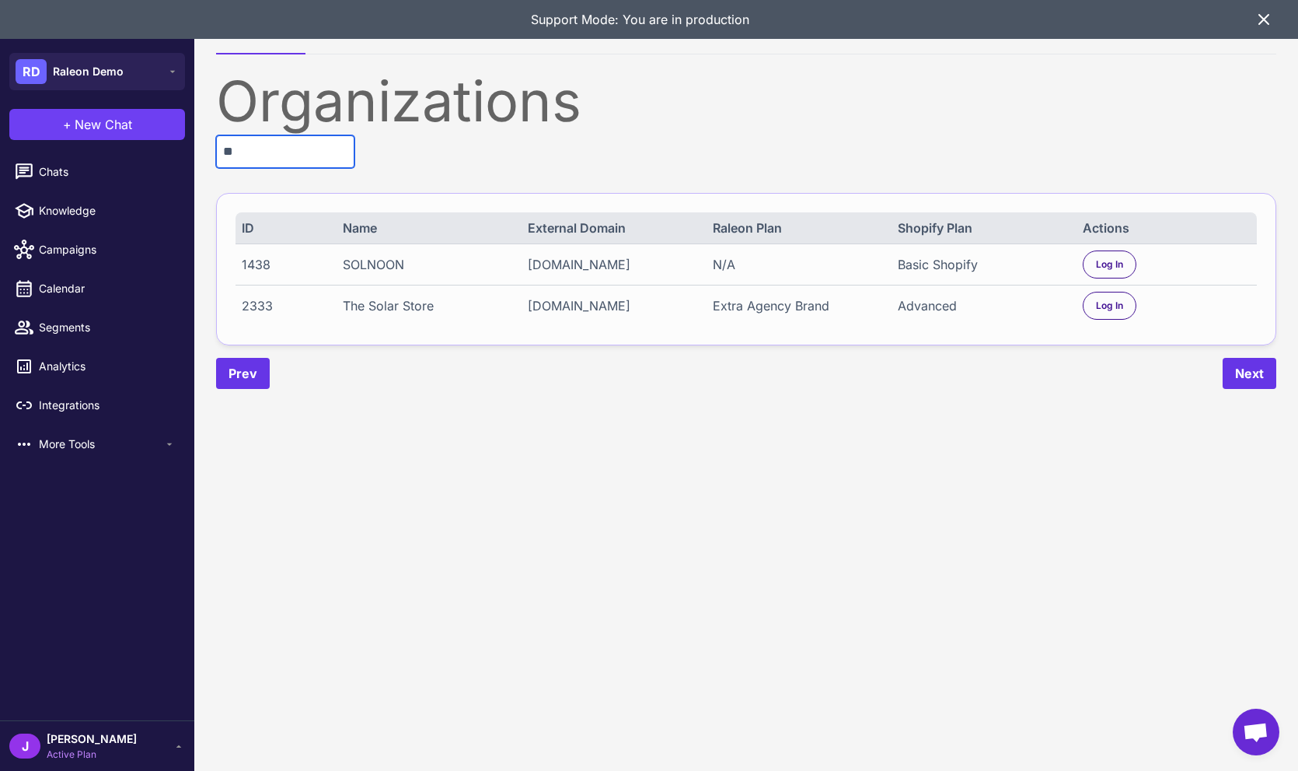
type input "*"
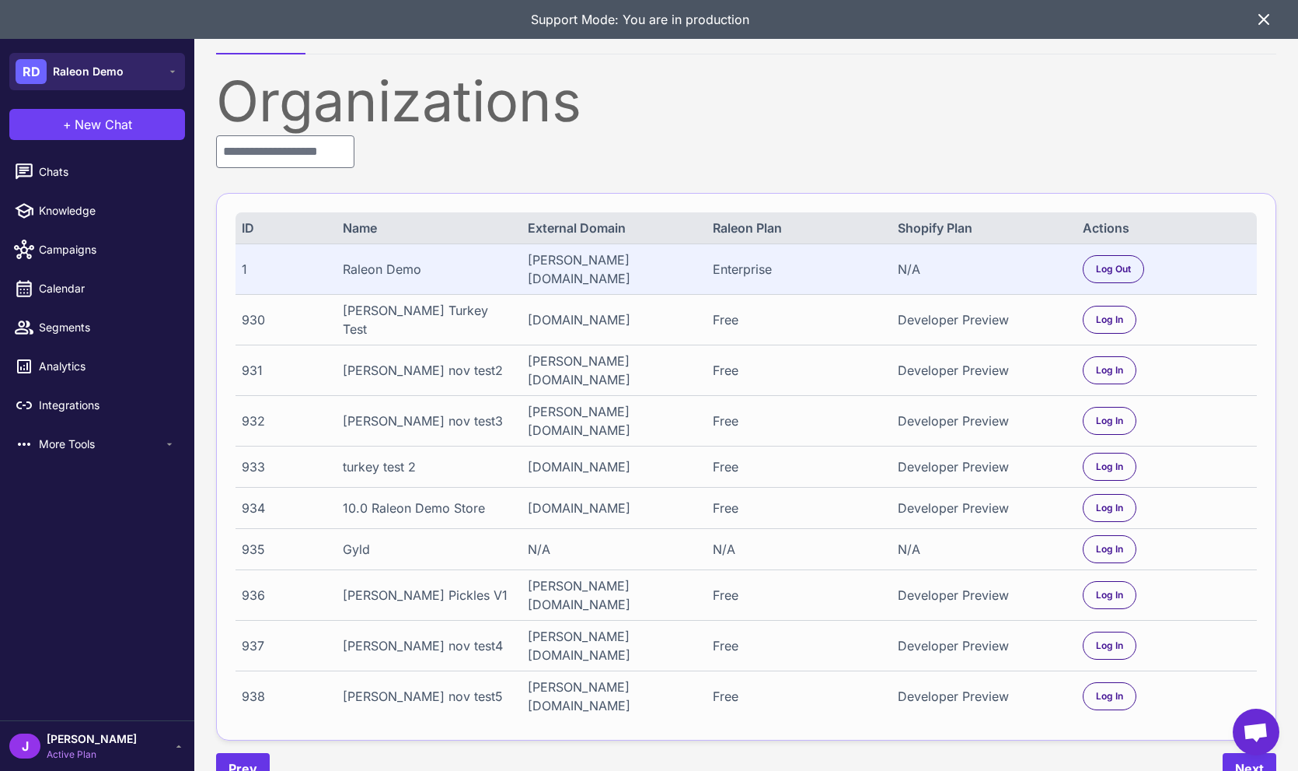
drag, startPoint x: 136, startPoint y: 74, endPoint x: 128, endPoint y: 77, distance: 8.4
click at [135, 74] on button "RD Raleon Demo" at bounding box center [97, 71] width 176 height 37
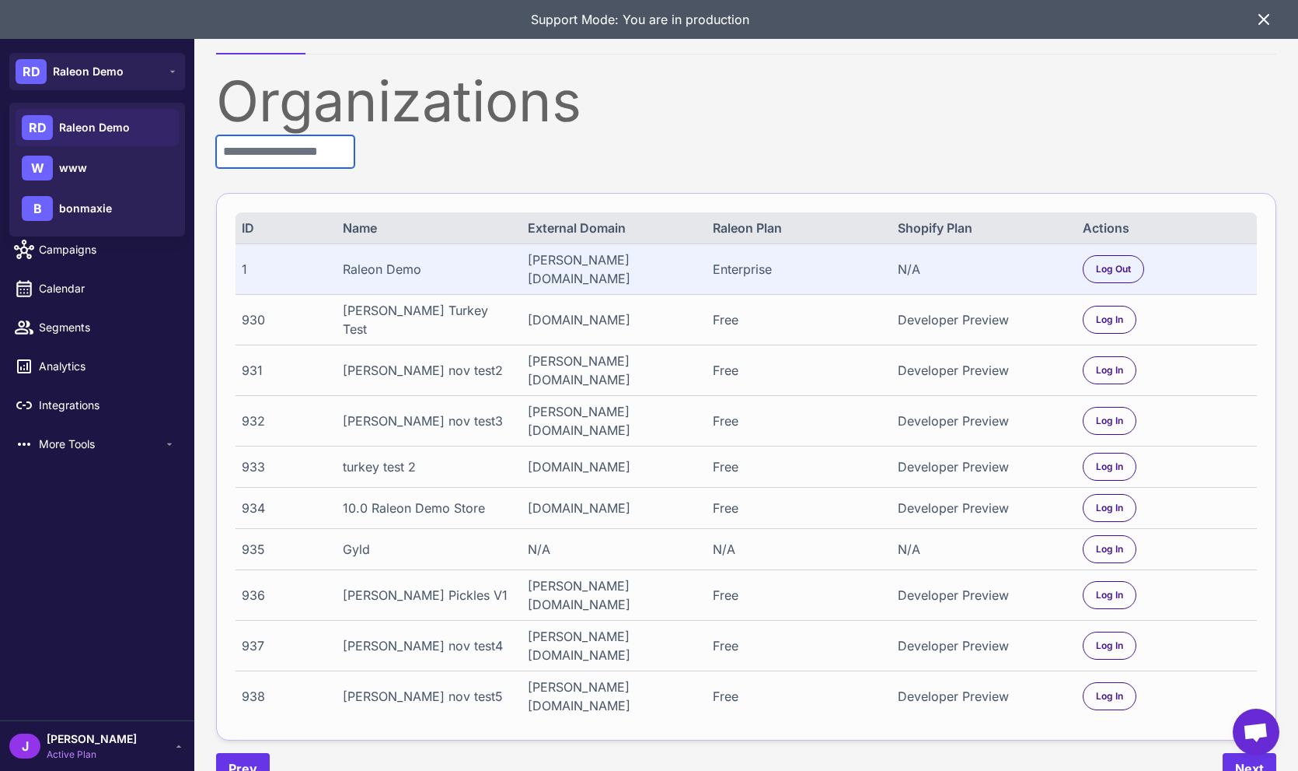
click at [251, 153] on input "text" at bounding box center [285, 151] width 138 height 33
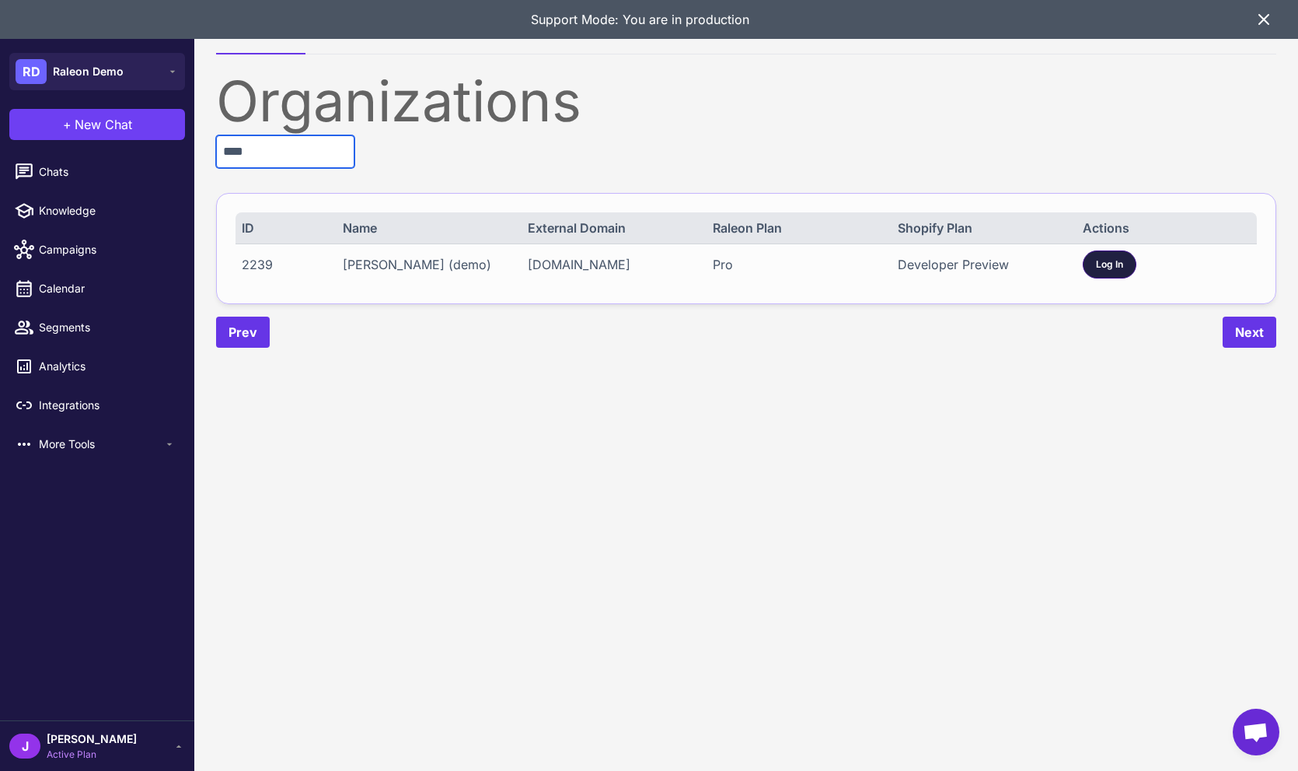
type input "****"
click at [1129, 261] on div "Log In" at bounding box center [1110, 264] width 54 height 28
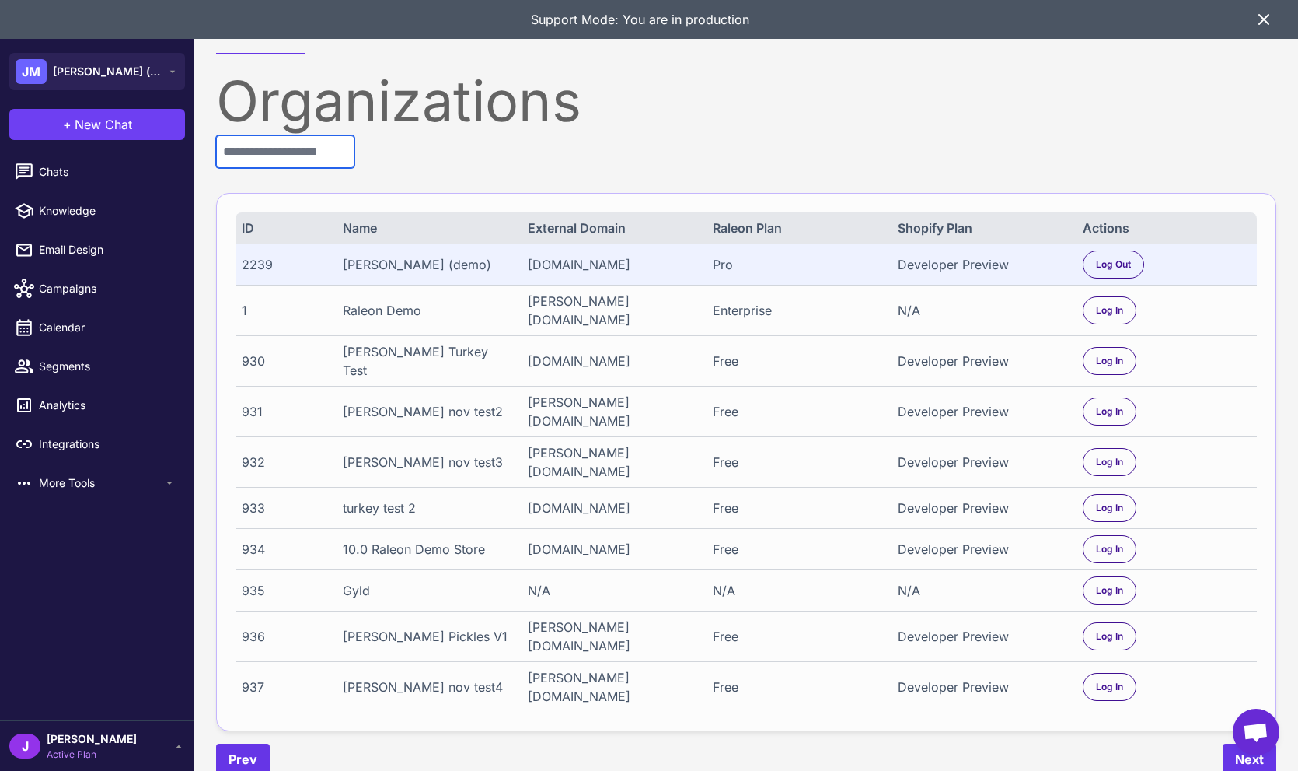
click at [250, 155] on input "text" at bounding box center [285, 151] width 138 height 33
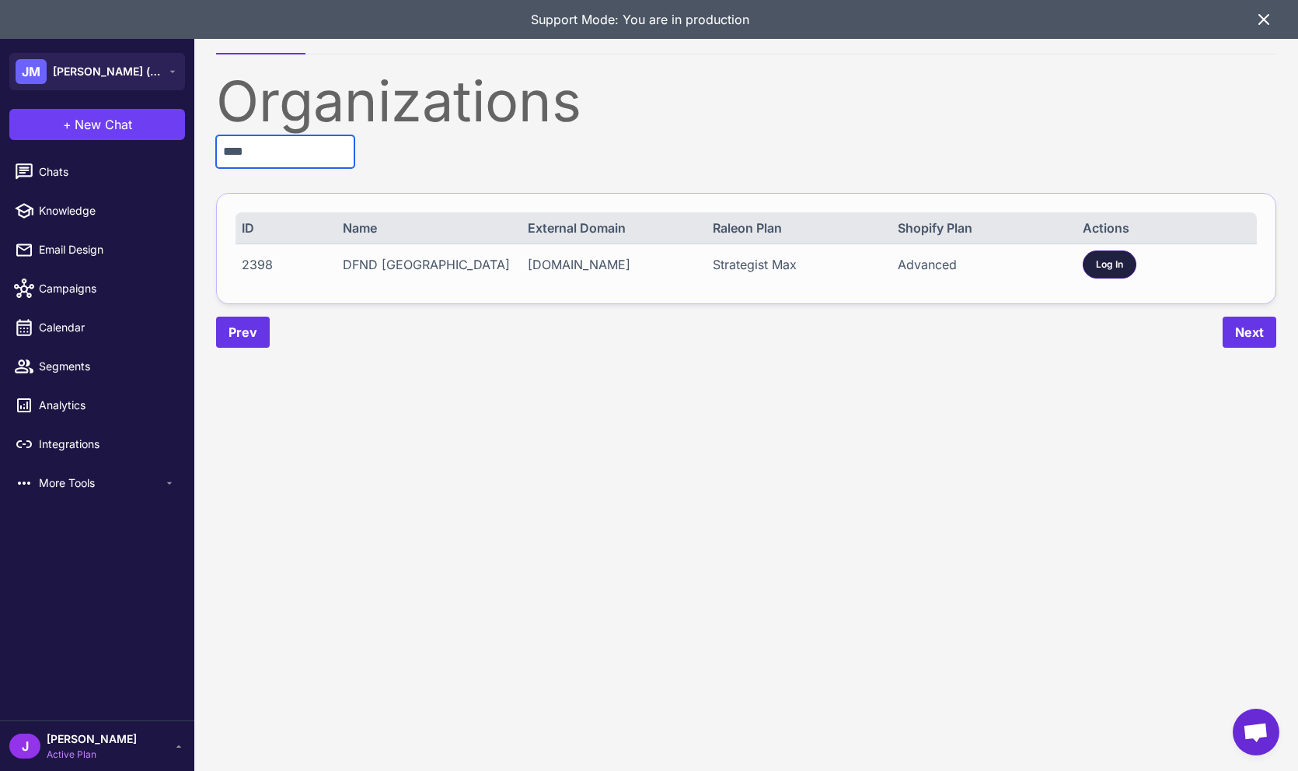
type input "****"
click at [1092, 263] on div "Log In" at bounding box center [1110, 264] width 54 height 28
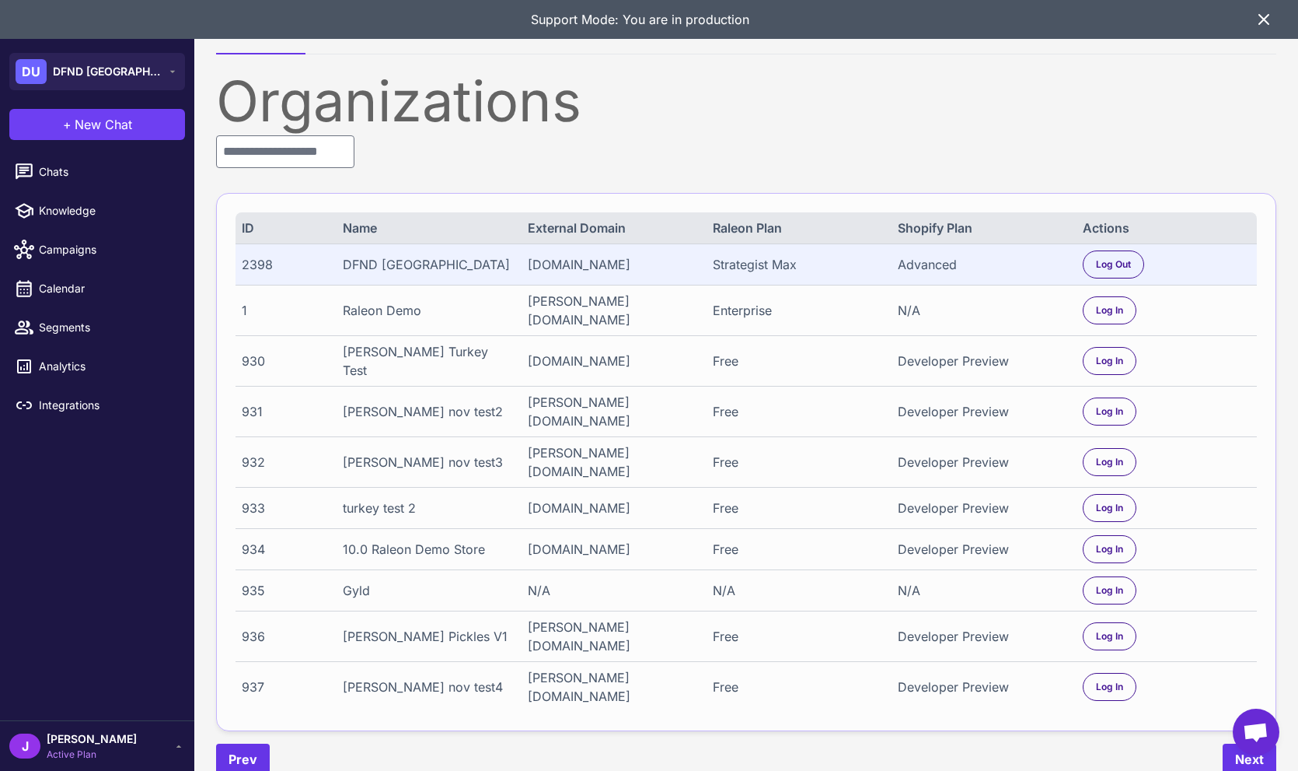
click at [73, 743] on span "[PERSON_NAME]" at bounding box center [92, 738] width 90 height 17
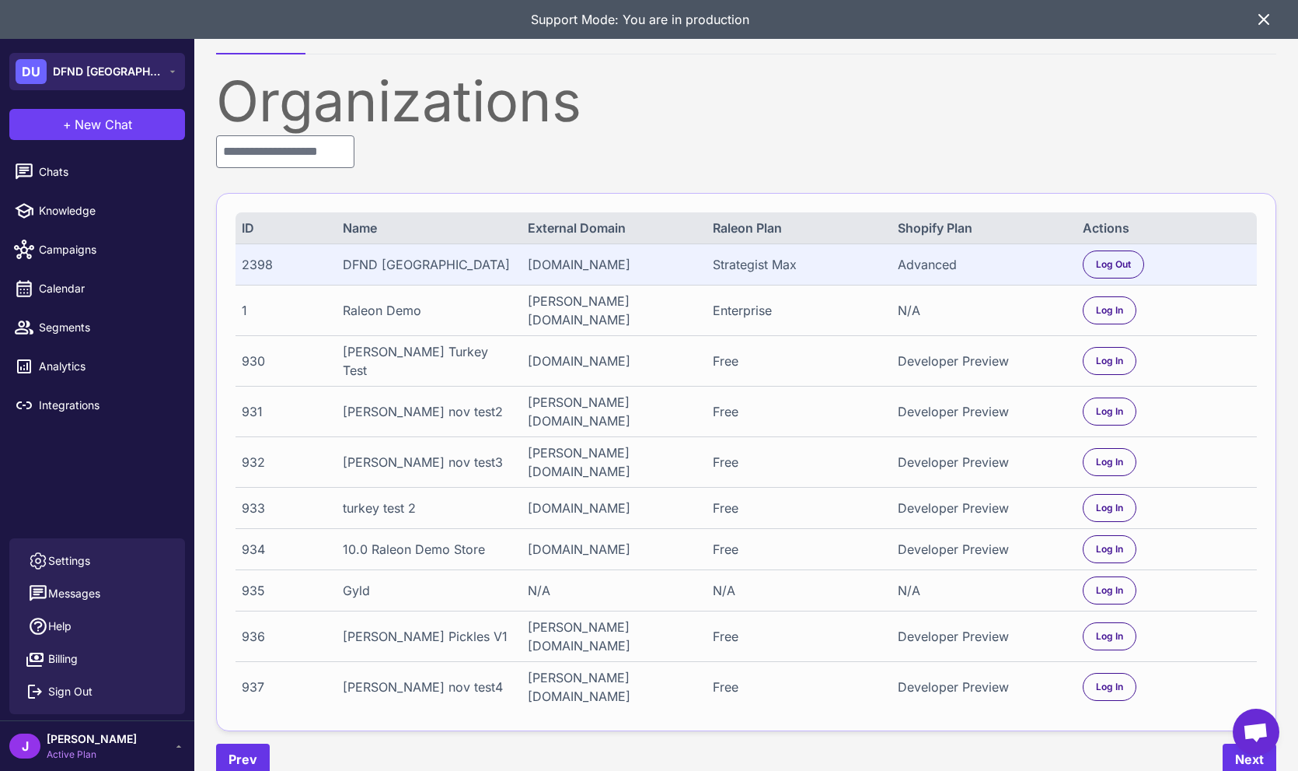
click at [117, 75] on button "DU DFND [GEOGRAPHIC_DATA]" at bounding box center [97, 71] width 176 height 37
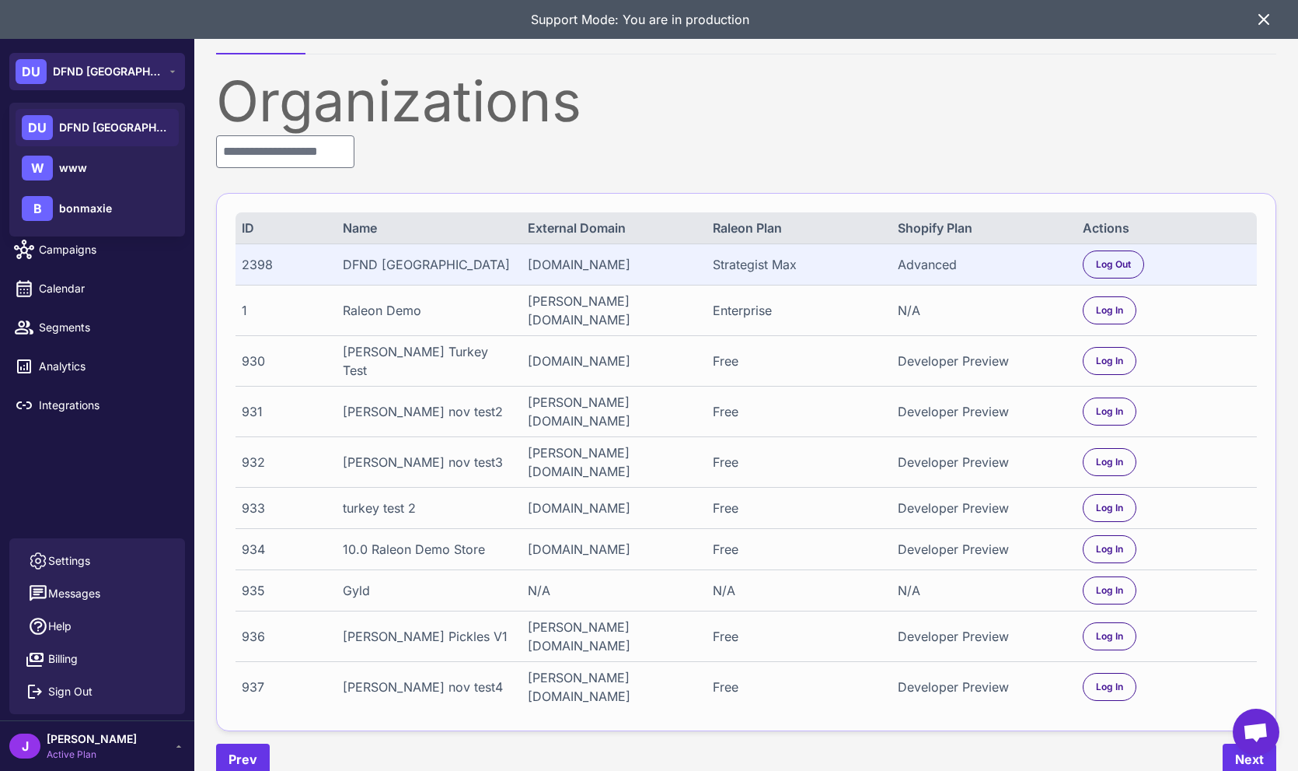
click at [126, 70] on button "DU DFND [GEOGRAPHIC_DATA]" at bounding box center [97, 71] width 176 height 37
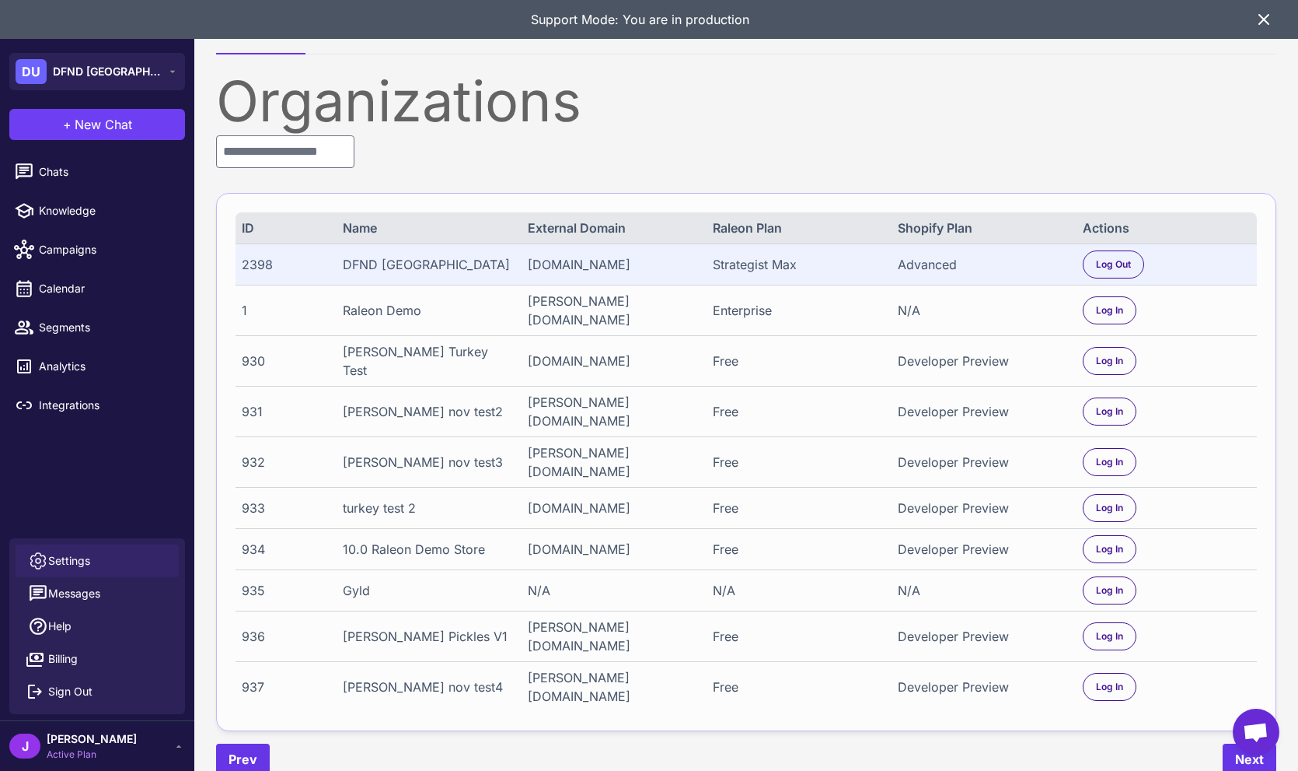
click at [79, 557] on span "Settings" at bounding box center [69, 560] width 42 height 17
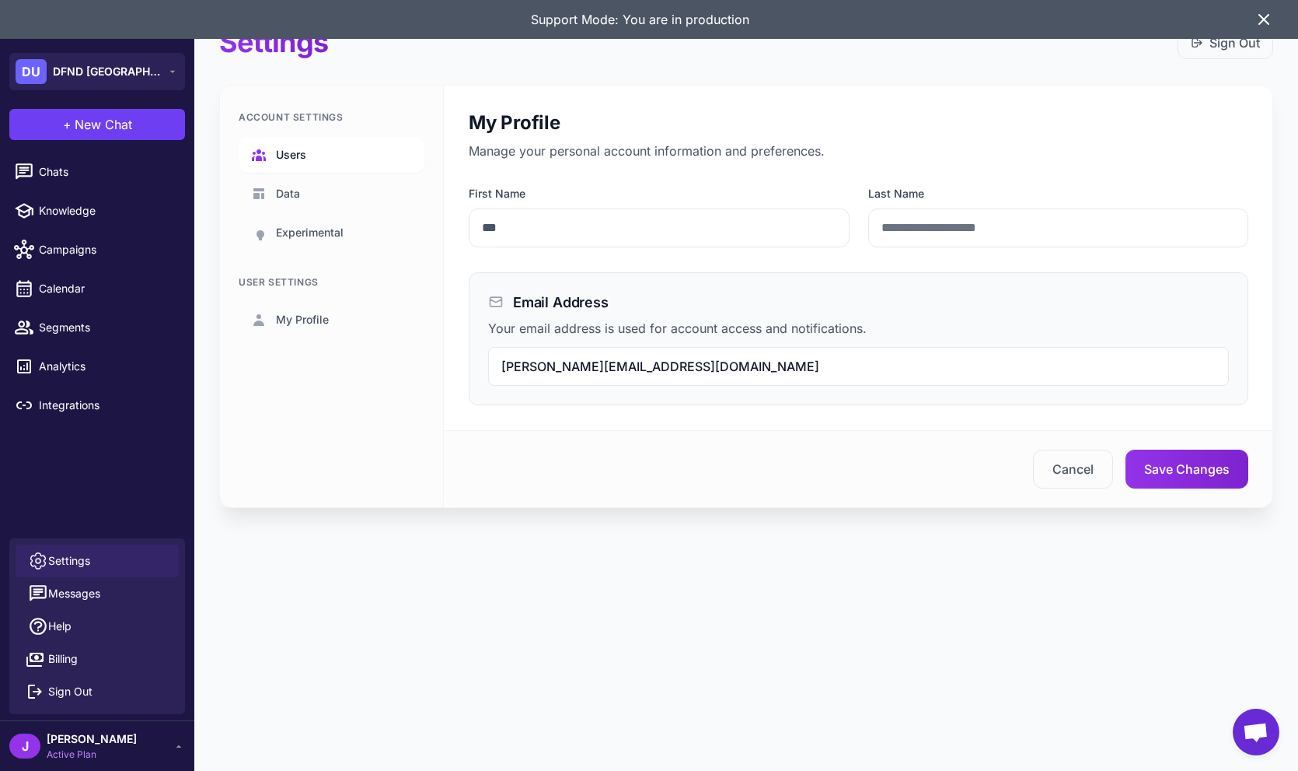
click at [297, 141] on link "Users" at bounding box center [332, 155] width 186 height 36
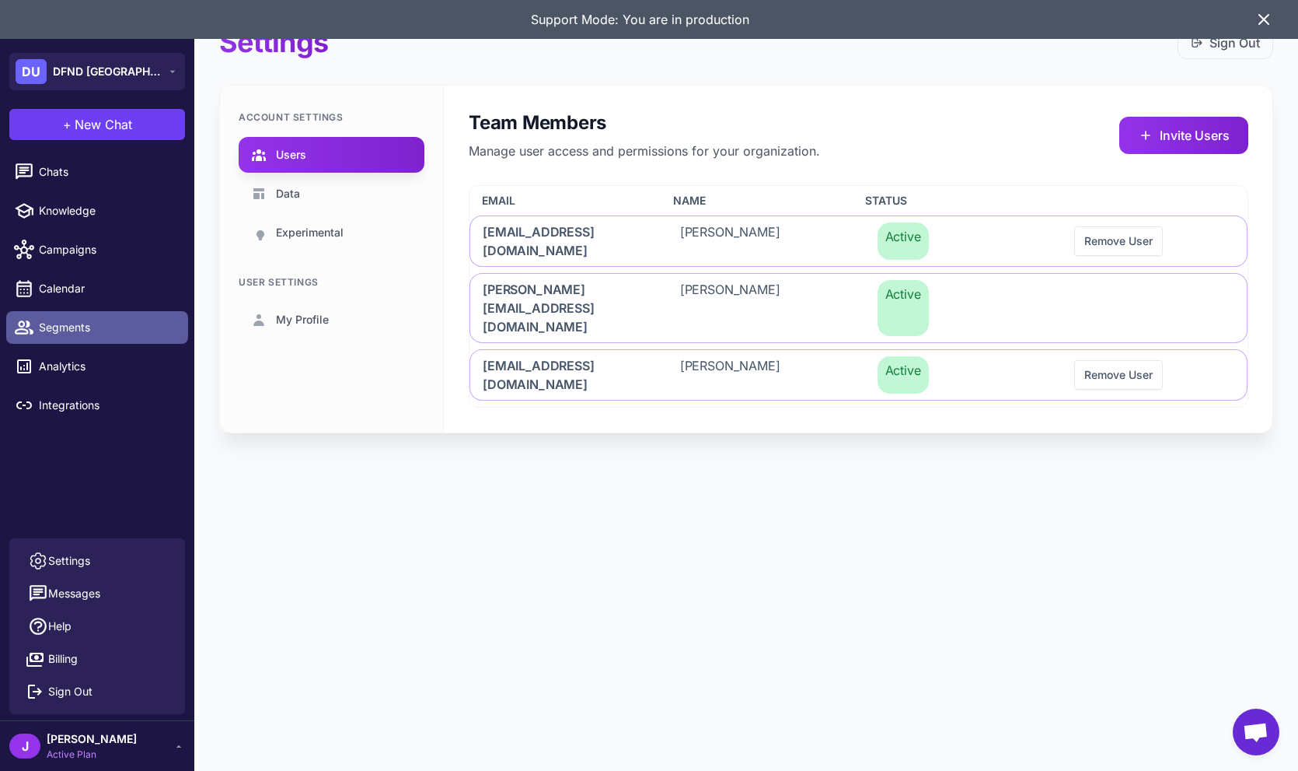
click at [58, 326] on span "Segments" at bounding box center [107, 327] width 137 height 17
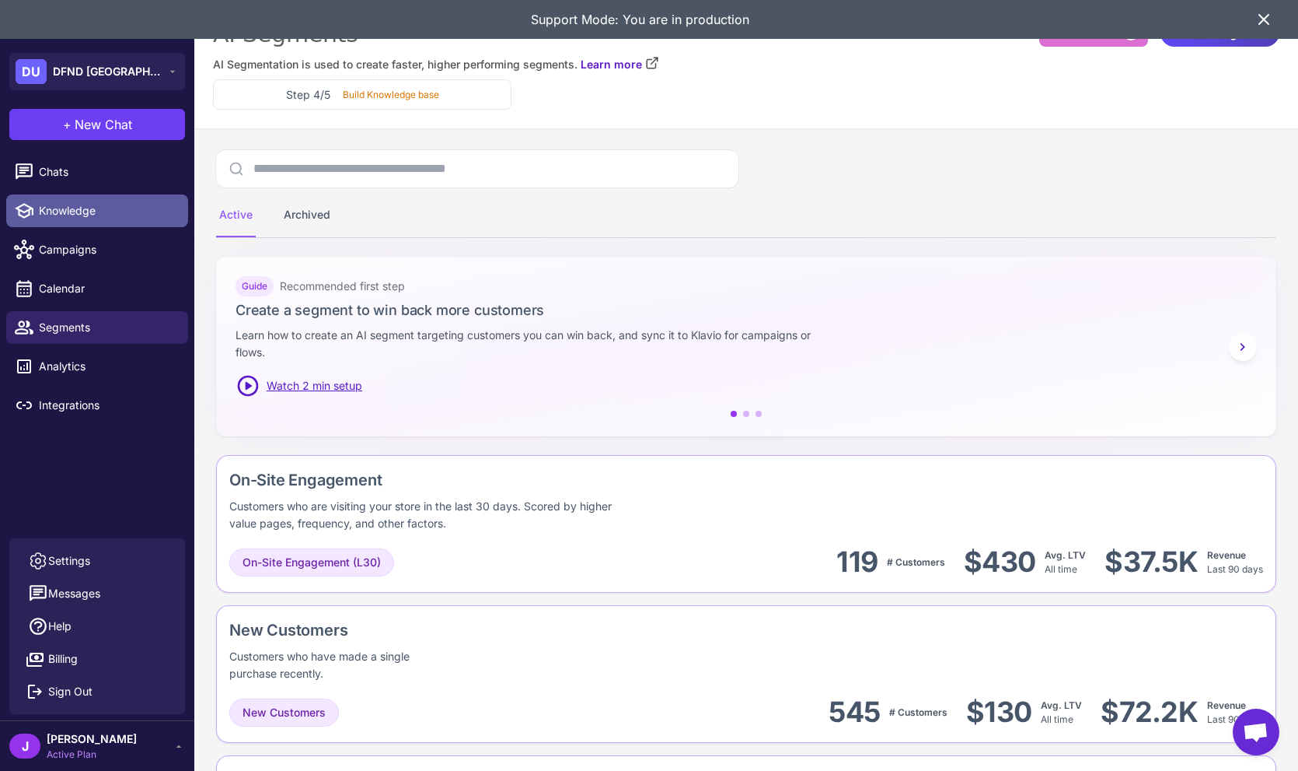
click at [74, 204] on span "Knowledge" at bounding box center [107, 210] width 137 height 17
select select
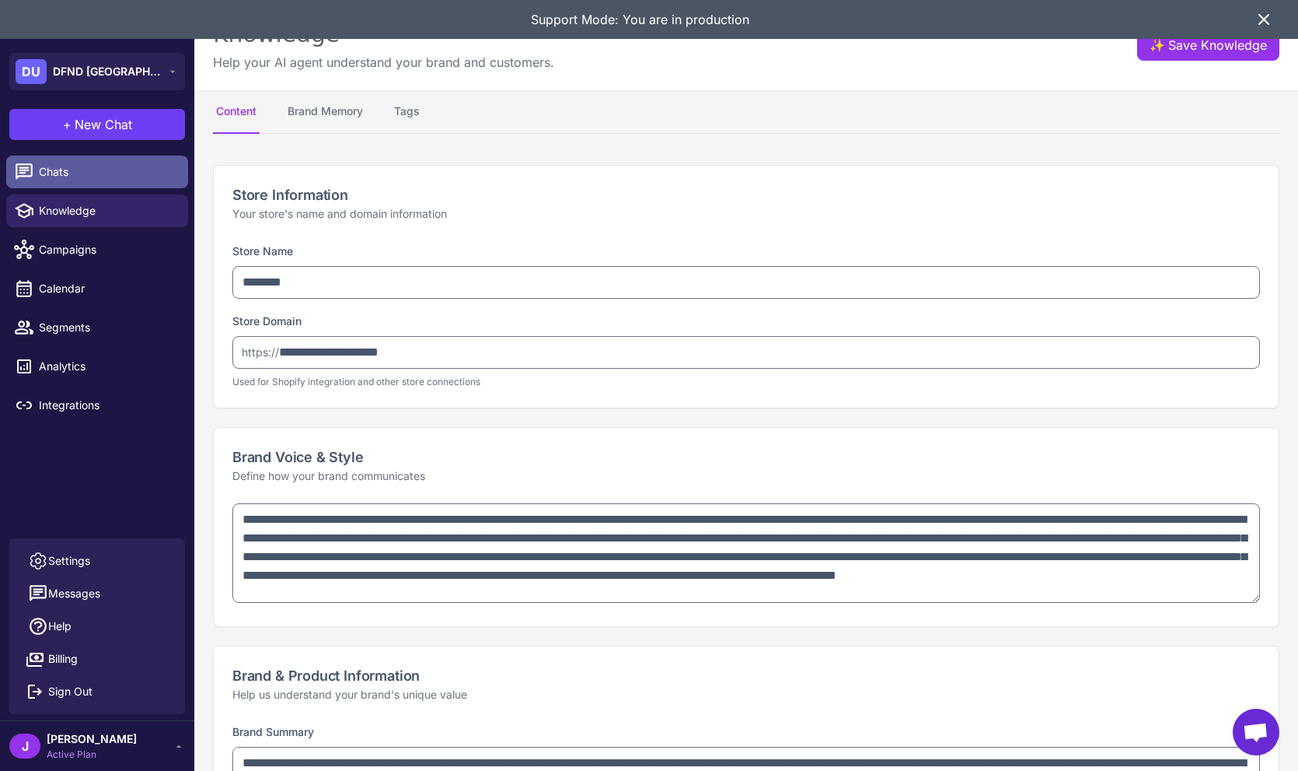
type textarea "**********"
click at [58, 162] on link "Chats" at bounding box center [97, 172] width 182 height 33
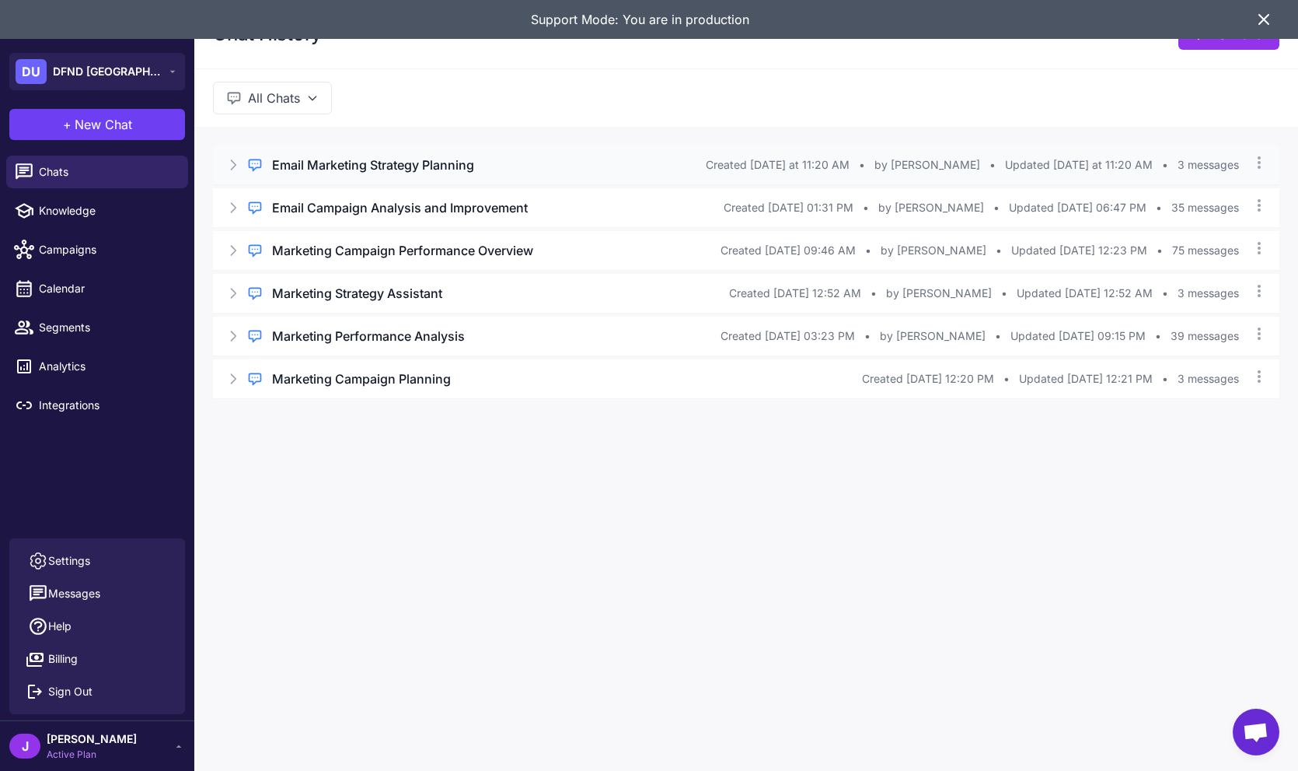
click at [227, 164] on icon at bounding box center [233, 165] width 16 height 16
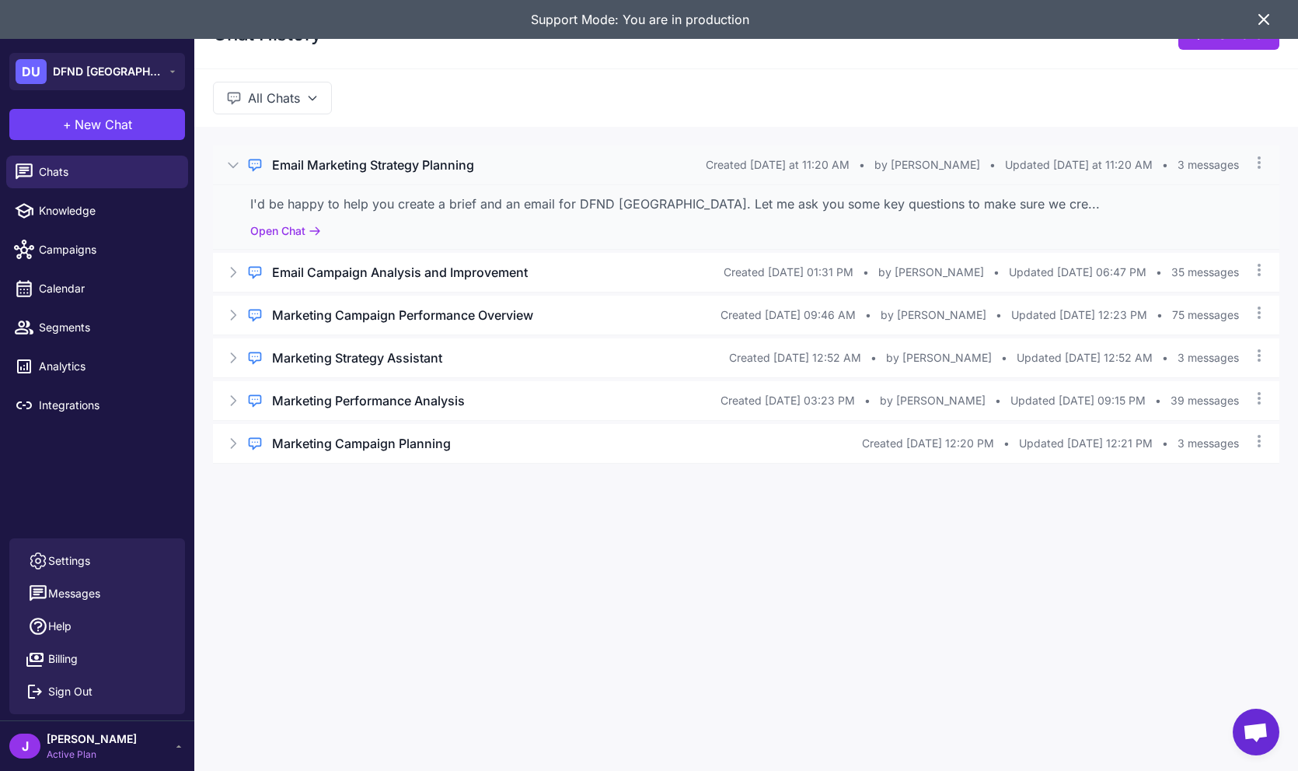
click at [269, 208] on div "I'd be happy to help you create a brief and an email for DFND [GEOGRAPHIC_DATA]…" at bounding box center [746, 203] width 992 height 19
click at [281, 234] on button "Open Chat" at bounding box center [285, 230] width 71 height 17
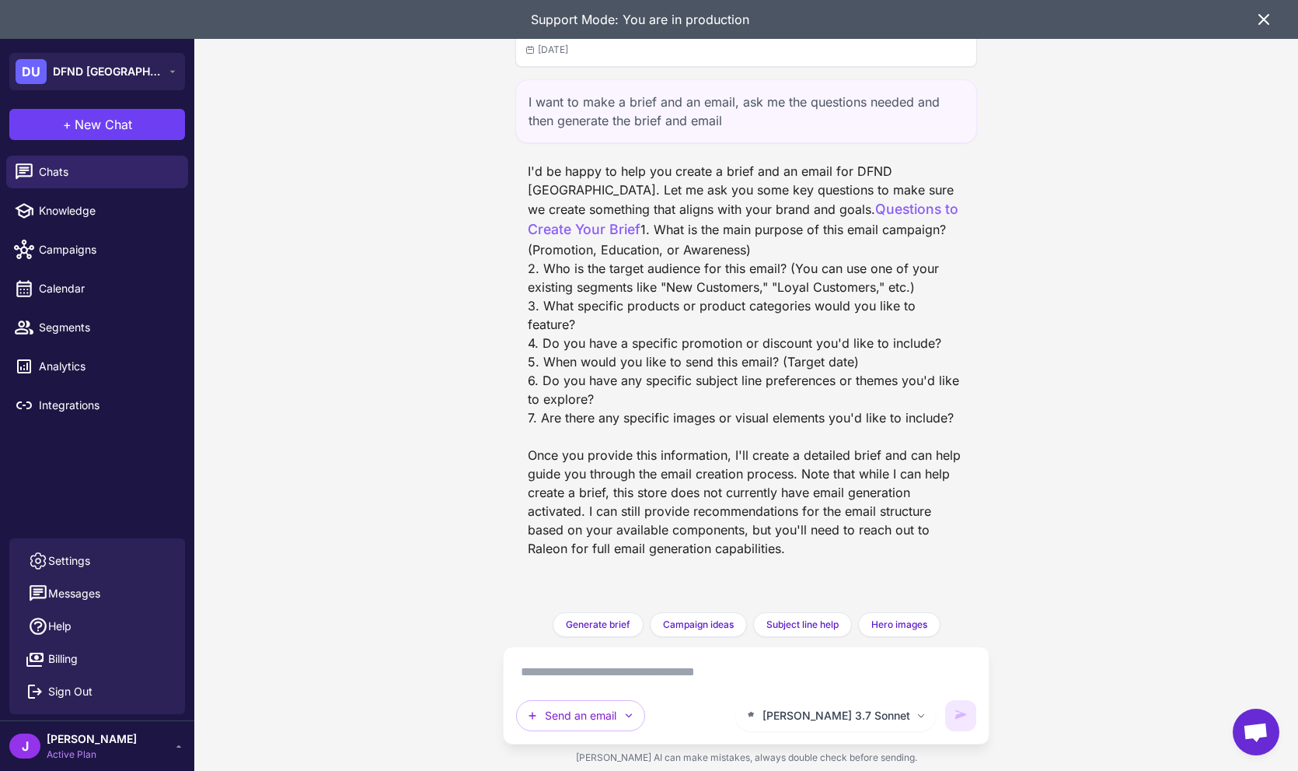
click at [603, 121] on div "I want to make a brief and an email, ask me the questions needed and then gener…" at bounding box center [747, 111] width 462 height 64
click at [701, 348] on div "I'd be happy to help you create a brief and an email for DFND [GEOGRAPHIC_DATA]…" at bounding box center [746, 360] width 437 height 396
click at [718, 174] on div "I'd be happy to help you create a brief and an email for DFND [GEOGRAPHIC_DATA]…" at bounding box center [746, 360] width 437 height 396
click at [1273, 20] on icon at bounding box center [1264, 19] width 19 height 19
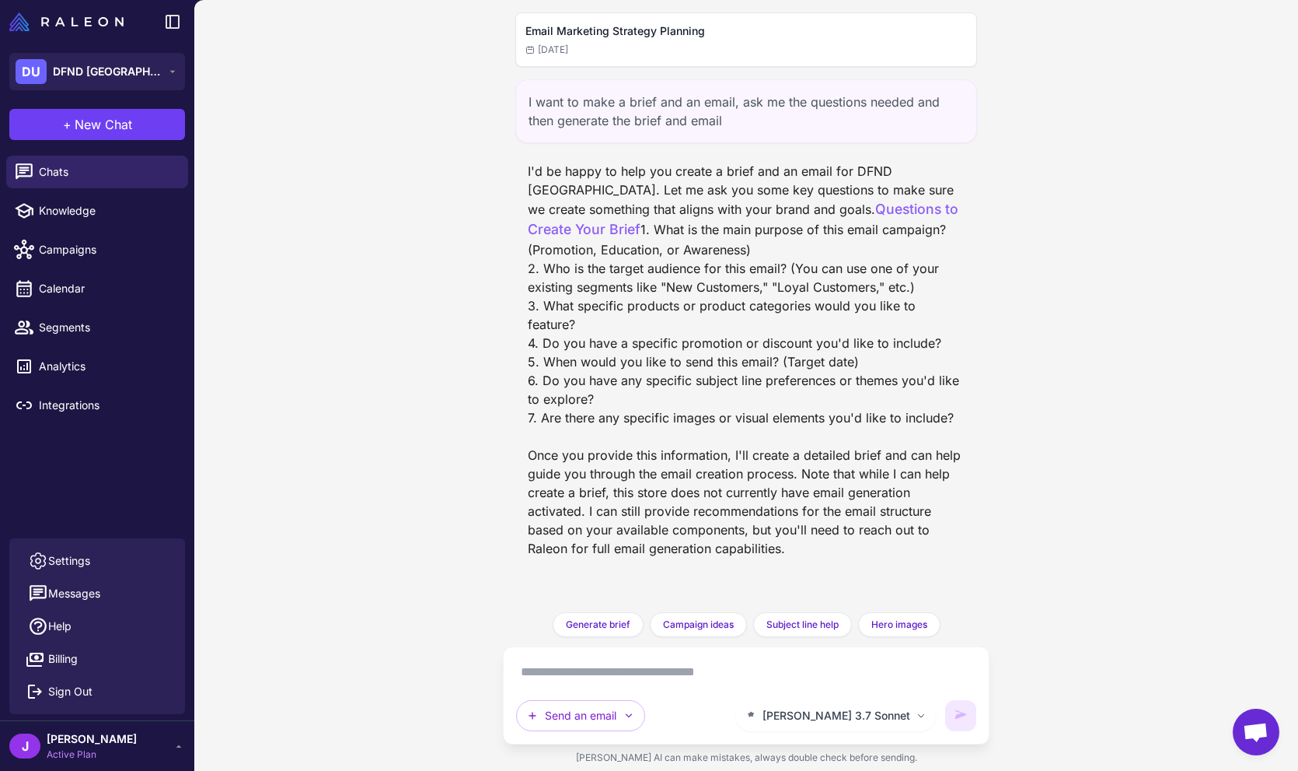
click at [645, 95] on div "I want to make a brief and an email, ask me the questions needed and then gener…" at bounding box center [747, 111] width 462 height 64
click at [645, 41] on div "Email Marketing Strategy Planning [DATE]" at bounding box center [747, 40] width 442 height 34
click at [65, 150] on ul "Chats Knowledge Campaigns Calendar Segments Analytics Integrations" at bounding box center [97, 288] width 194 height 278
click at [67, 162] on link "Chats" at bounding box center [97, 172] width 182 height 33
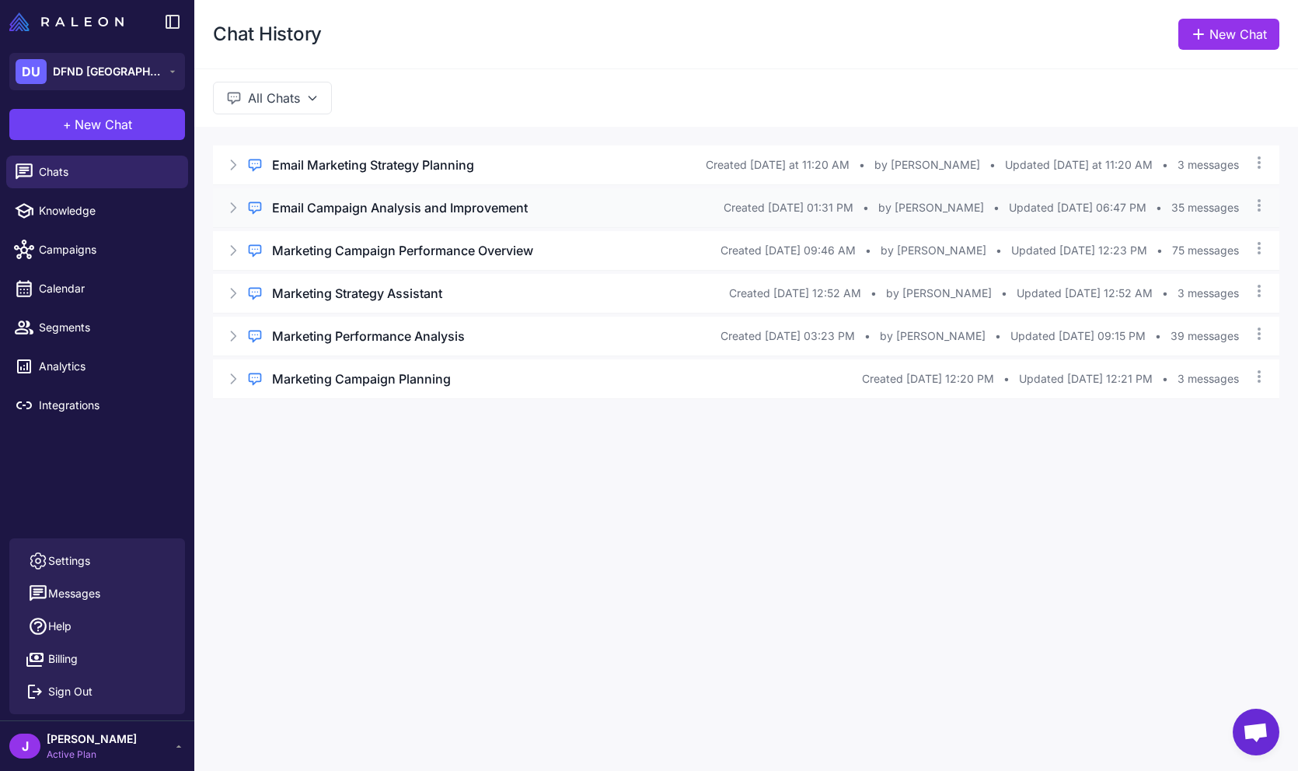
click at [232, 206] on icon at bounding box center [233, 208] width 16 height 16
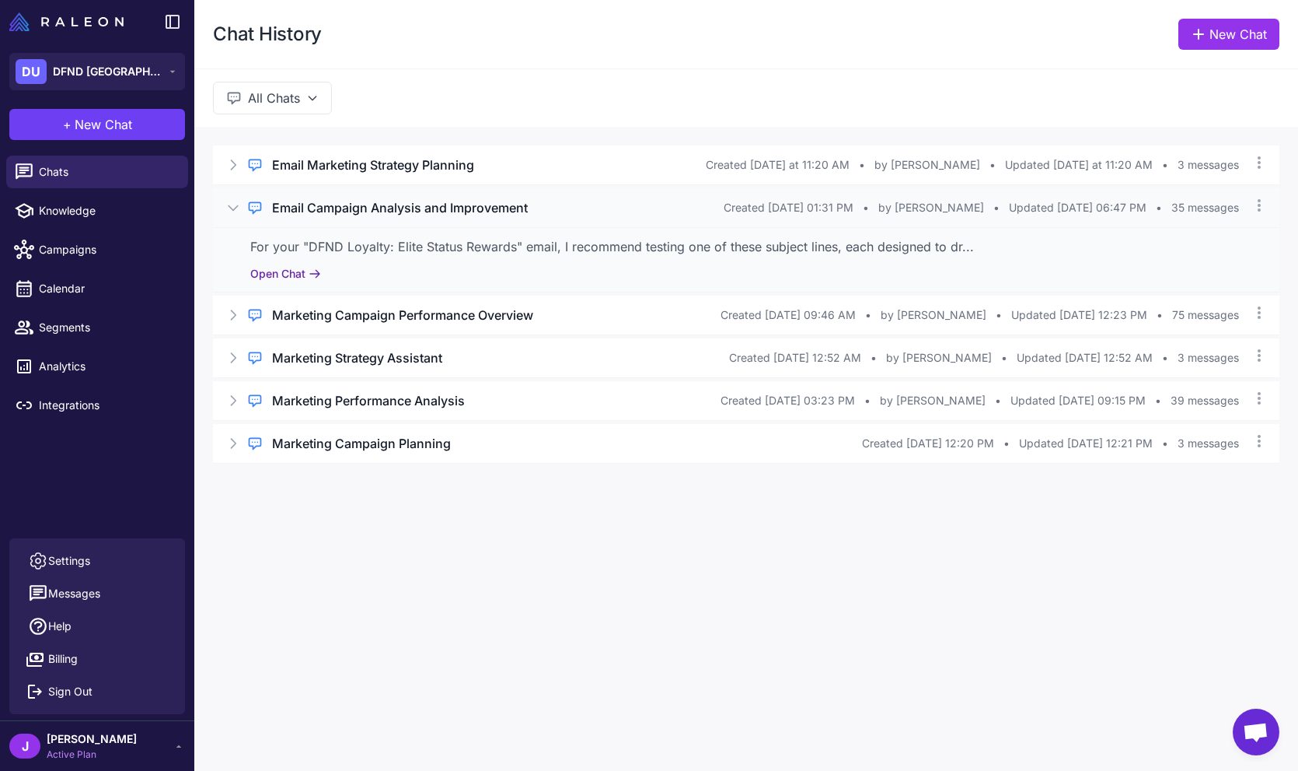
click at [292, 271] on button "Open Chat" at bounding box center [285, 273] width 71 height 17
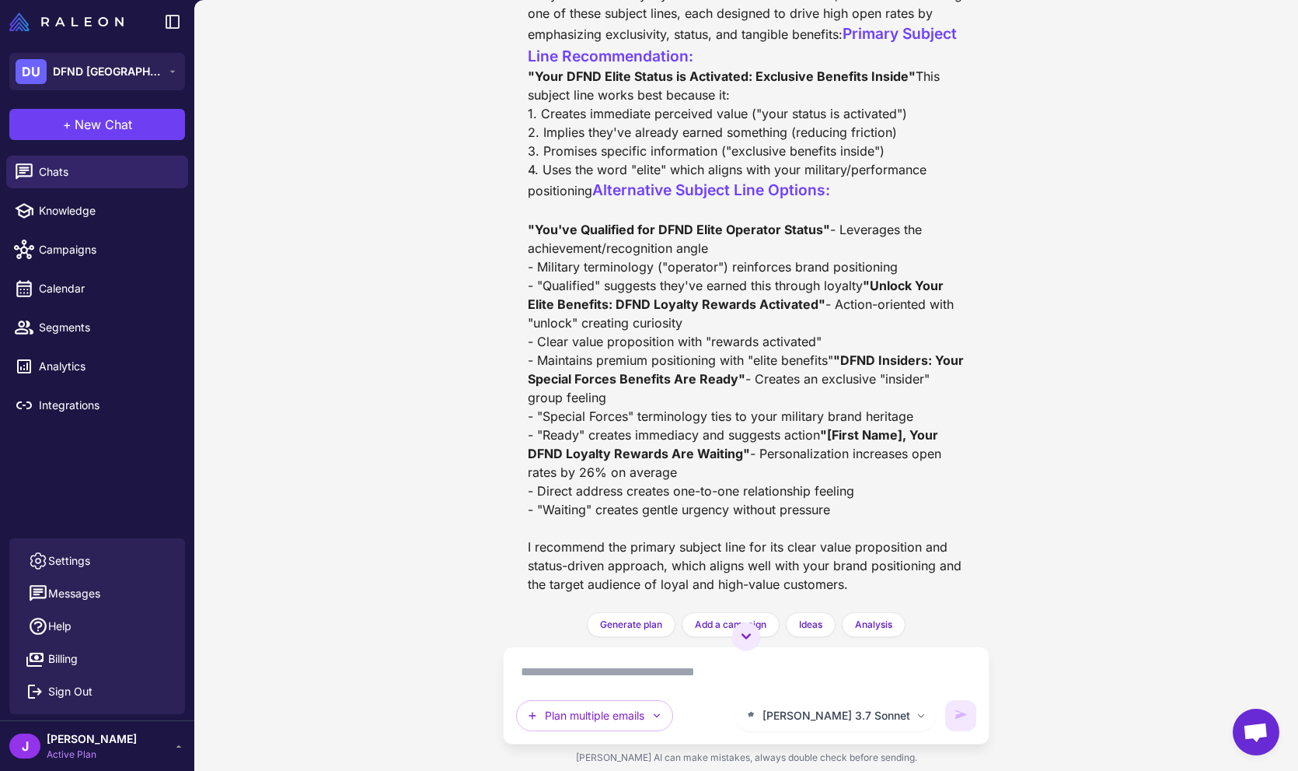
scroll to position [21045, 0]
click at [84, 182] on link "Chats" at bounding box center [97, 172] width 182 height 33
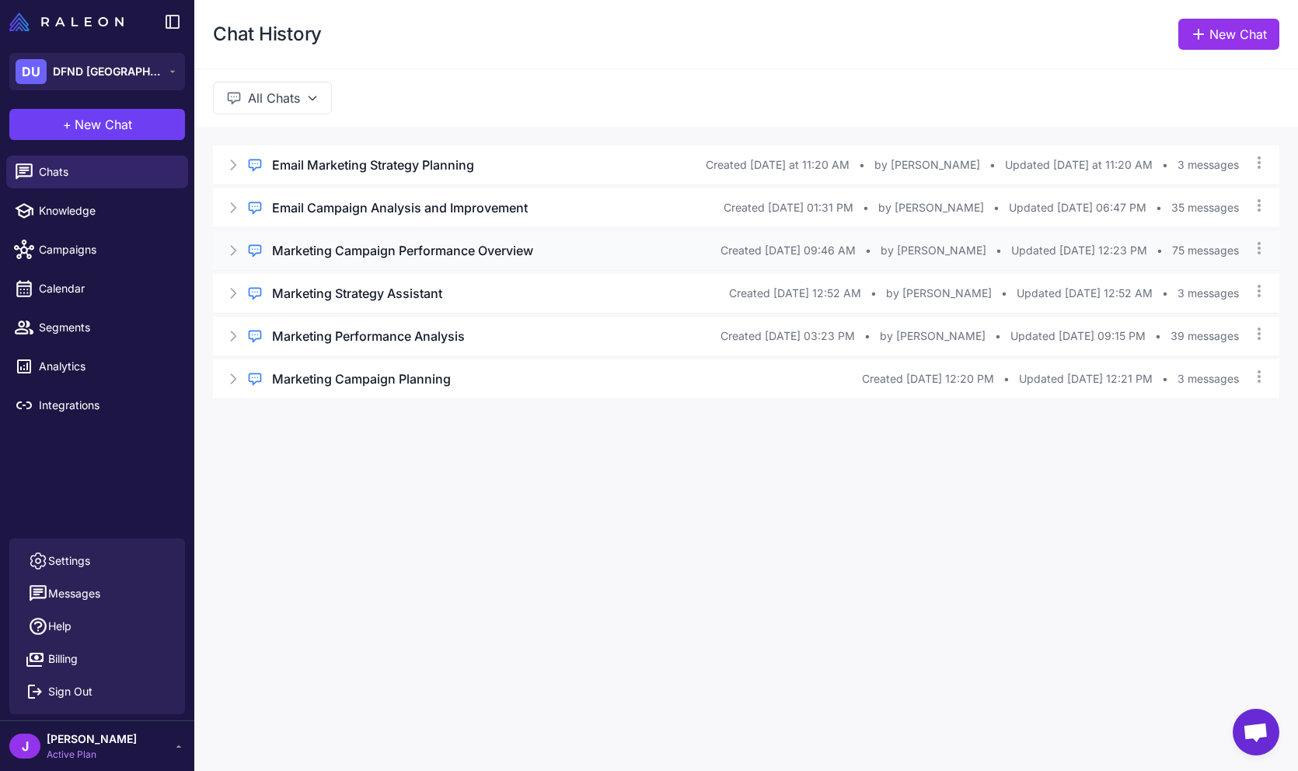
click at [237, 250] on icon at bounding box center [233, 251] width 16 height 16
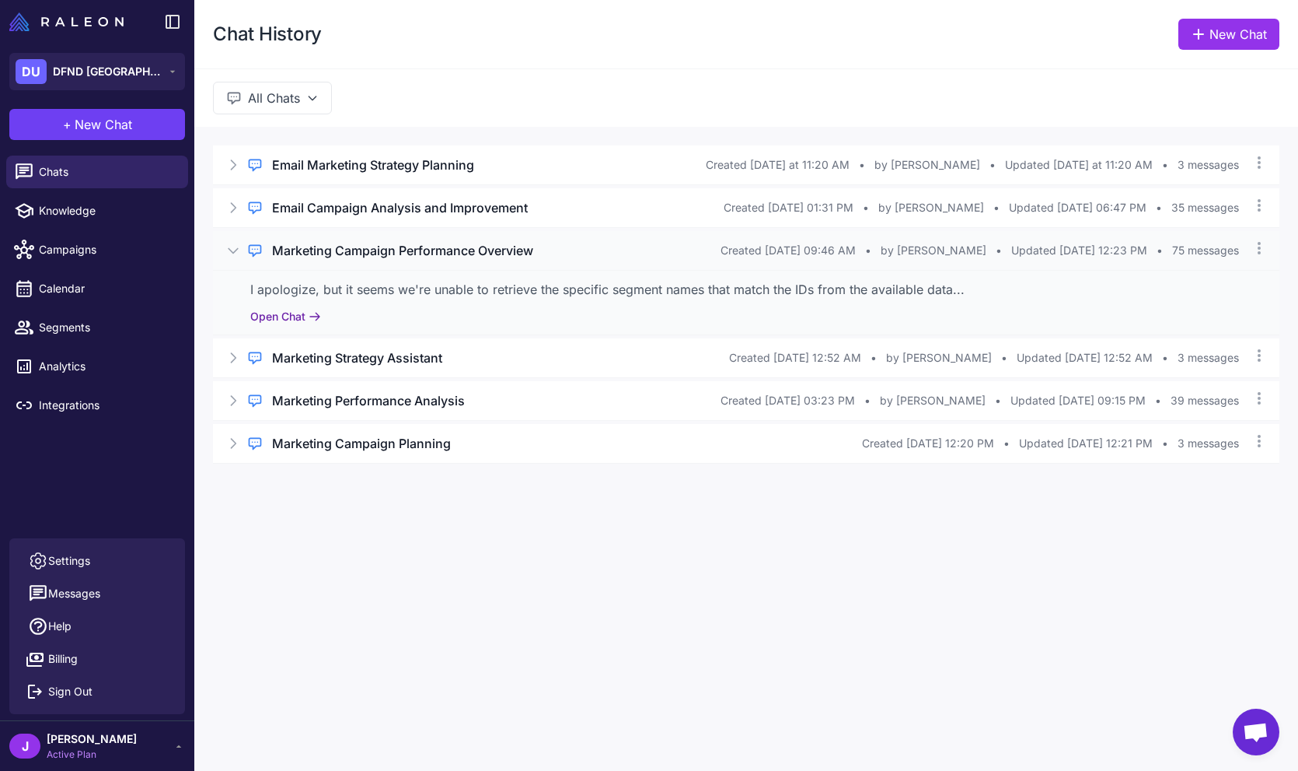
click at [290, 313] on button "Open Chat" at bounding box center [285, 316] width 71 height 17
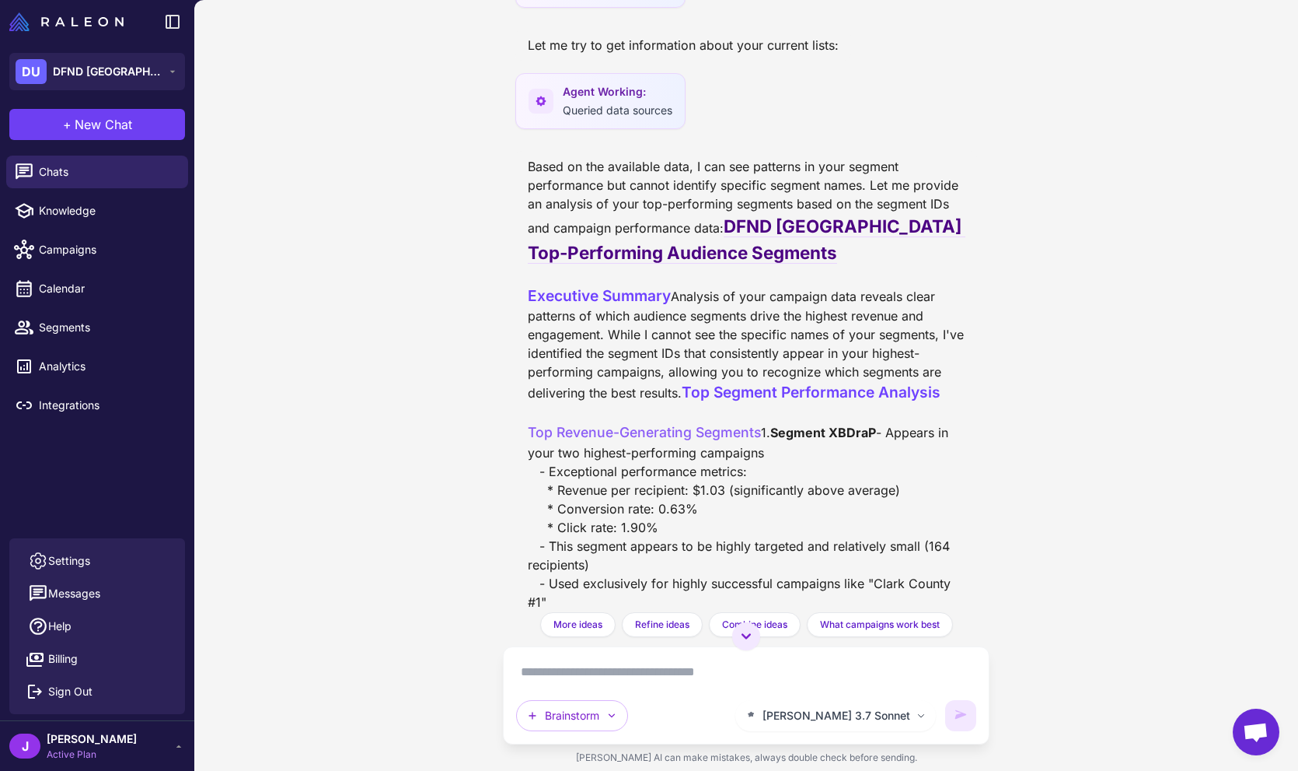
scroll to position [17526, 0]
click at [92, 166] on span "Chats" at bounding box center [107, 171] width 137 height 17
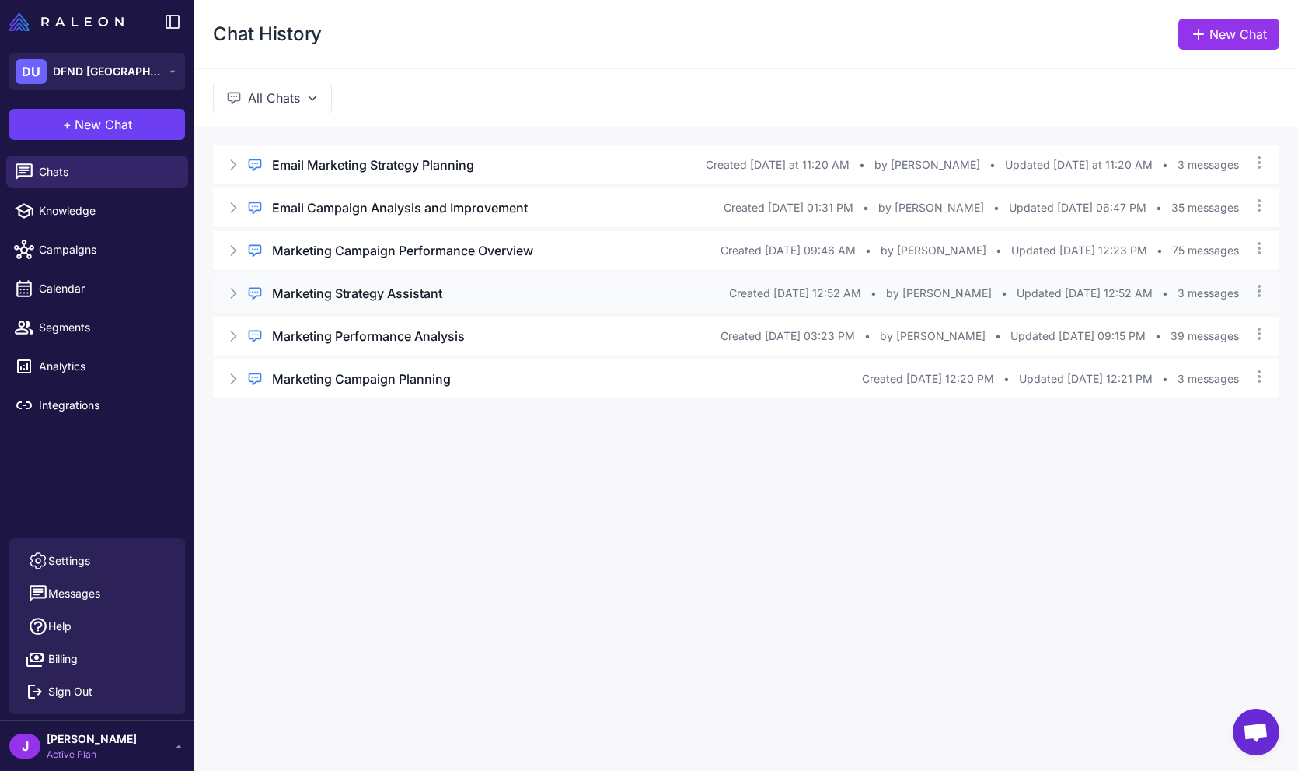
click at [229, 289] on icon at bounding box center [233, 293] width 16 height 16
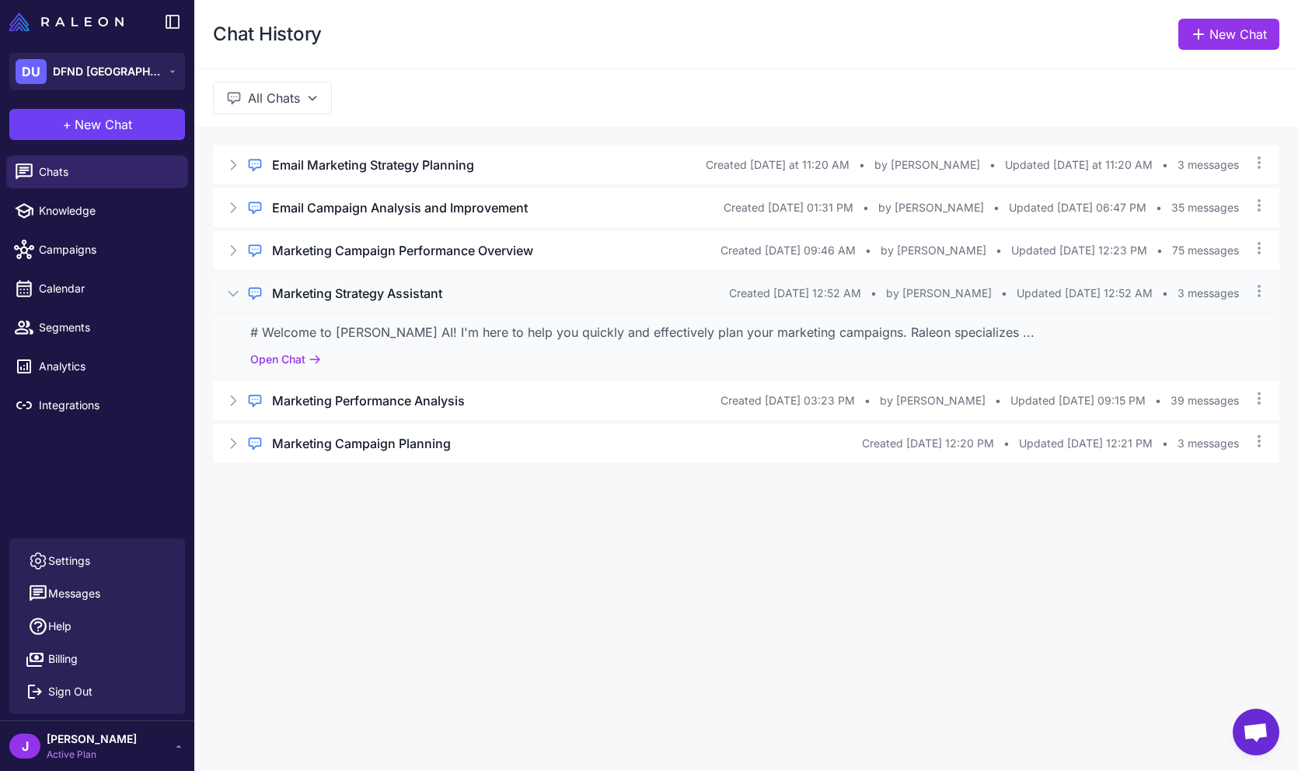
click at [282, 349] on div "# Welcome to [PERSON_NAME] AI! I'm here to help you quickly and effectively pla…" at bounding box center [746, 345] width 1067 height 65
click at [288, 356] on button "Open Chat" at bounding box center [285, 359] width 71 height 17
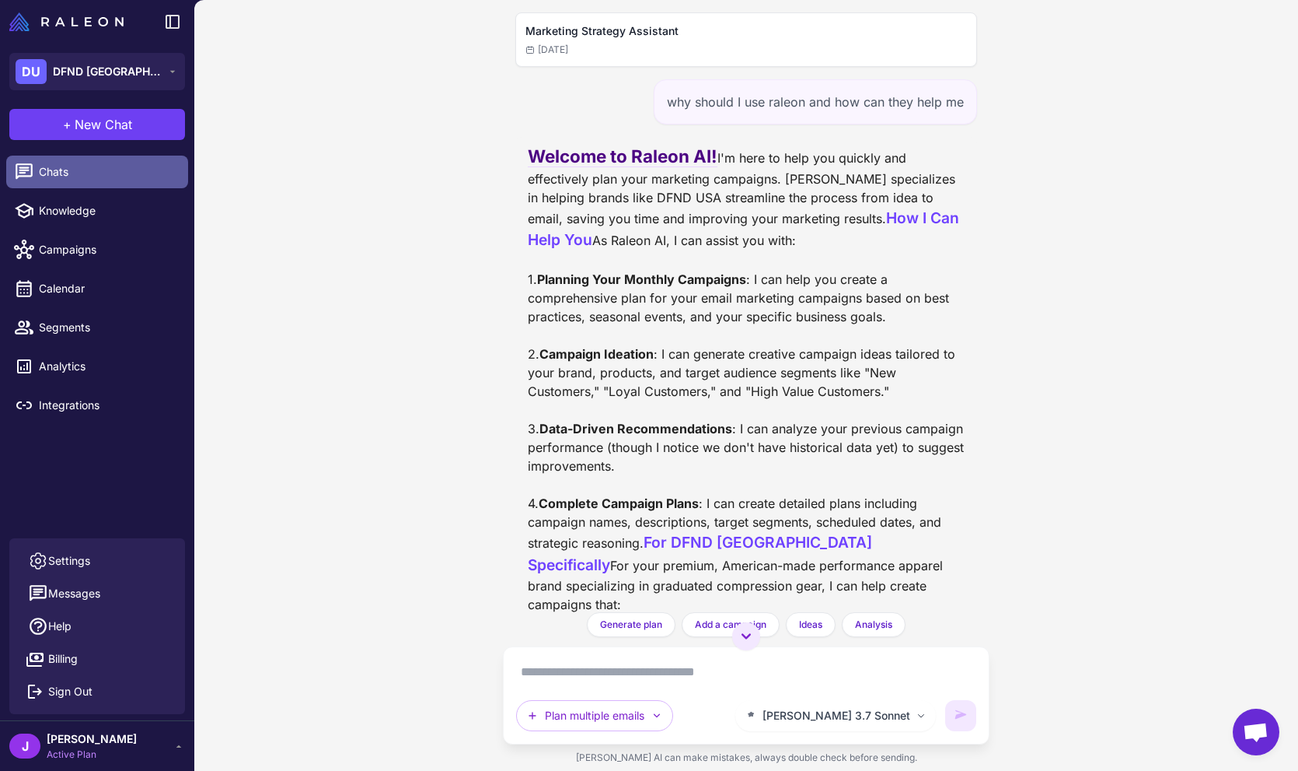
click at [72, 156] on link "Chats" at bounding box center [97, 172] width 182 height 33
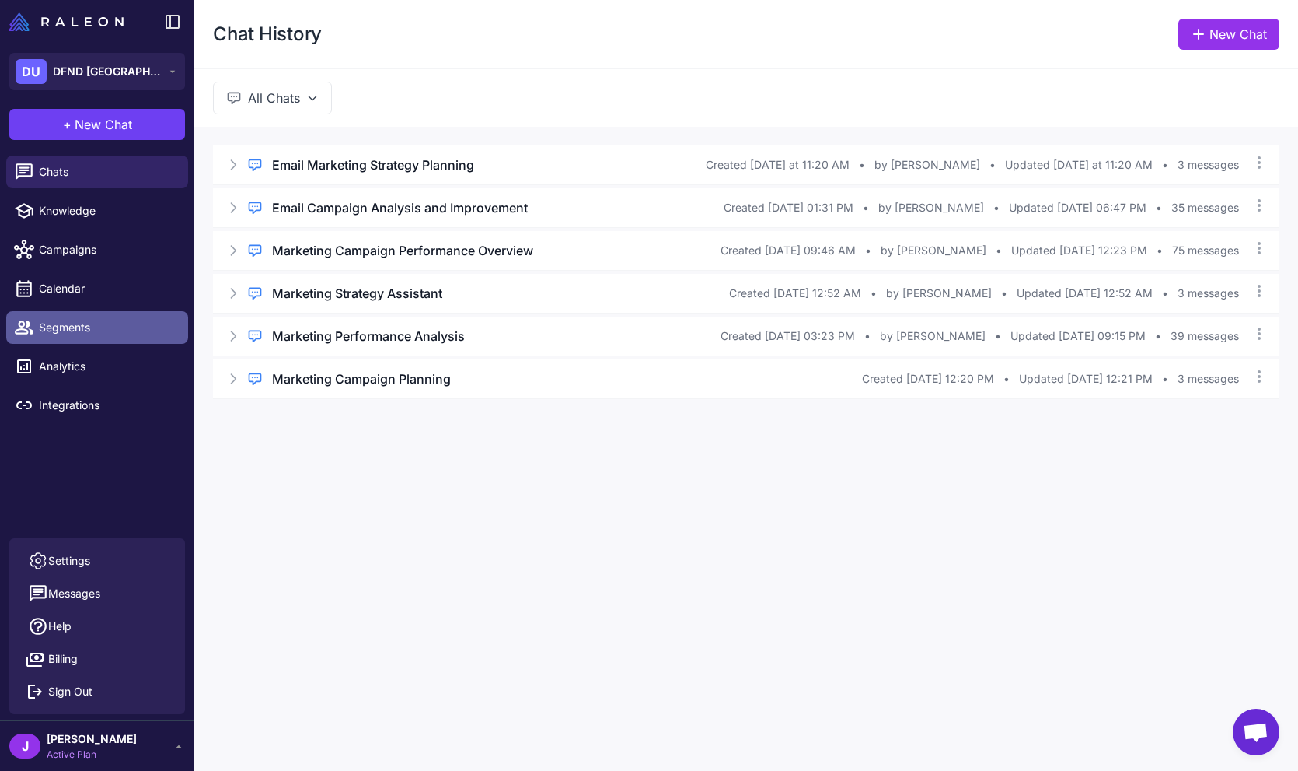
click at [74, 328] on span "Segments" at bounding box center [107, 327] width 137 height 17
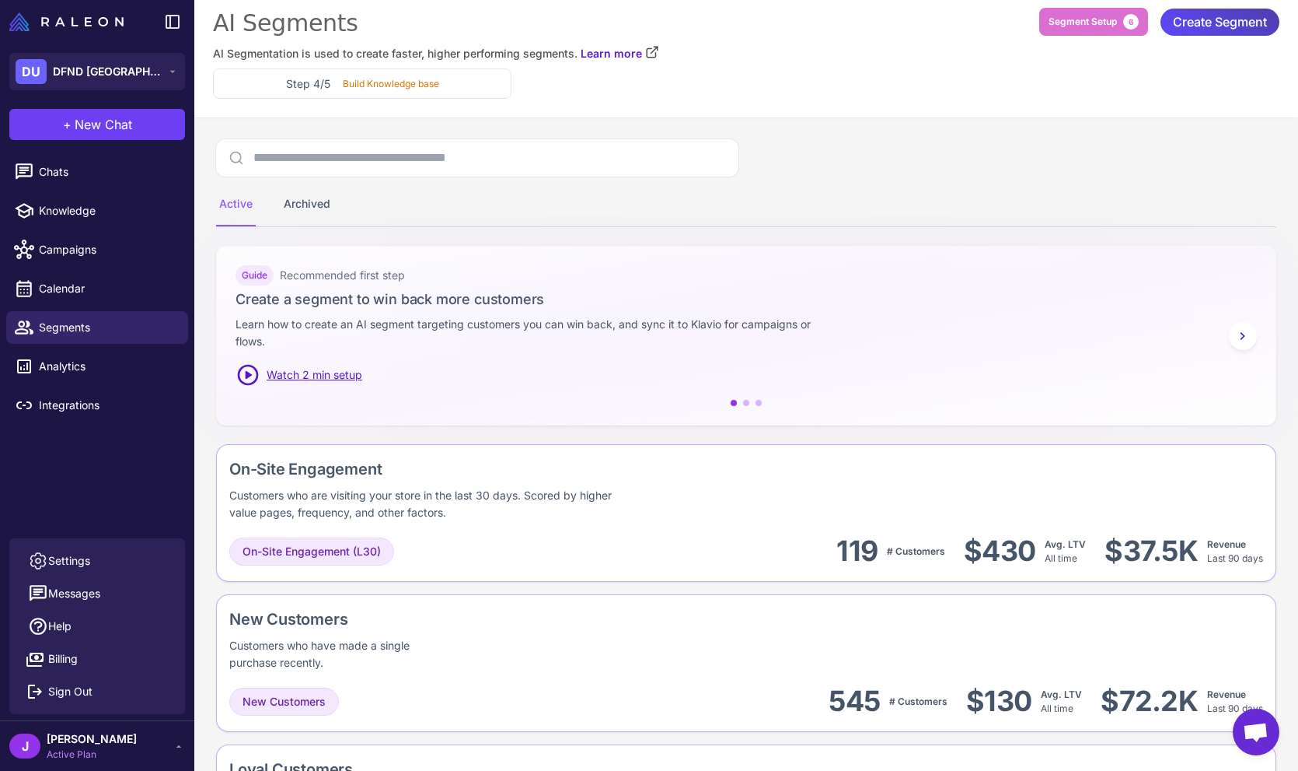
scroll to position [16, 0]
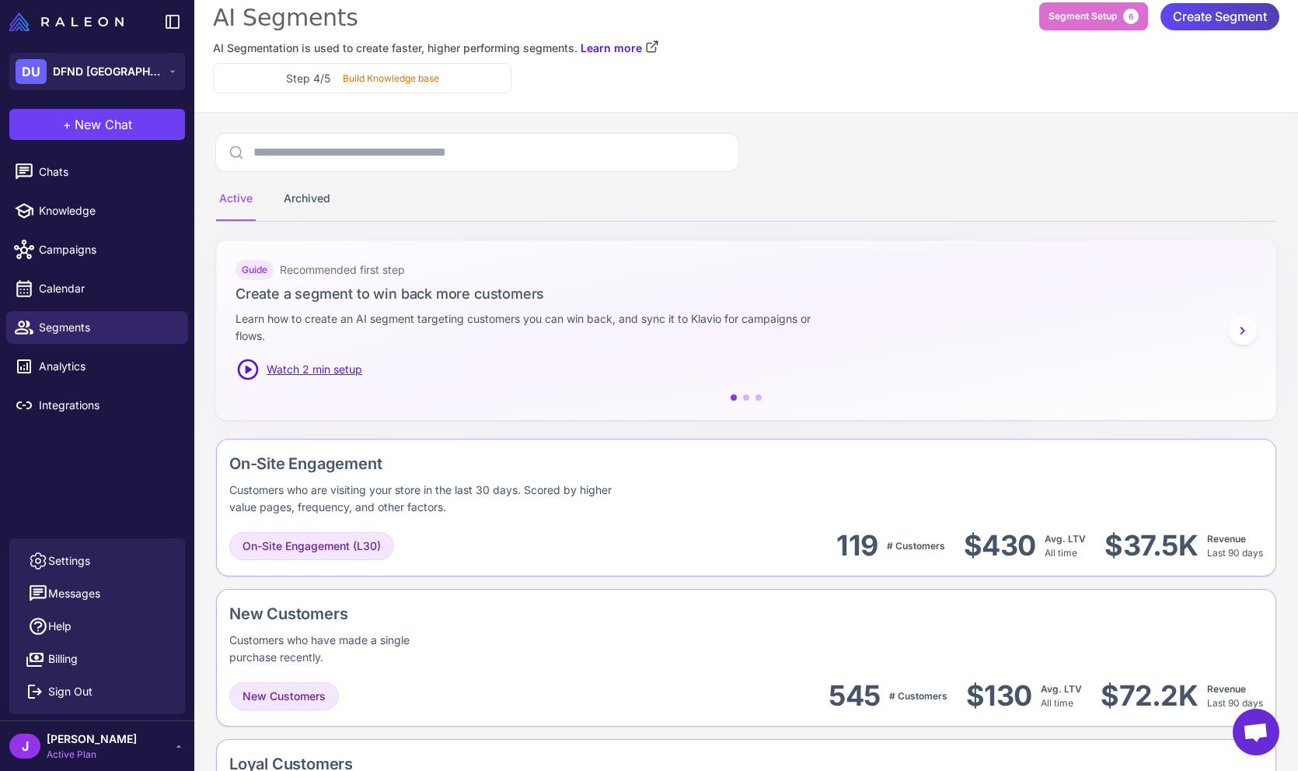
click at [124, 460] on div "Chats Knowledge Campaigns Calendar Segments Analytics Integrations" at bounding box center [97, 343] width 194 height 389
click at [63, 559] on span "Settings" at bounding box center [69, 560] width 42 height 17
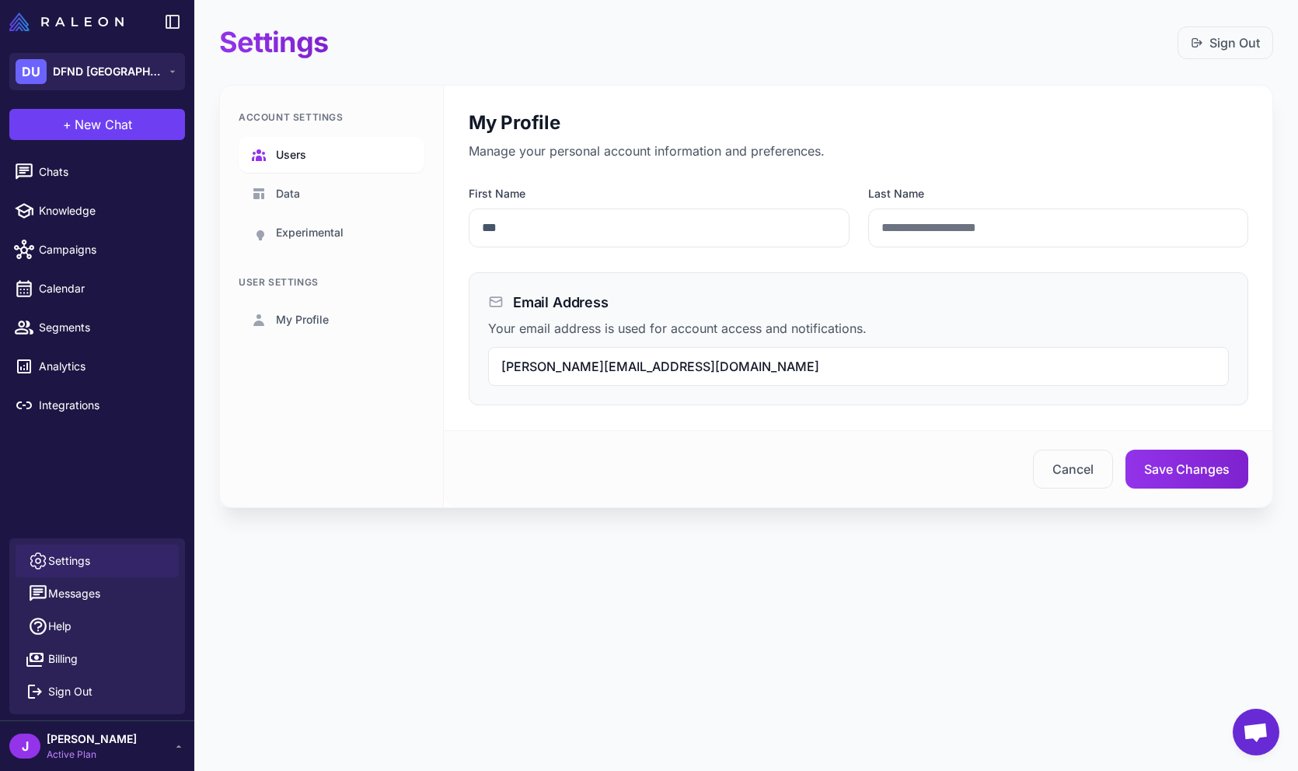
click at [278, 153] on span "Users" at bounding box center [291, 154] width 30 height 17
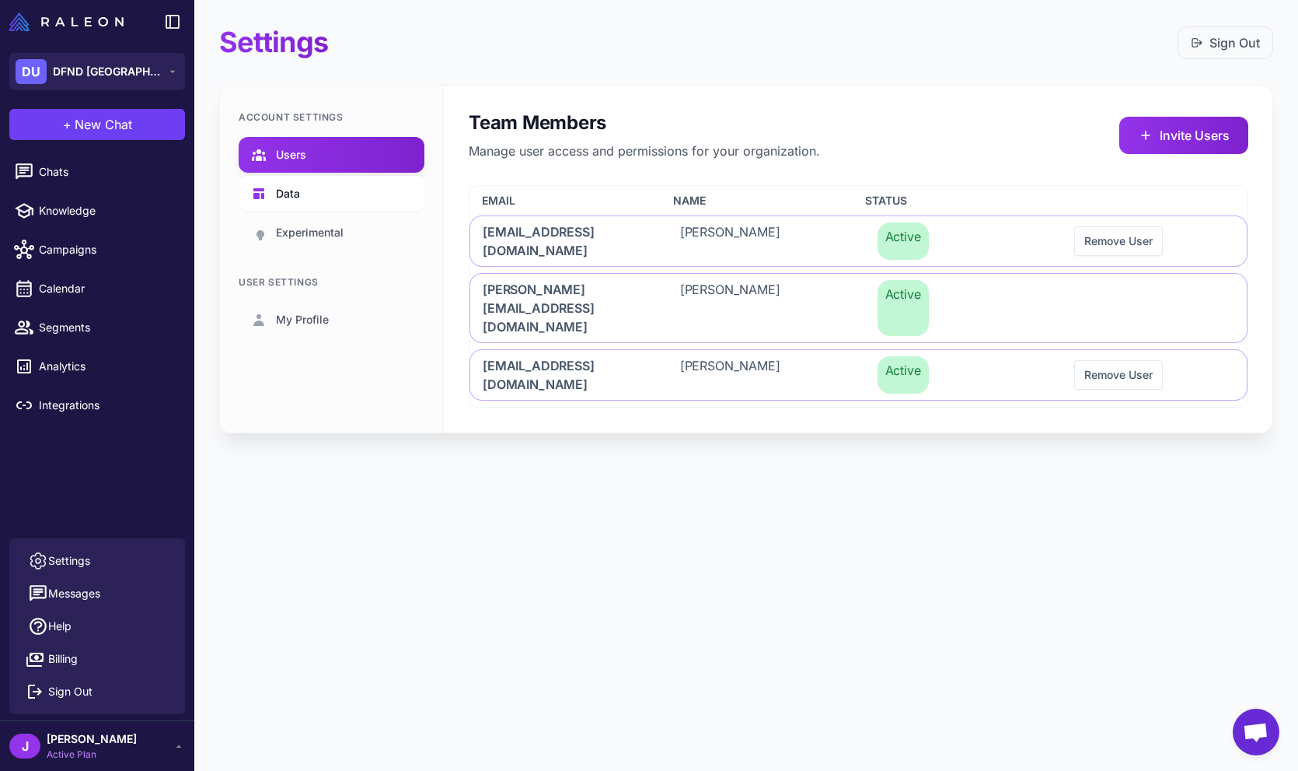
click at [308, 190] on link "Data" at bounding box center [332, 194] width 186 height 36
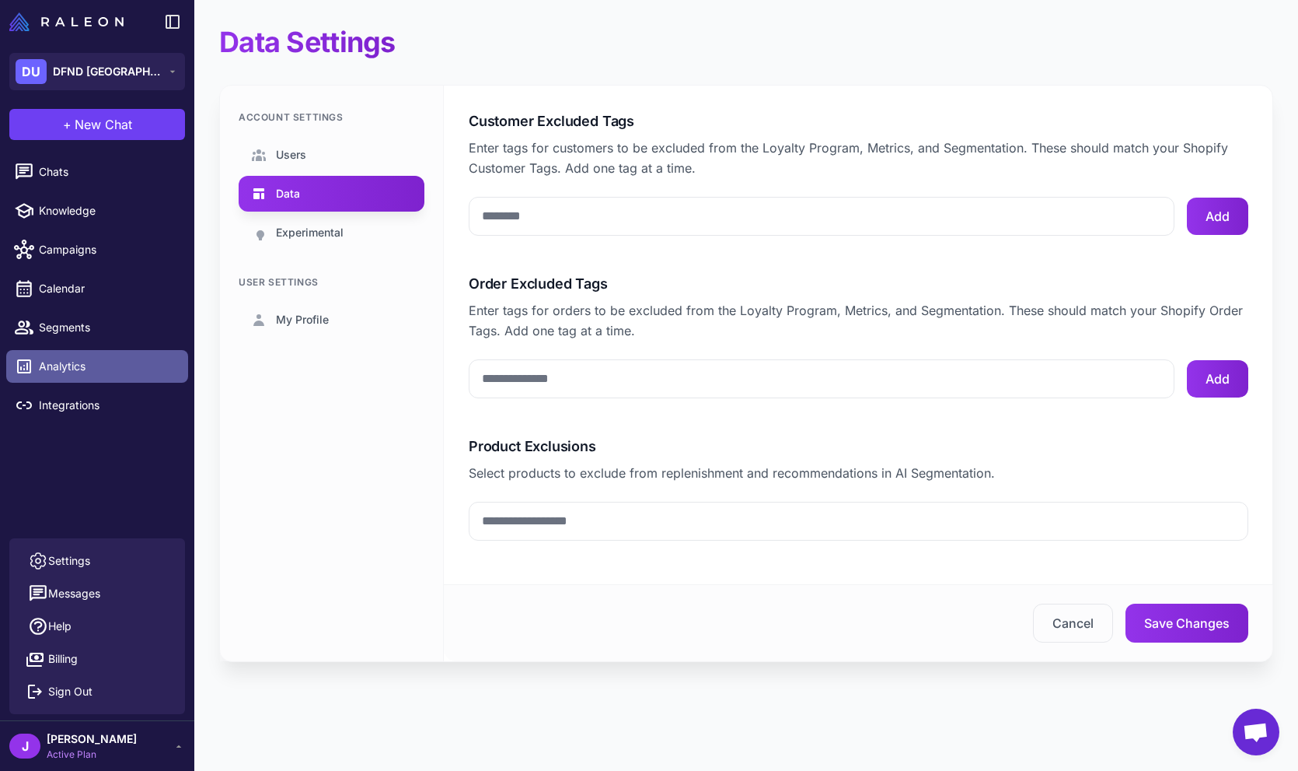
click at [86, 354] on link "Analytics" at bounding box center [97, 366] width 182 height 33
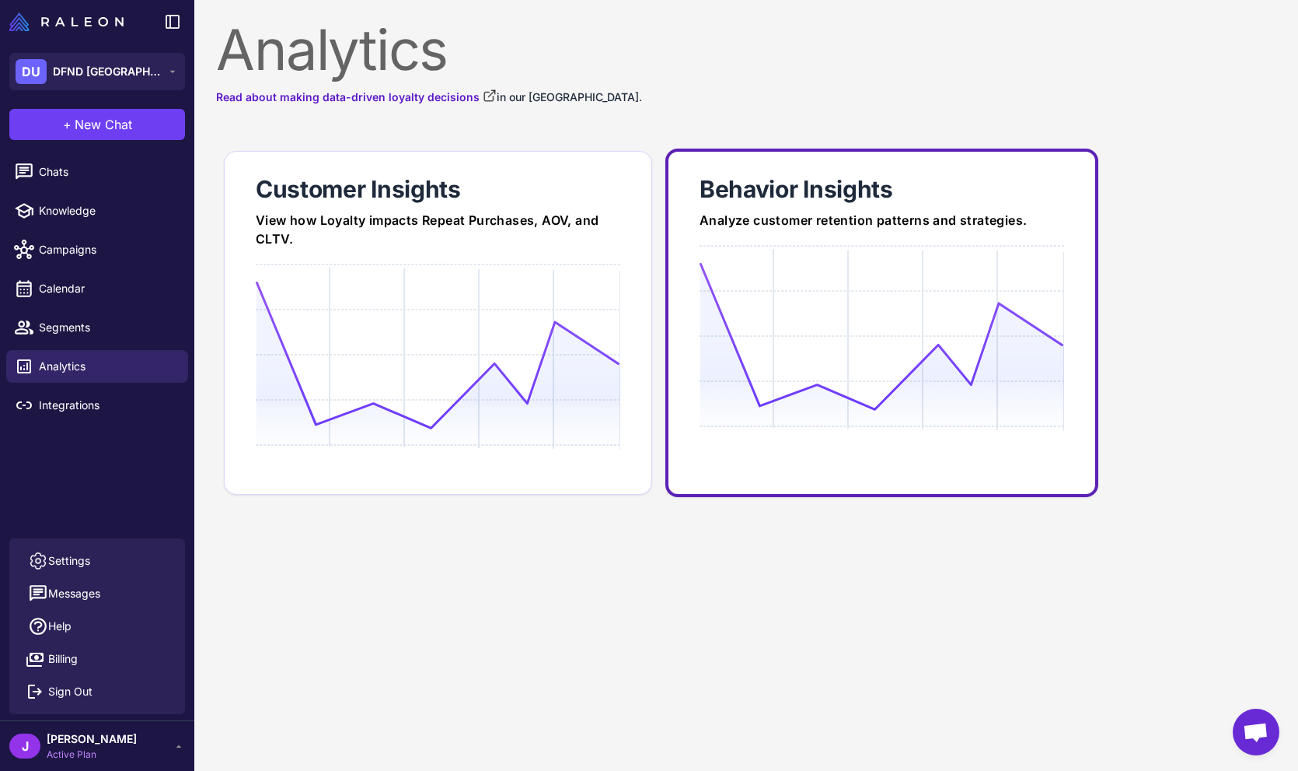
click at [917, 211] on div "Analyze customer retention patterns and strategies." at bounding box center [882, 220] width 365 height 19
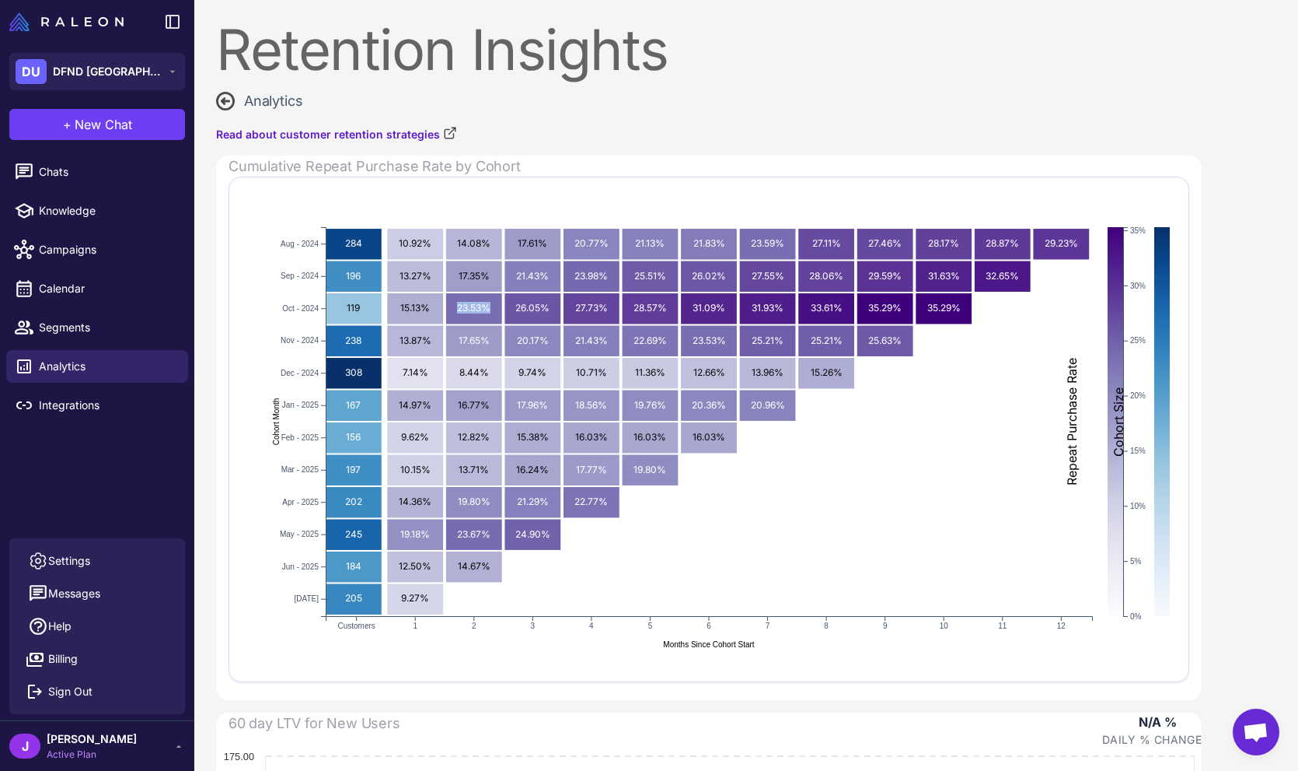
drag, startPoint x: 458, startPoint y: 309, endPoint x: 474, endPoint y: 327, distance: 23.6
click at [488, 299] on g "2024-10 Month 2 Rate: 23.53% 23.53%" at bounding box center [474, 308] width 56 height 30
drag, startPoint x: 454, startPoint y: 309, endPoint x: 487, endPoint y: 307, distance: 32.7
click at [488, 309] on g "2024-10 Month 2 Rate: 23.53% 23.53%" at bounding box center [474, 308] width 56 height 30
click at [487, 307] on text "23.53%" at bounding box center [473, 308] width 33 height 12
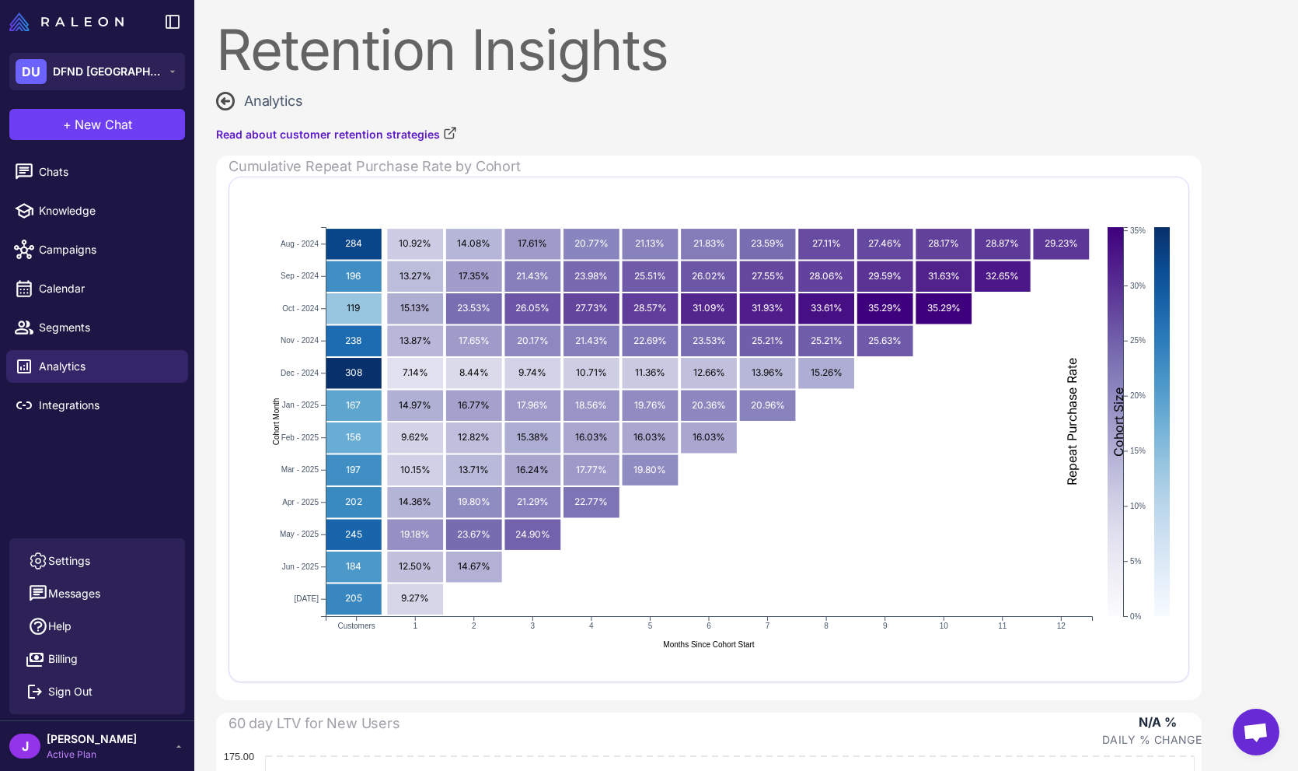
click at [487, 307] on text "23.53%" at bounding box center [473, 308] width 33 height 12
drag, startPoint x: 549, startPoint y: 120, endPoint x: 542, endPoint y: 125, distance: 8.9
click at [542, 125] on div "Retention Insights Analytics Read about customer retention strategies Cumulativ…" at bounding box center [708, 728] width 1029 height 1456
